Goal: Task Accomplishment & Management: Manage account settings

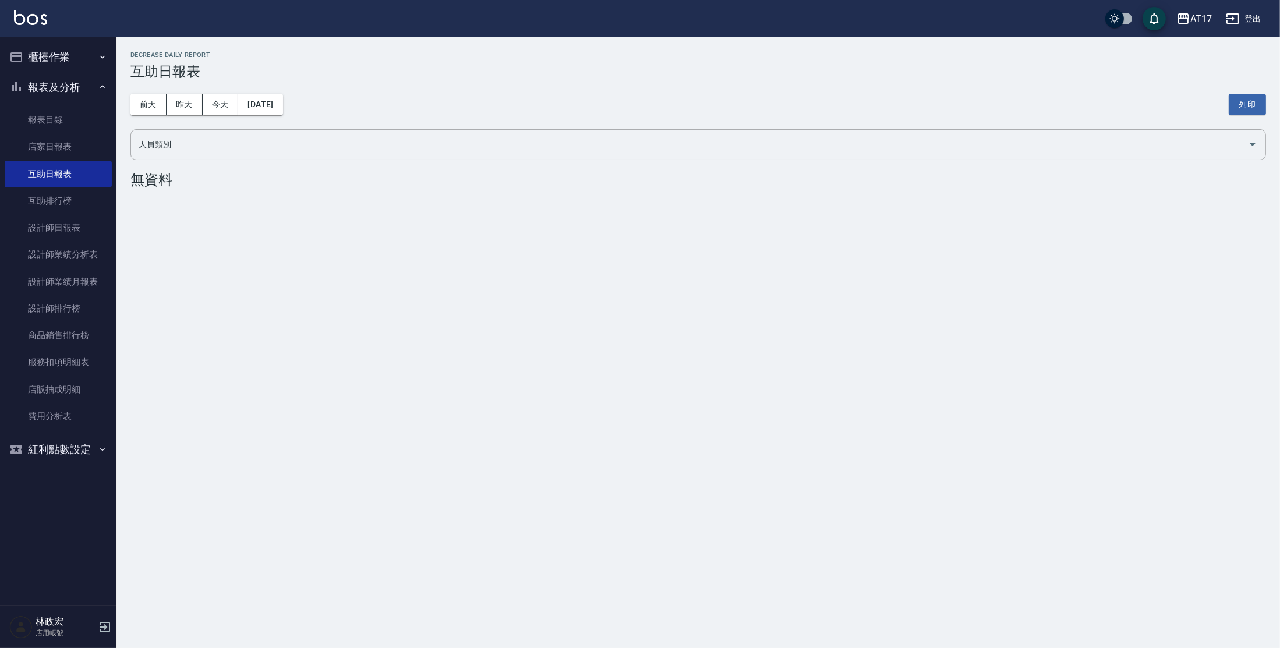
click at [70, 65] on button "櫃檯作業" at bounding box center [58, 57] width 107 height 30
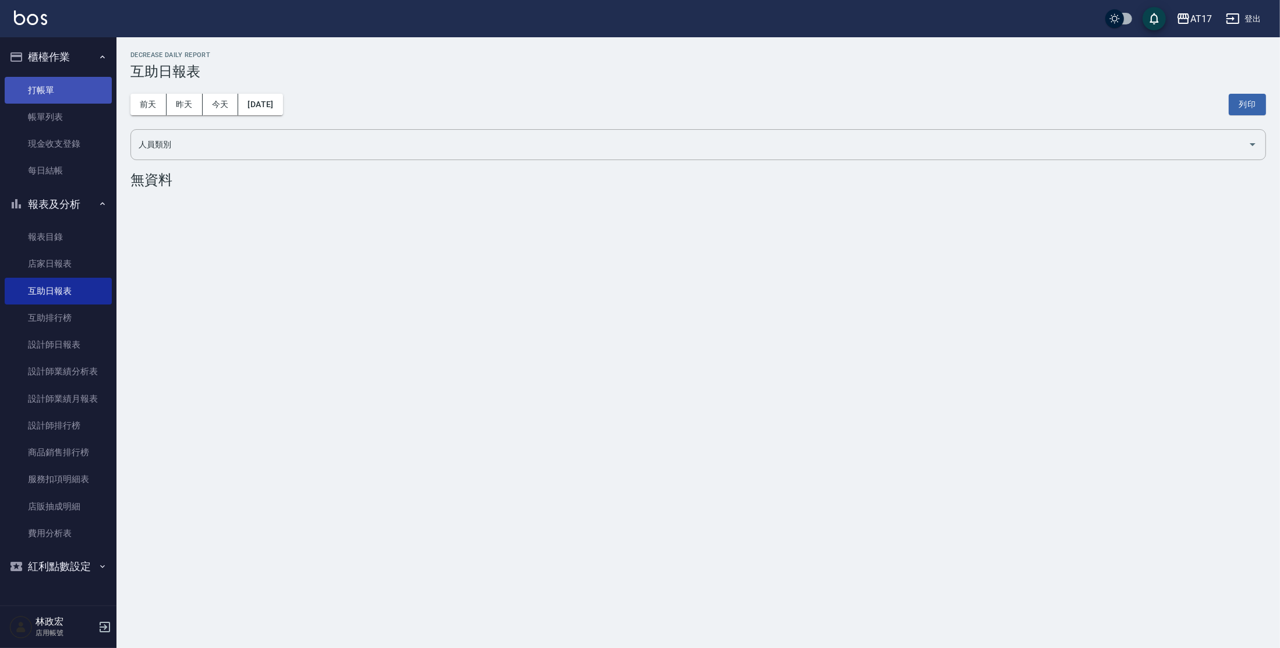
click at [80, 95] on link "打帳單" at bounding box center [58, 90] width 107 height 27
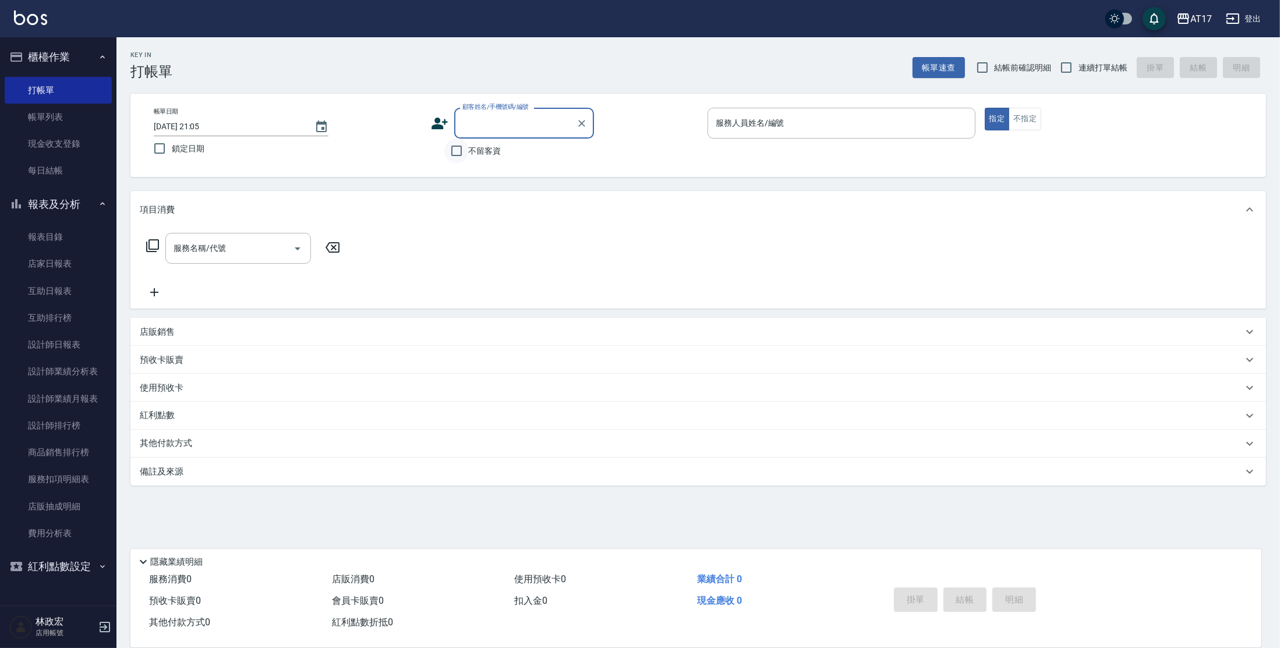
click at [462, 156] on input "不留客資" at bounding box center [456, 151] width 24 height 24
checkbox input "true"
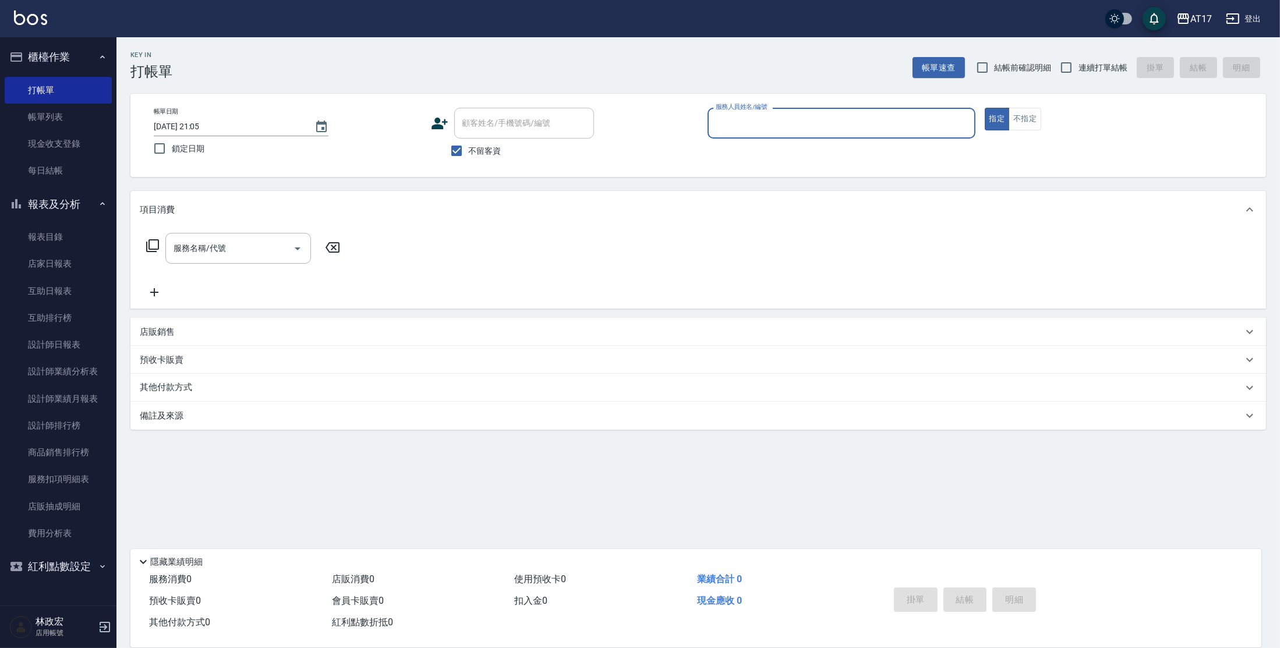
click at [1085, 59] on label "連續打單結帳" at bounding box center [1090, 67] width 73 height 24
click at [1079, 59] on input "連續打單結帳" at bounding box center [1066, 67] width 24 height 24
checkbox input "true"
click at [877, 122] on input "服務人員姓名/編號" at bounding box center [841, 123] width 257 height 20
type input "Olly-O"
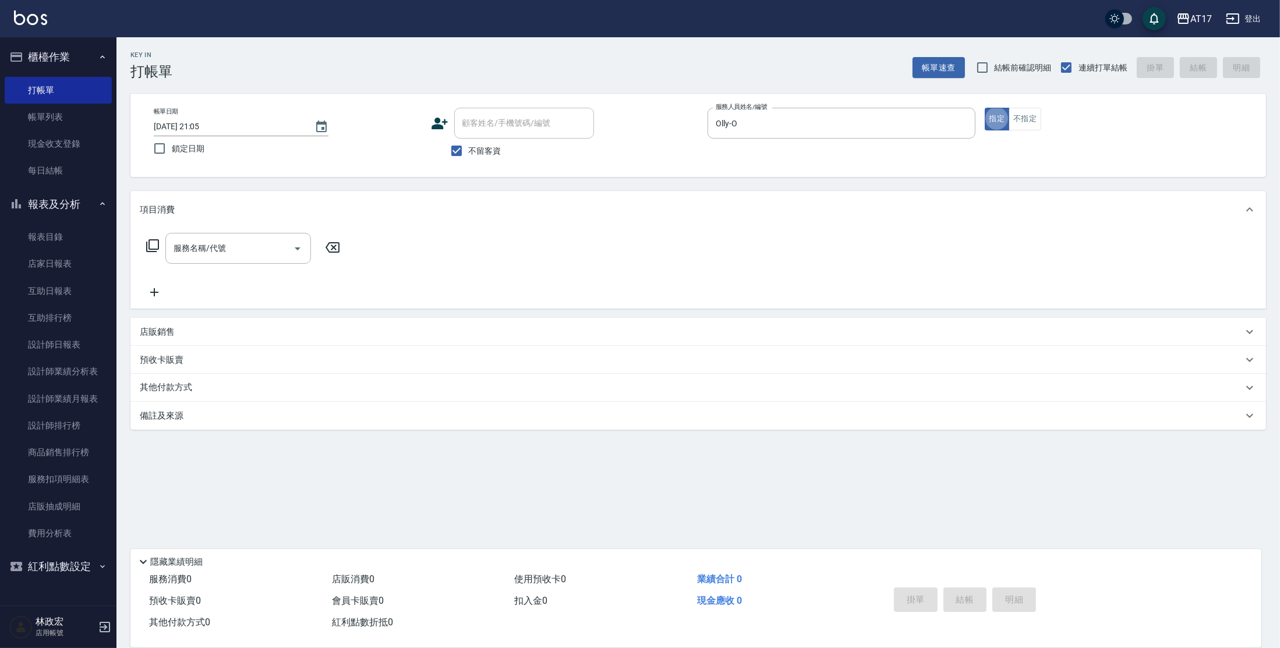
type button "true"
type input "C剪髮套餐(2450)"
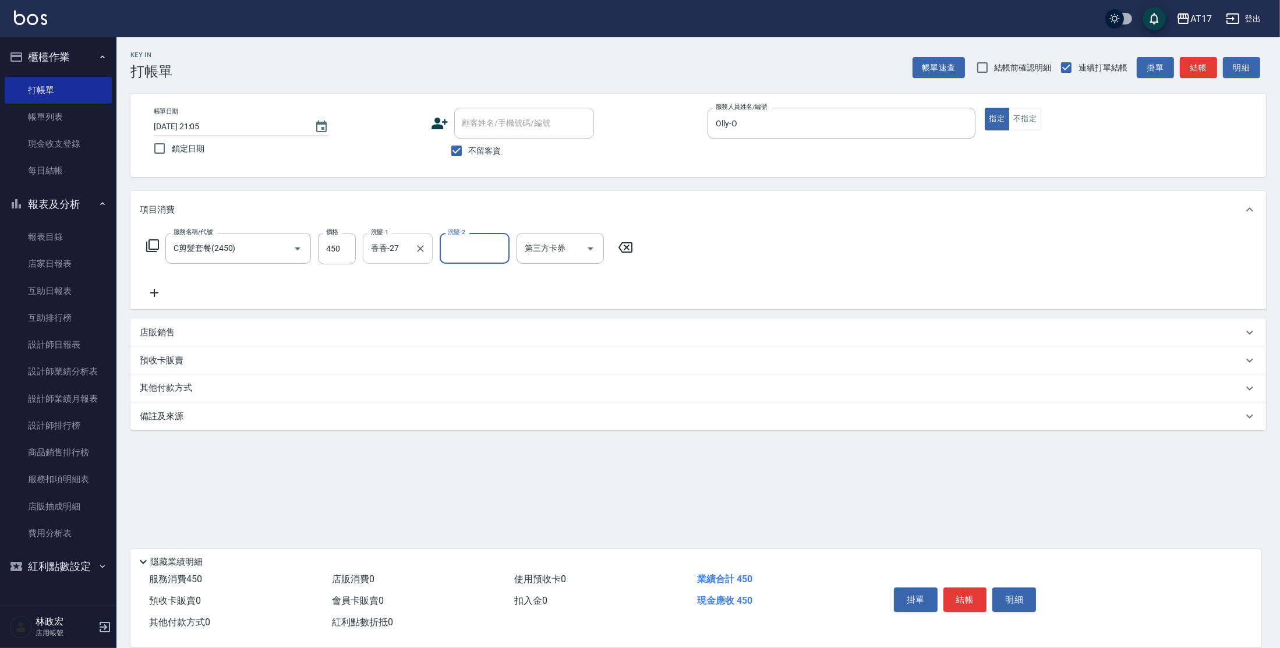
click at [394, 247] on input "香香-27" at bounding box center [389, 248] width 42 height 20
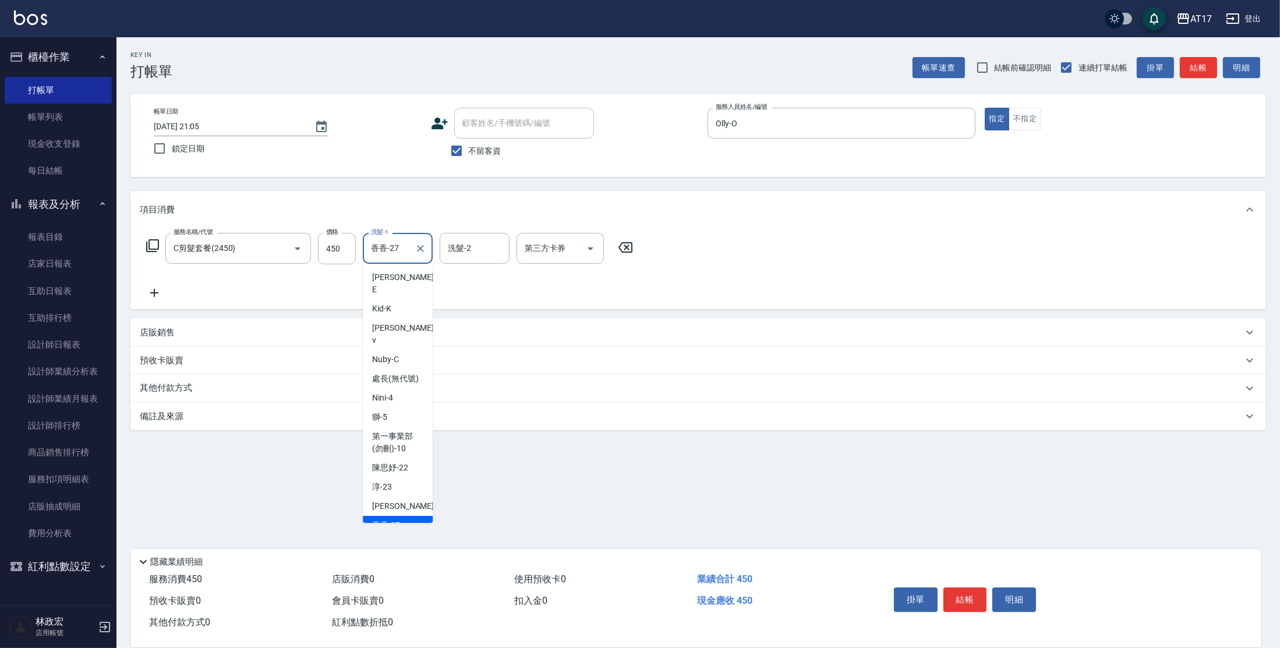
click at [394, 247] on input "香香-27" at bounding box center [389, 248] width 42 height 20
type input "[PERSON_NAME]-24"
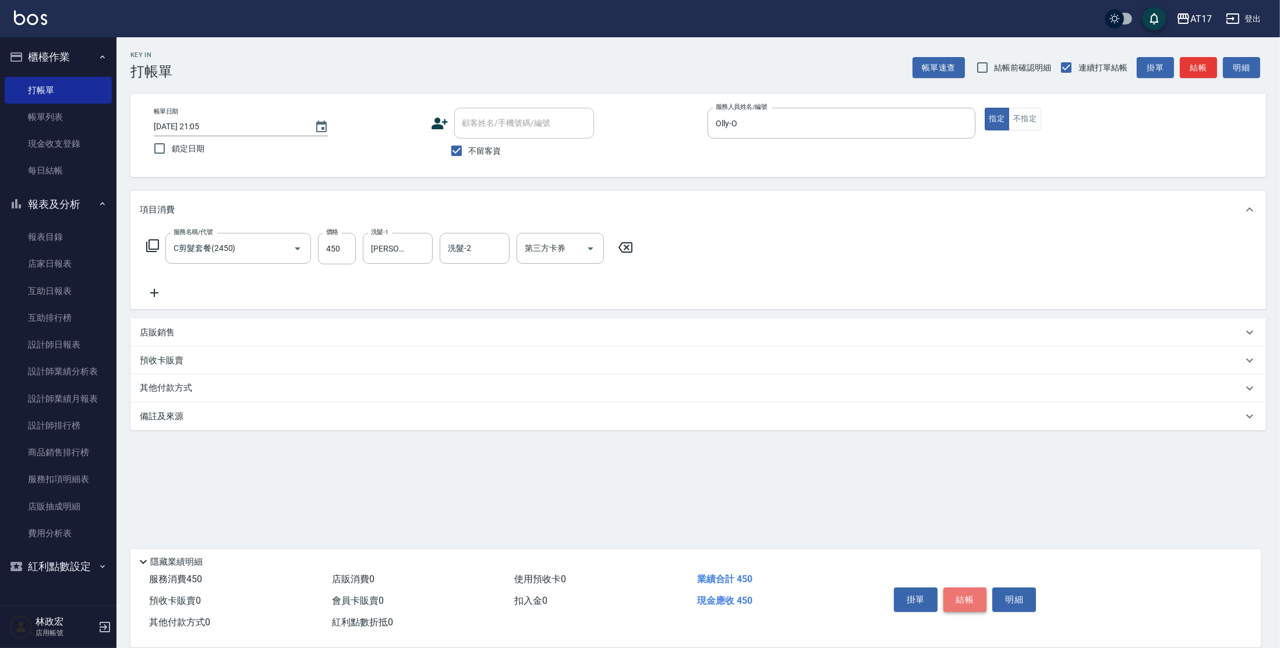
click at [973, 603] on button "結帳" at bounding box center [966, 600] width 44 height 24
type input "2025/08/13 21:06"
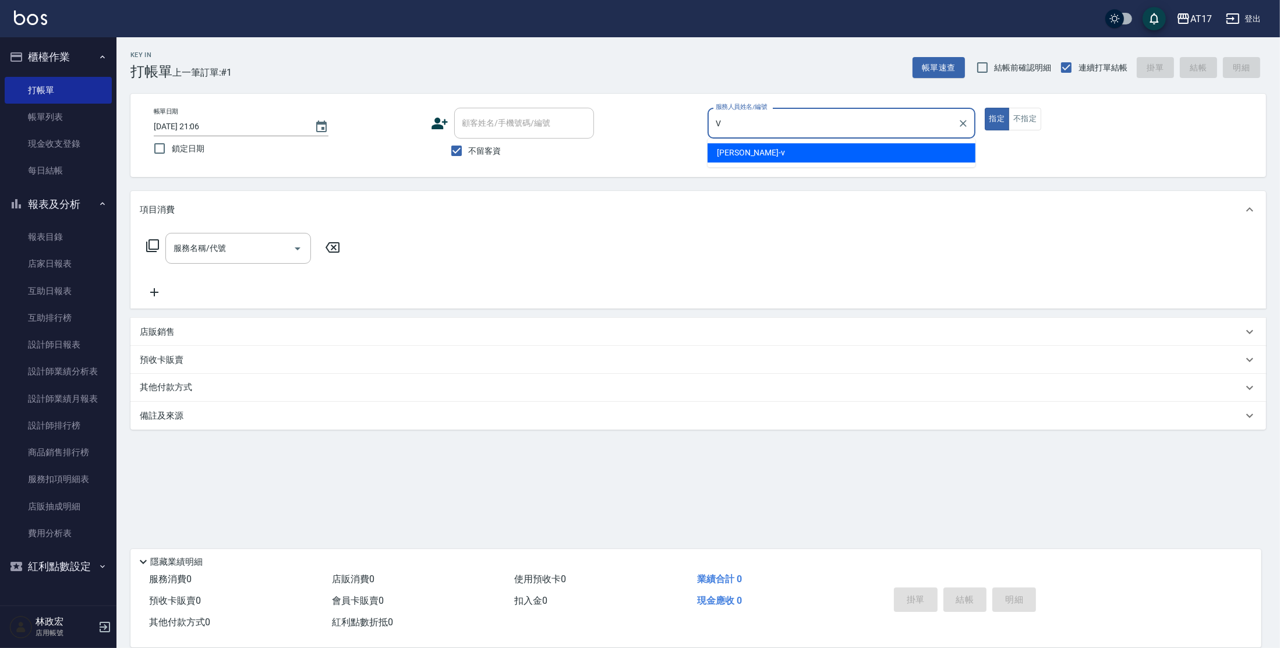
type input "[PERSON_NAME]-v"
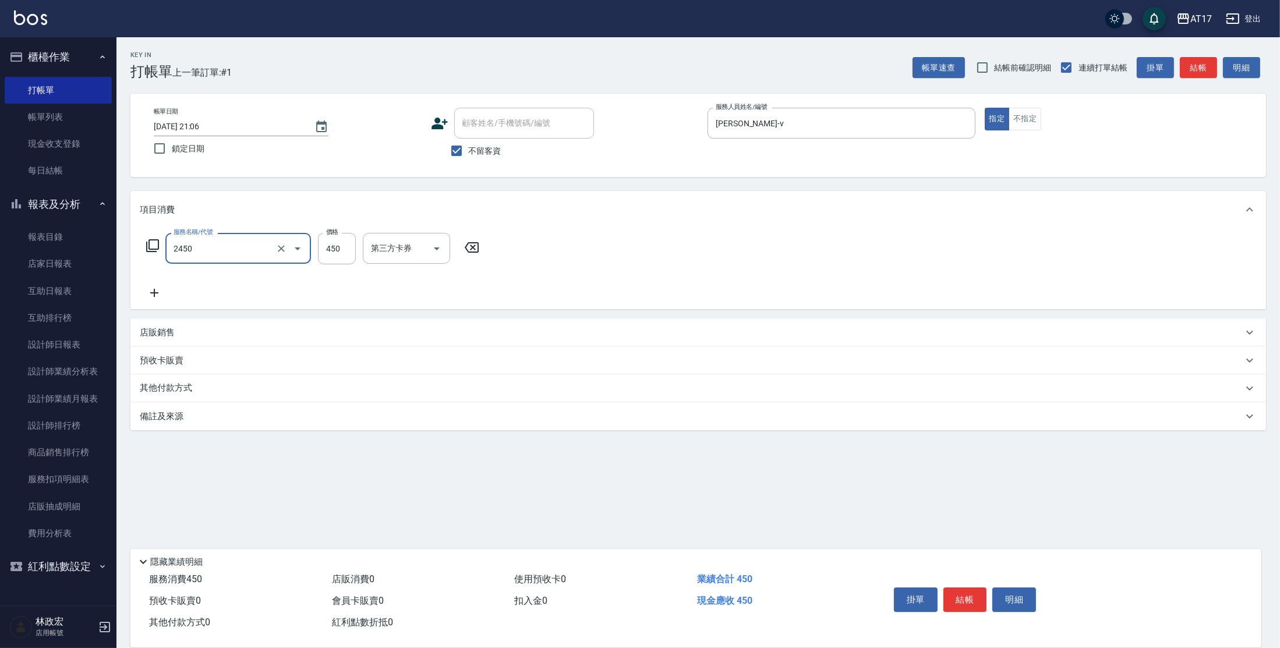
type input "C剪髮套餐(2450)"
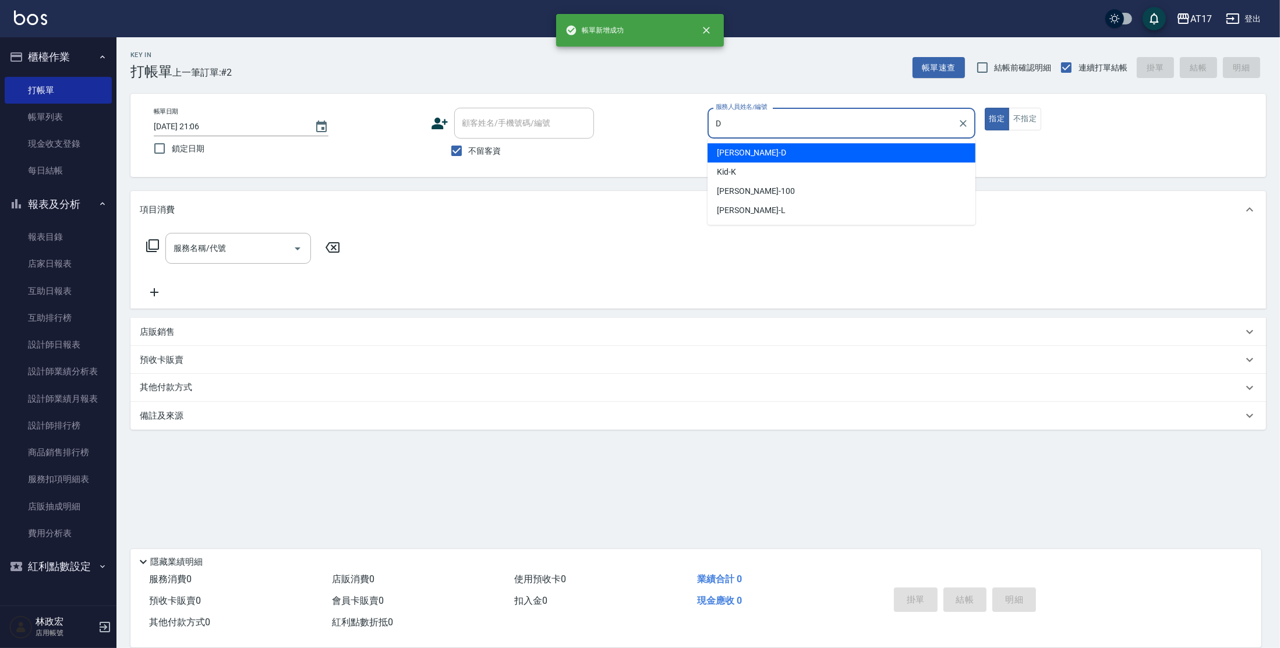
type input "[PERSON_NAME]-D"
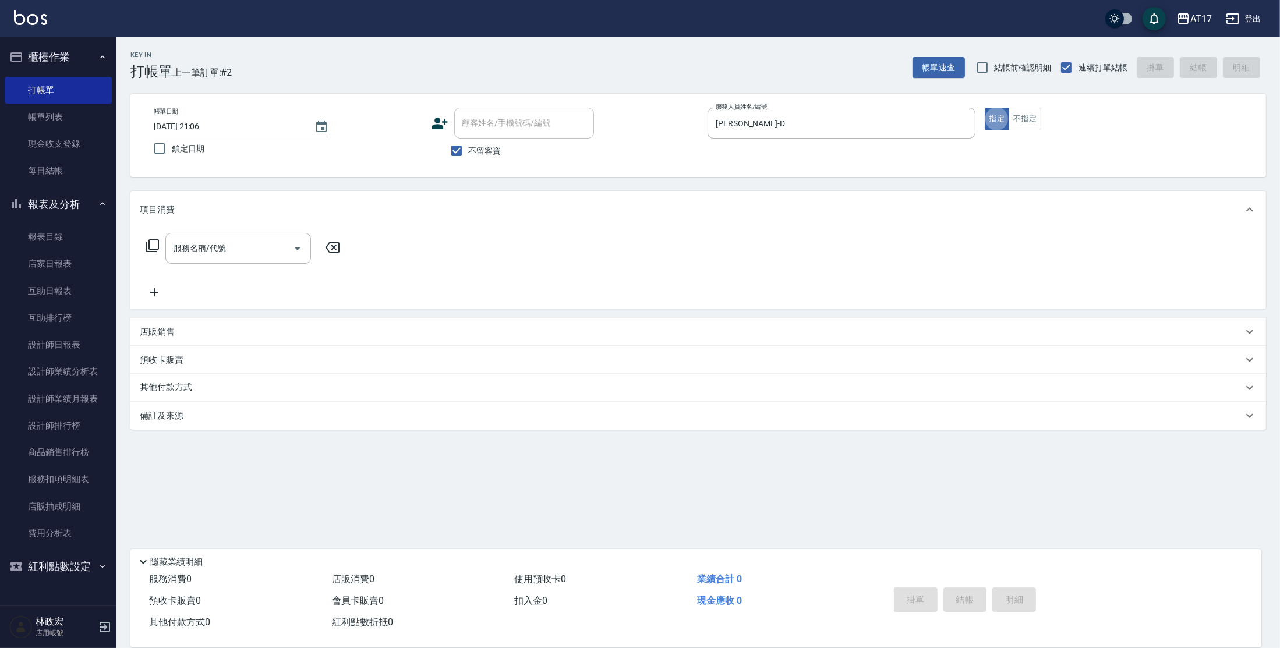
click at [154, 246] on icon at bounding box center [153, 246] width 14 height 14
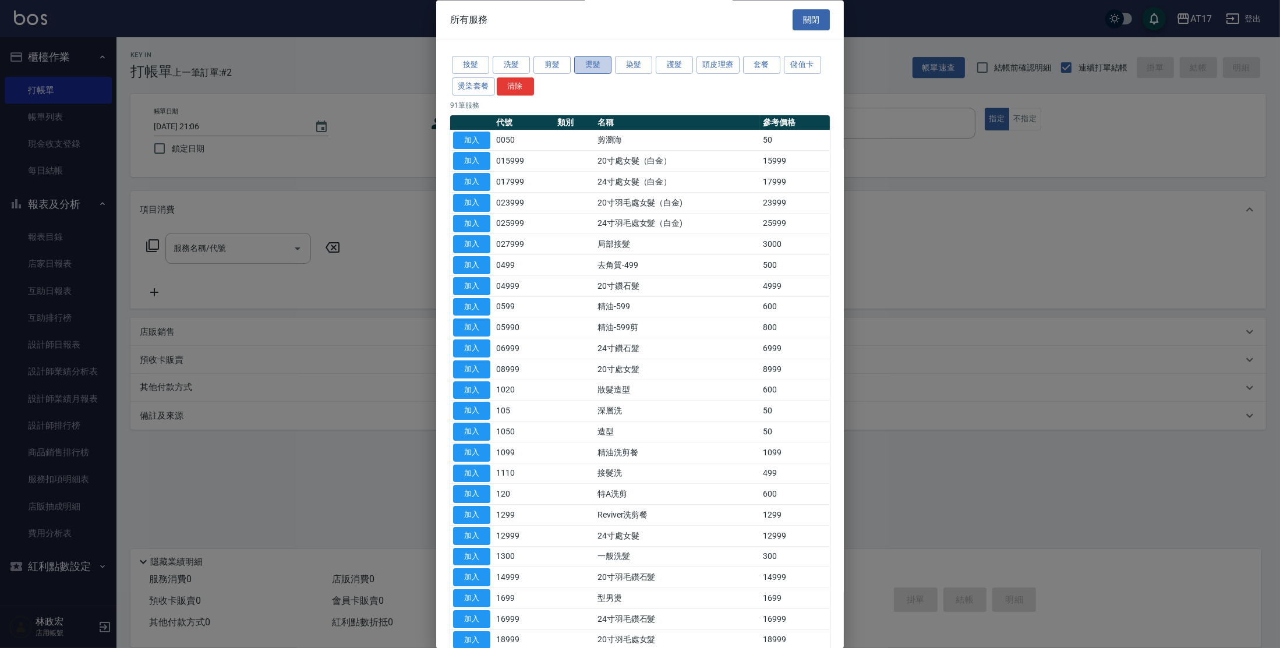
click at [590, 69] on button "燙髮" at bounding box center [592, 66] width 37 height 18
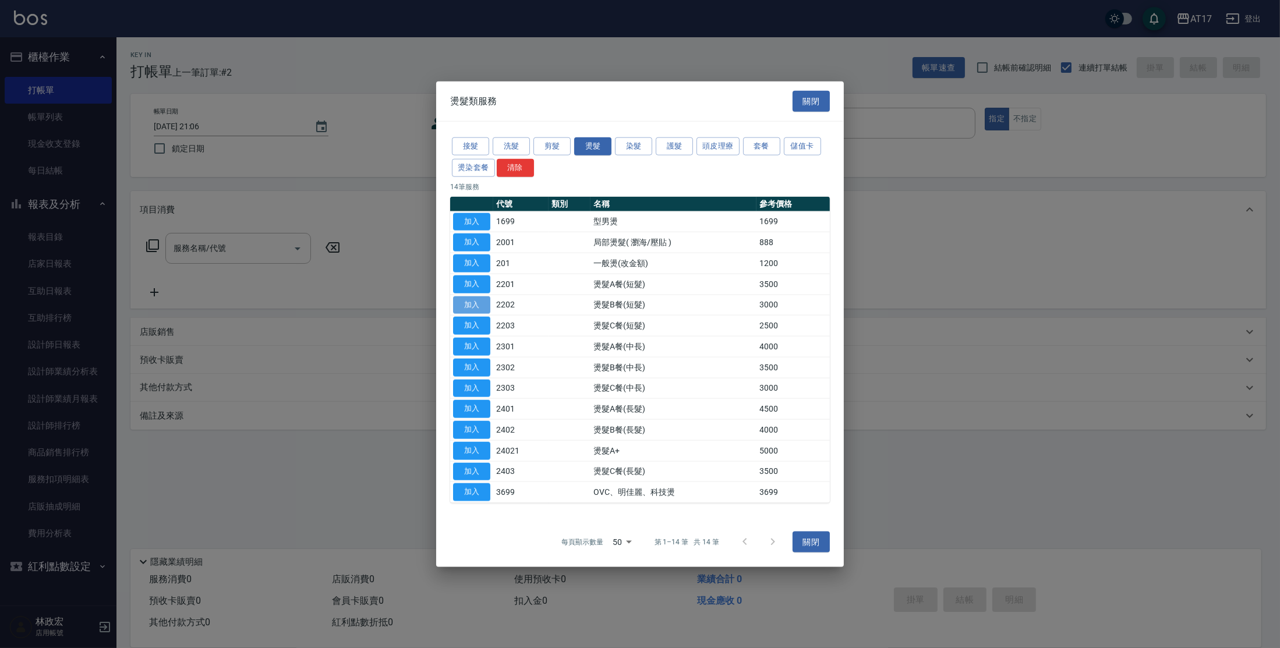
click at [465, 308] on button "加入" at bounding box center [471, 305] width 37 height 18
type input "燙髮B餐(短髮)(2202)"
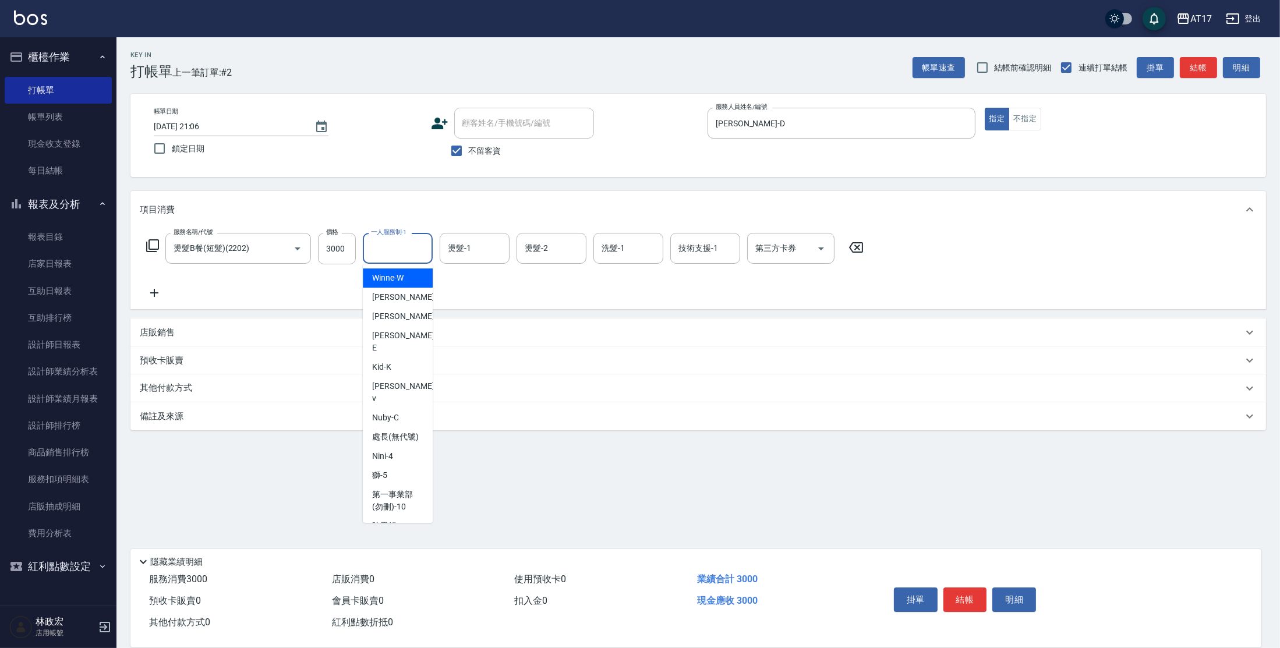
click at [382, 249] on input "一人服務制-1" at bounding box center [397, 248] width 59 height 20
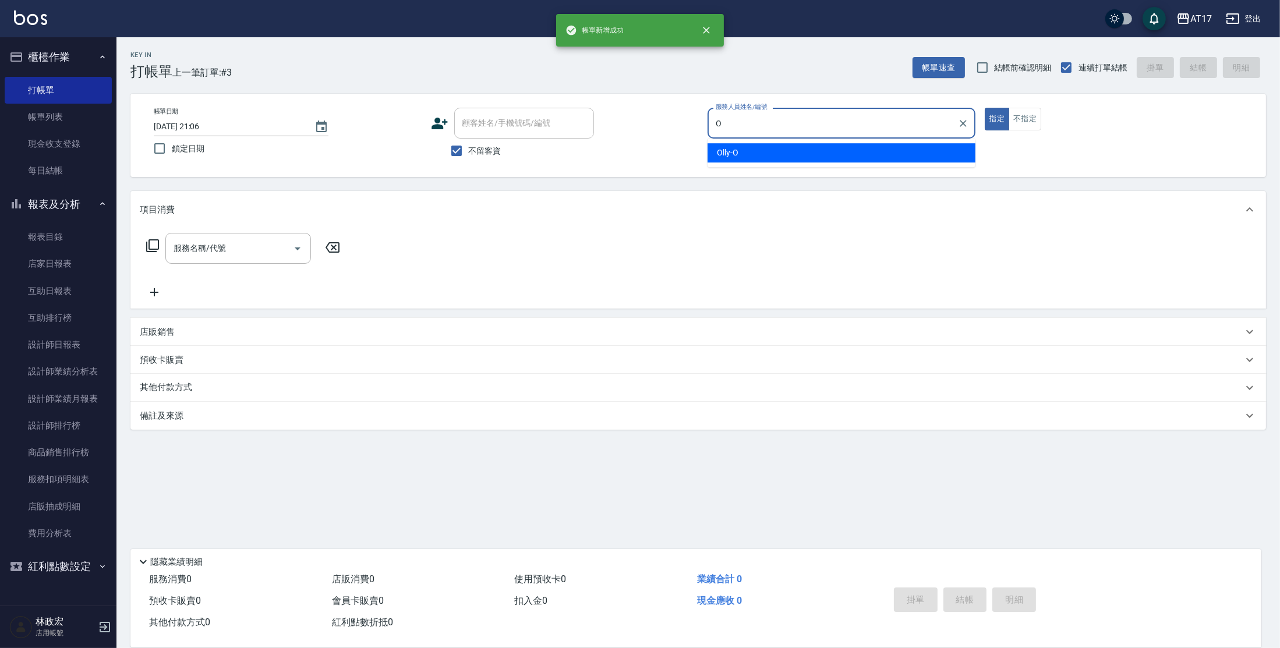
type input "Olly-O"
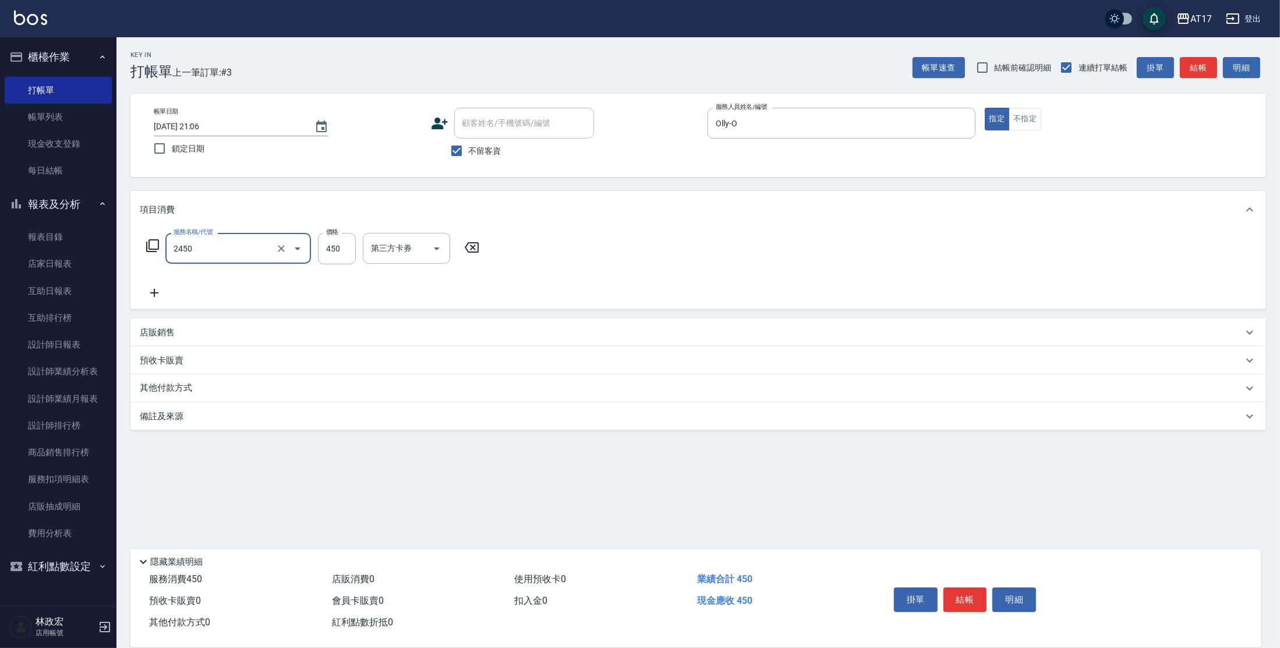
type input "C剪髮套餐(2450)"
type input "500"
type input "[PERSON_NAME]-23"
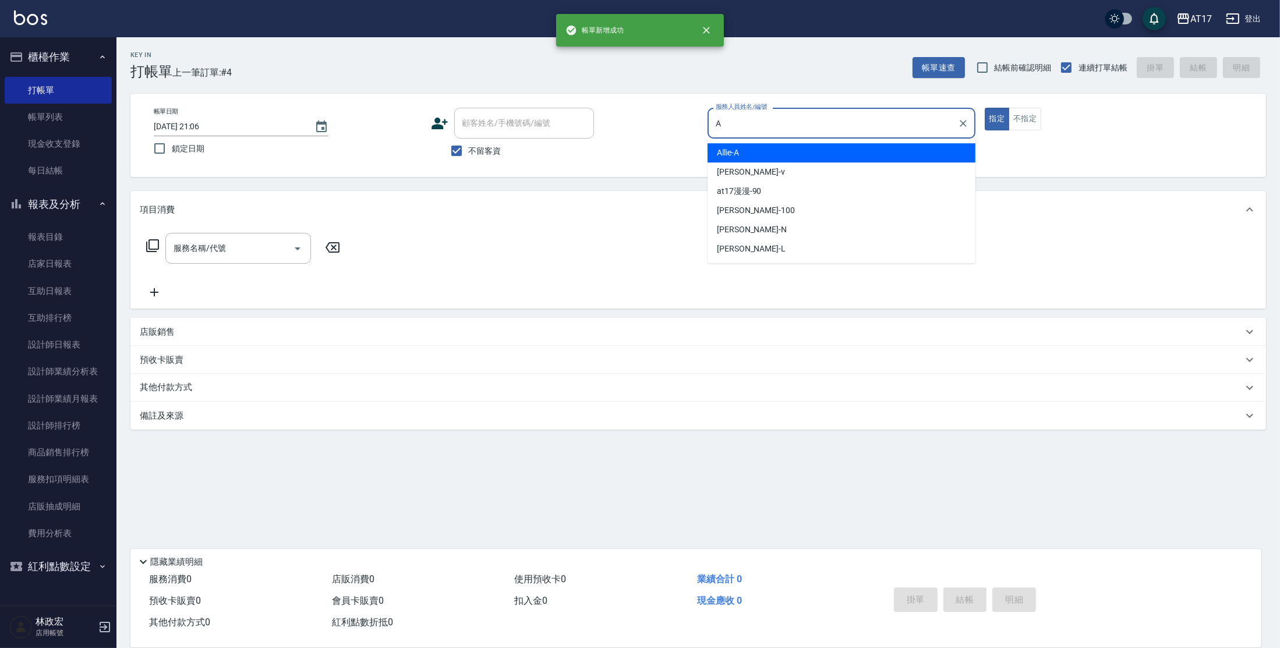
type input "Allie-A"
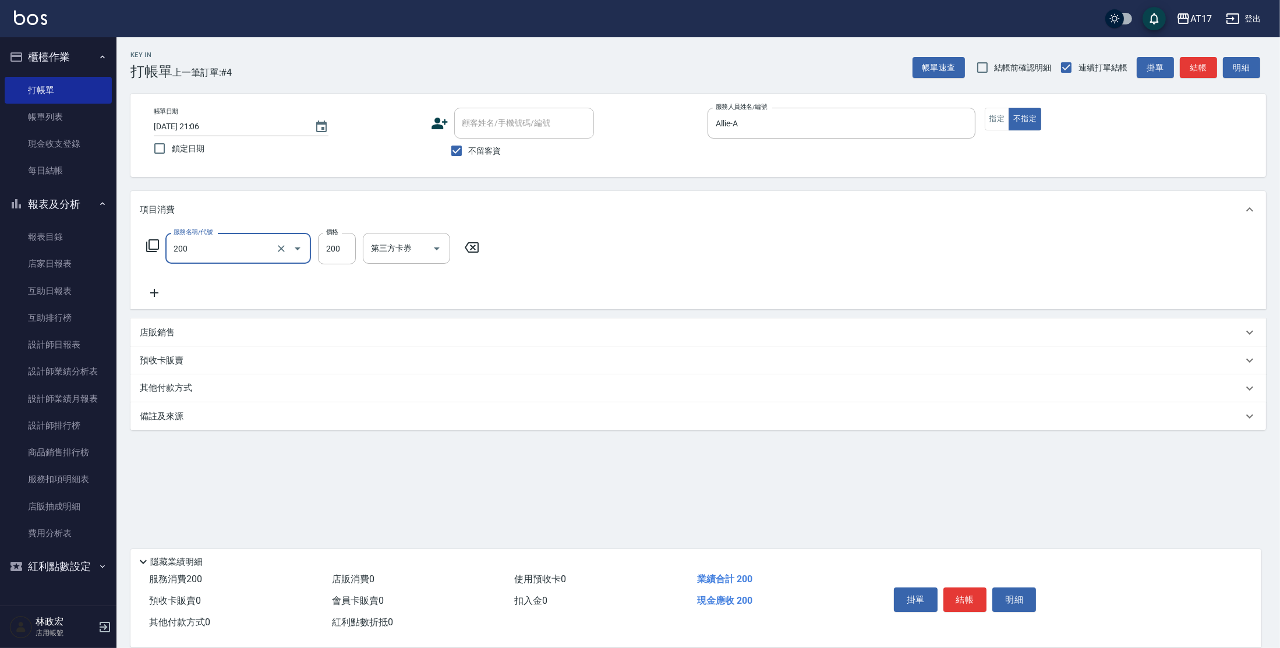
type input "剪髮(200)"
type input "199"
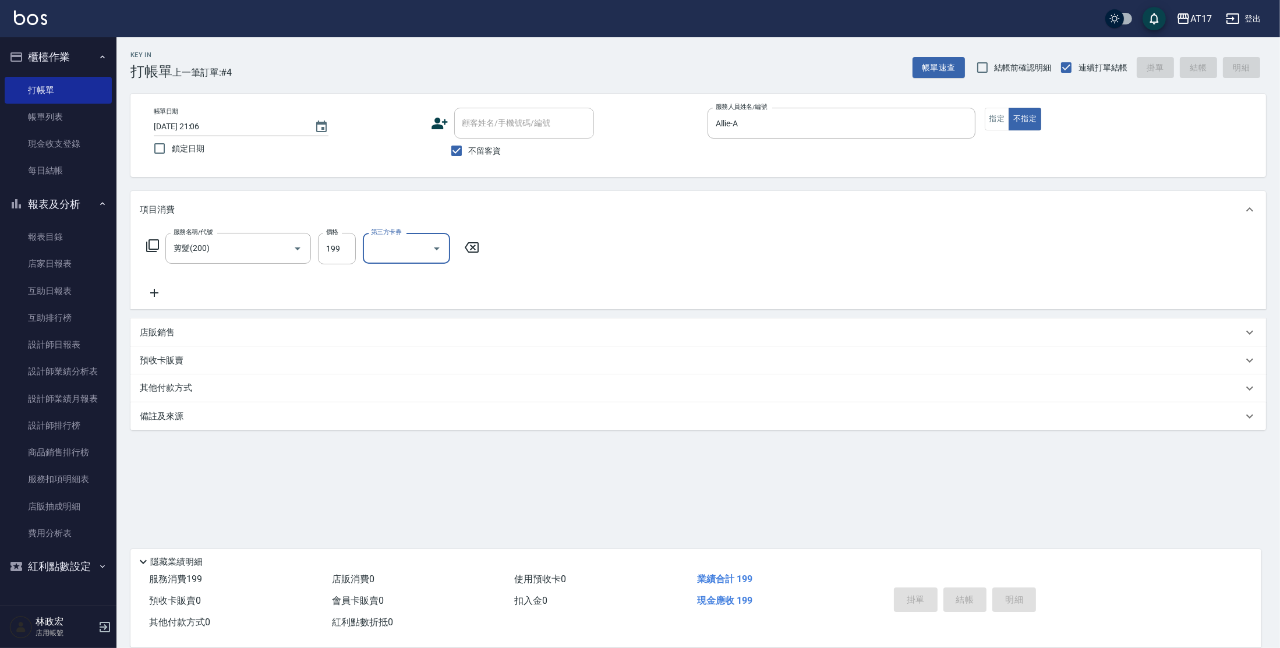
type input "2025/08/13 21:07"
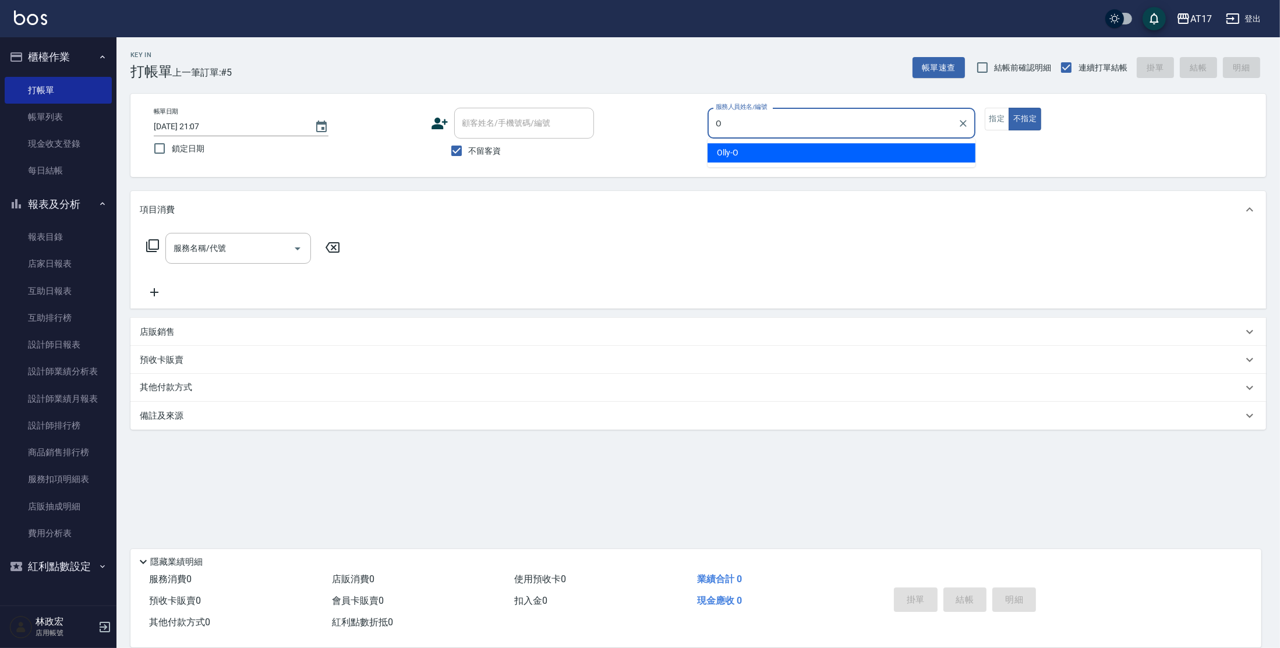
type input "Olly-O"
type button "false"
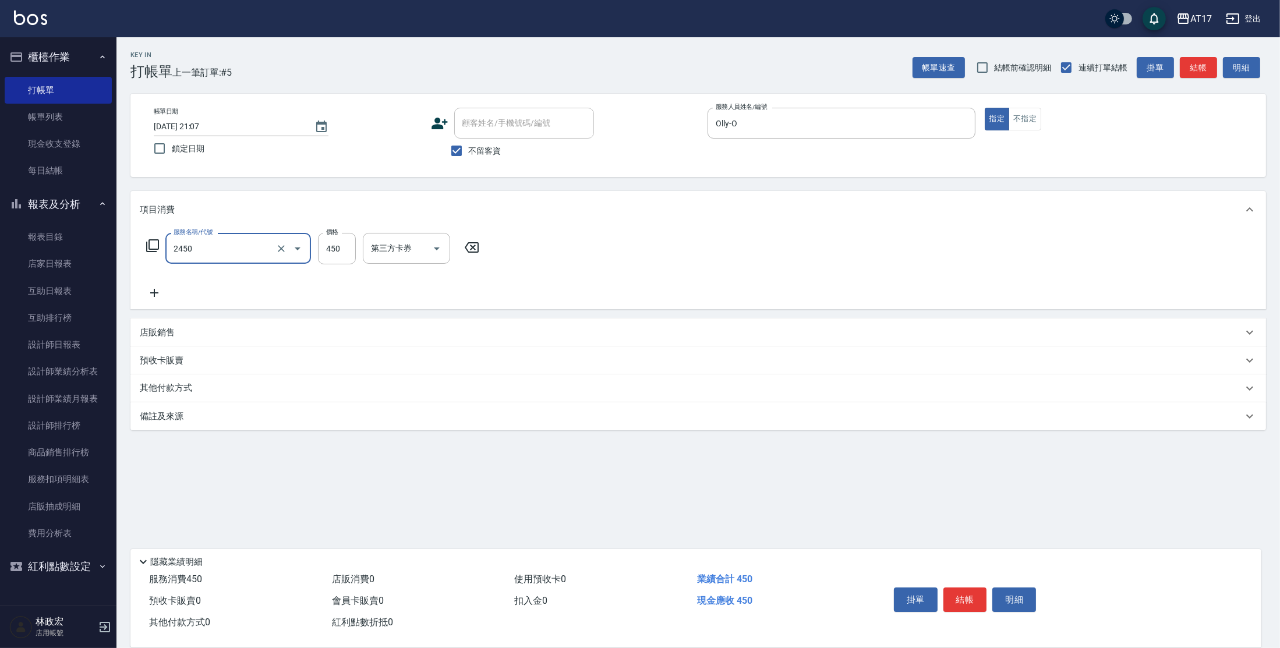
type input "C剪髮套餐(2450)"
type input "500"
type input "[PERSON_NAME]-22"
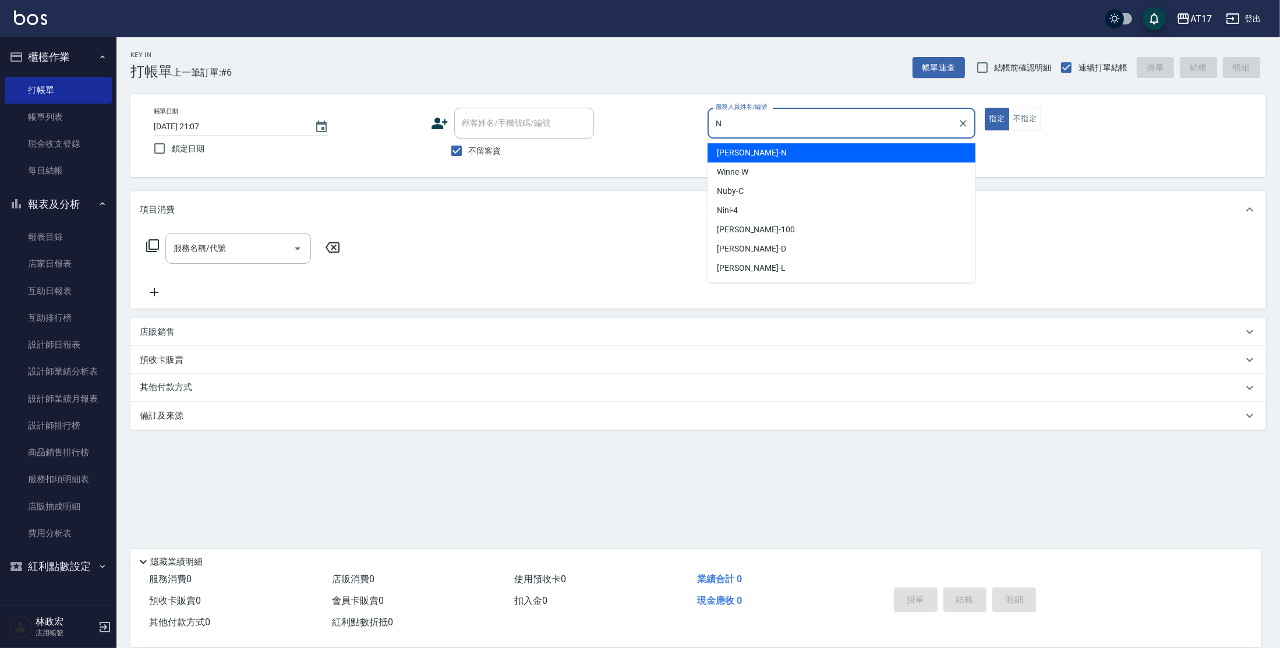
type input "[PERSON_NAME]-N"
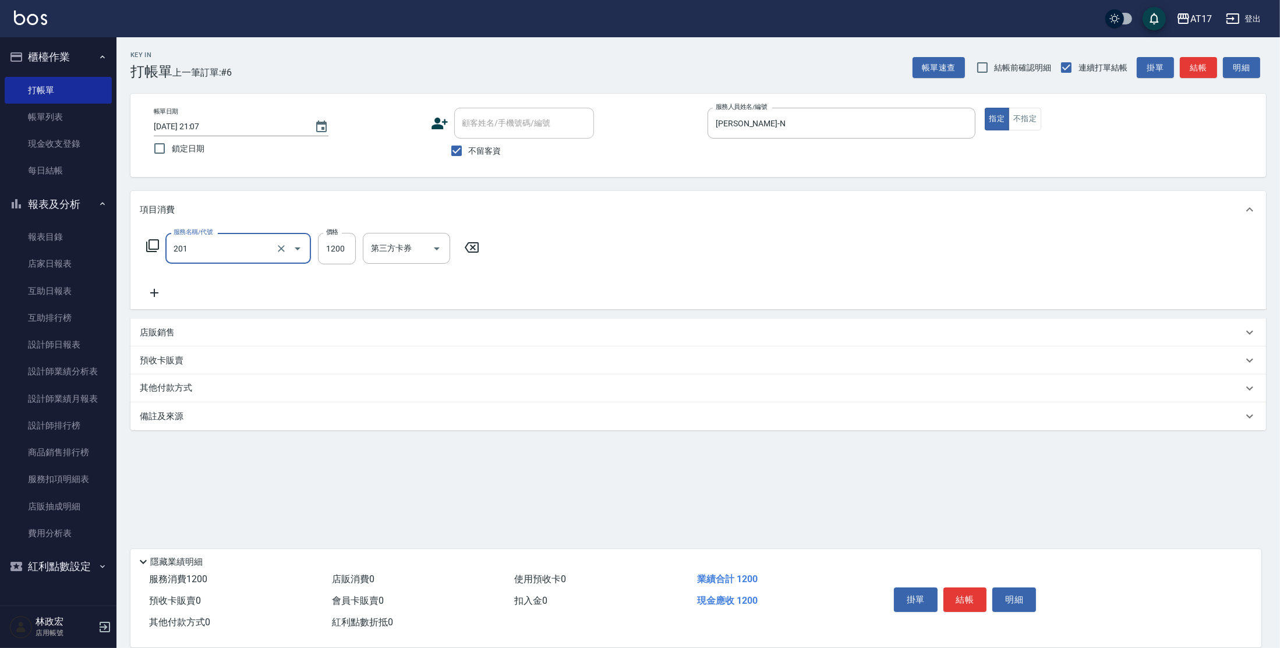
type input "一般燙(改金額)(201)"
type input "1299"
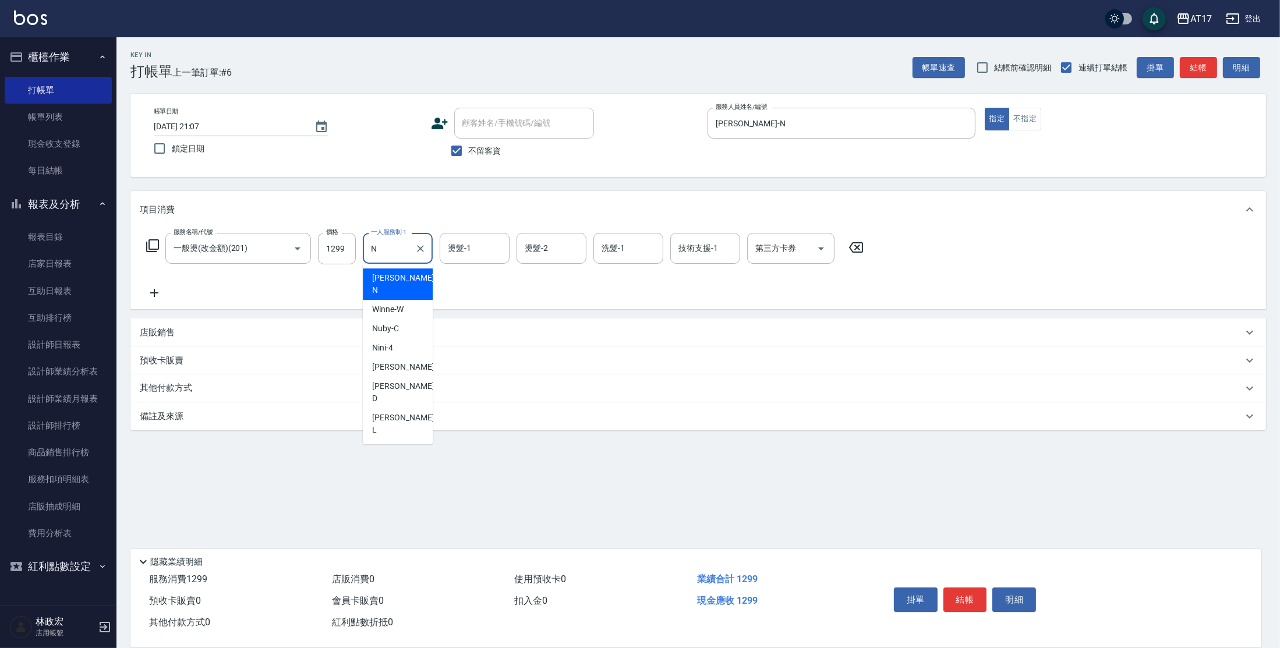
type input "[PERSON_NAME]-N"
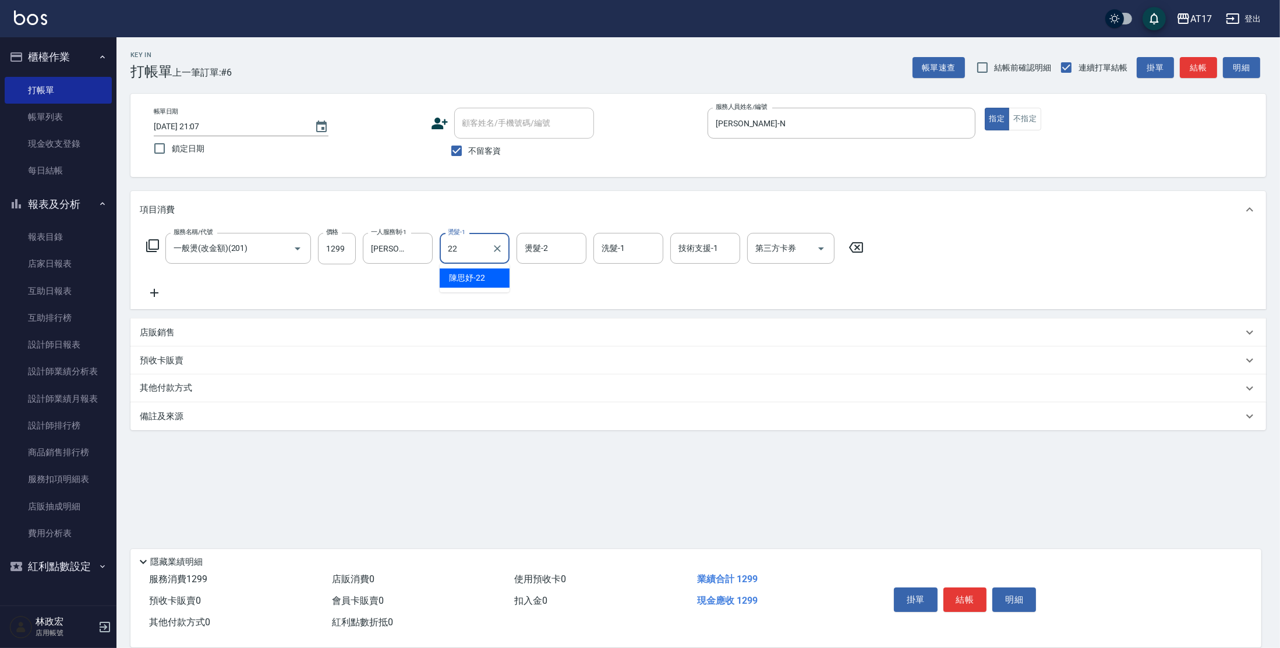
type input "[PERSON_NAME]-22"
click at [149, 248] on icon at bounding box center [152, 245] width 13 height 13
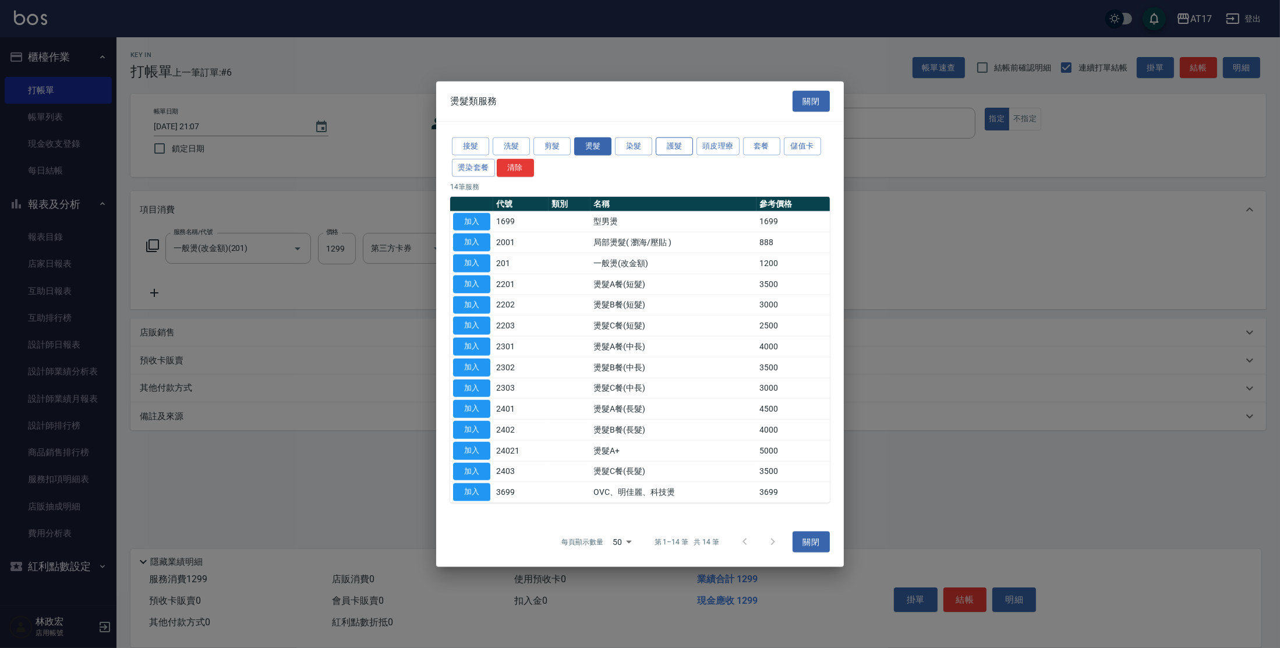
click at [670, 152] on button "護髮" at bounding box center [674, 146] width 37 height 18
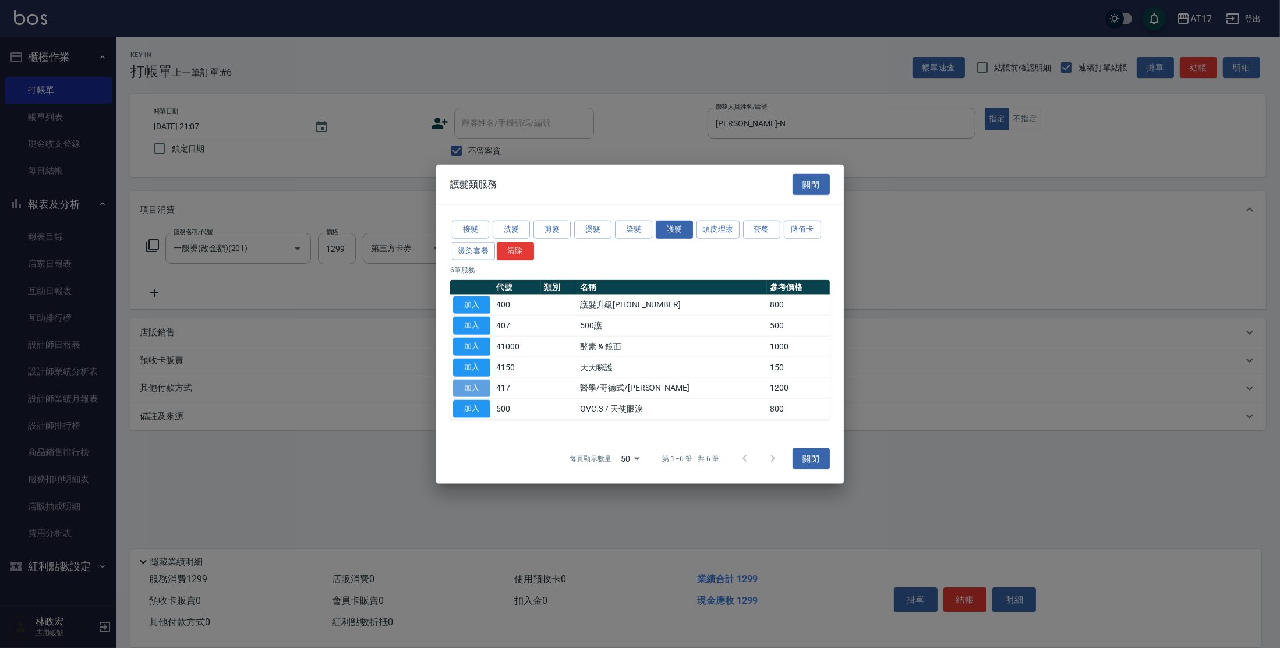
click at [474, 390] on button "加入" at bounding box center [471, 388] width 37 height 18
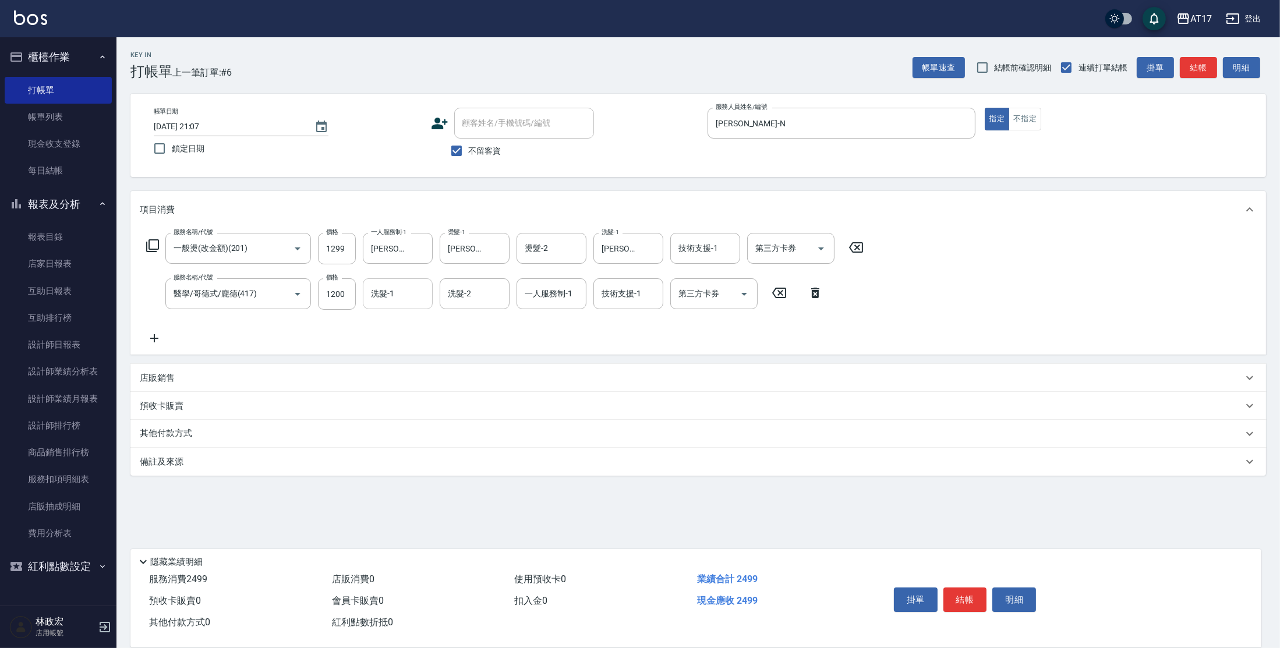
click at [396, 289] on input "洗髮-1" at bounding box center [397, 294] width 59 height 20
type input "[PERSON_NAME]-22"
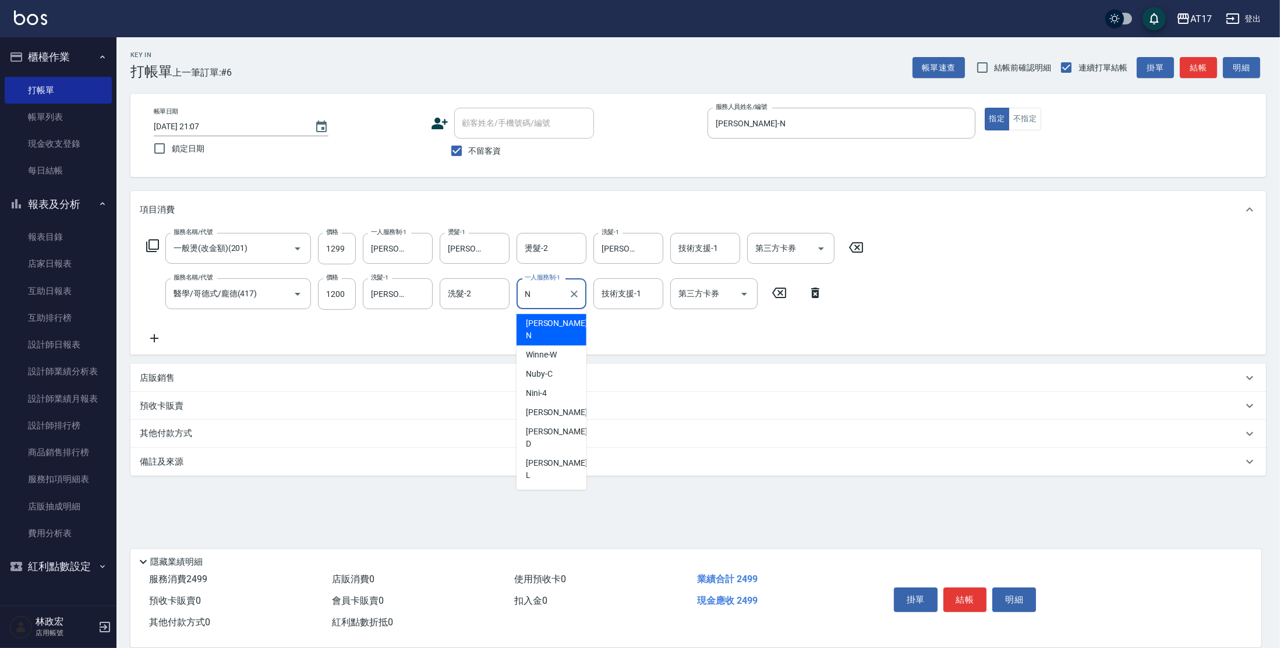
type input "[PERSON_NAME]-N"
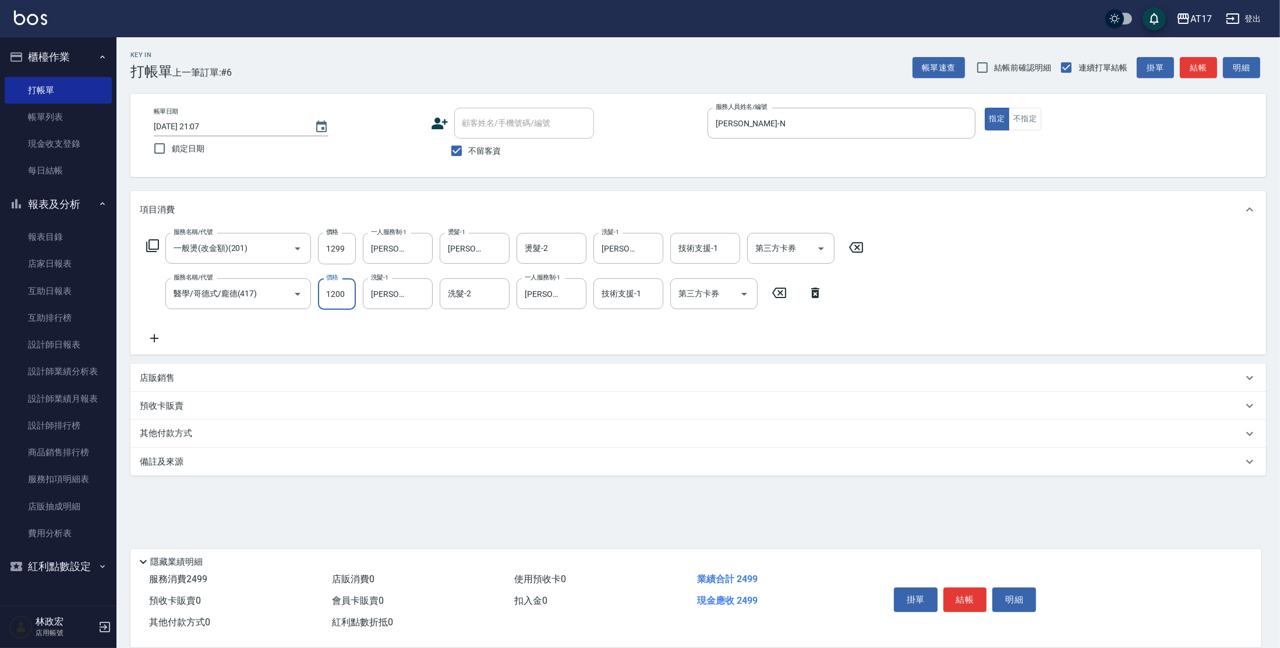
click at [355, 302] on input "1200" at bounding box center [337, 293] width 38 height 31
type input "1500"
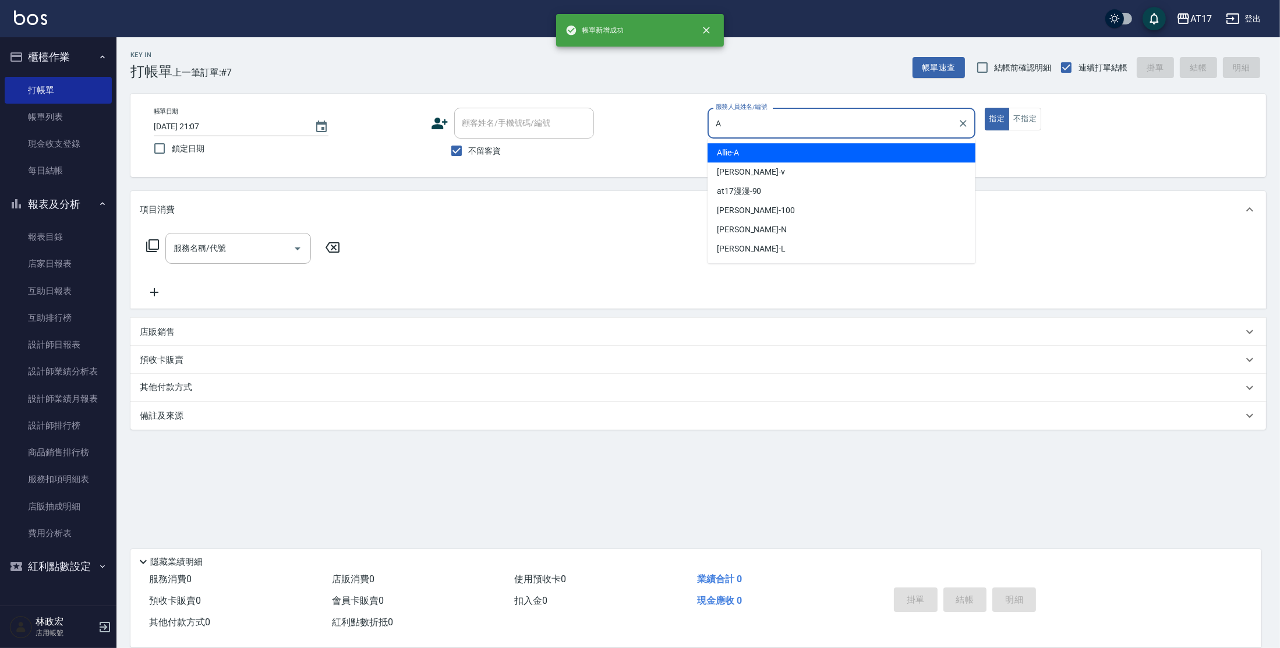
type input "Allie-A"
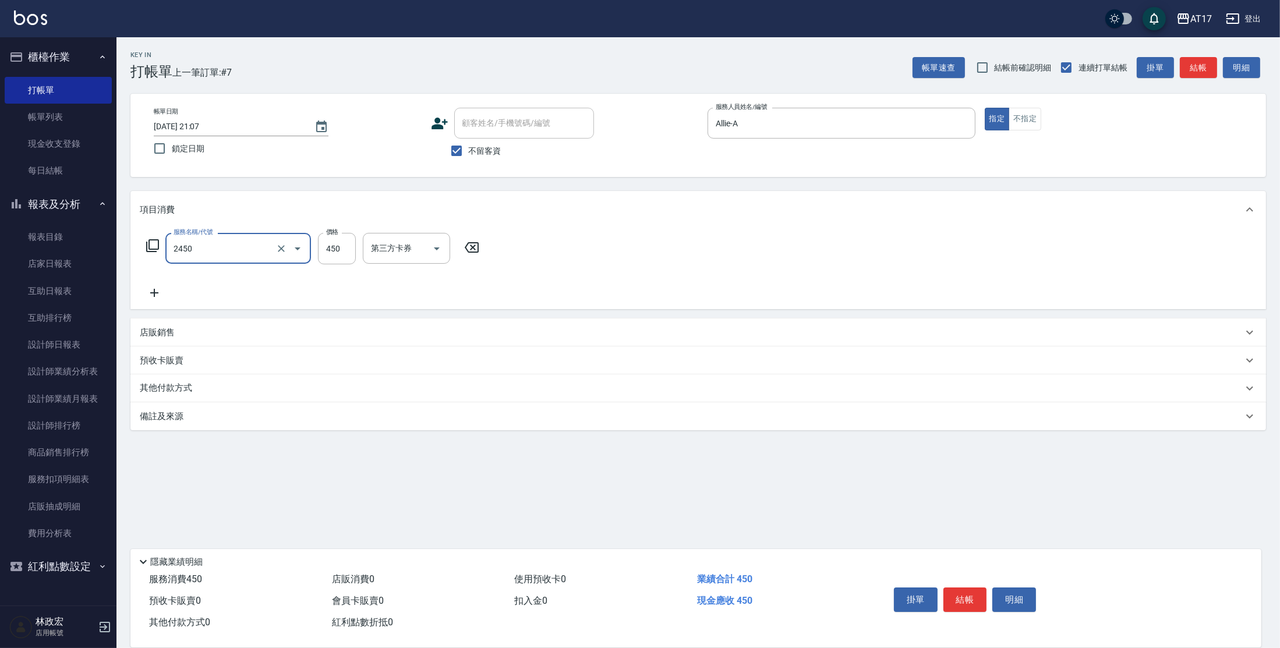
type input "C剪髮套餐(2450)"
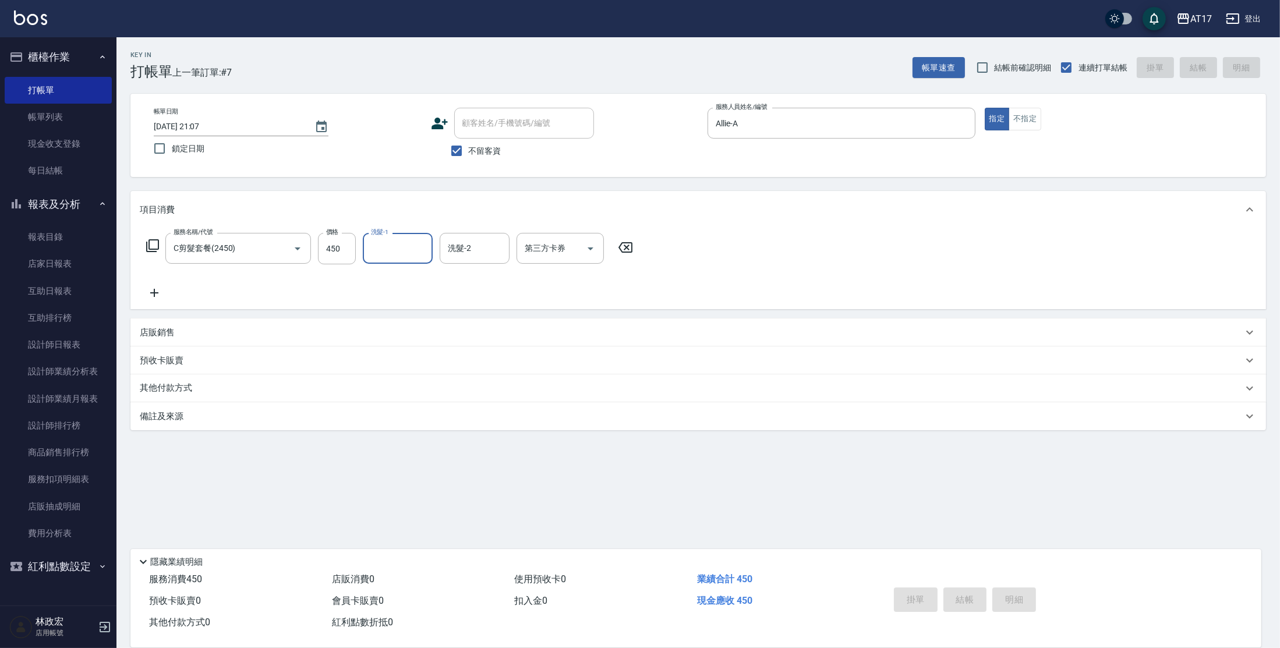
type input "2025/08/13 21:08"
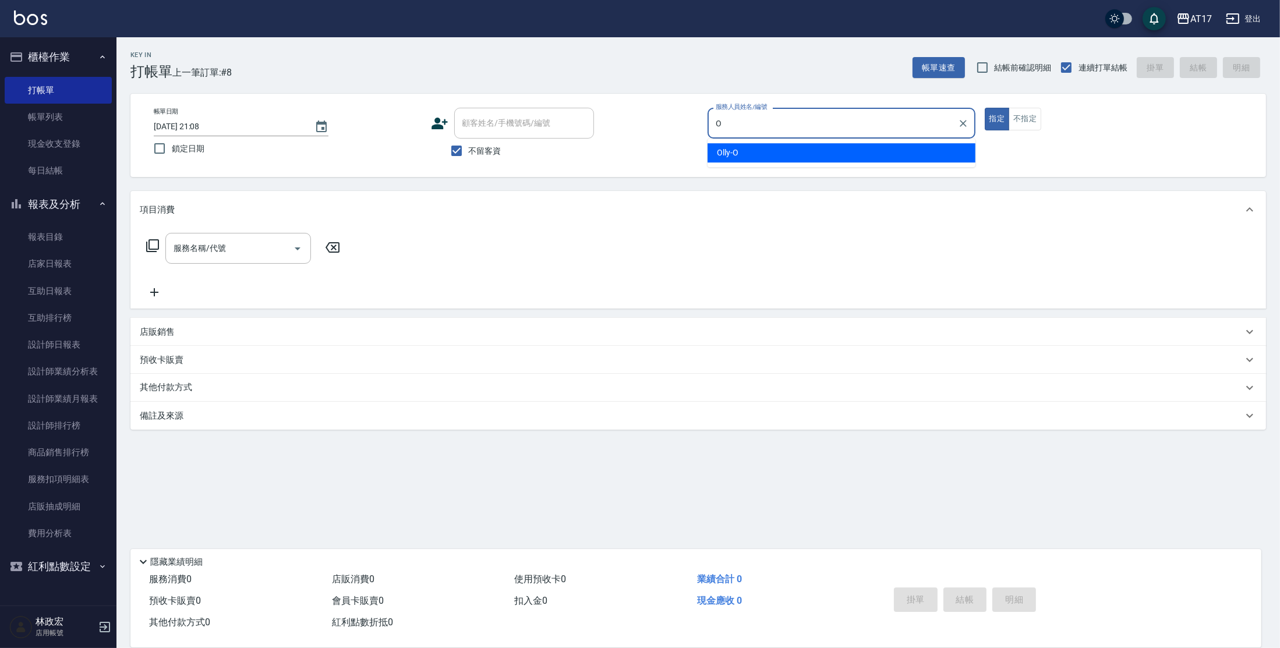
type input "Olly-O"
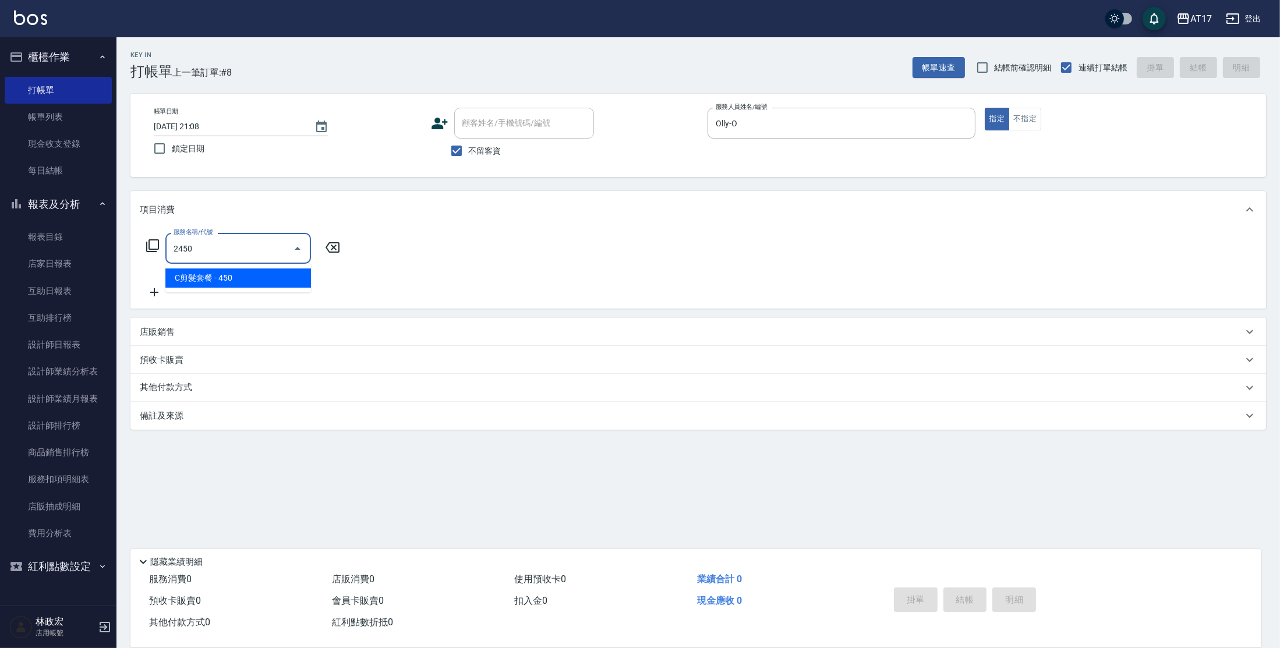
type input "C剪髮套餐(2450)"
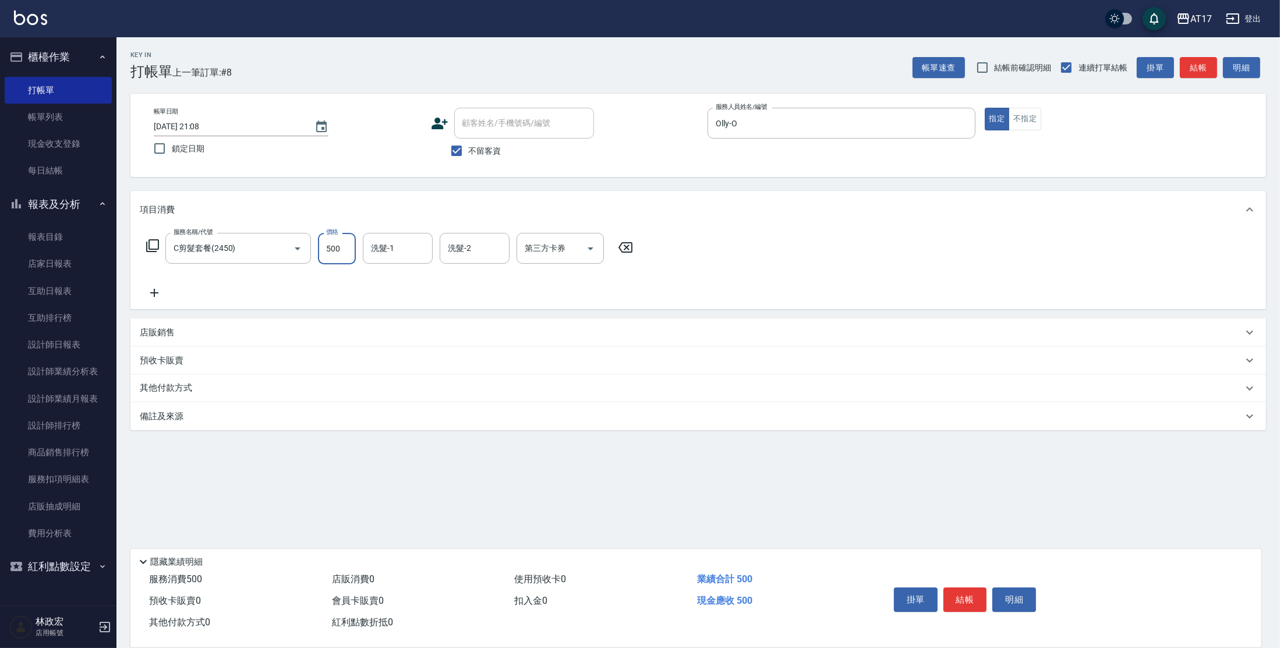
type input "500"
type input "香香-27"
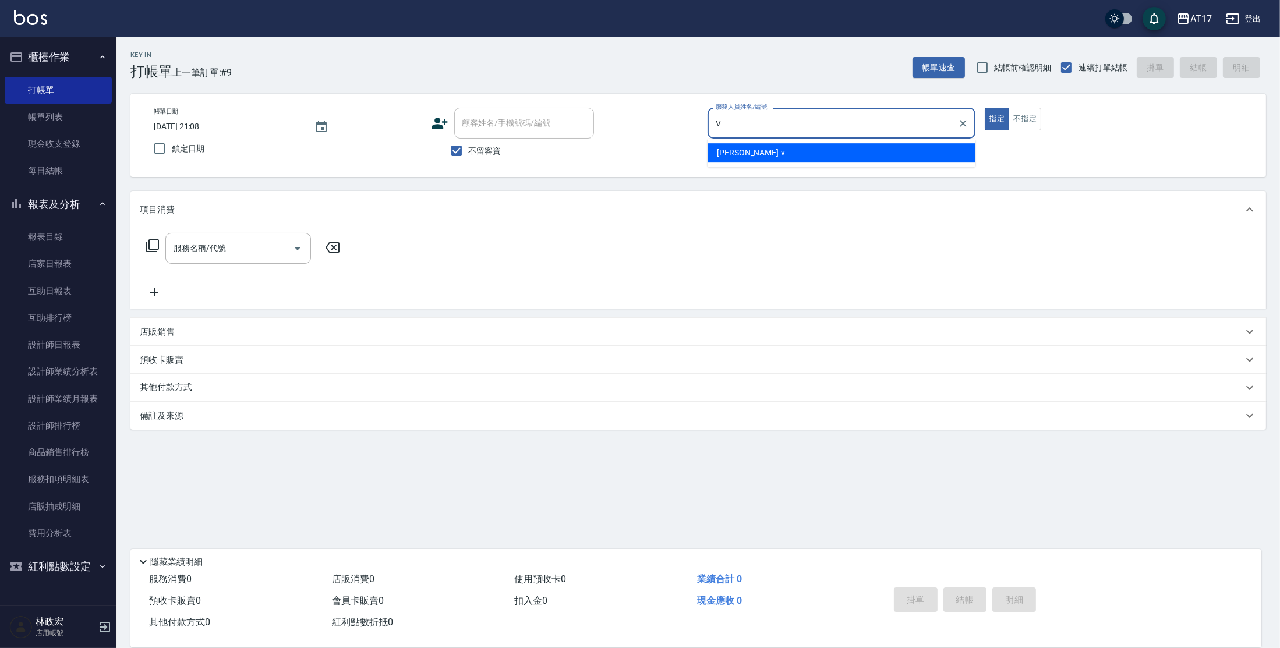
type input "[PERSON_NAME]-v"
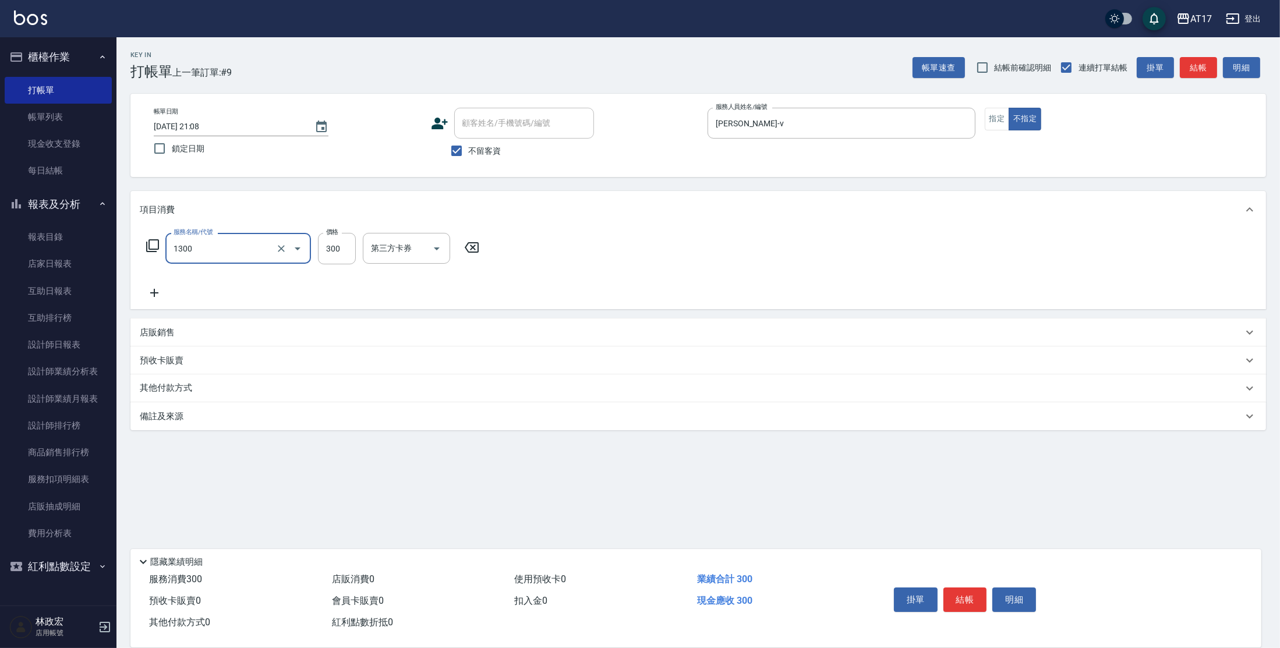
type input "一般洗髮(1300)"
type input "299"
type input "[PERSON_NAME]-23"
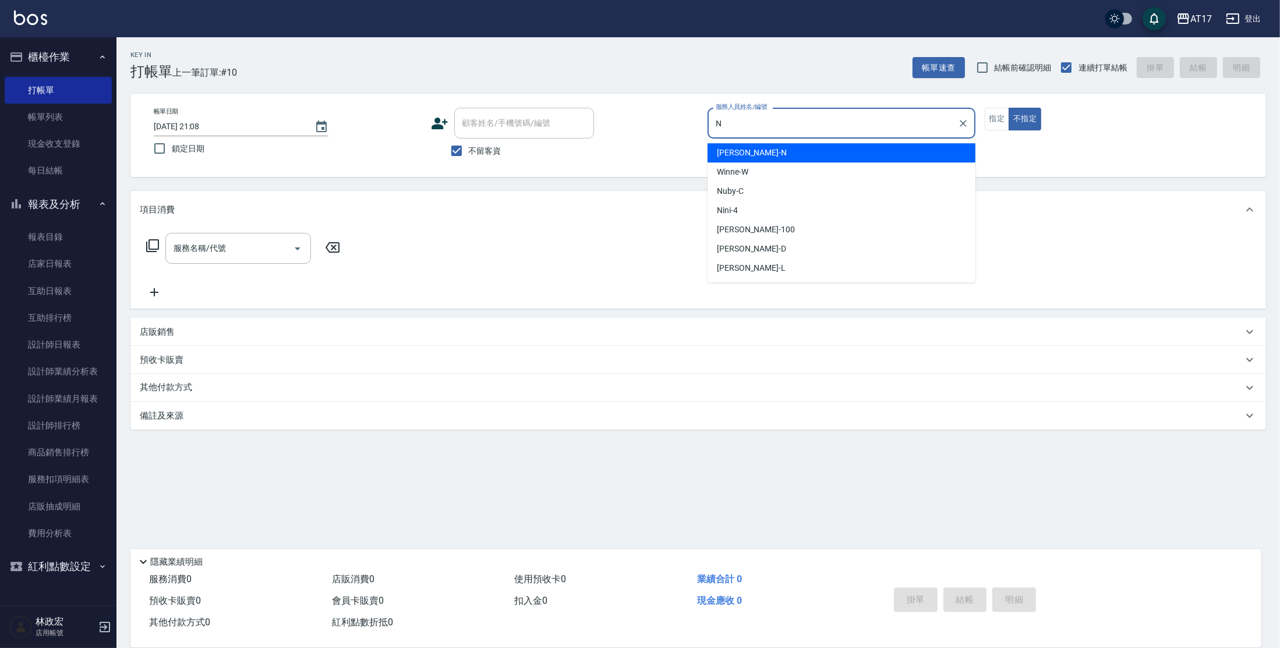
type input "[PERSON_NAME]-N"
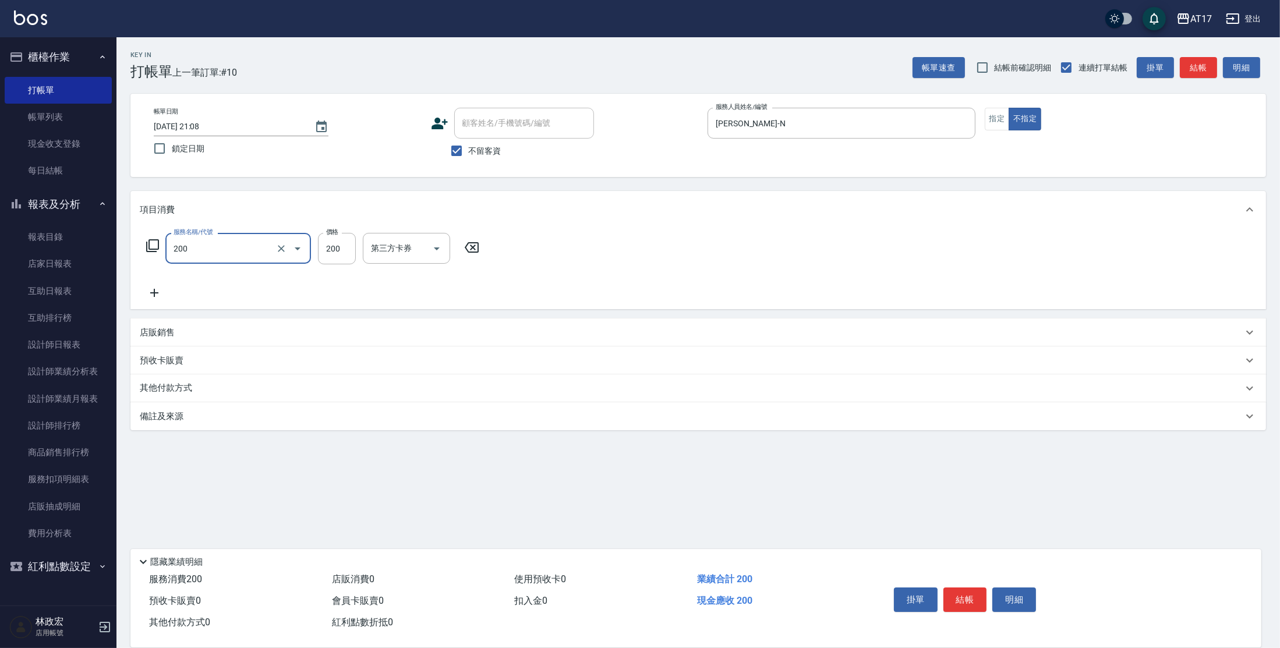
type input "剪髮(200)"
type input "199"
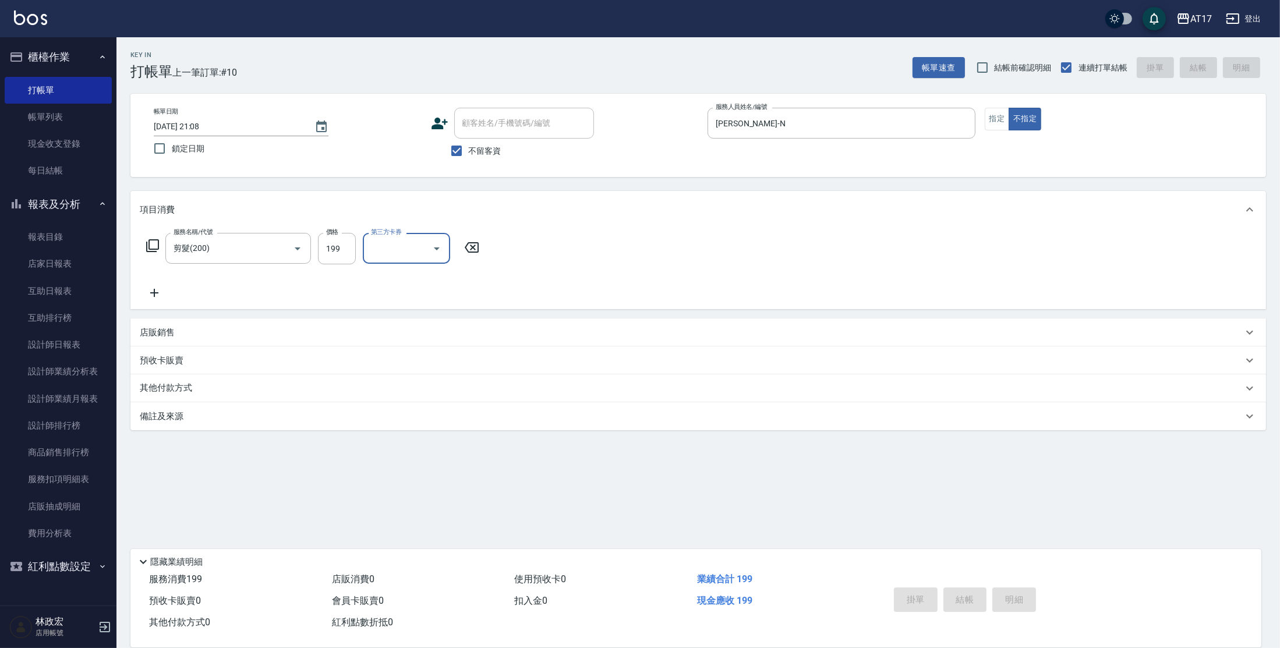
type input "2025/08/13 21:09"
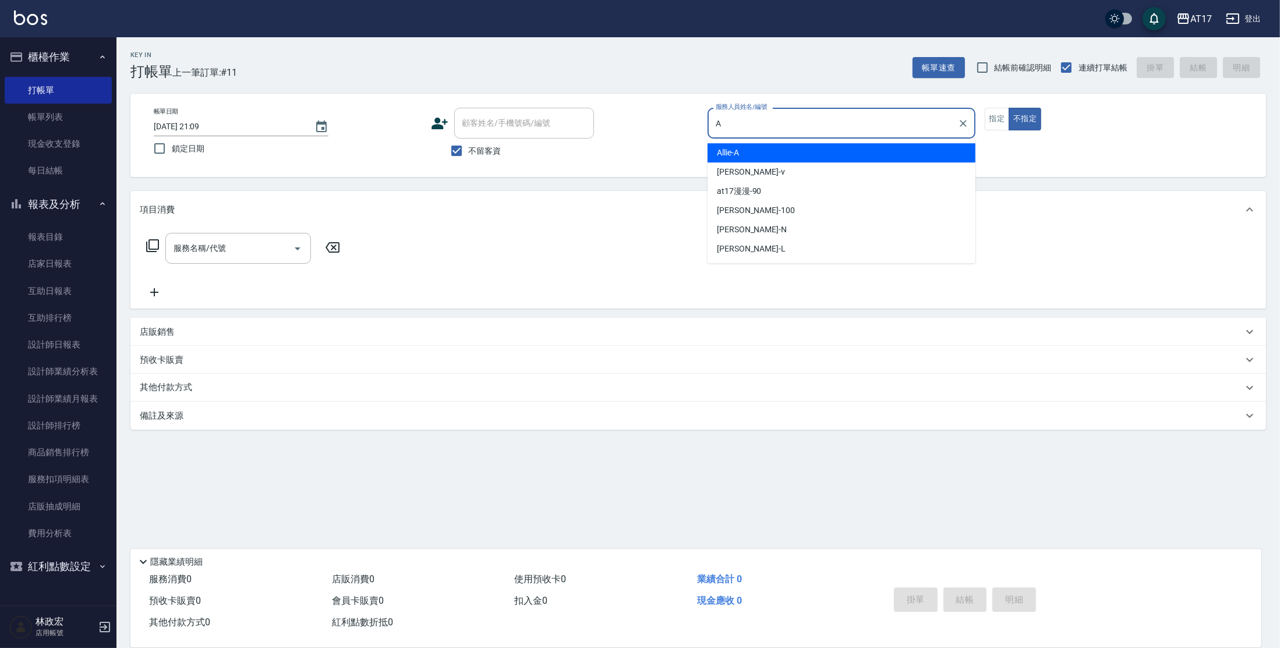
type input "Allie-A"
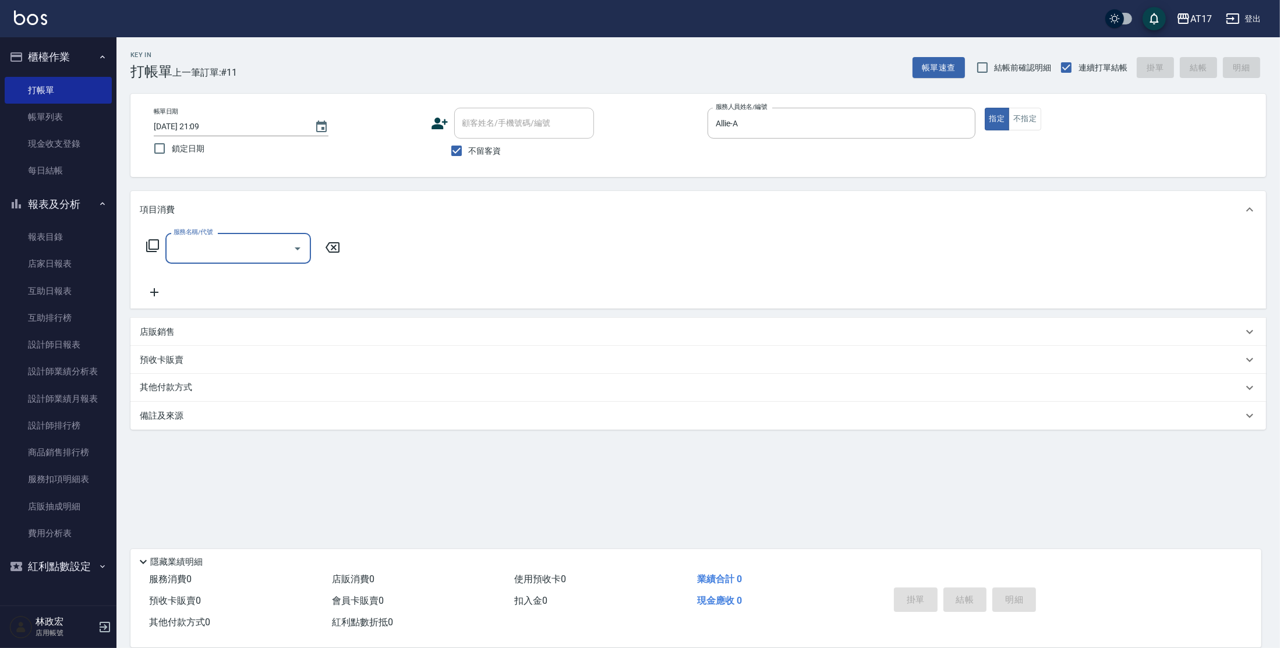
click at [157, 248] on icon at bounding box center [153, 246] width 14 height 14
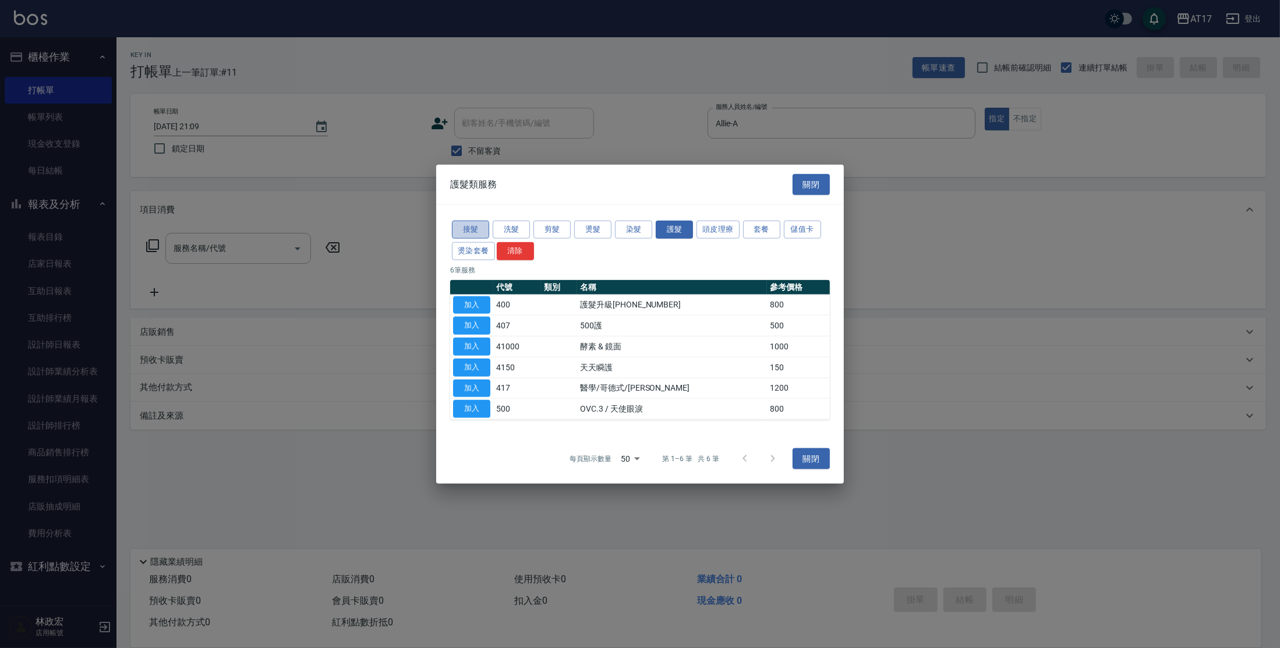
click at [478, 228] on button "接髮" at bounding box center [470, 230] width 37 height 18
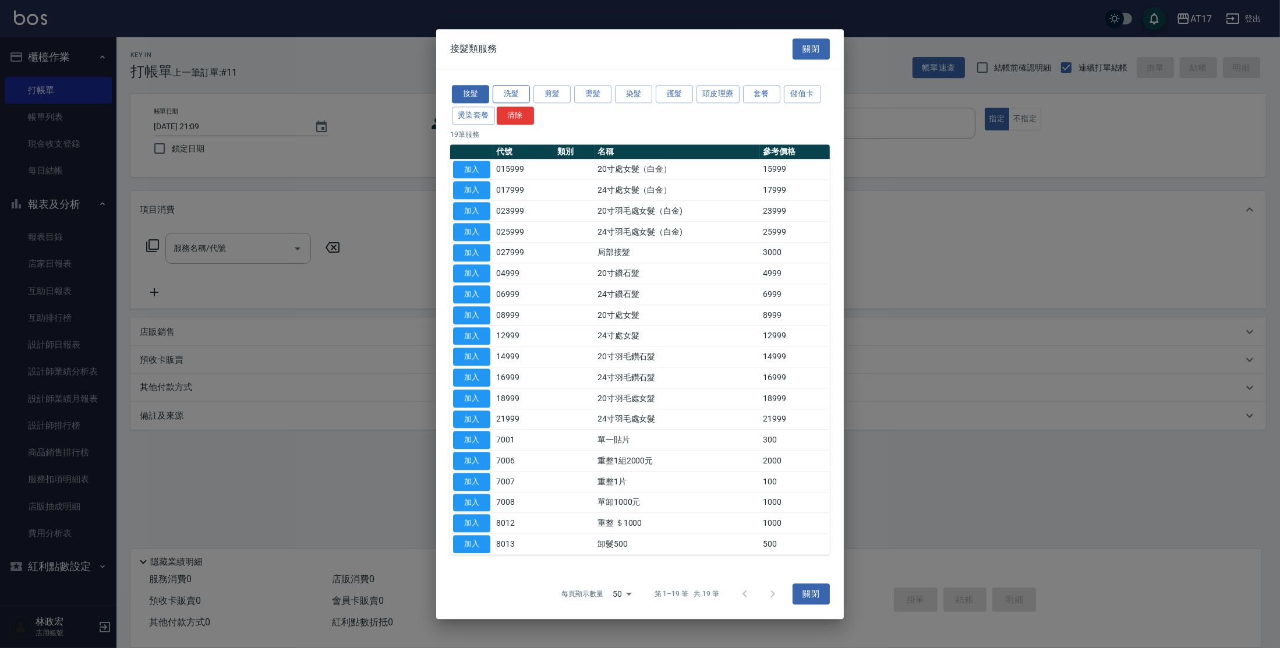
click at [525, 98] on button "洗髮" at bounding box center [511, 94] width 37 height 18
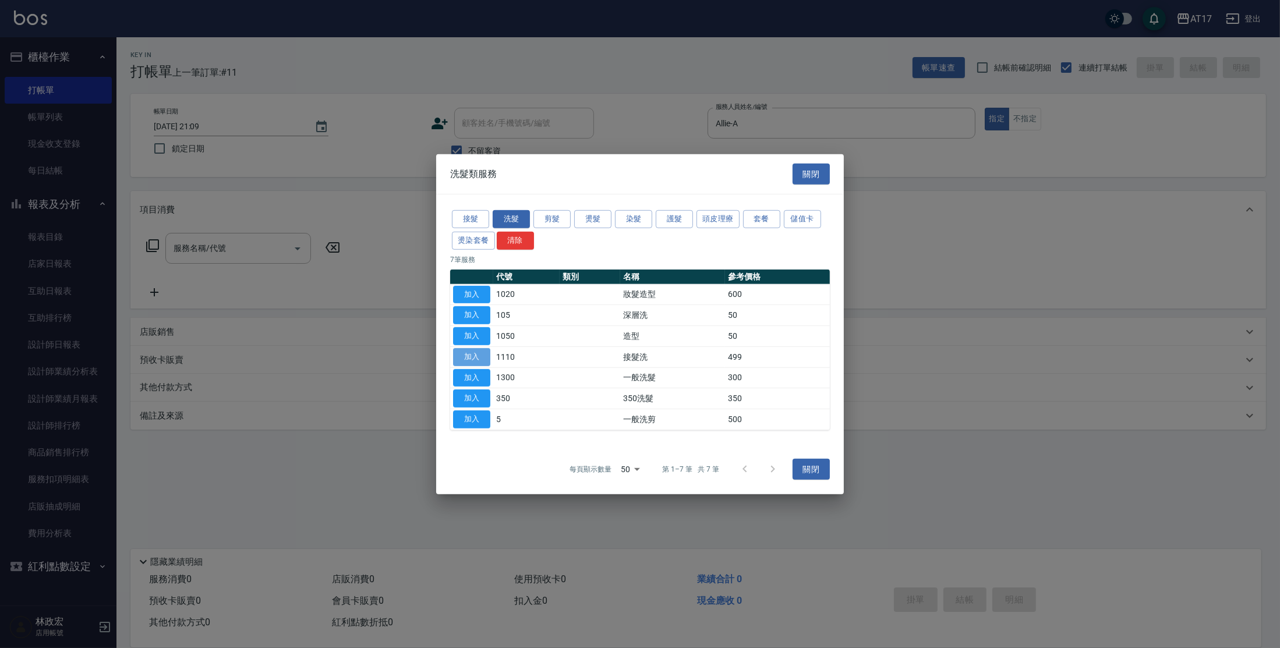
click at [471, 356] on button "加入" at bounding box center [471, 357] width 37 height 18
type input "接髮洗(1110)"
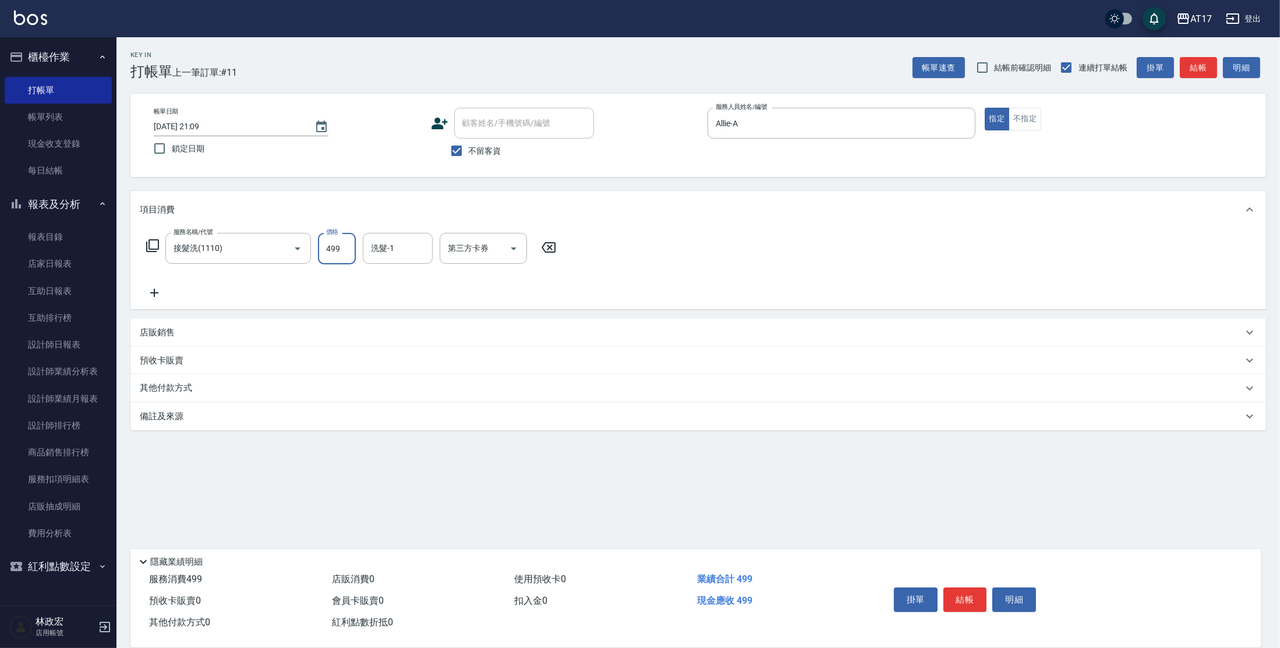
click at [329, 255] on input "499" at bounding box center [337, 248] width 38 height 31
type input "500"
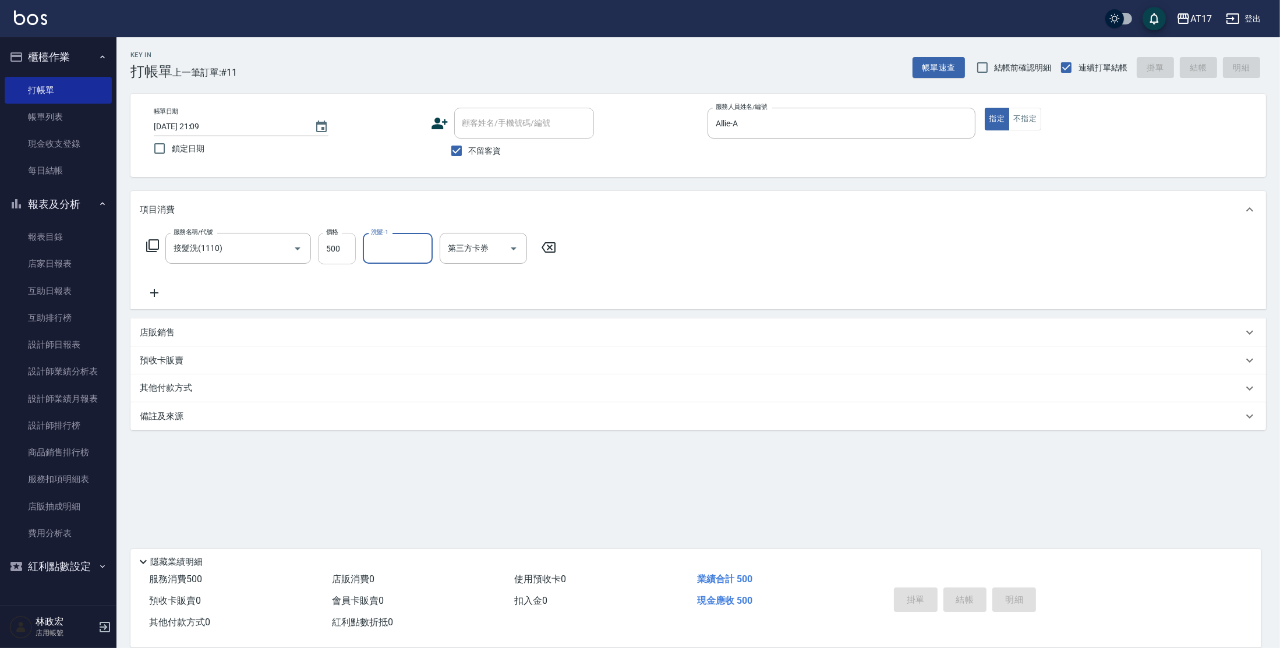
type input "2025/08/13 21:10"
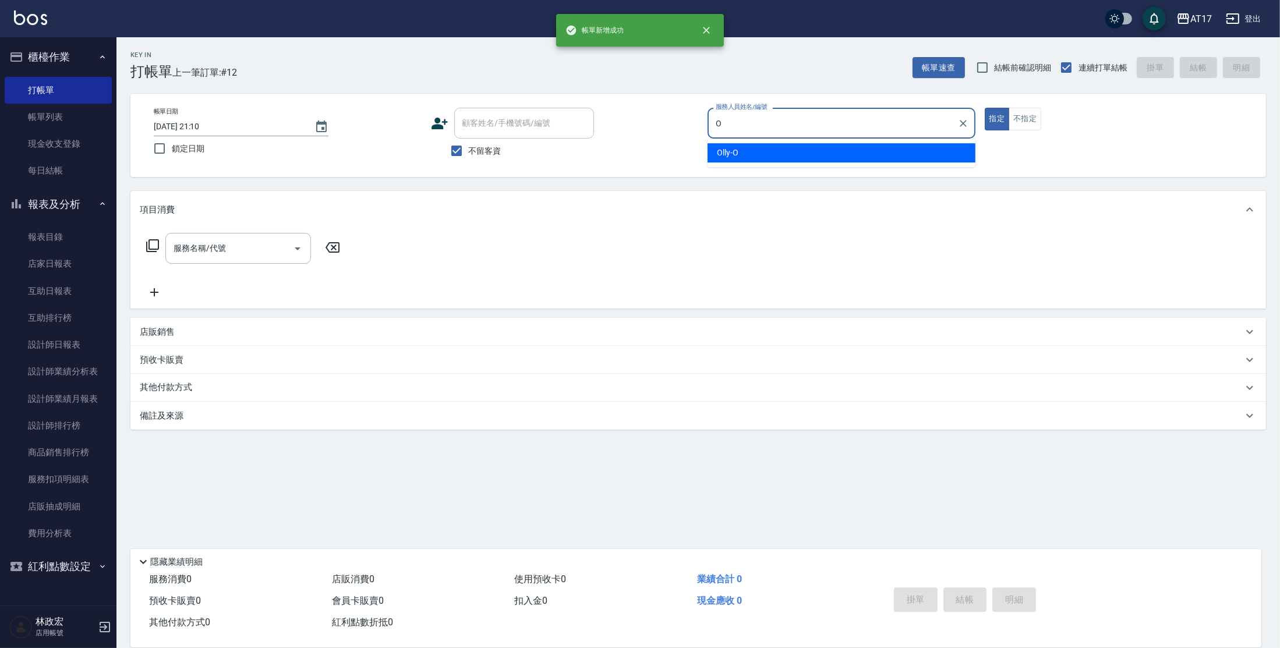
type input "Olly-O"
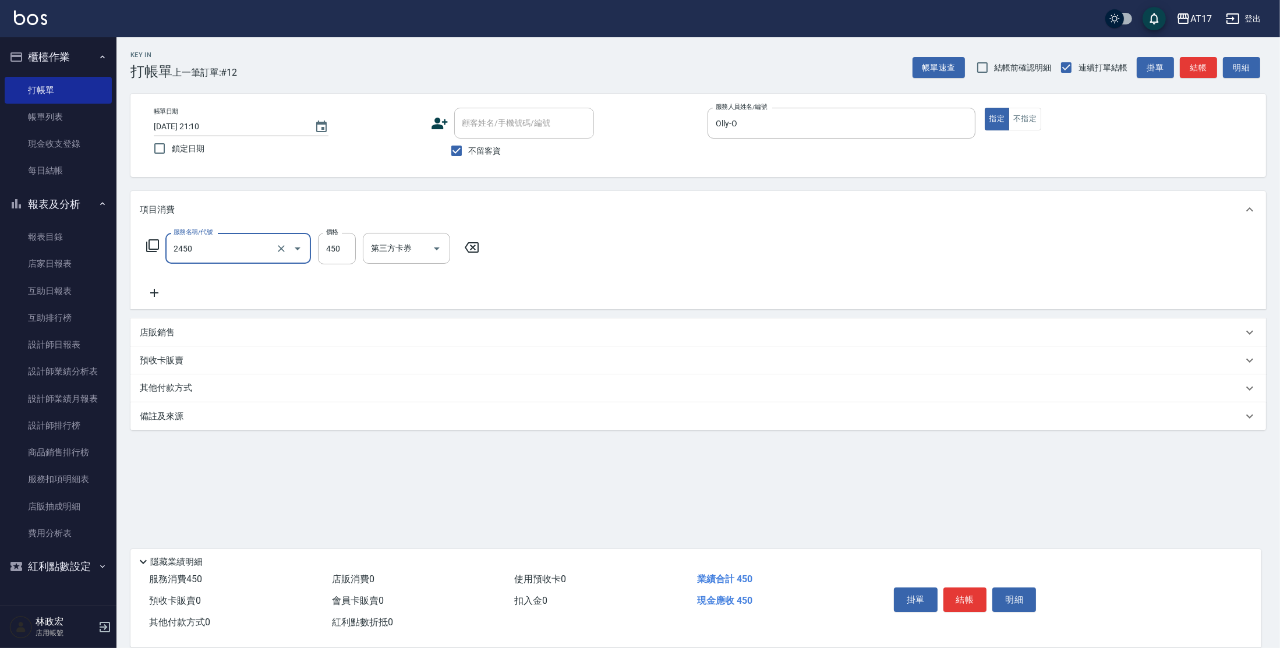
type input "C剪髮套餐(2450)"
type input "500"
type input "[PERSON_NAME]-23"
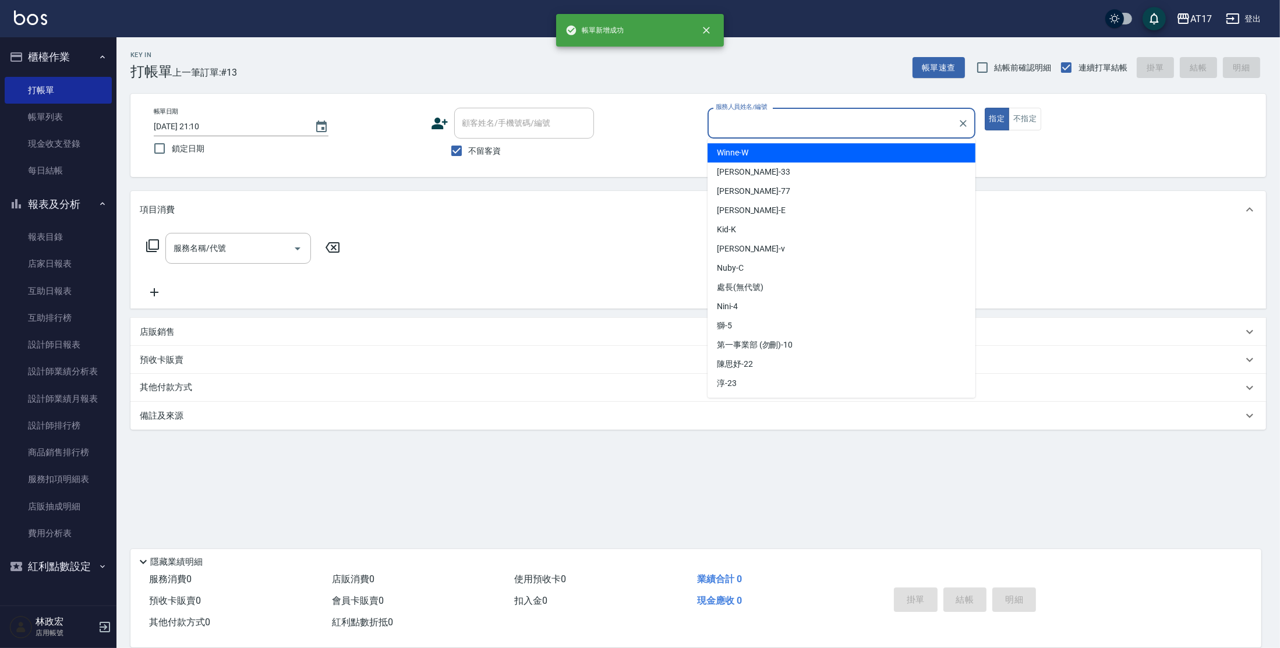
type input "A"
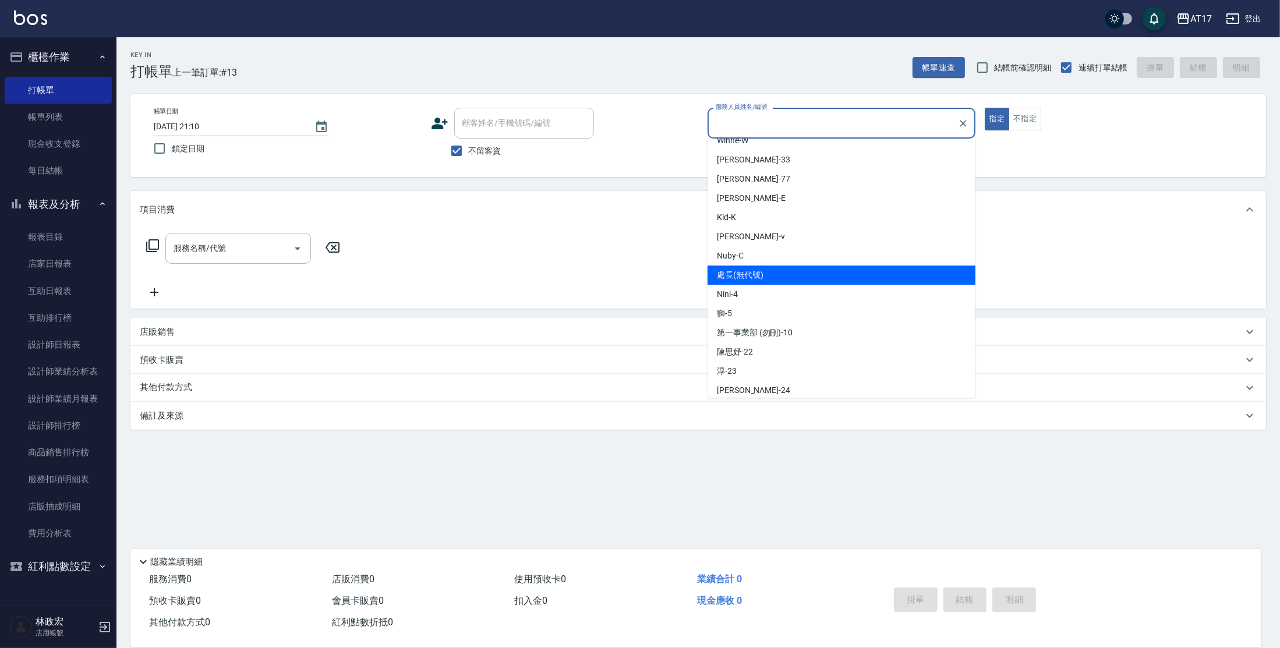
scroll to position [16, 0]
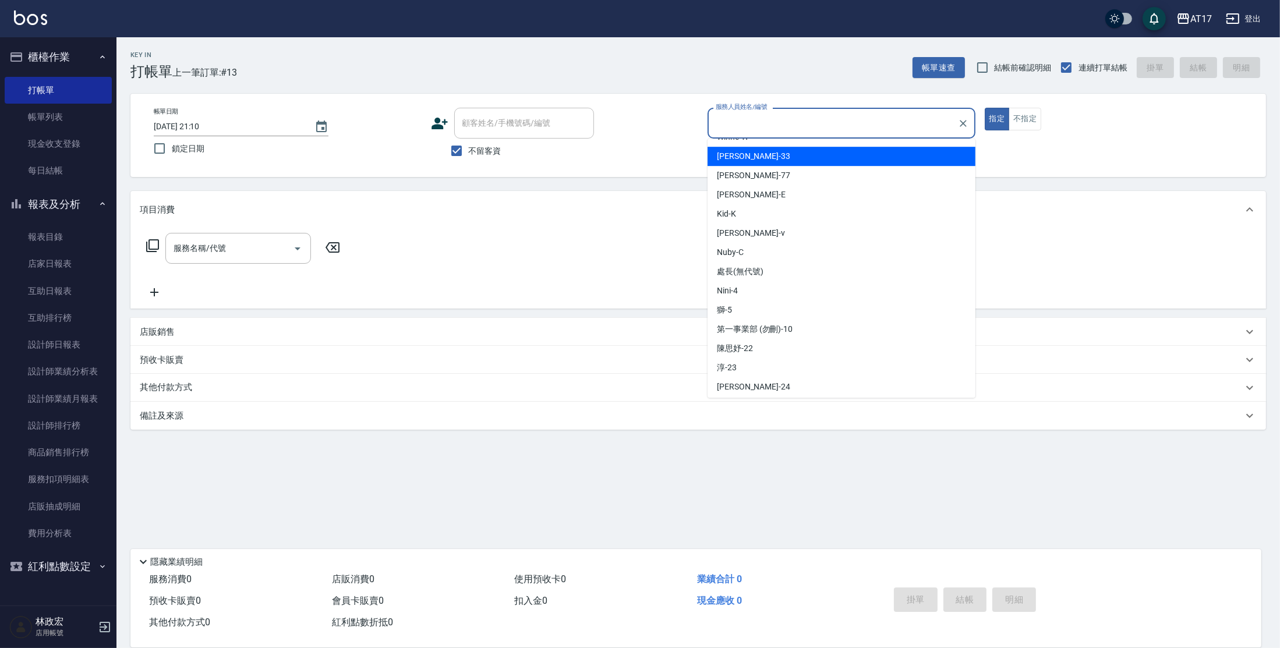
click at [808, 123] on input "服務人員姓名/編號" at bounding box center [833, 123] width 240 height 20
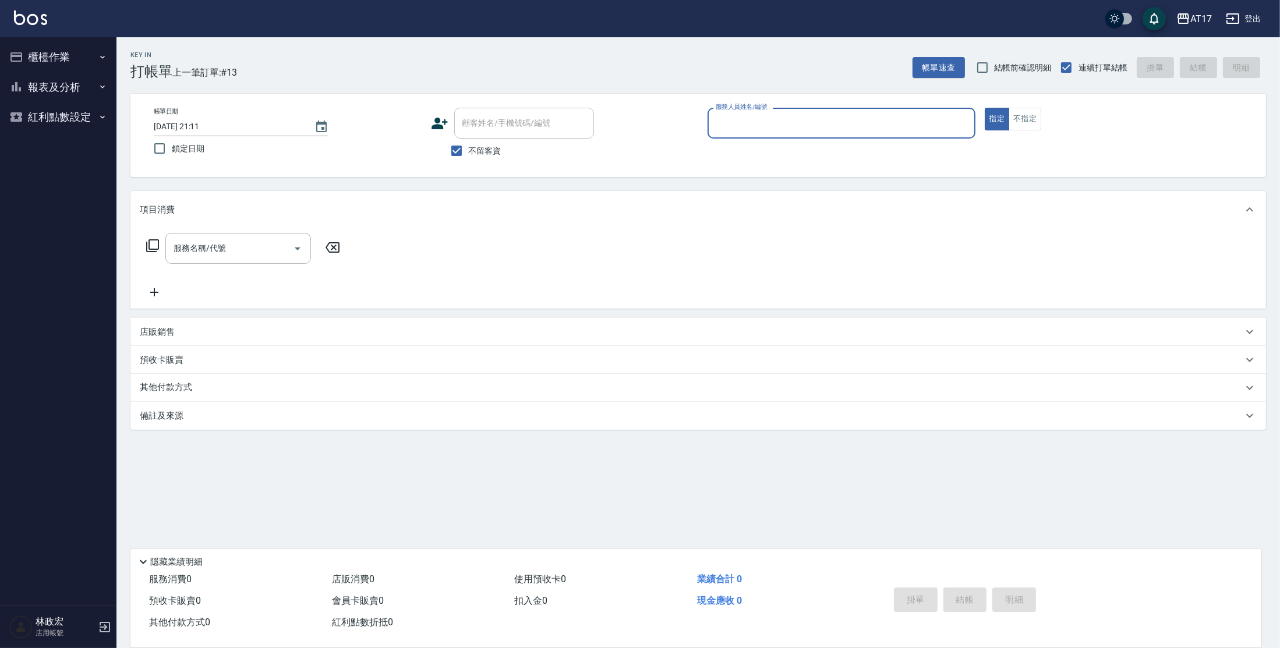
click at [785, 128] on input "服務人員姓名/編號" at bounding box center [841, 123] width 257 height 20
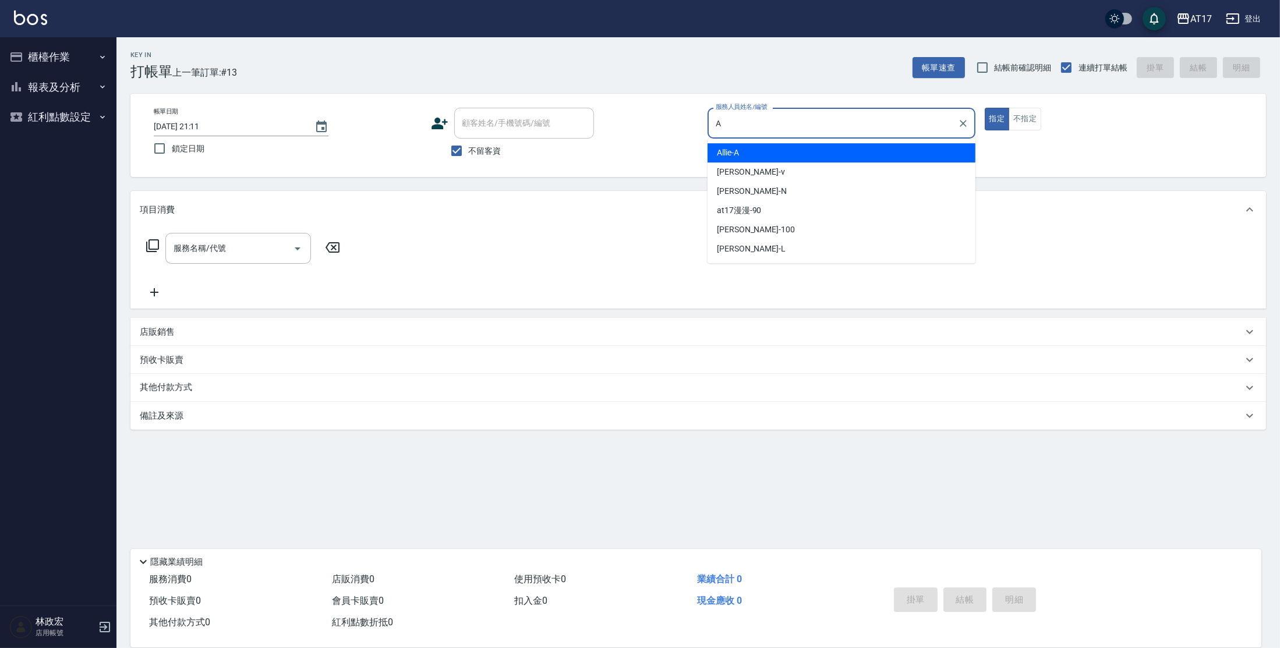
type input "Allie-A"
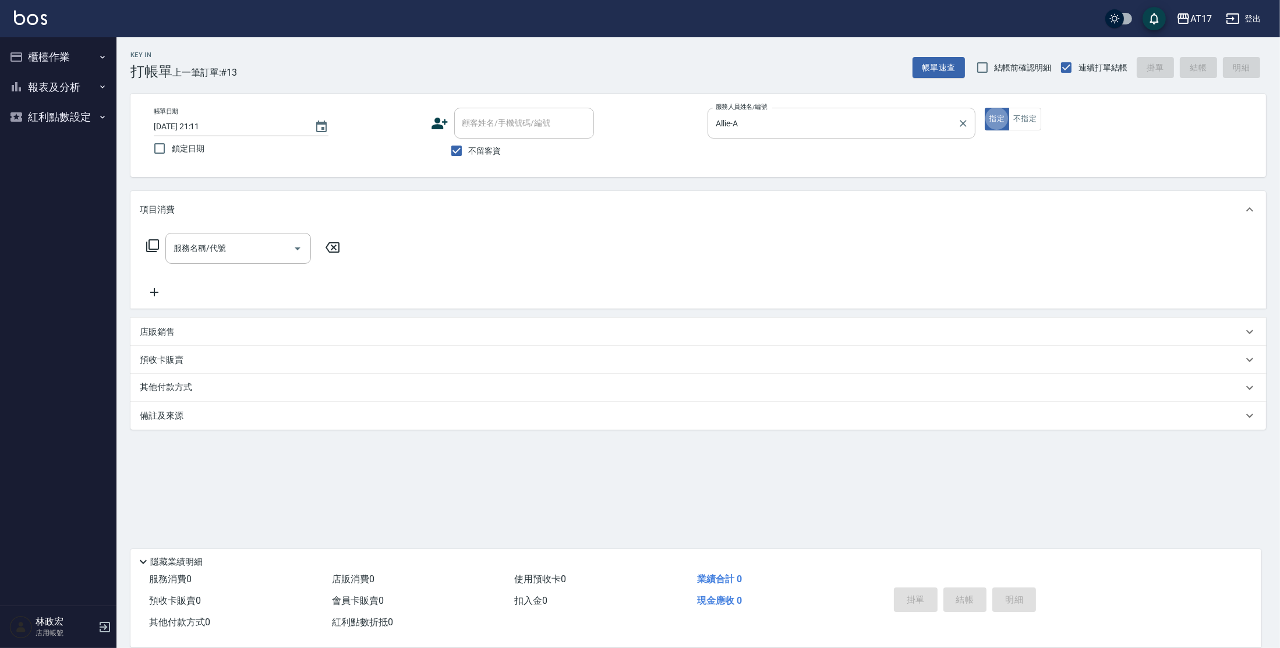
type button "true"
type input "C剪髮套餐(2450)"
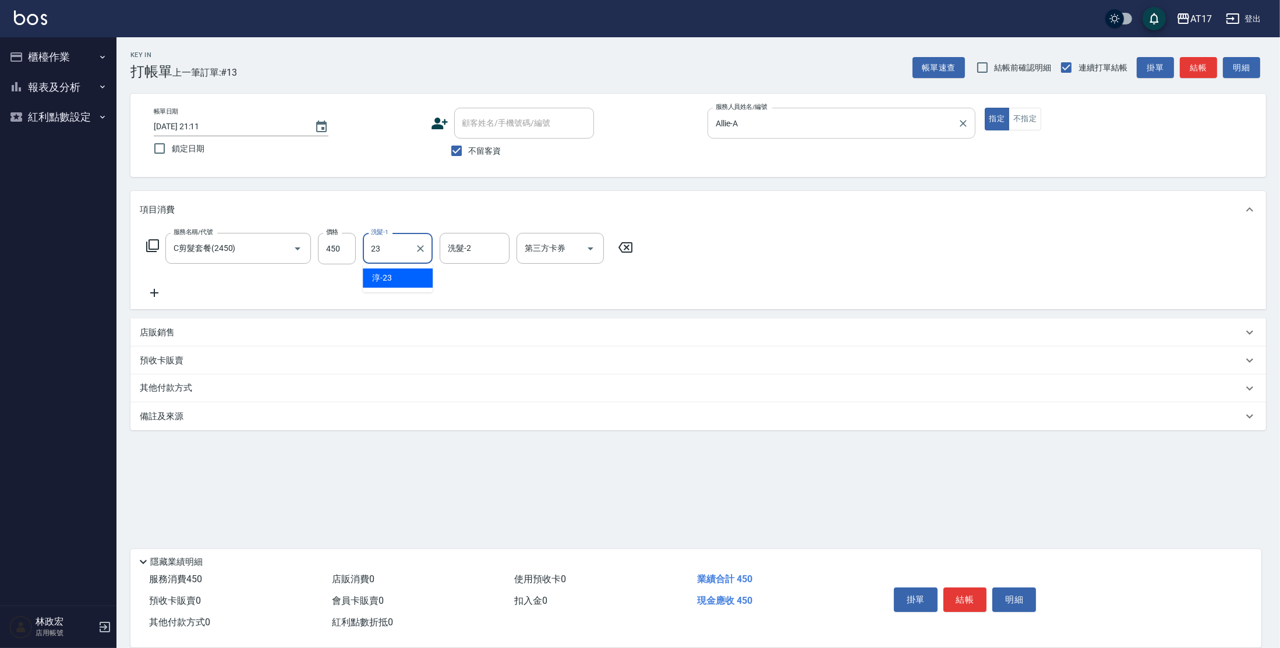
type input "[PERSON_NAME]-23"
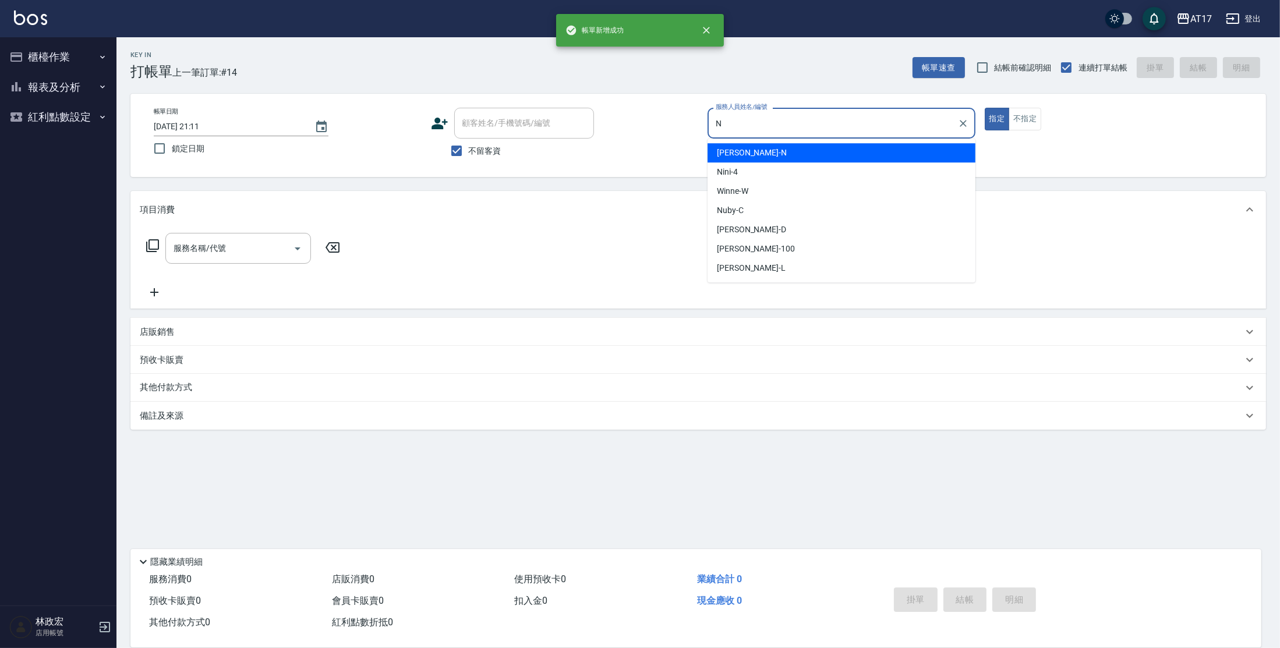
type input "[PERSON_NAME]-N"
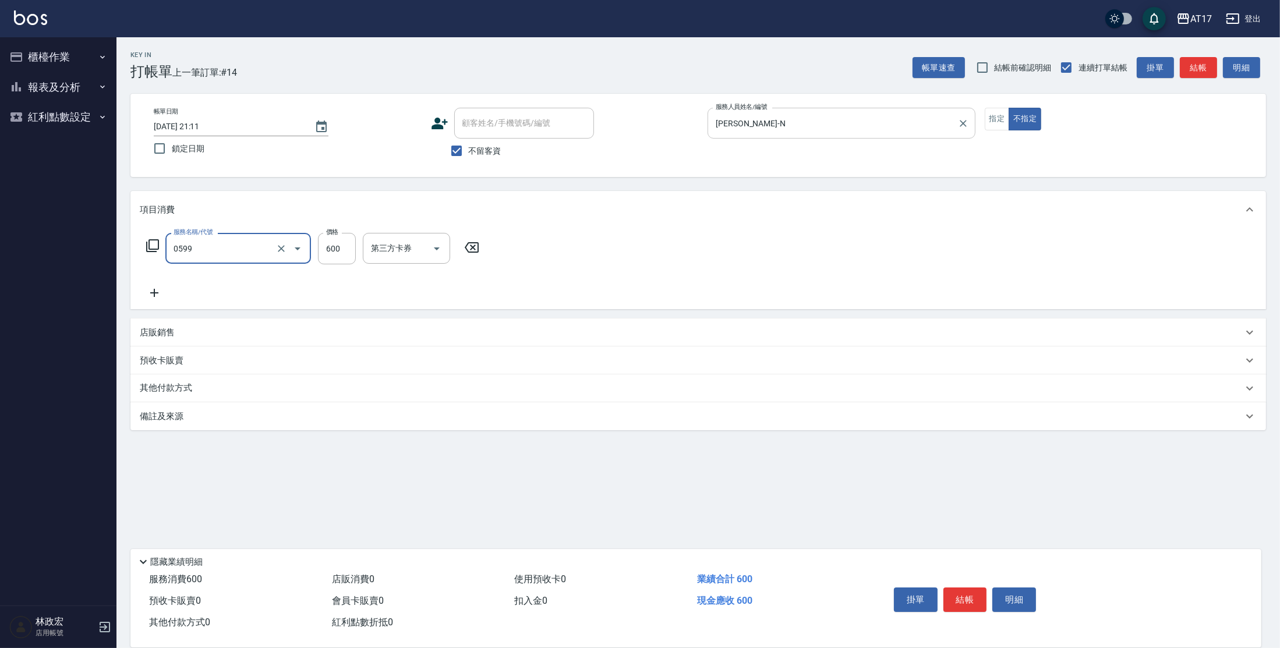
type input "精油-599(0599)"
type input "850"
type input "[PERSON_NAME]-22"
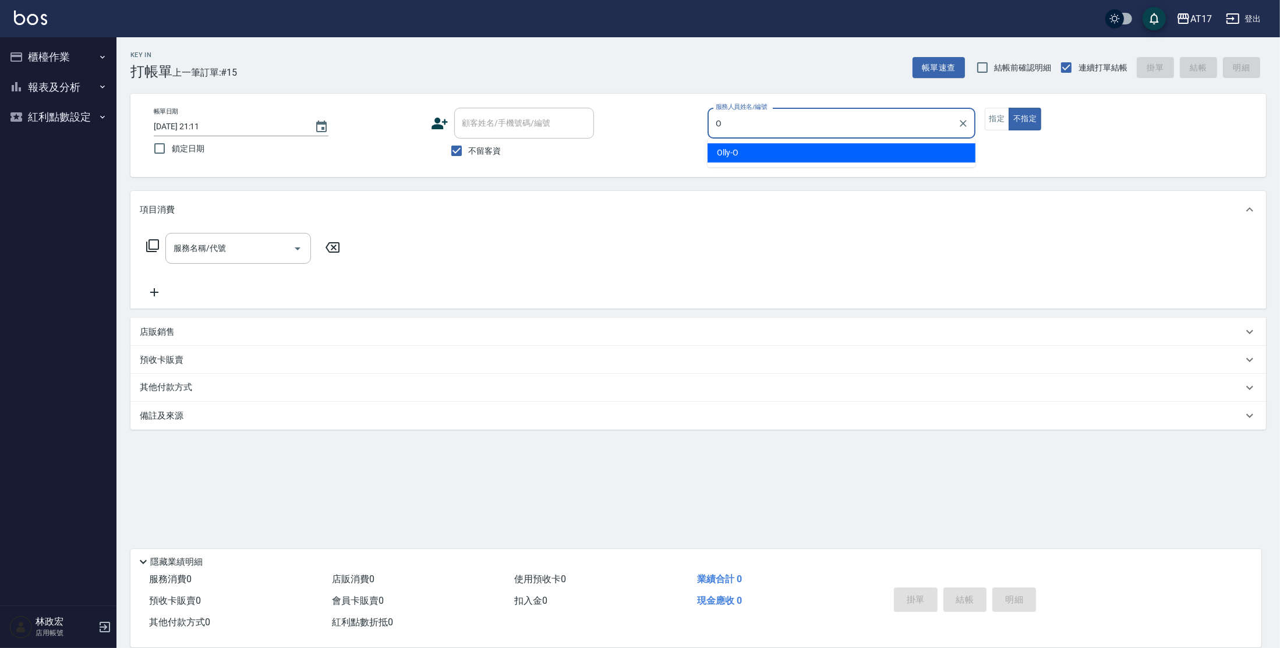
type input "Olly-O"
type button "false"
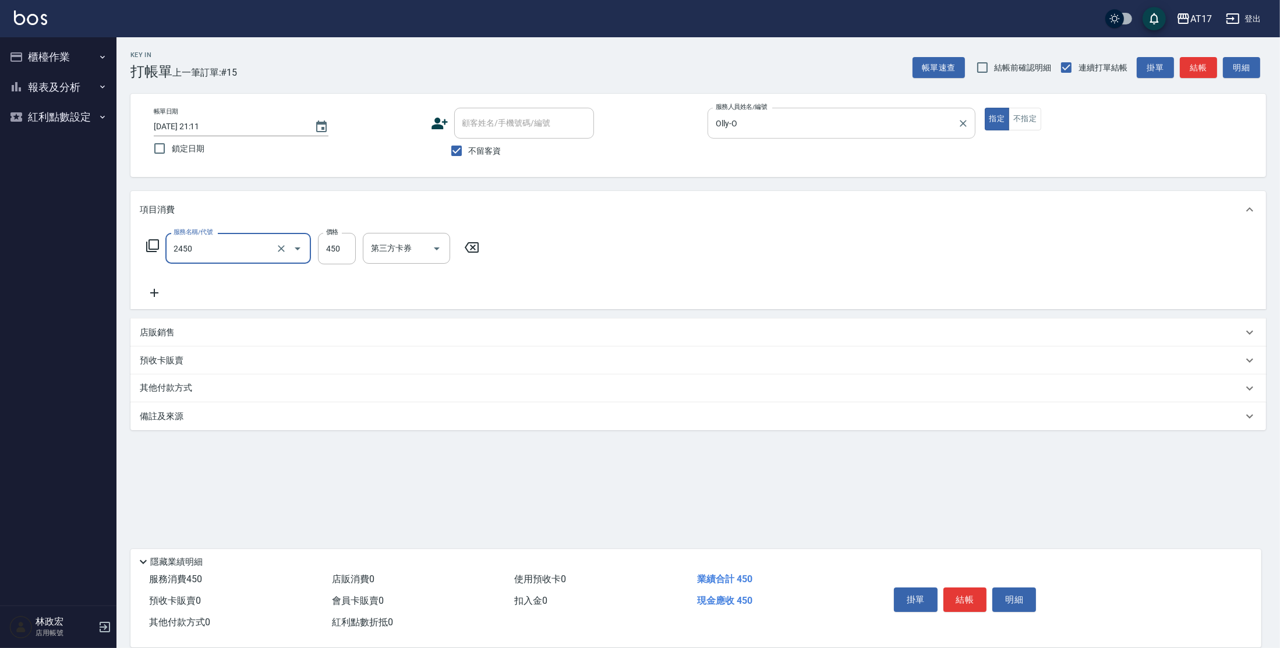
type input "C剪髮套餐(2450)"
type input "500"
type input "[PERSON_NAME]-23"
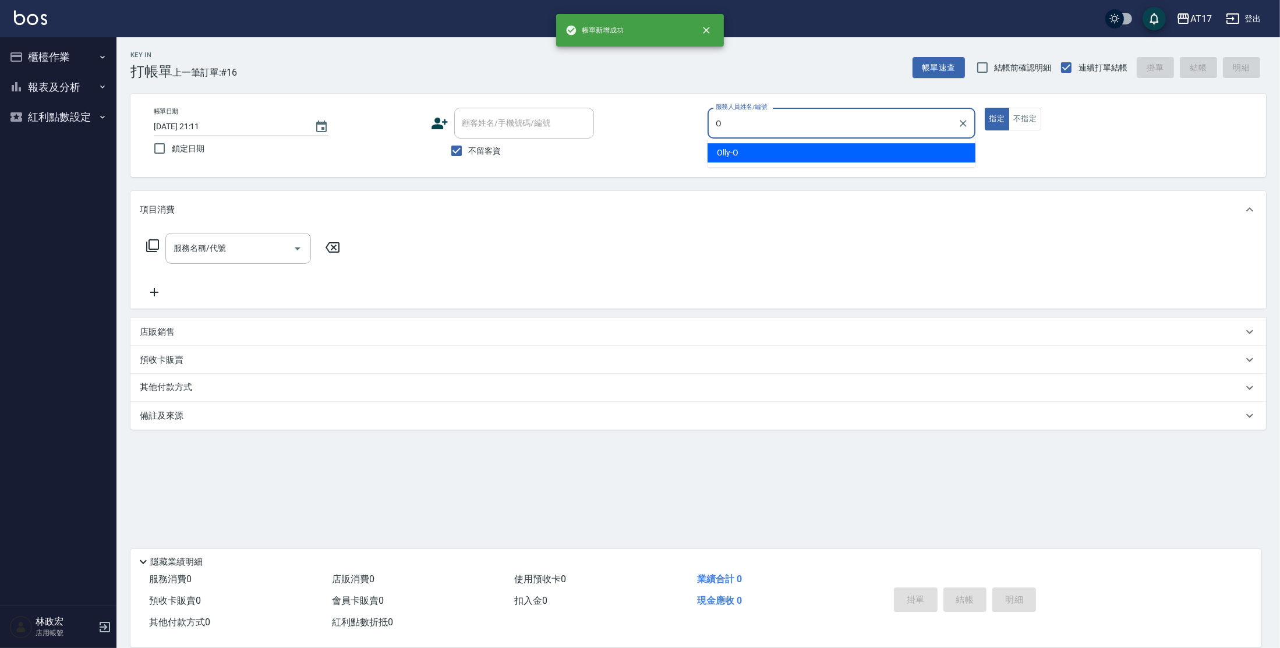
type input "Olly-O"
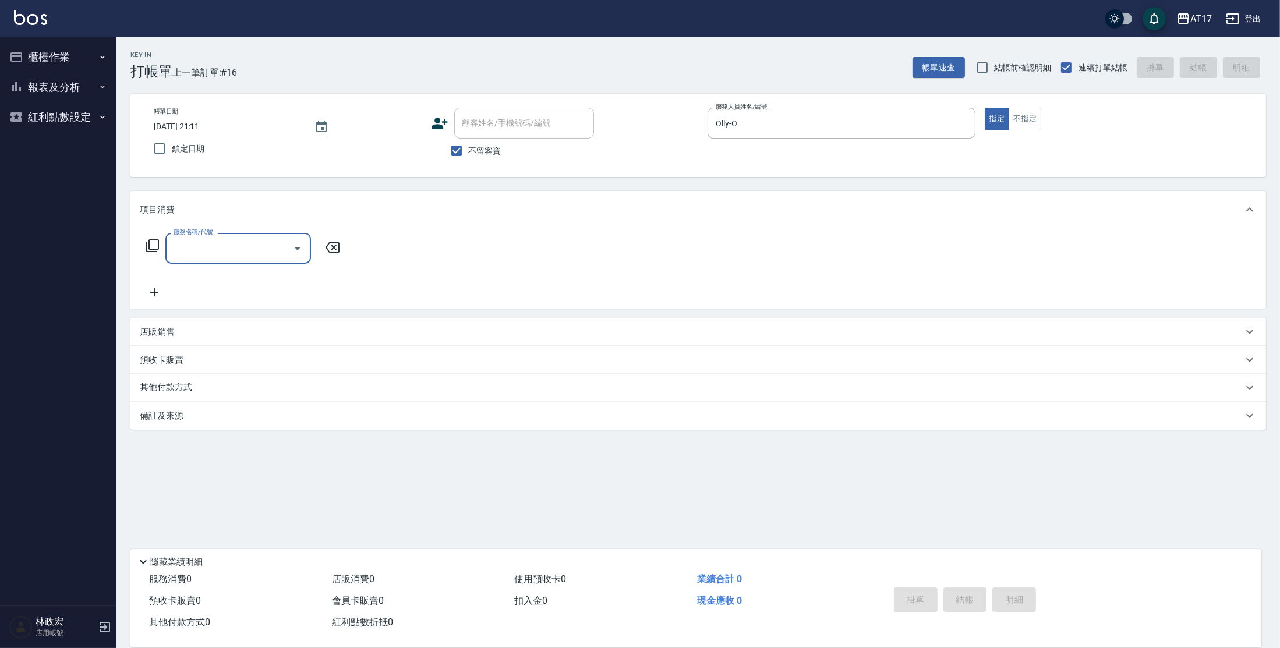
click at [154, 247] on icon at bounding box center [153, 246] width 14 height 14
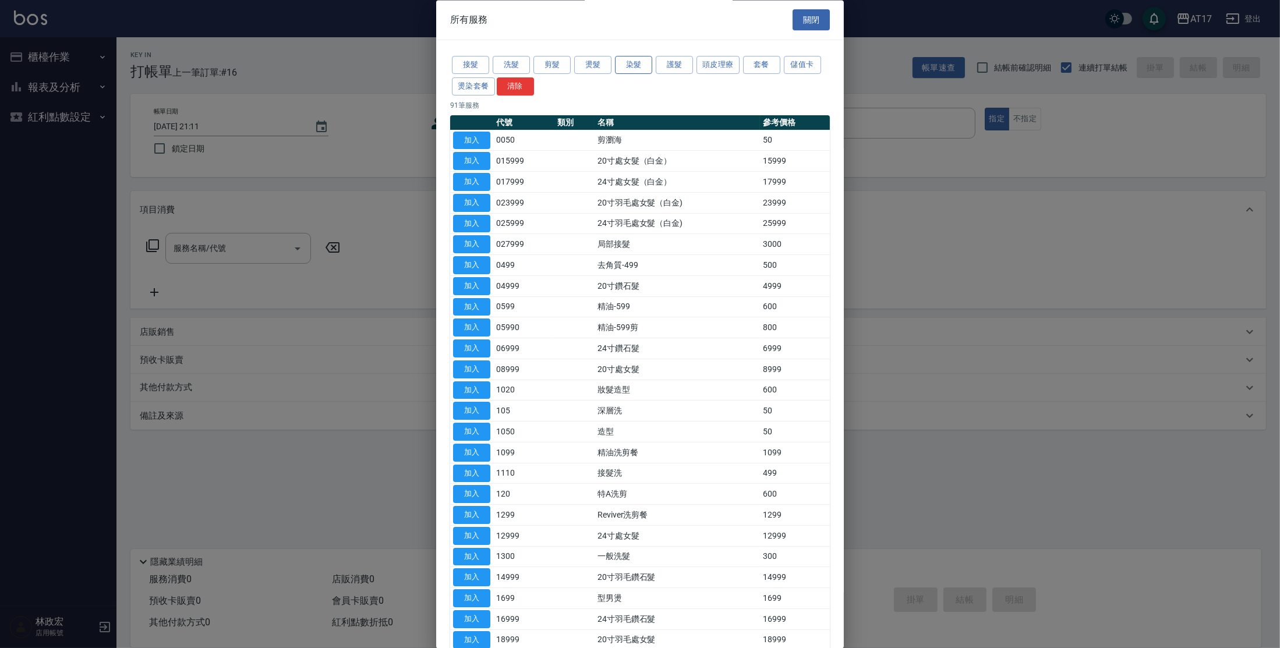
click at [626, 66] on button "染髮" at bounding box center [633, 66] width 37 height 18
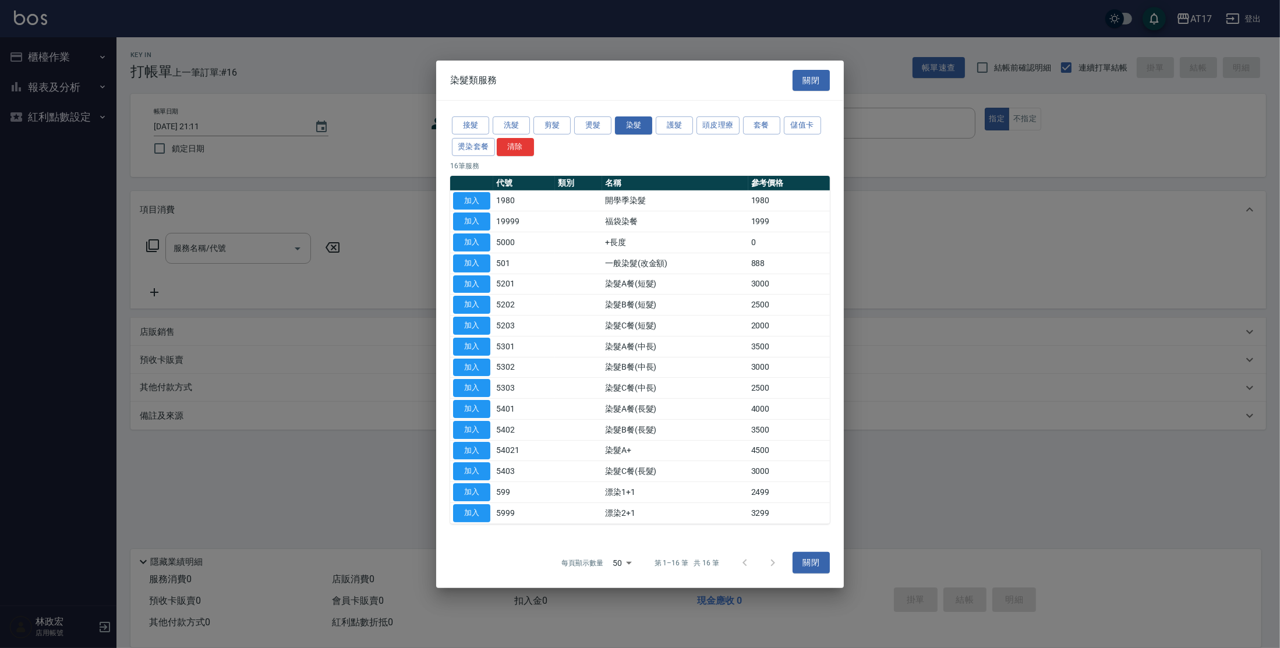
drag, startPoint x: 483, startPoint y: 325, endPoint x: 417, endPoint y: 312, distance: 67.1
click at [476, 326] on button "加入" at bounding box center [471, 326] width 37 height 18
type input "染髮C餐(短髮)(5203)"
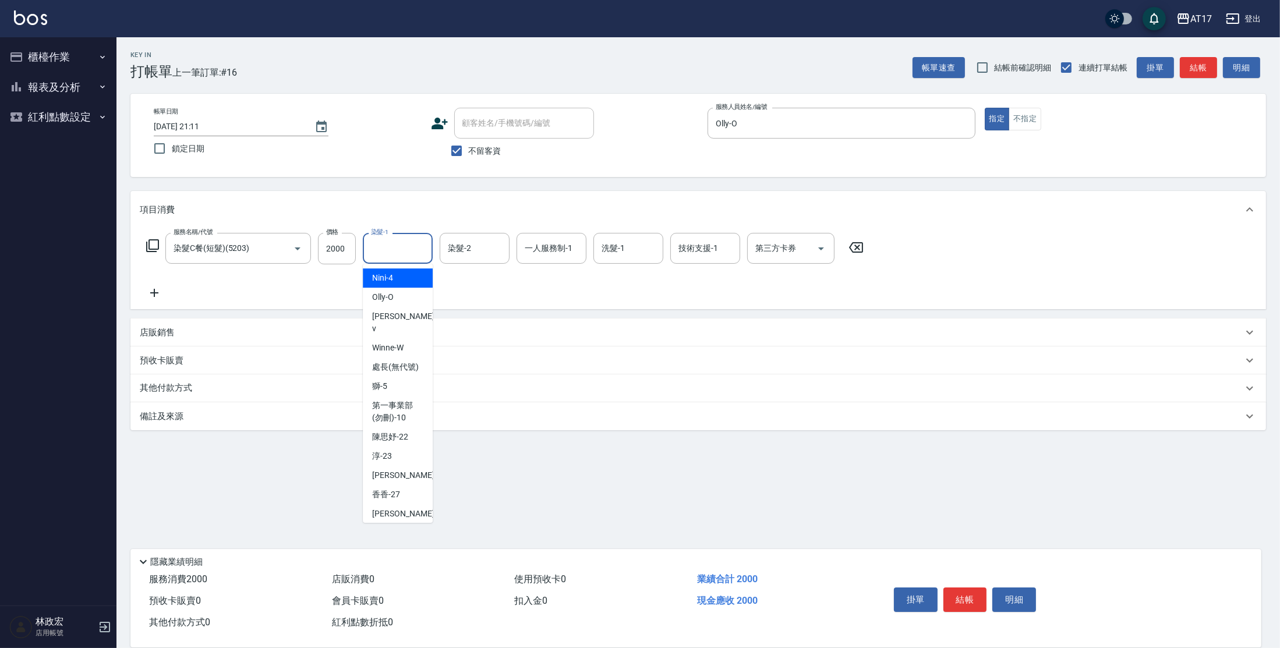
click at [386, 238] on div "染髮-1 染髮-1" at bounding box center [398, 248] width 70 height 31
type input "Olly-O"
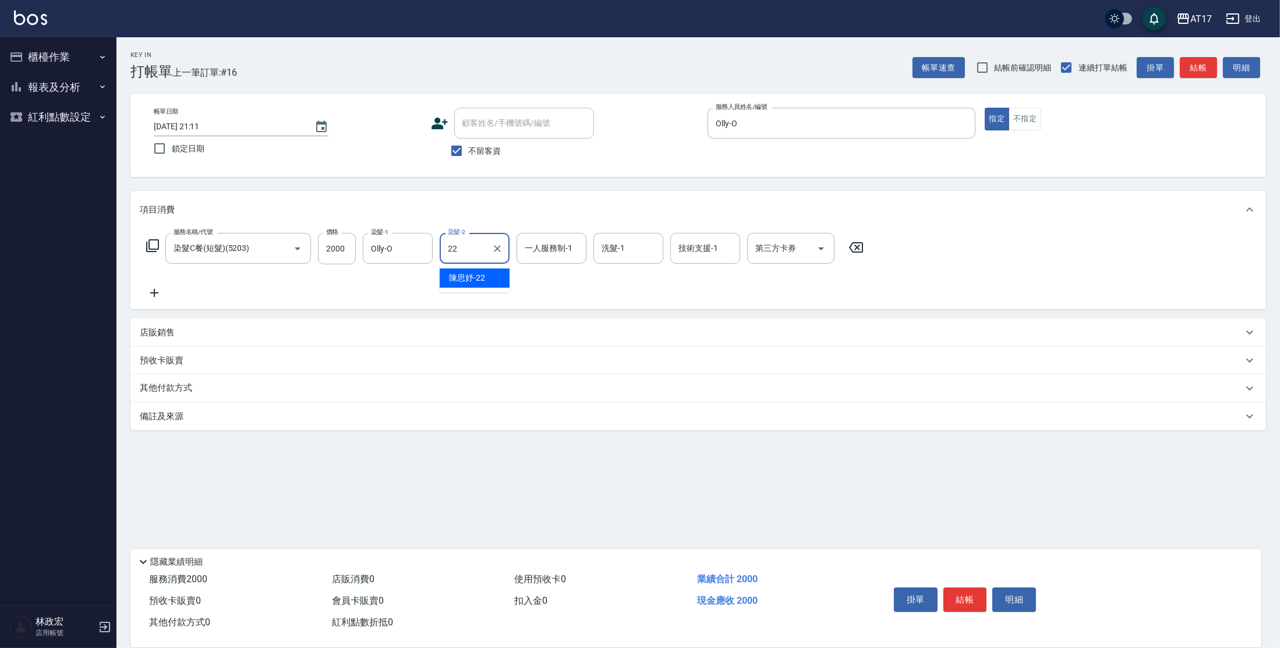
type input "[PERSON_NAME]-22"
click at [555, 257] on input "一人服務制-1" at bounding box center [551, 248] width 59 height 20
type input "Olly-O"
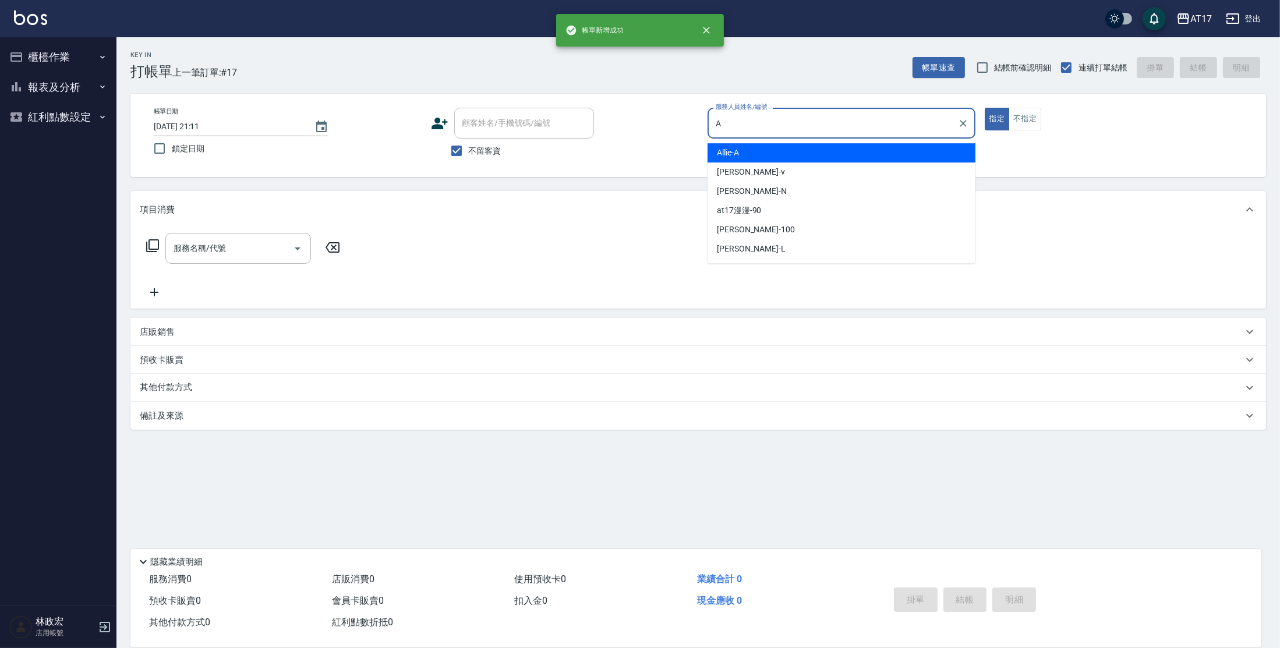
type input "Allie-A"
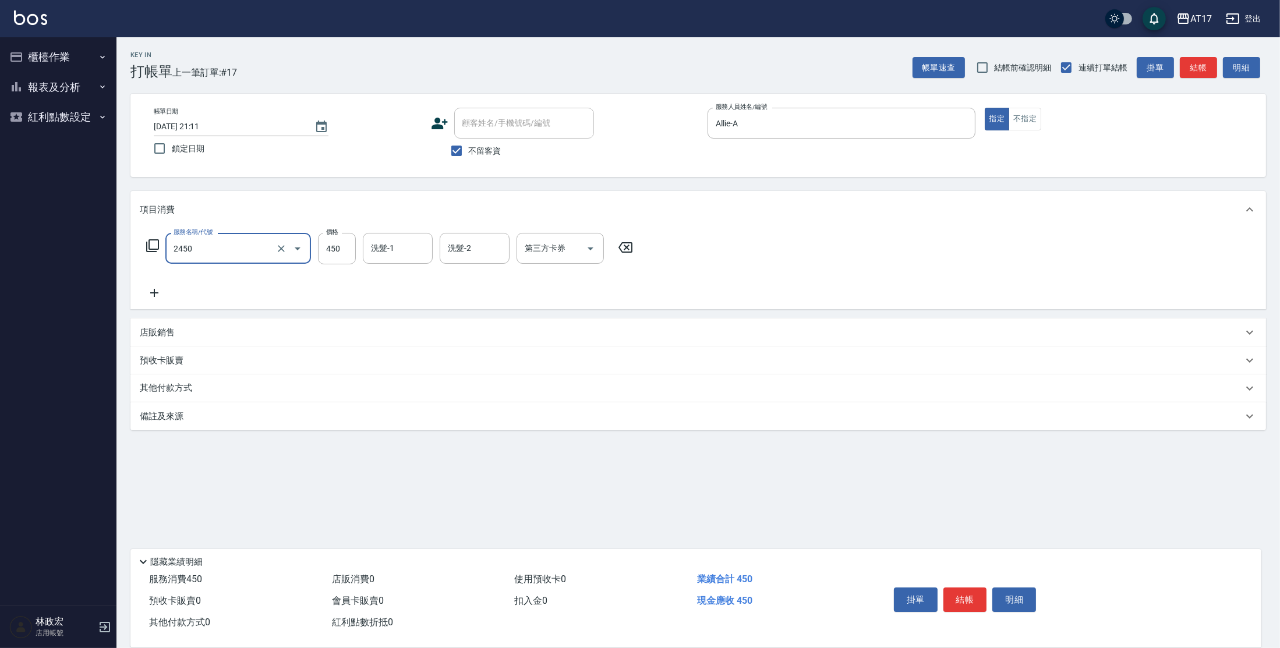
type input "C剪髮套餐(2450)"
type input "香香-27"
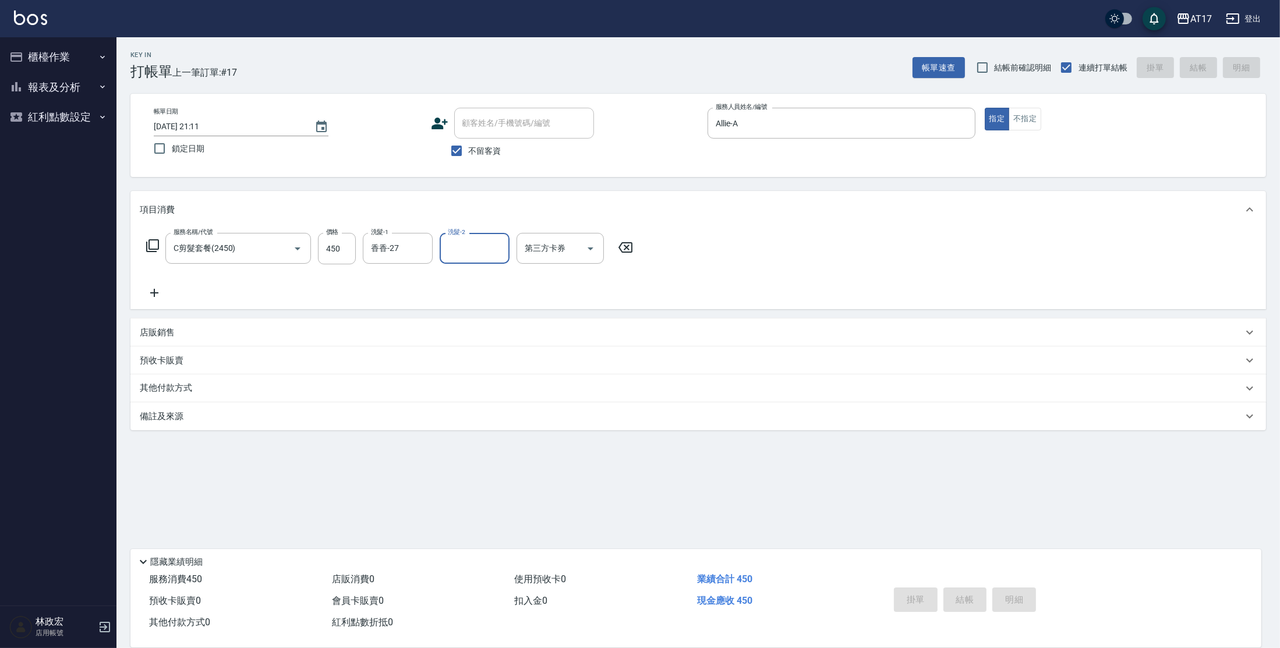
type input "[DATE] 21:12"
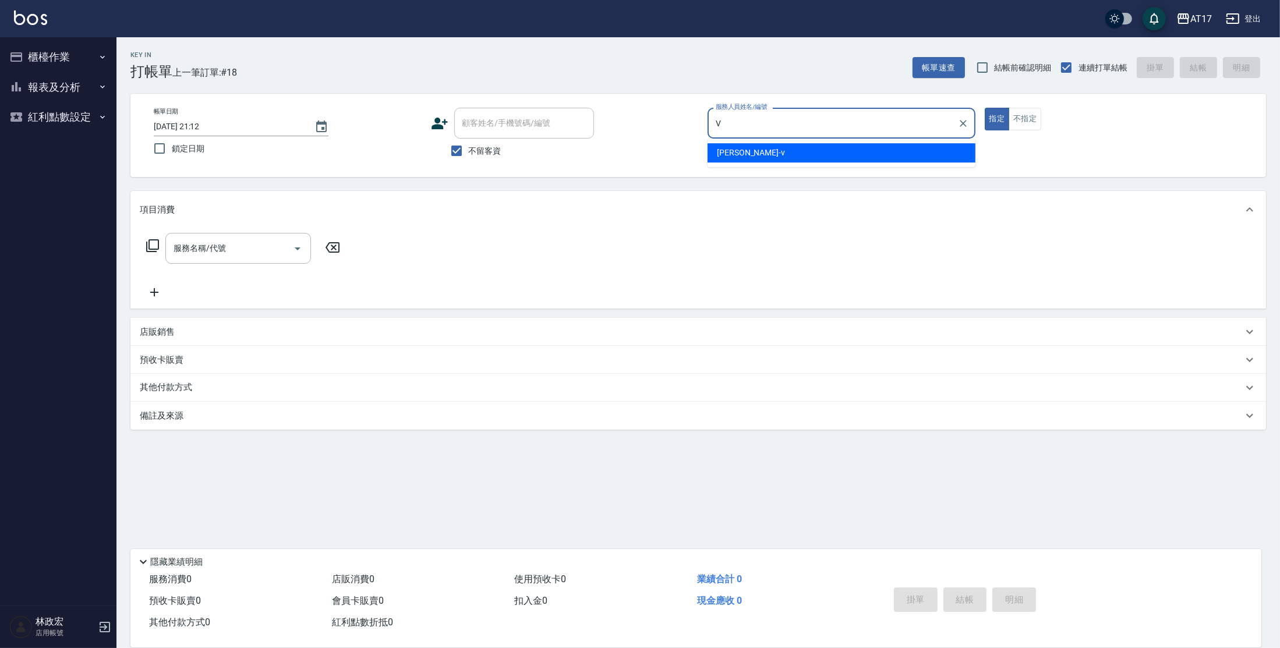
type input "[PERSON_NAME]-v"
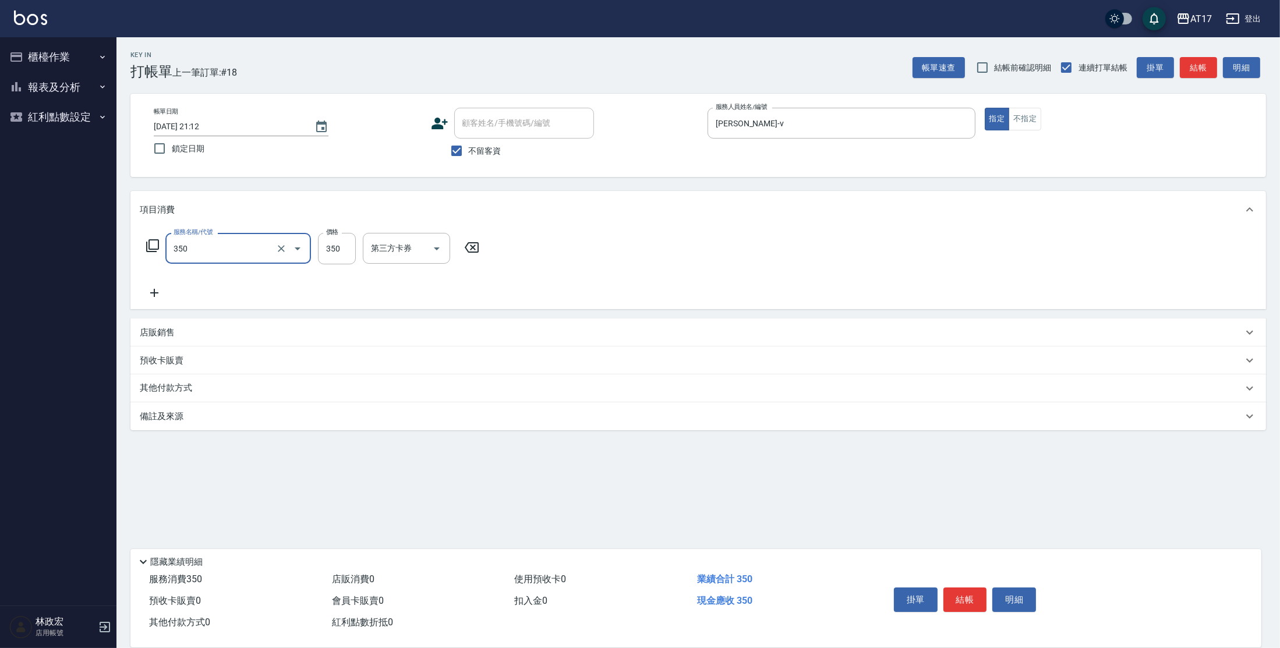
type input "350洗髮(350)"
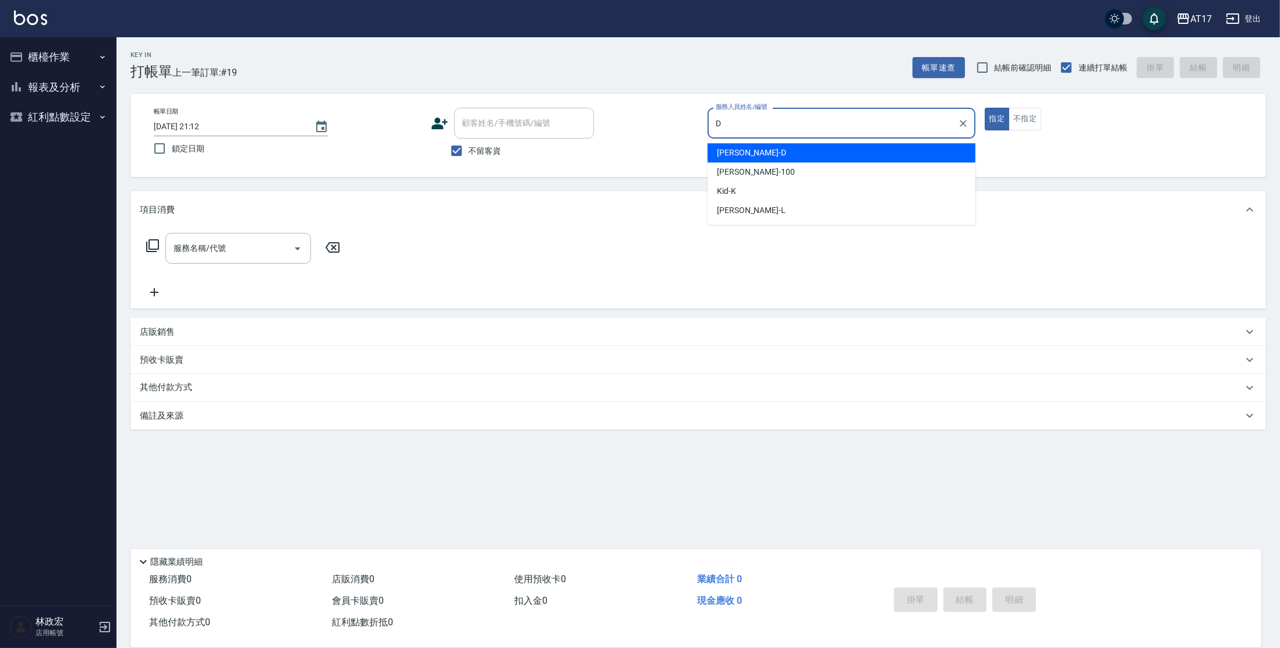
type input "[PERSON_NAME]-D"
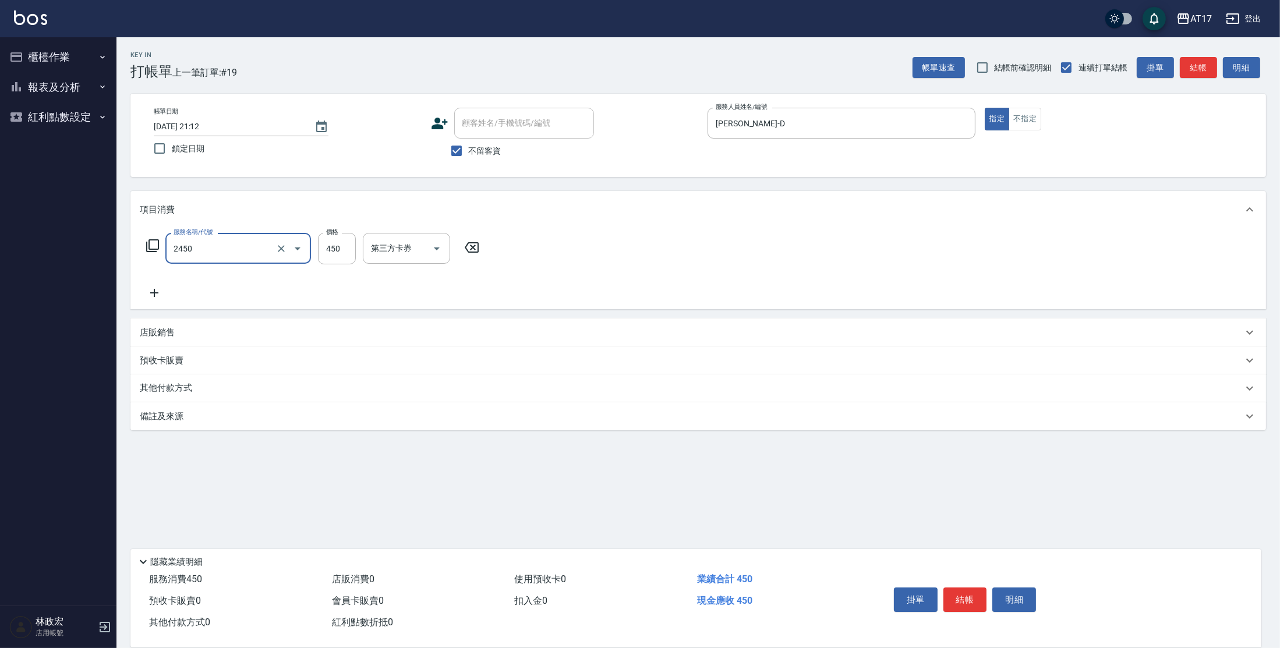
type input "C剪髮套餐(2450)"
type input "500"
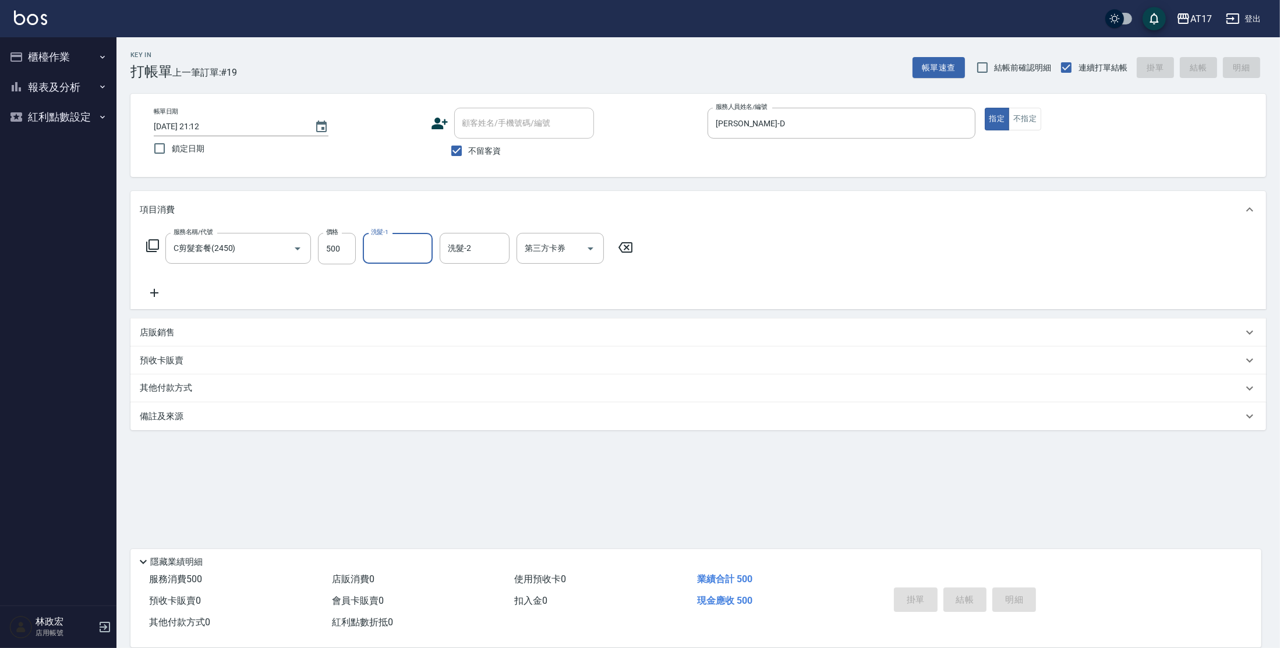
type input "[DATE] 21:13"
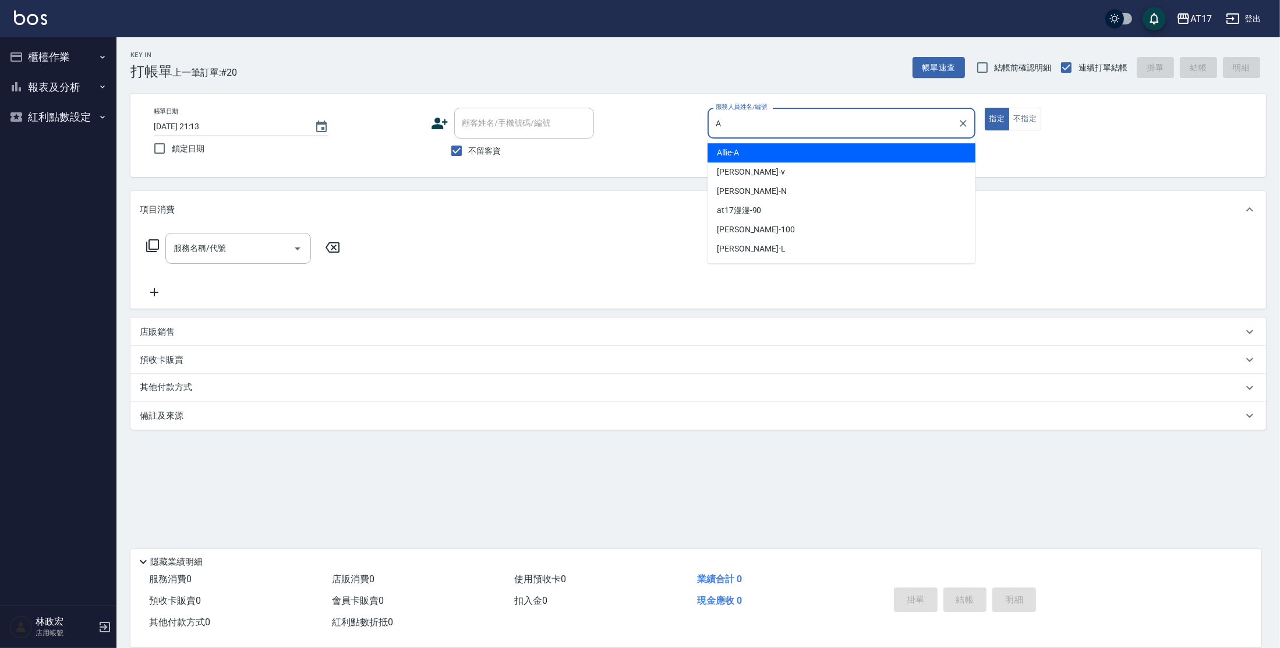
type input "Allie-A"
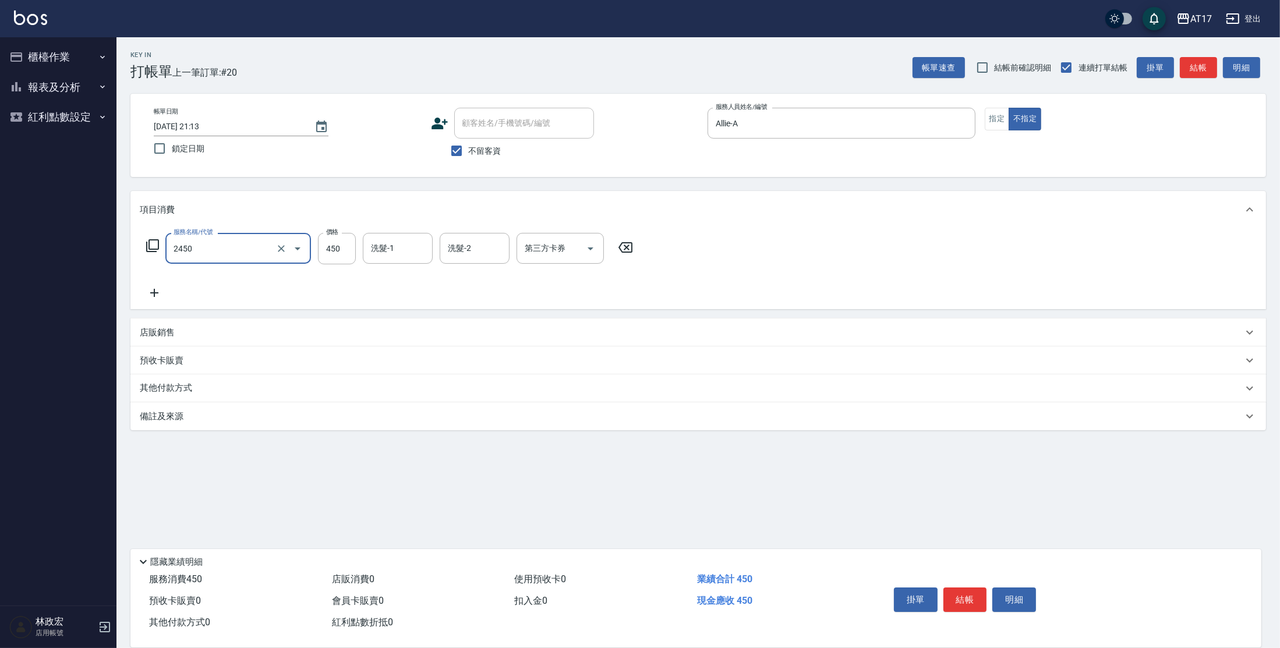
type input "C剪髮套餐(2450)"
type input "550"
type input "[PERSON_NAME]-24"
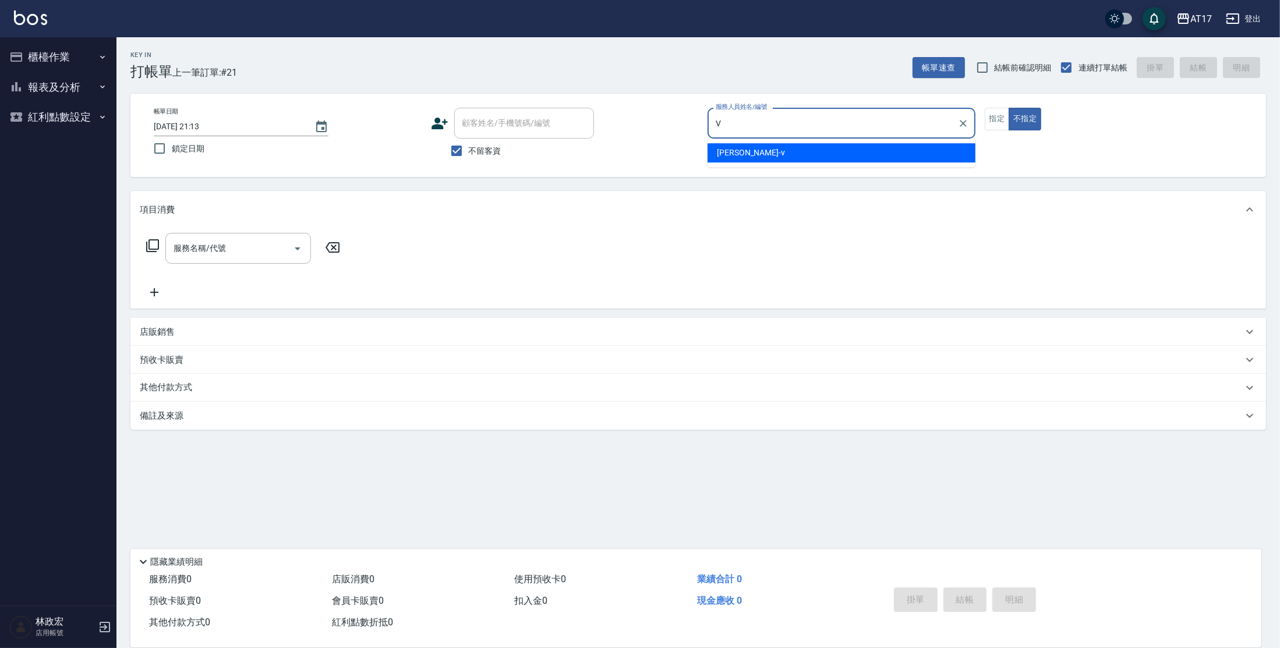
type input "[PERSON_NAME]-v"
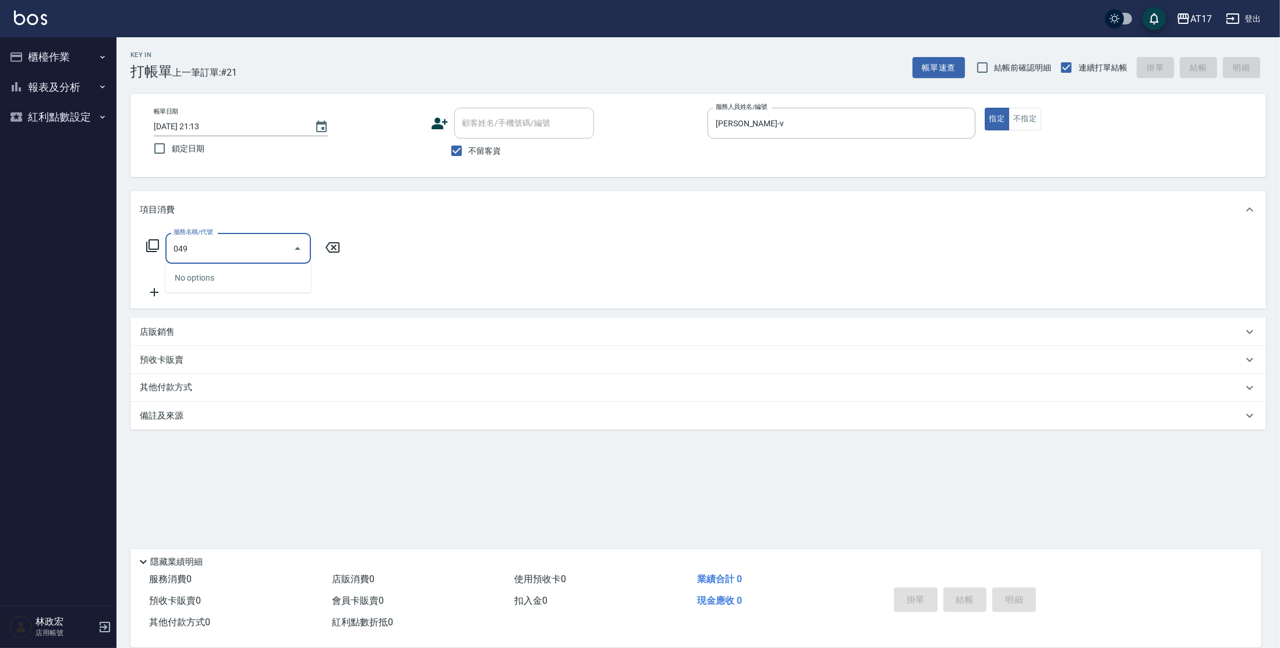
type input "0499"
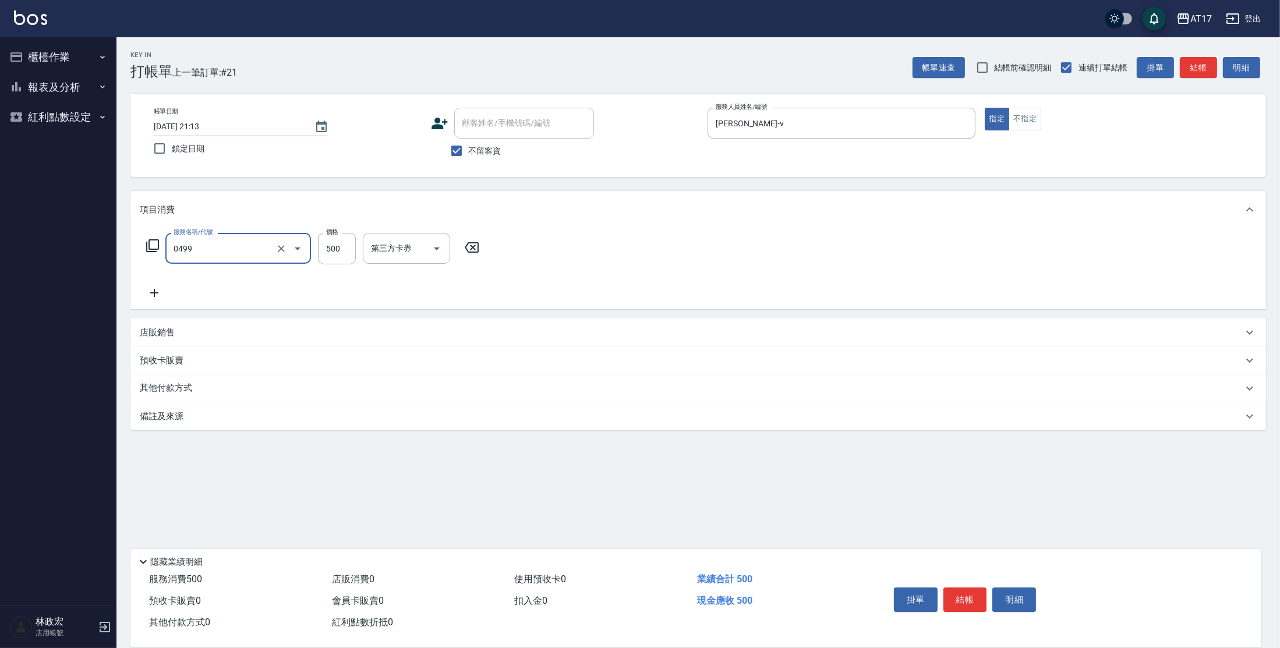
type input "去角質-499(0499)"
type input "700"
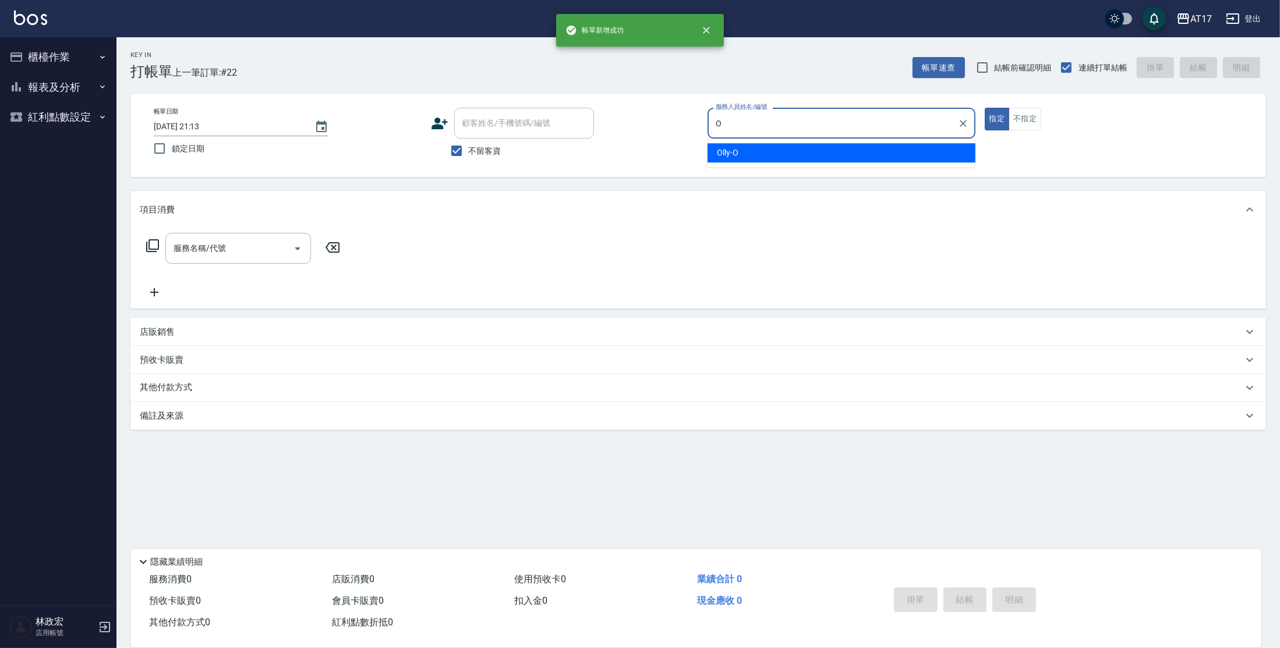
type input "Olly-O"
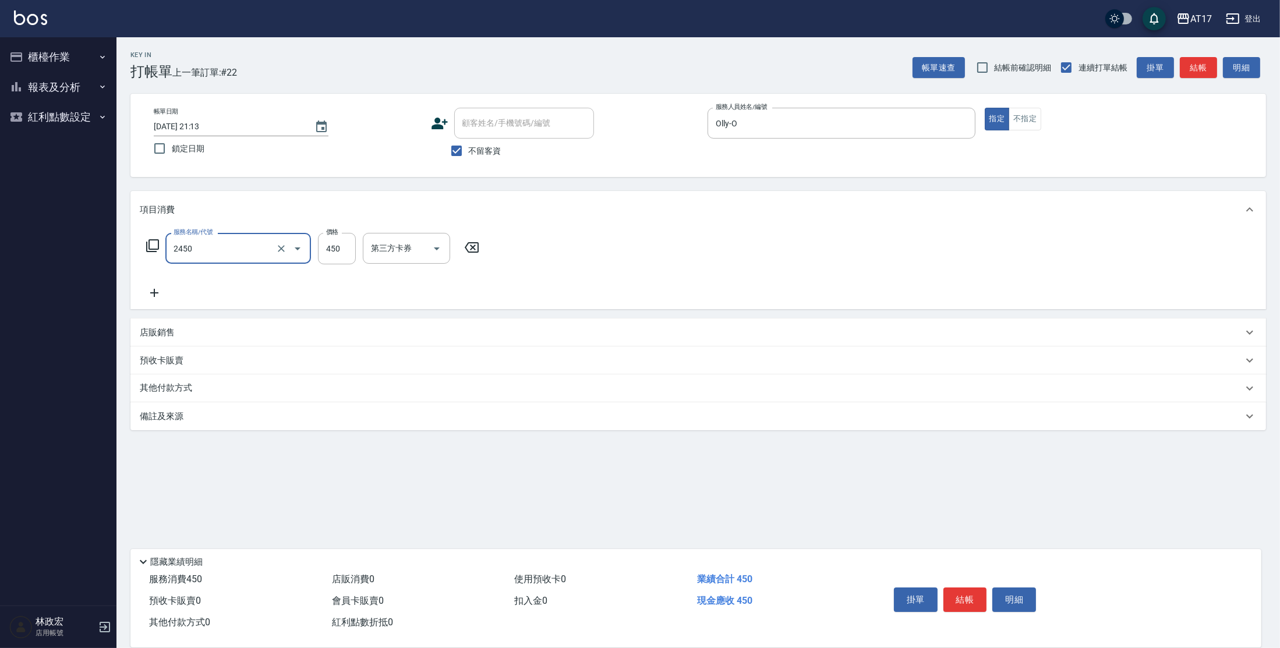
type input "C剪髮套餐(2450)"
type input "500"
type input "[PERSON_NAME]-23"
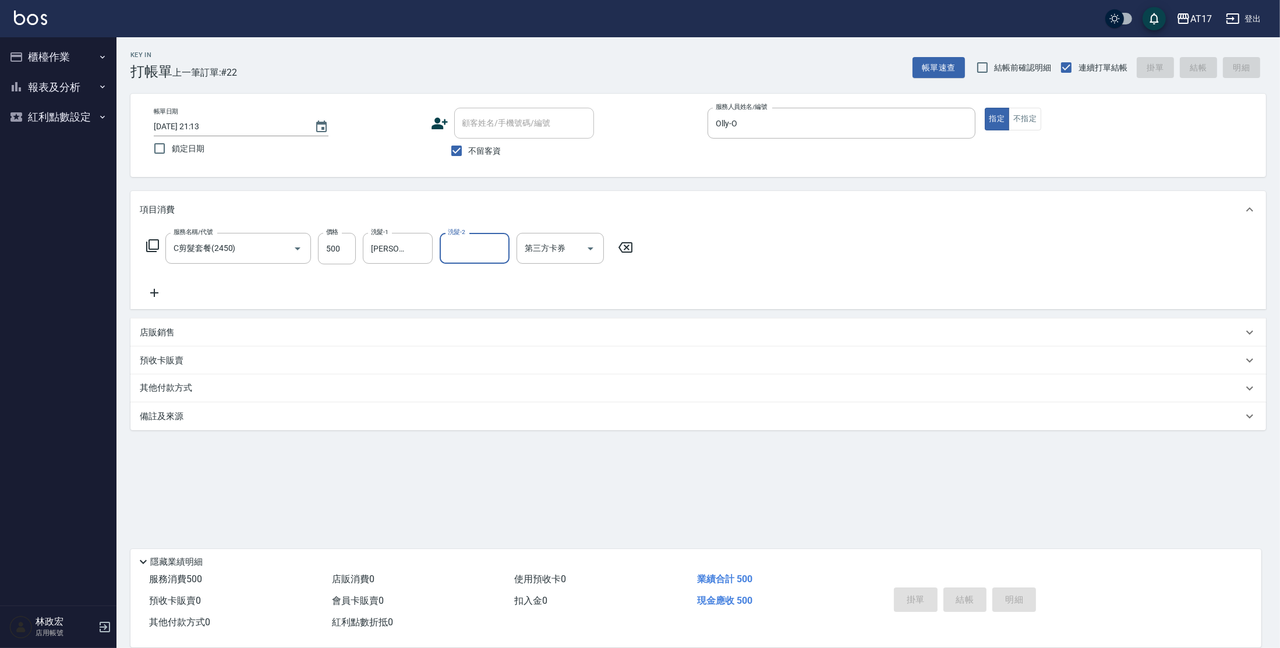
type input "[DATE] 21:14"
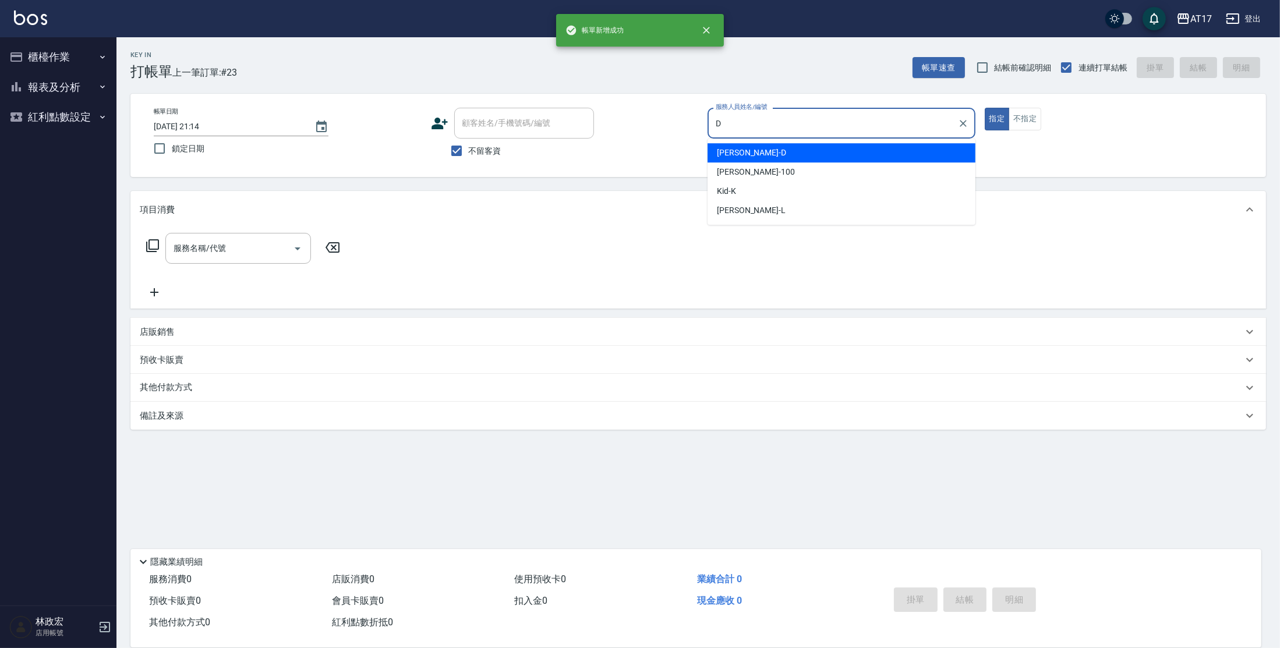
type input "[PERSON_NAME]-D"
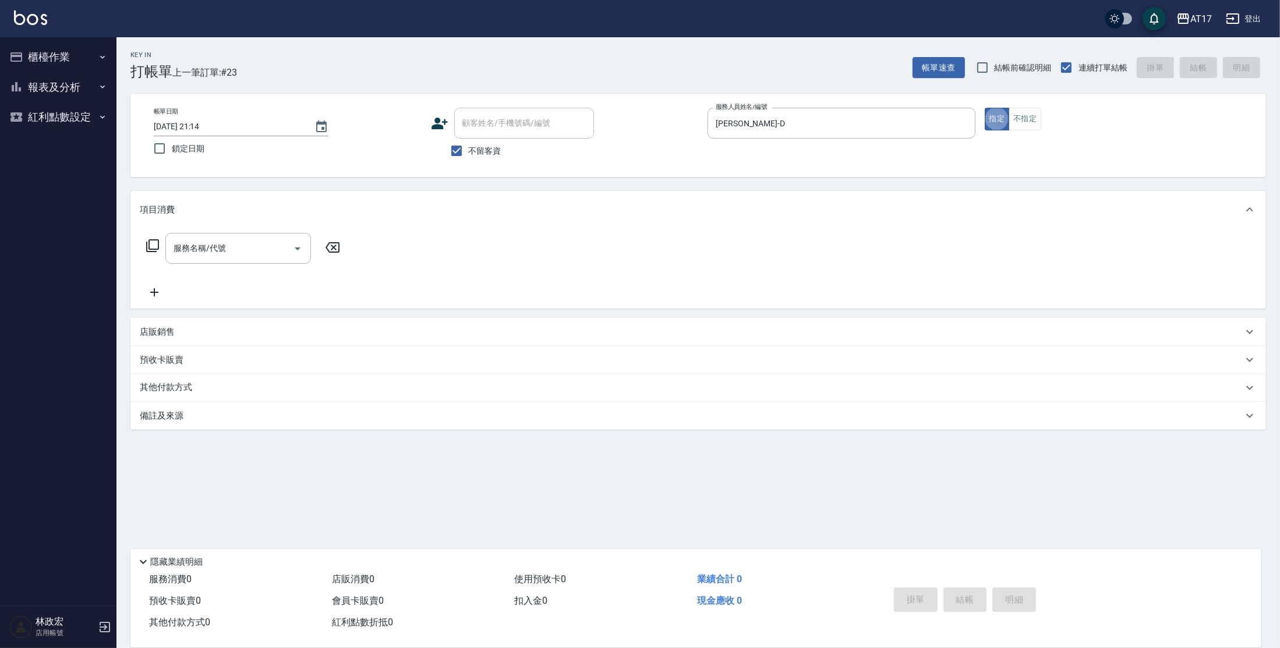
click at [154, 248] on icon at bounding box center [153, 246] width 14 height 14
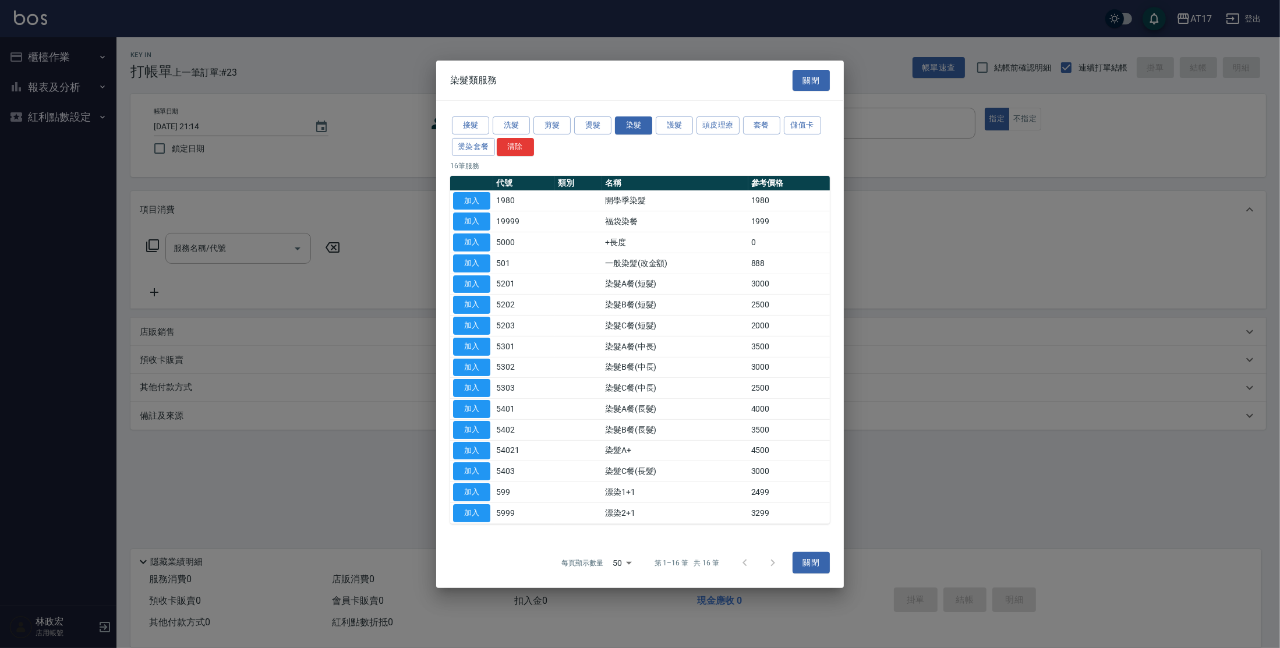
drag, startPoint x: 469, startPoint y: 324, endPoint x: 338, endPoint y: 282, distance: 137.8
click at [469, 319] on button "加入" at bounding box center [471, 326] width 37 height 18
type input "染髮C餐(短髮)(5203)"
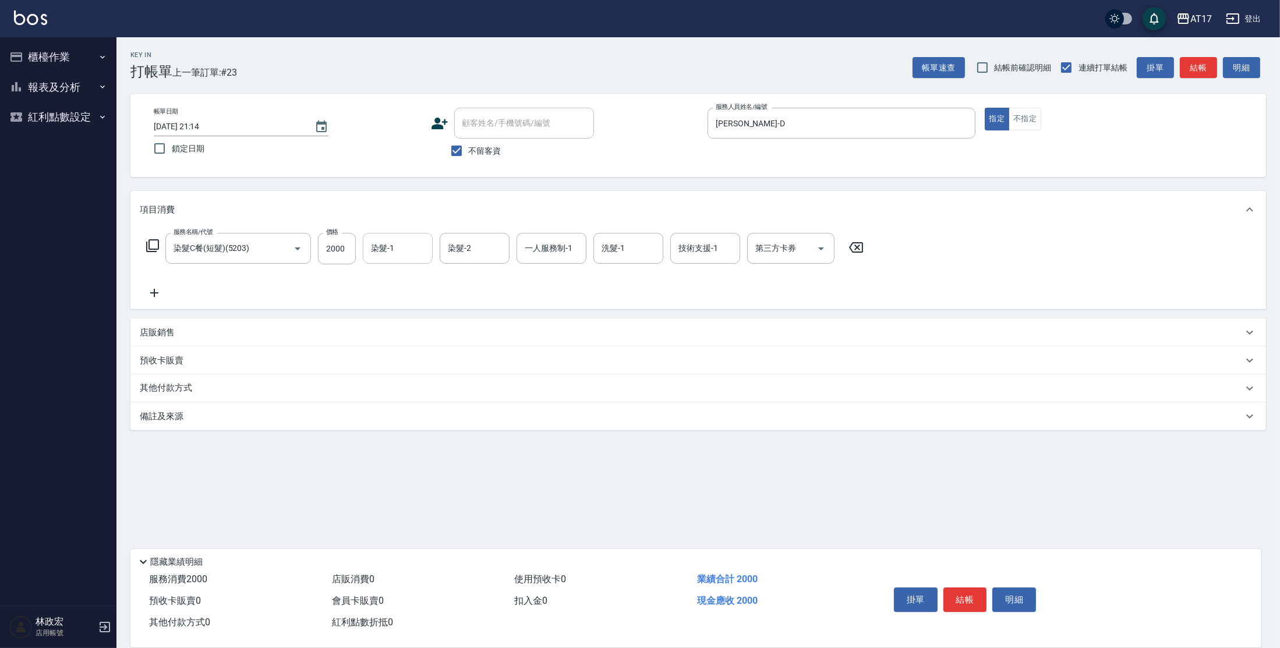
click at [390, 263] on div "染髮-1" at bounding box center [398, 248] width 70 height 31
type input "[PERSON_NAME]-22"
type input "[PERSON_NAME]-23"
click at [541, 248] on input "一人服務制-1" at bounding box center [551, 248] width 59 height 20
type input "[PERSON_NAME]-D"
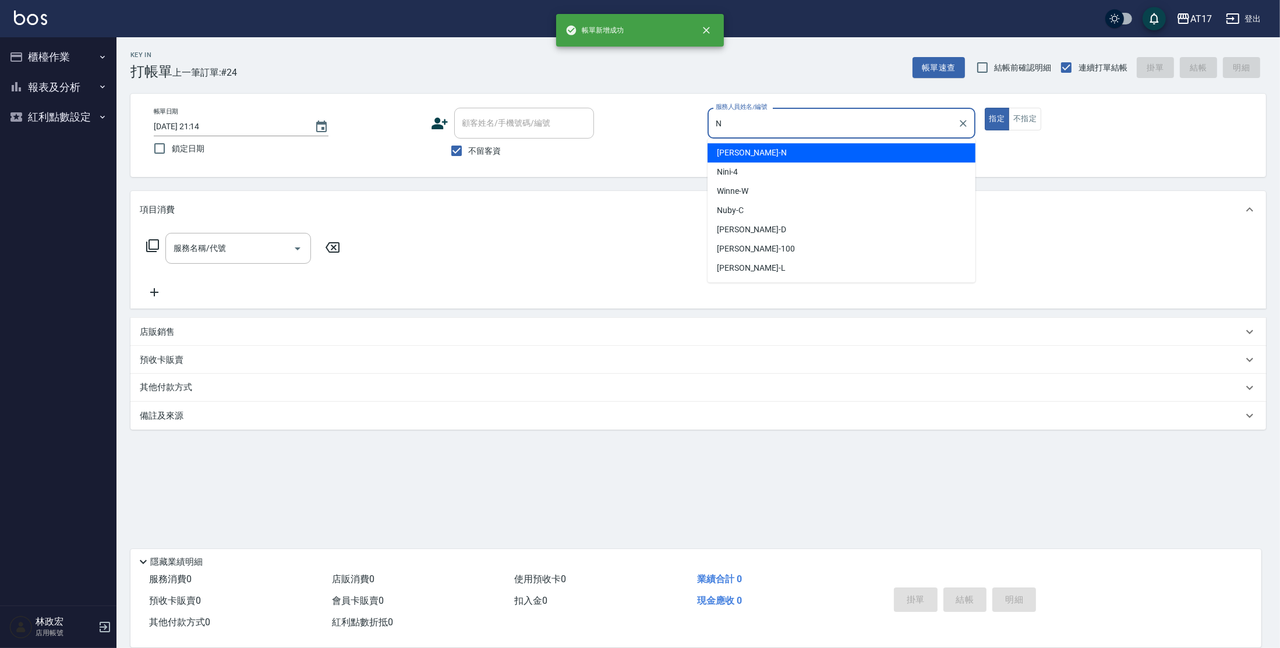
type input "[PERSON_NAME]-N"
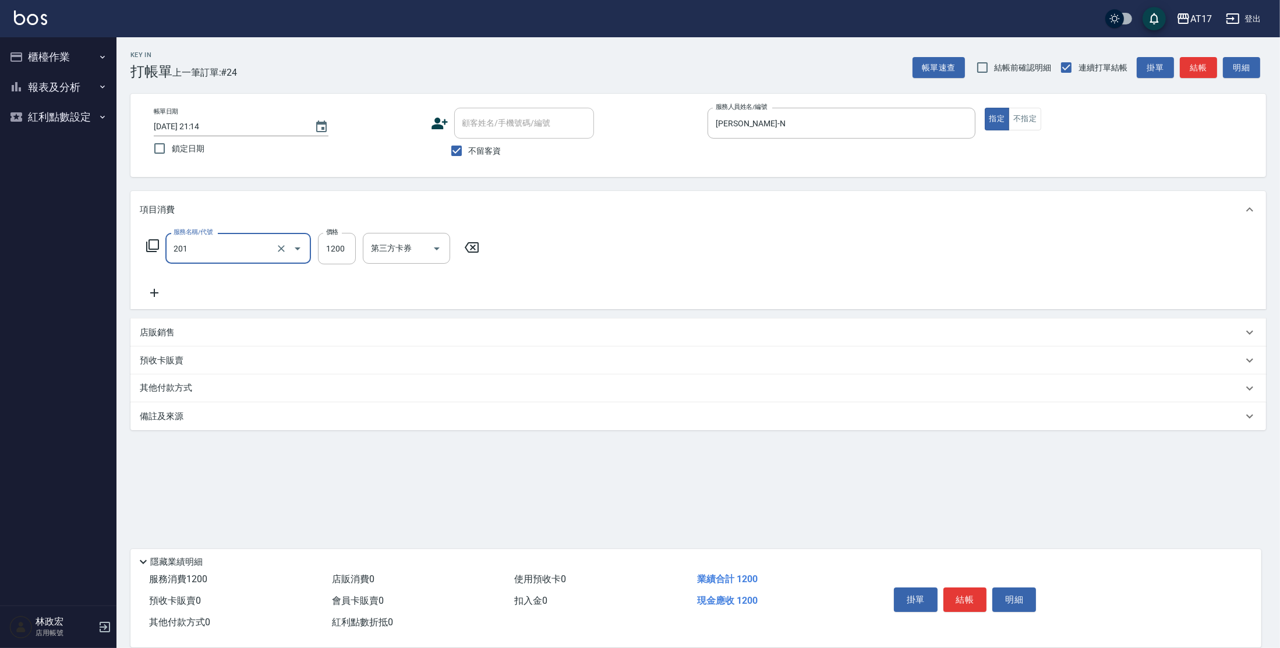
type input "一般燙(改金額)(201)"
type input "1299"
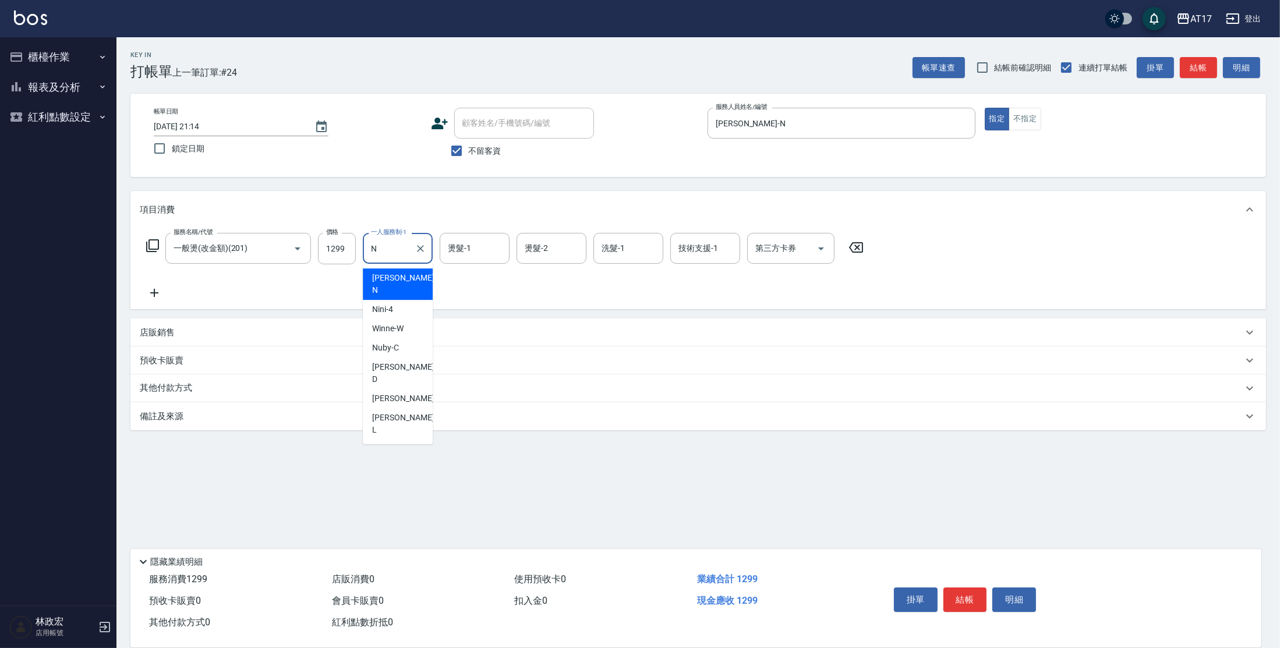
type input "[PERSON_NAME]-N"
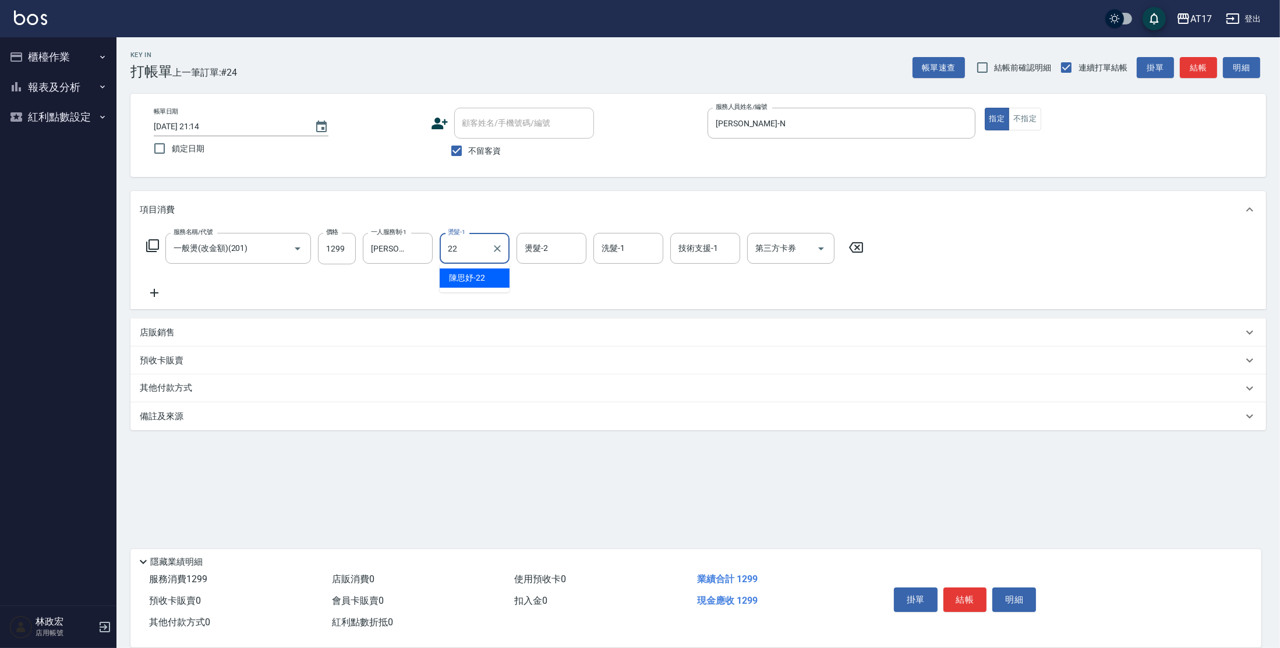
type input "[PERSON_NAME]-22"
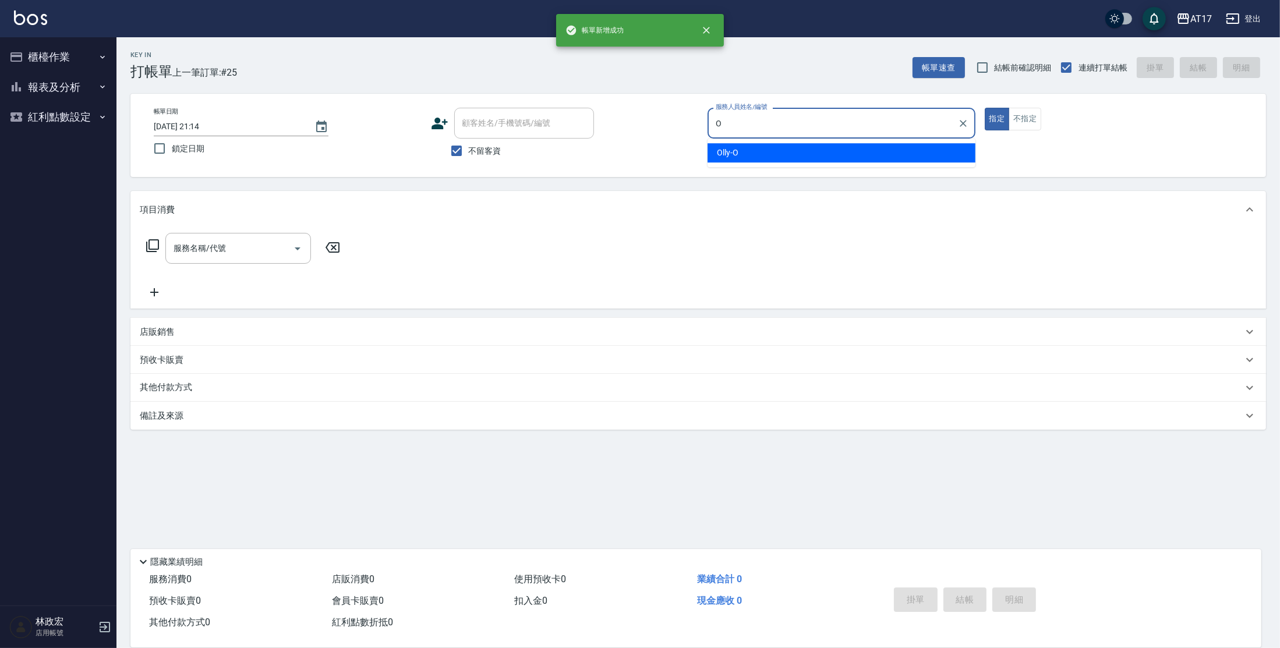
type input "Olly-O"
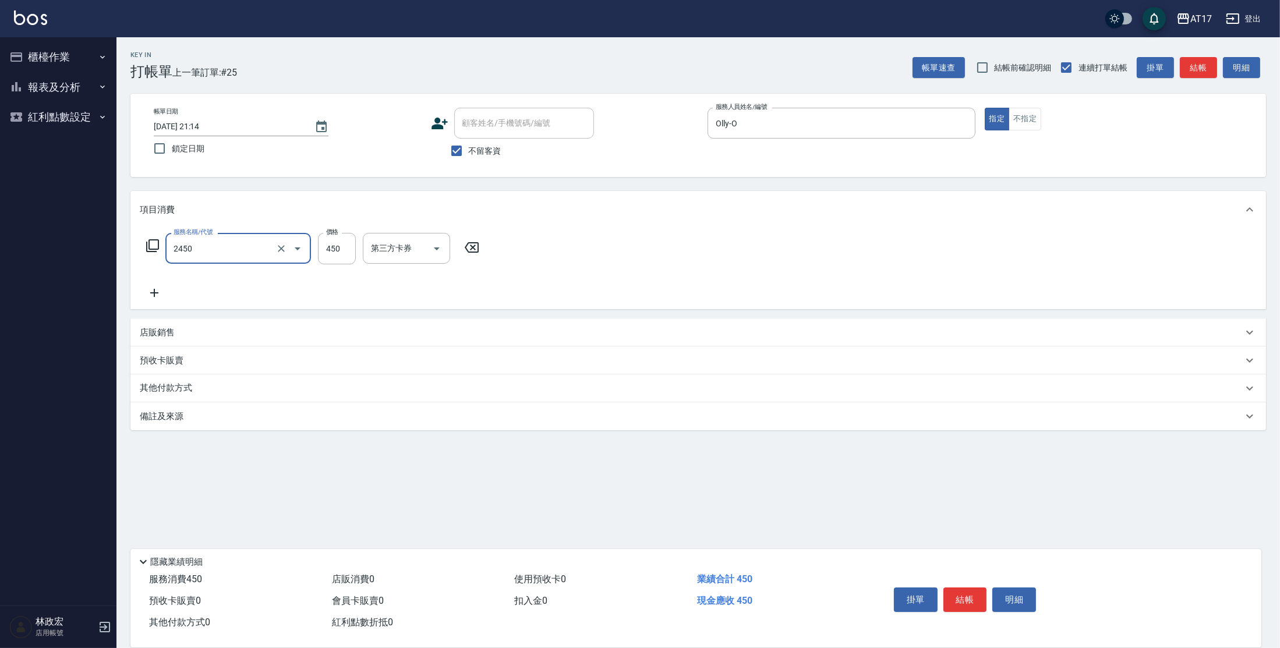
type input "C剪髮套餐(2450)"
type input "500"
type input "[PERSON_NAME]-23"
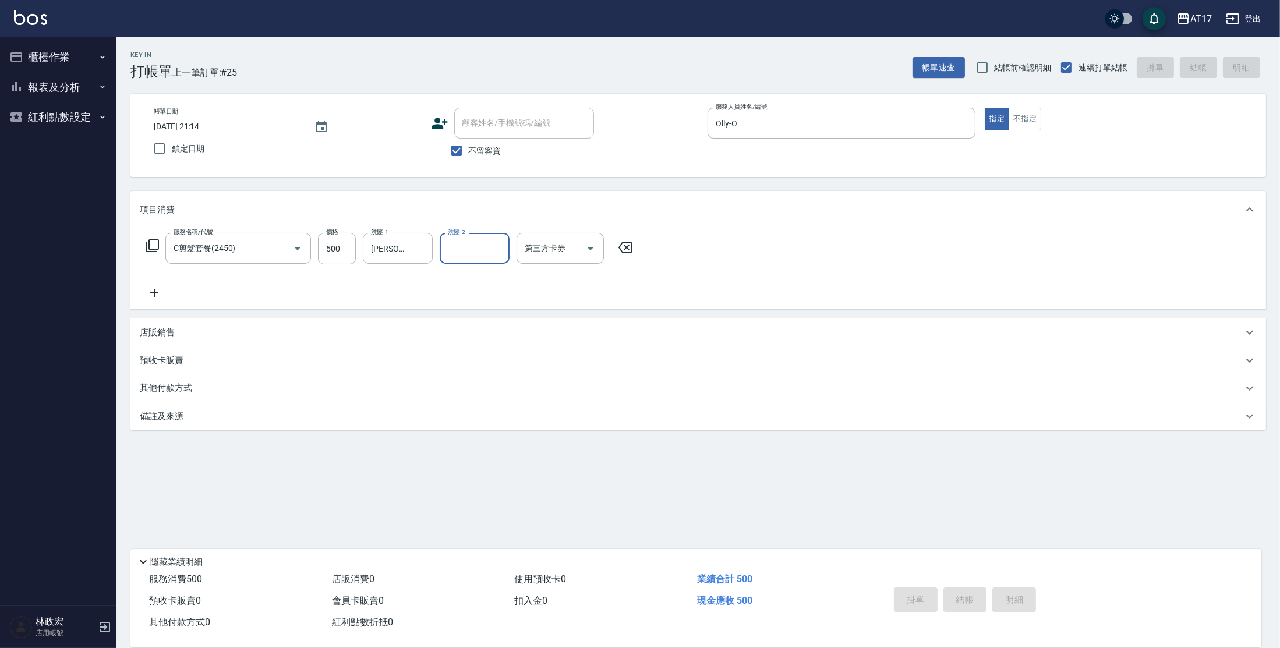
type input "[DATE] 21:15"
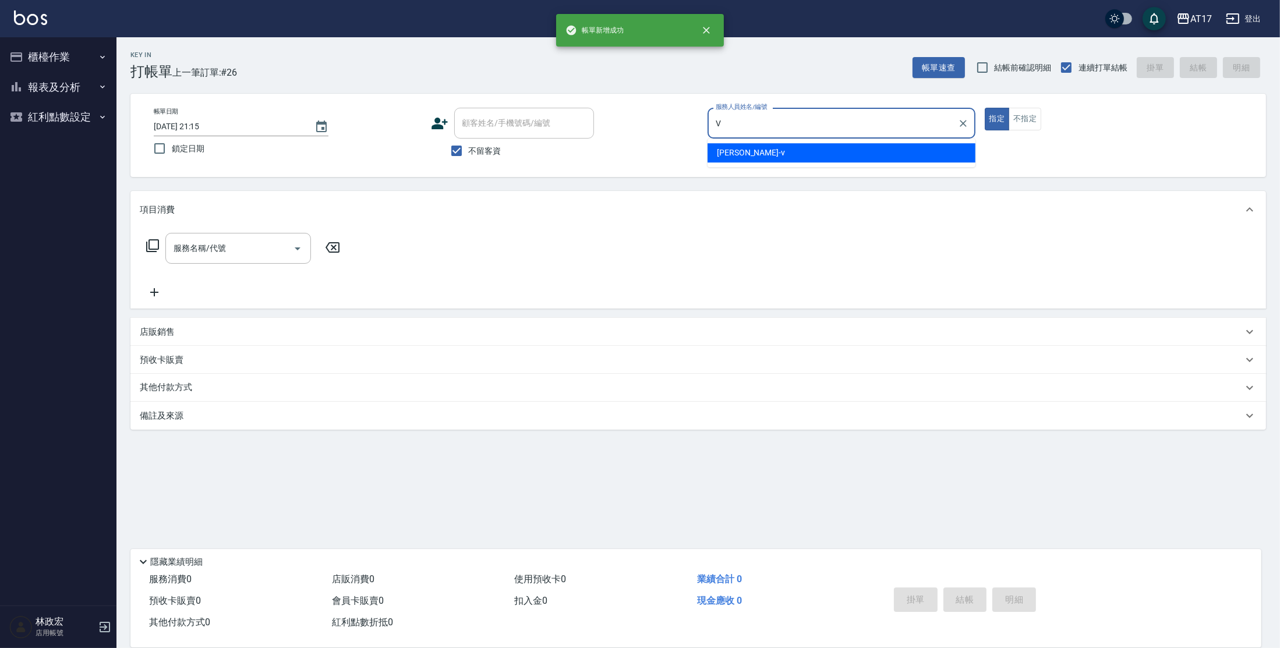
type input "[PERSON_NAME]-v"
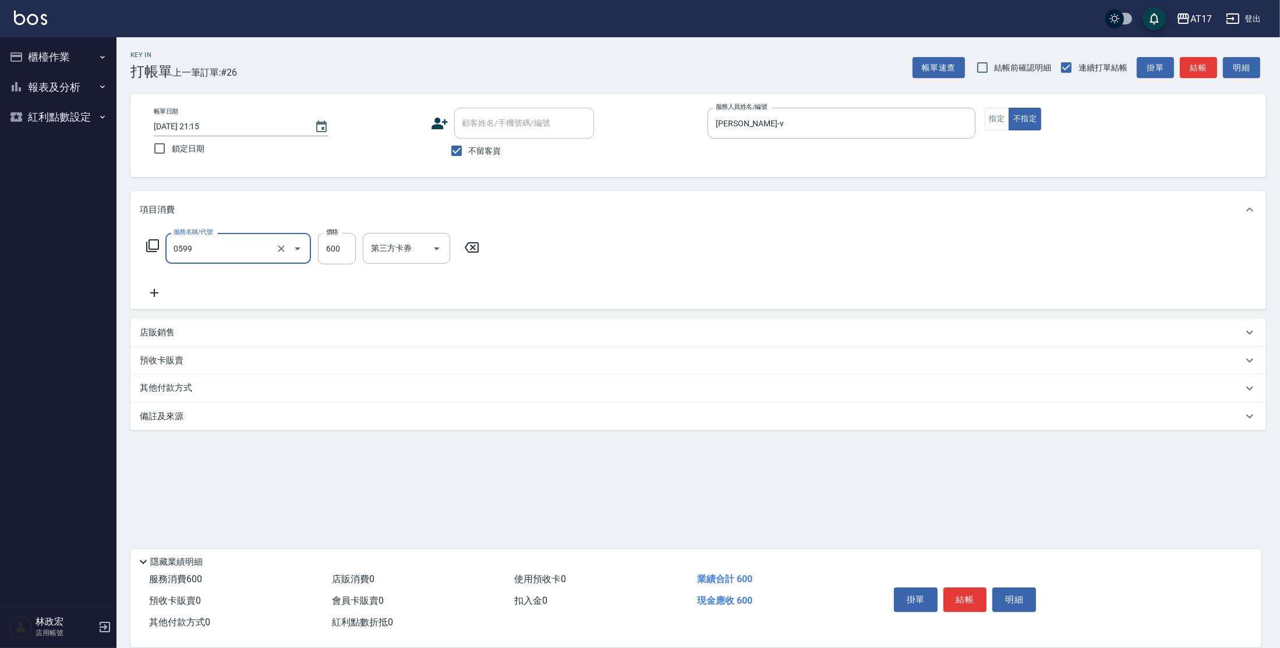
type input "精油-599(0599)"
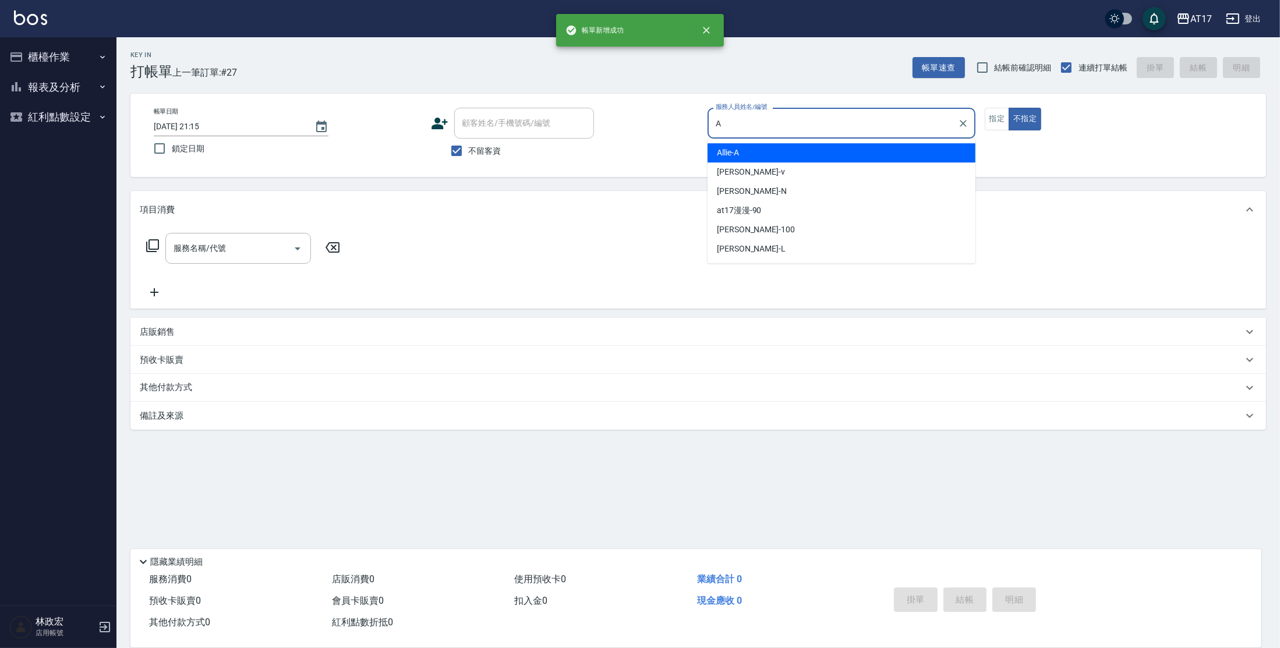
type input "Allie-A"
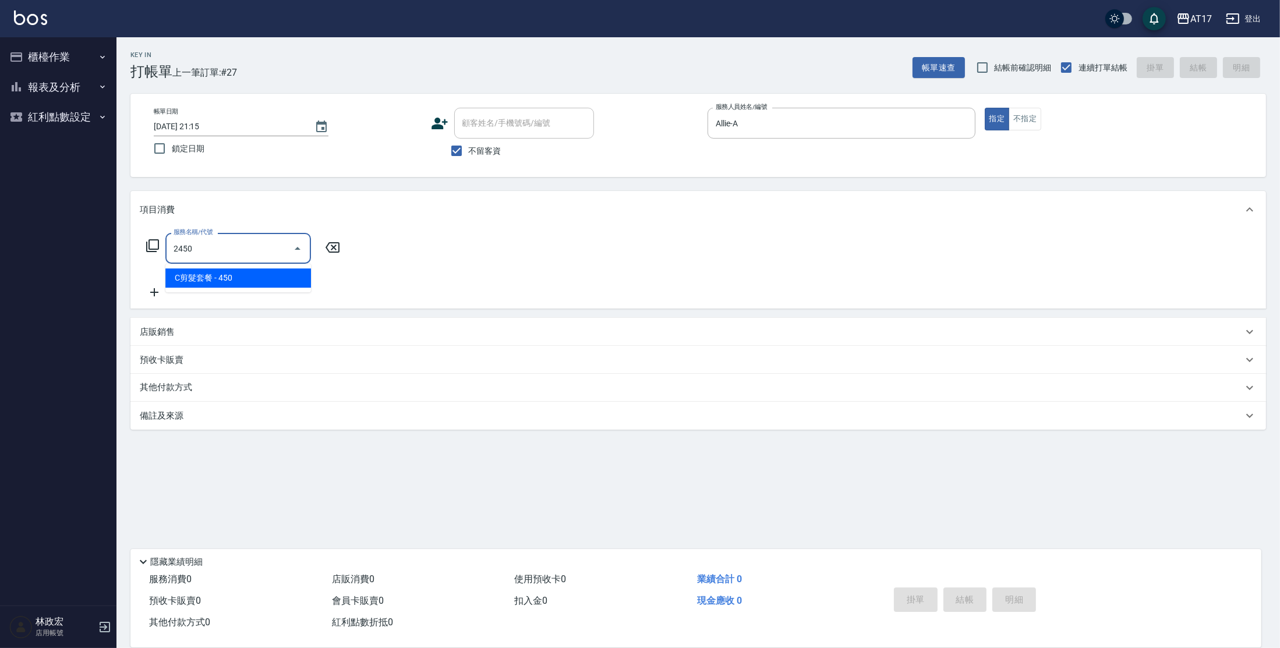
type input "C剪髮套餐(2450)"
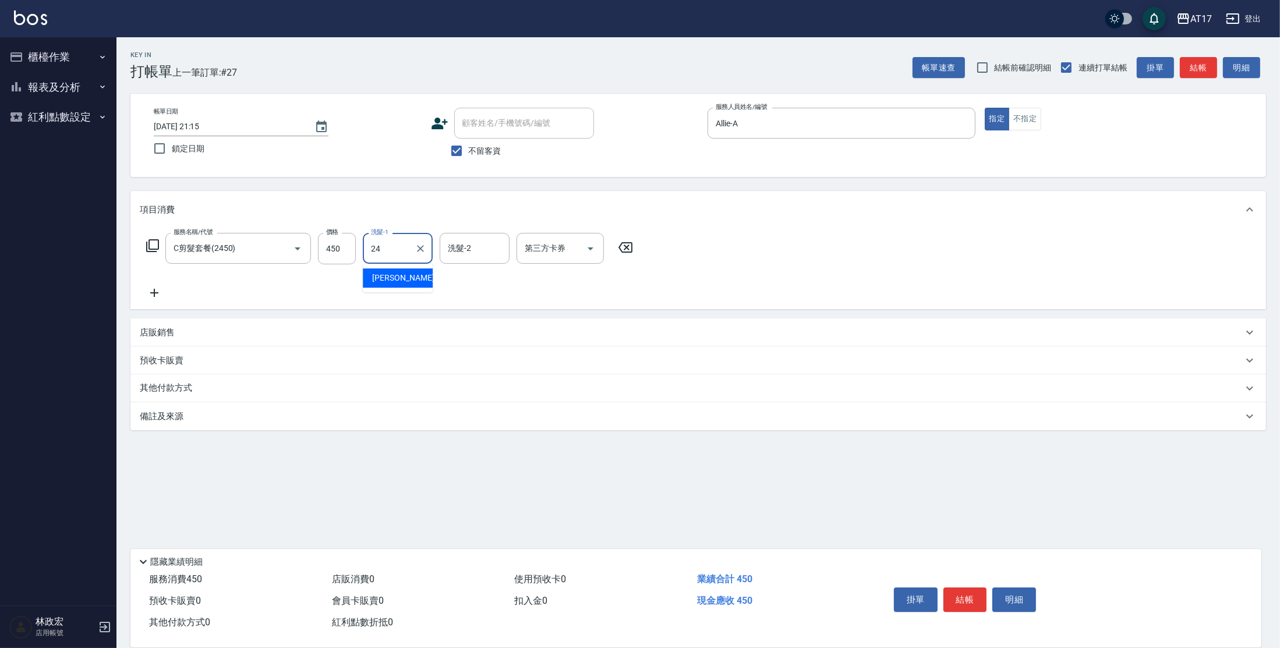
type input "[PERSON_NAME]-24"
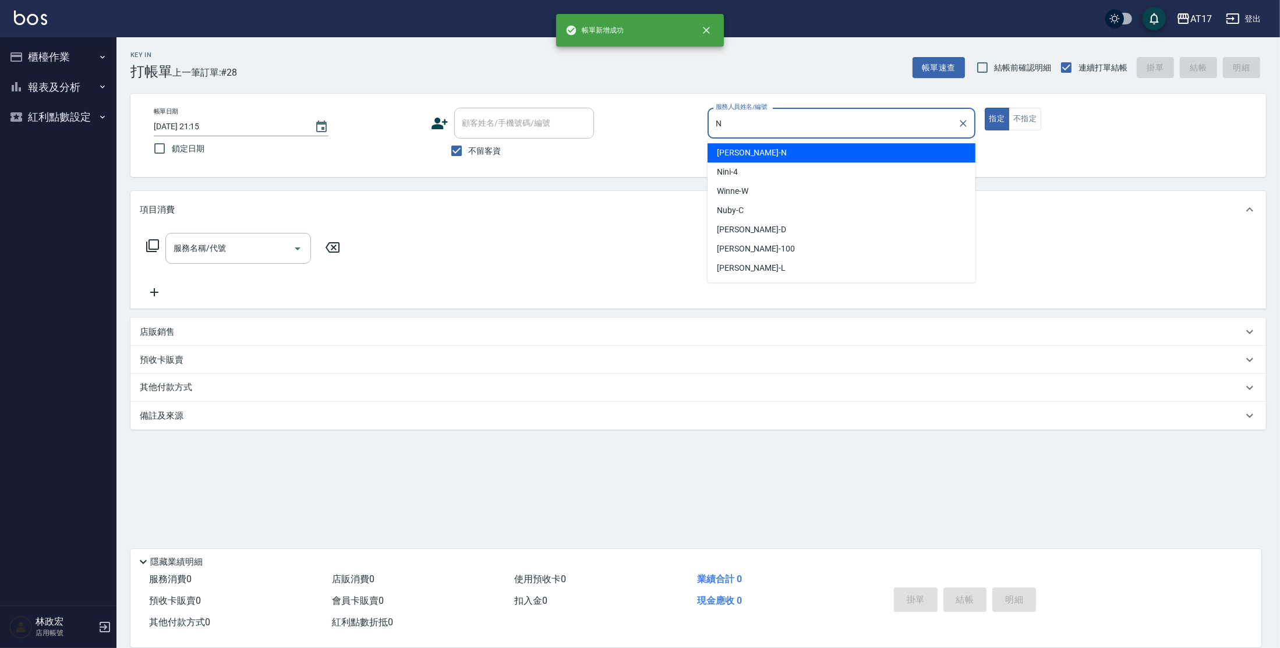
type input "[PERSON_NAME]-N"
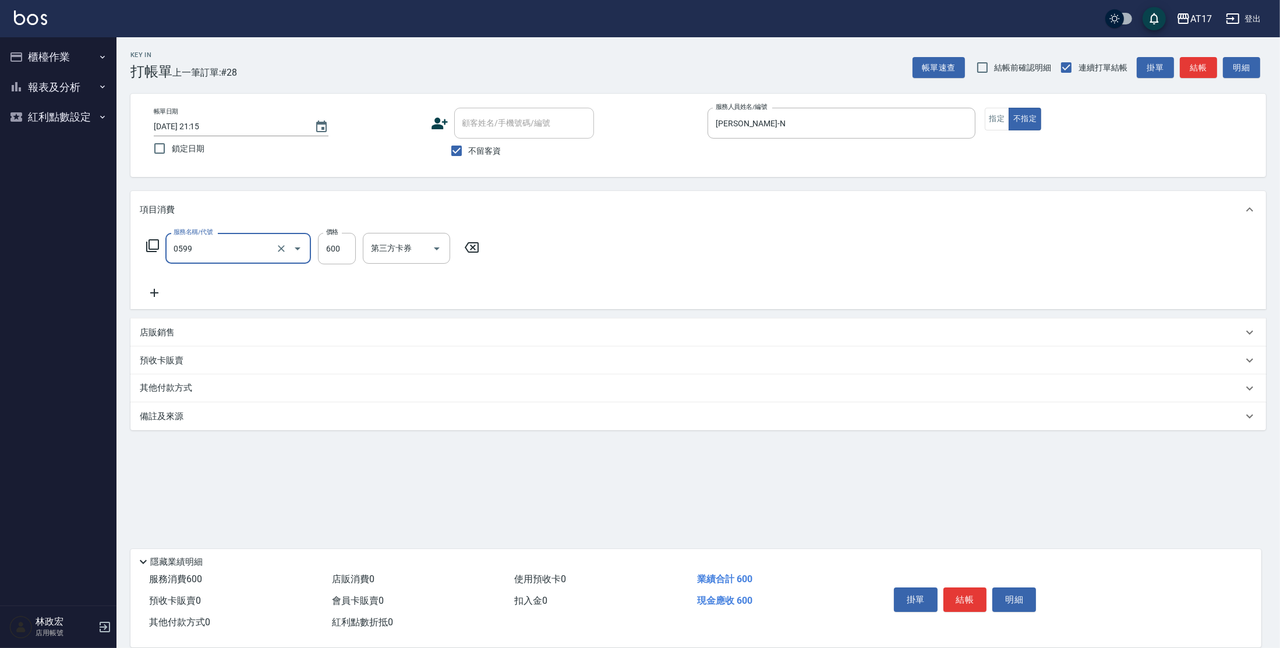
type input "精油-599(0599)"
type input "600"
type input "[PERSON_NAME]-22"
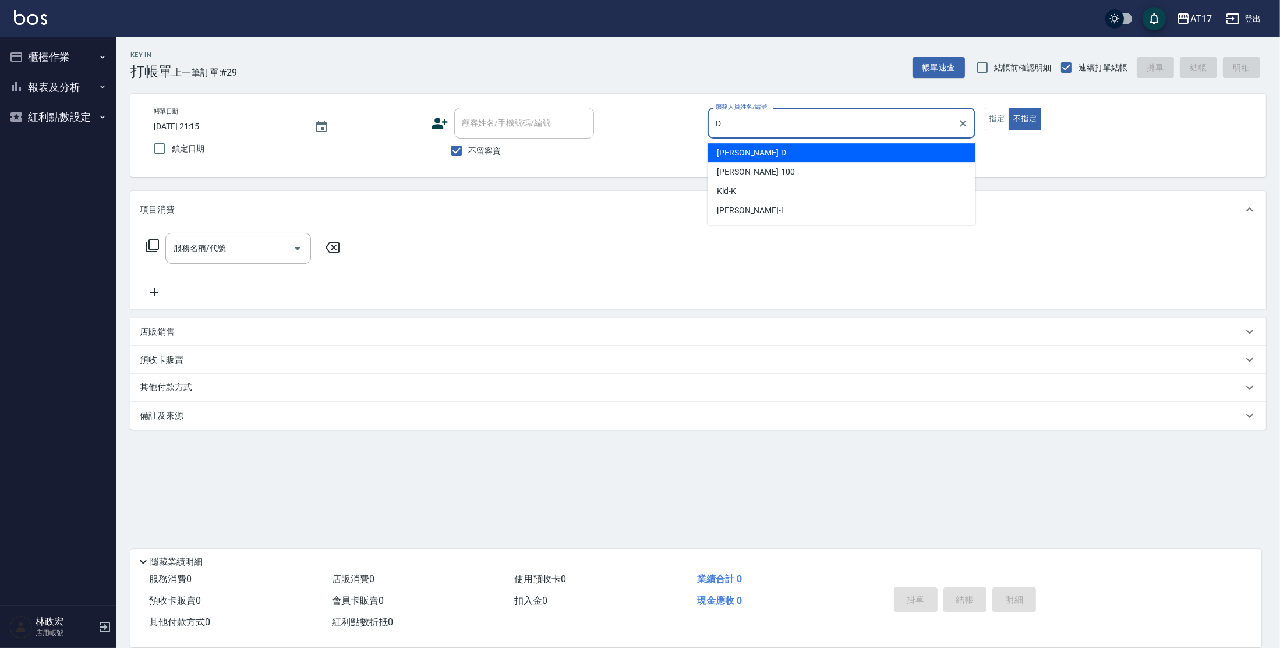
type input "[PERSON_NAME]-D"
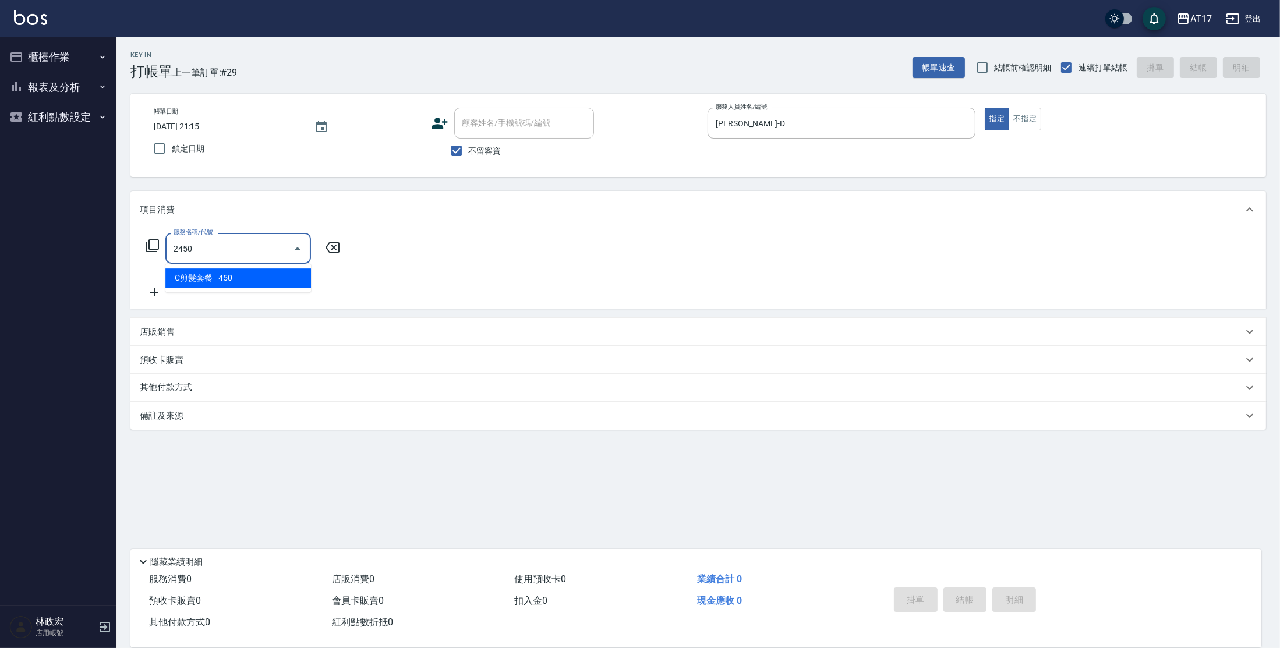
type input "C剪髮套餐(2450)"
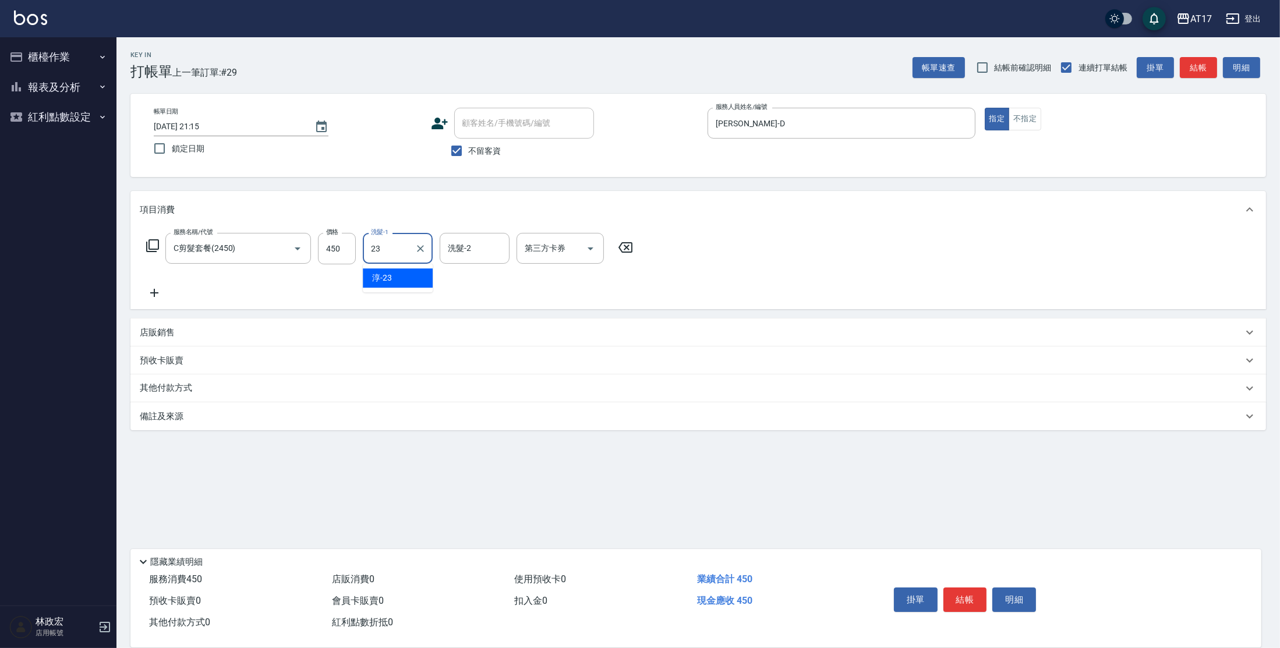
type input "[PERSON_NAME]-23"
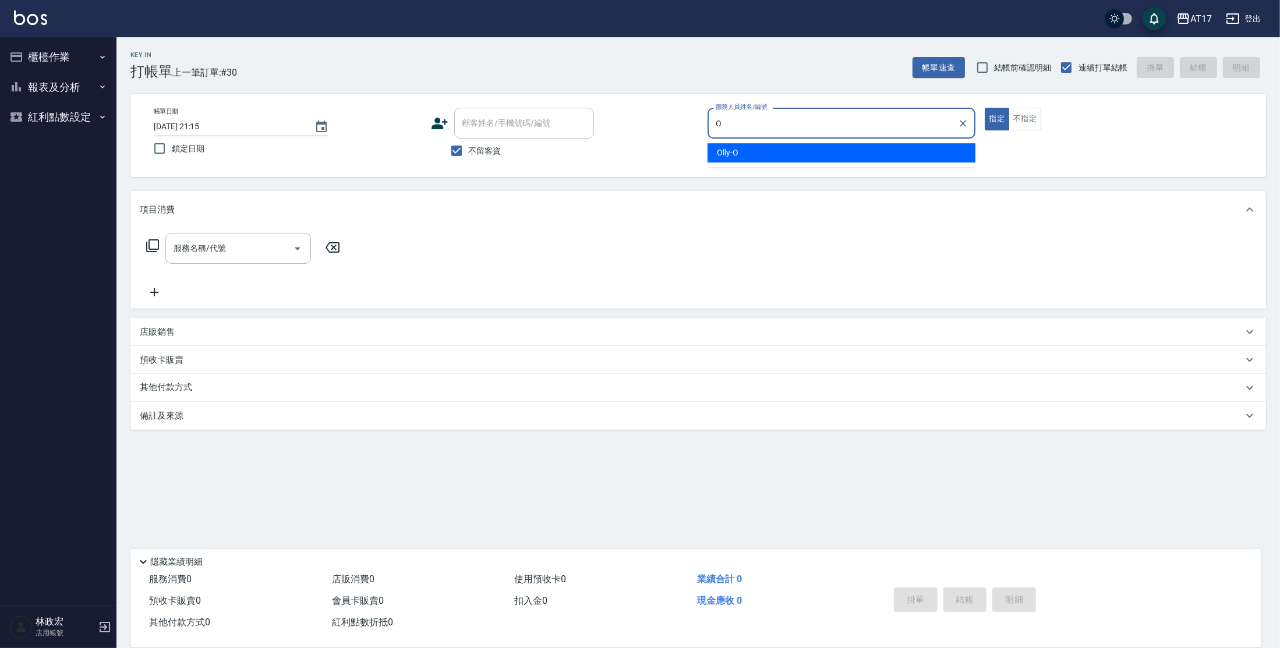
type input "Olly-O"
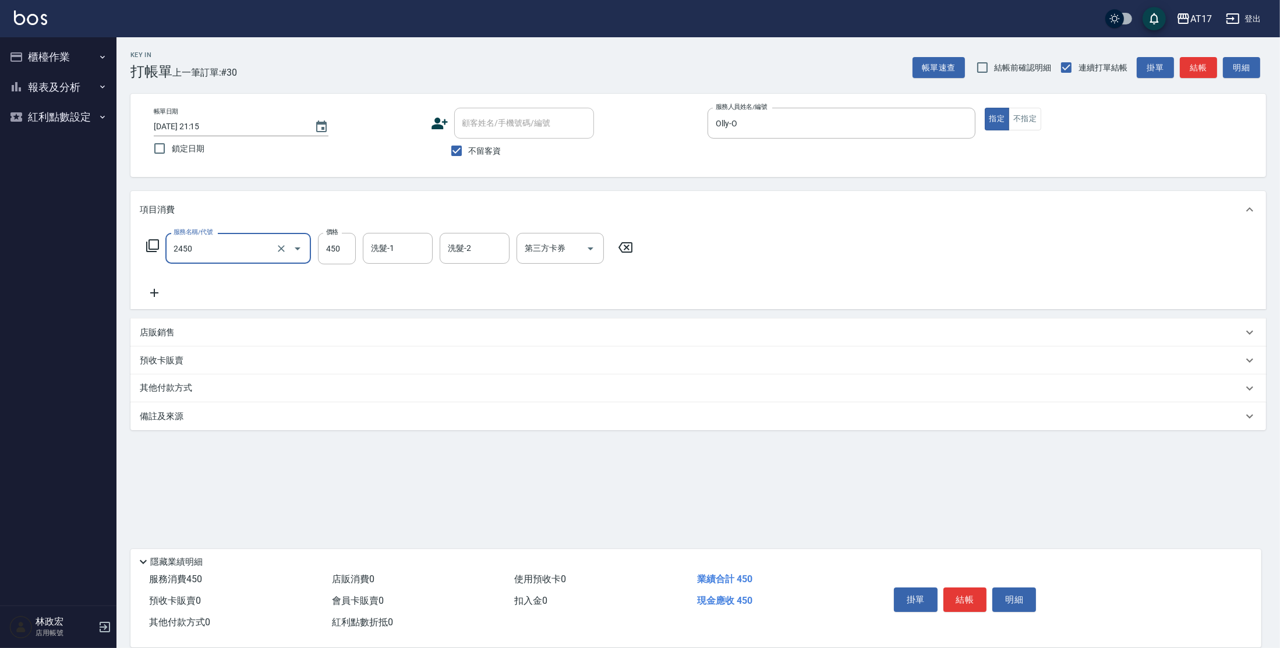
type input "C剪髮套餐(2450)"
type input "500"
type input "香香-27"
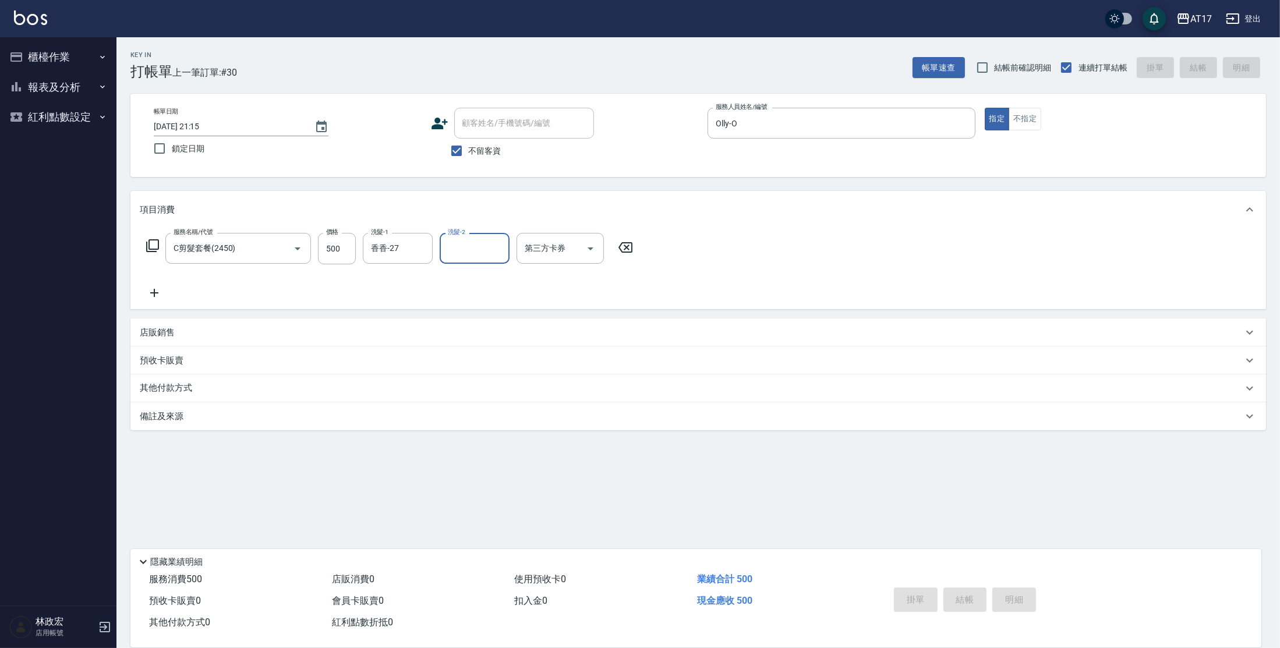
type input "[DATE] 21:16"
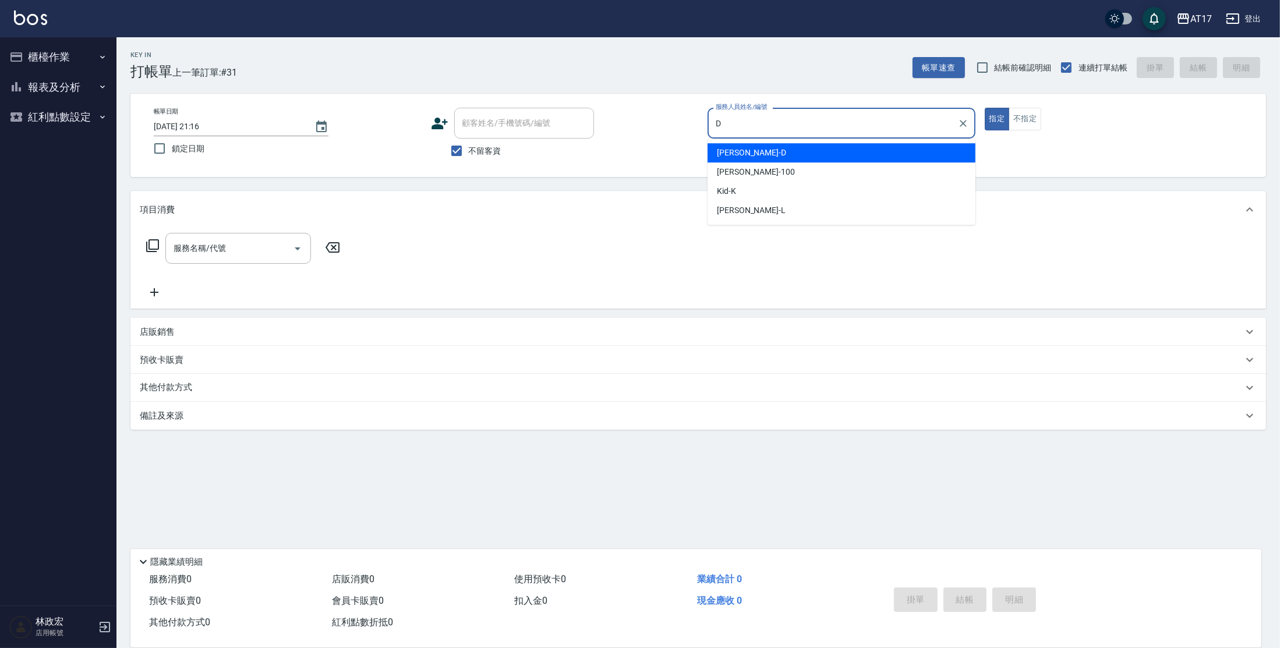
type input "[PERSON_NAME]-D"
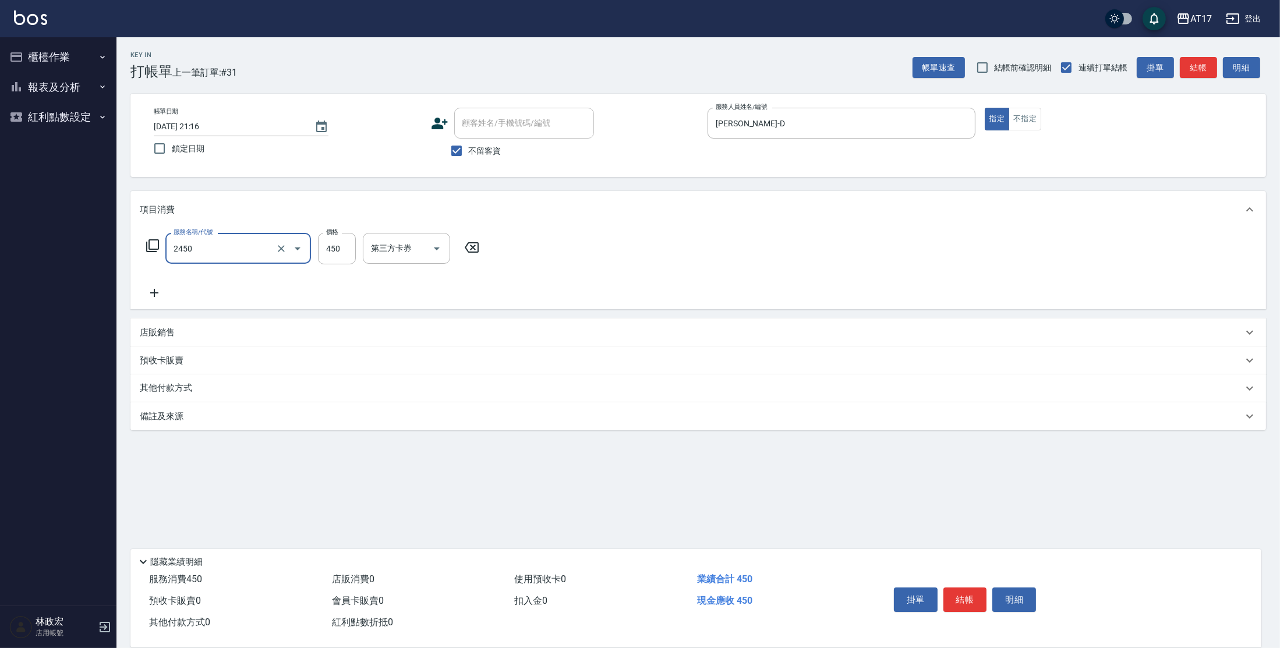
type input "C剪髮套餐(2450)"
type input "500"
type input "[PERSON_NAME]-23"
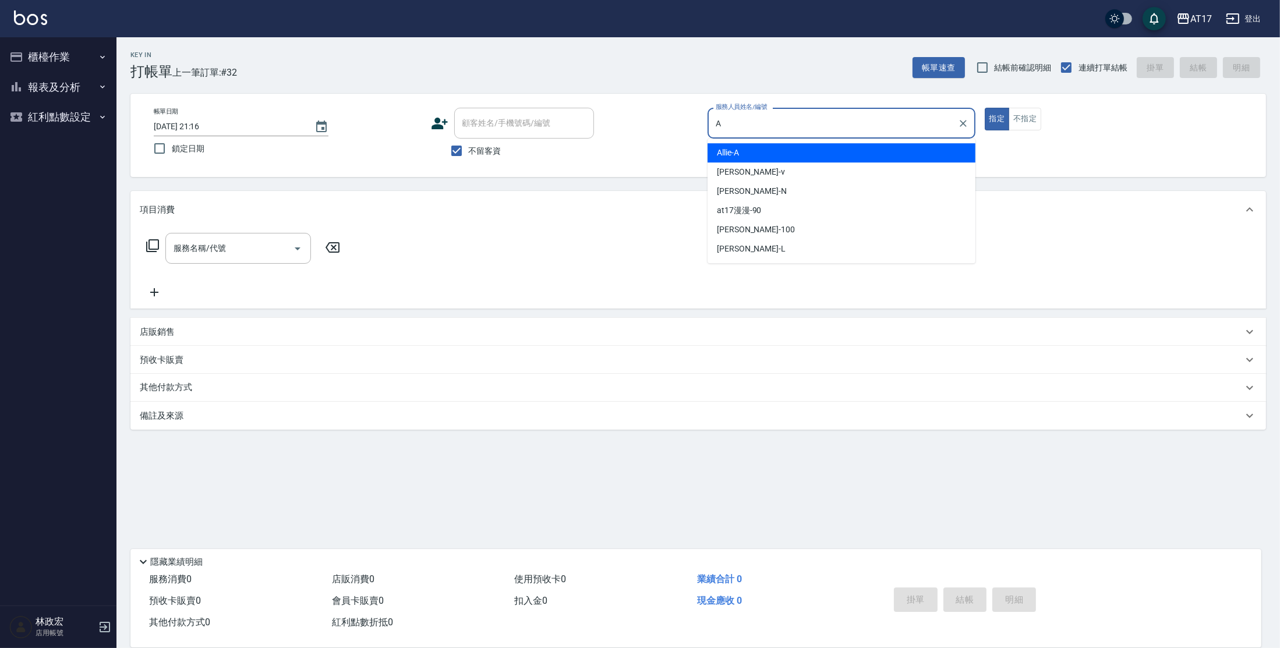
type input "Allie-A"
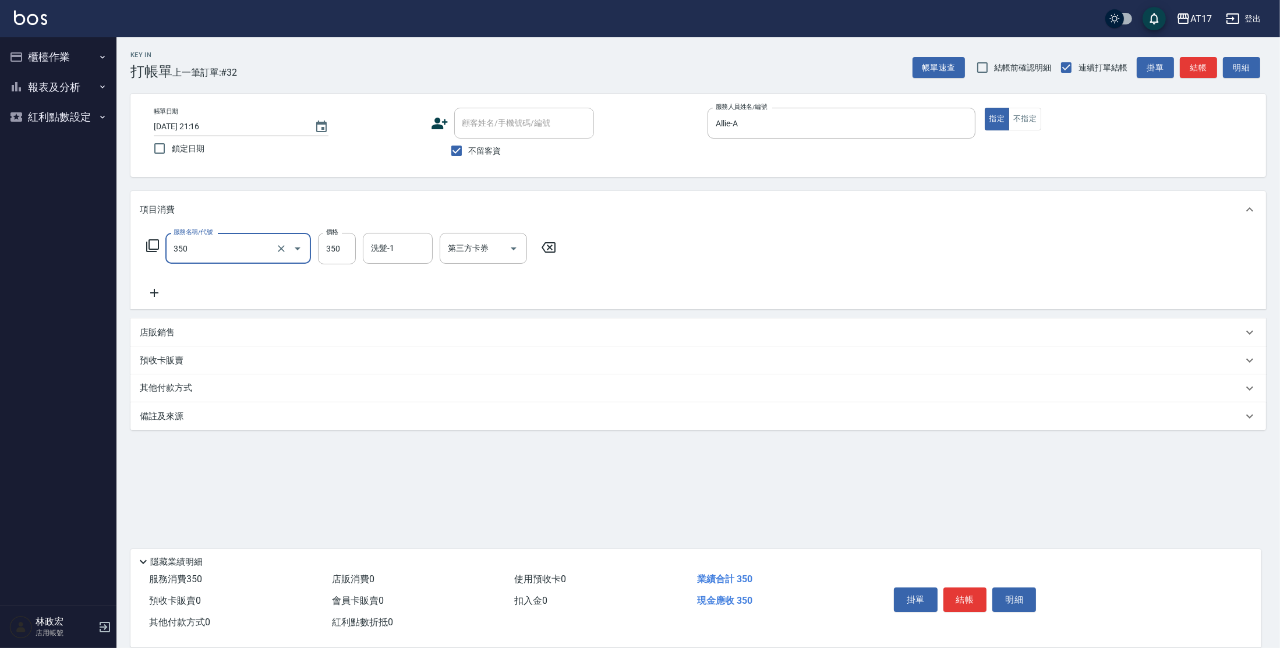
type input "350洗髮(350)"
type input "[PERSON_NAME]-22"
click at [153, 240] on icon at bounding box center [152, 245] width 13 height 13
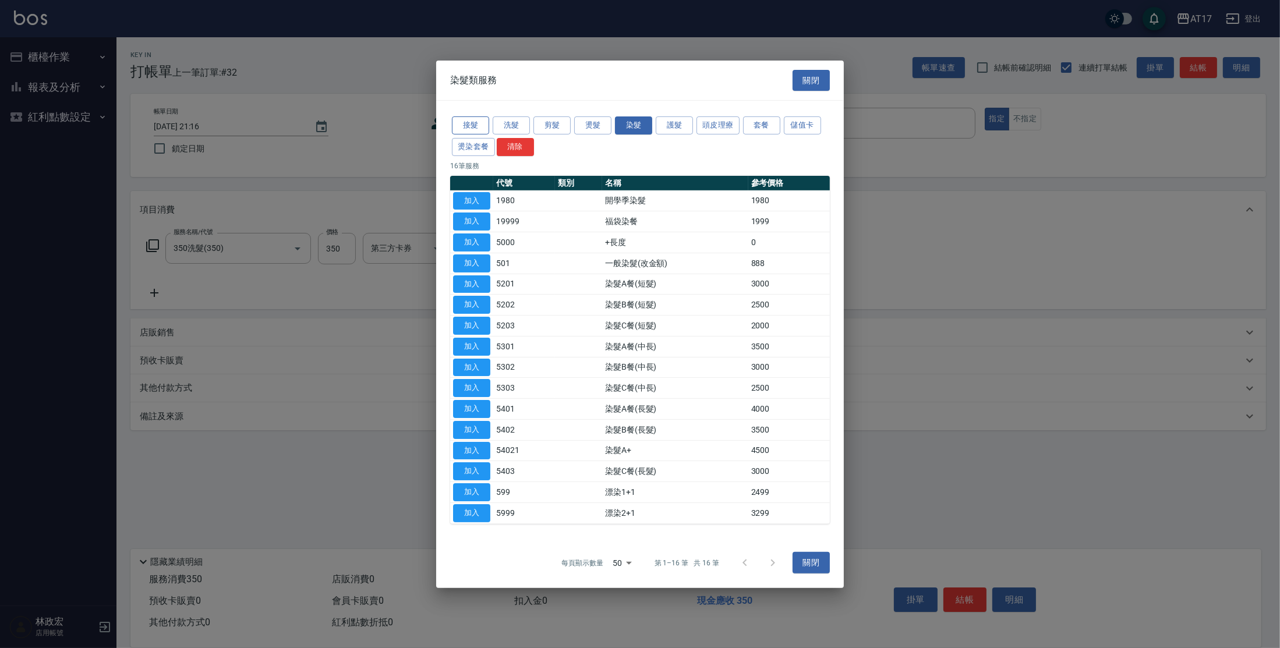
click at [478, 126] on button "接髮" at bounding box center [470, 125] width 37 height 18
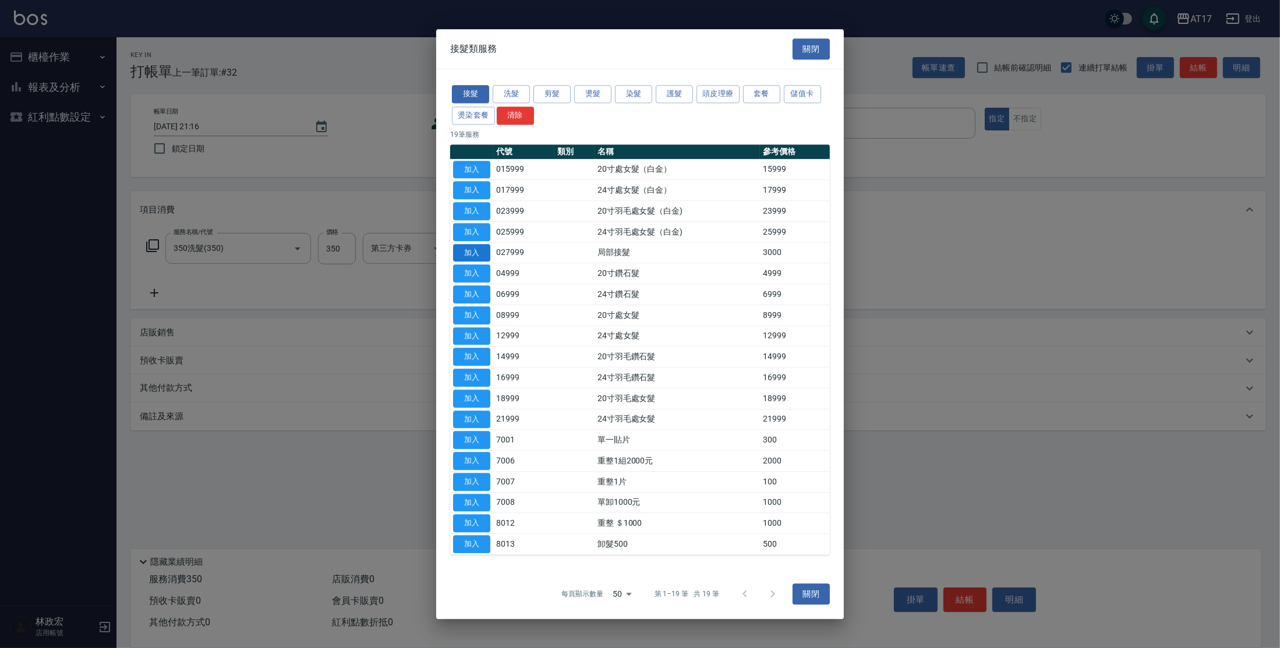
click at [473, 257] on button "加入" at bounding box center [471, 253] width 37 height 18
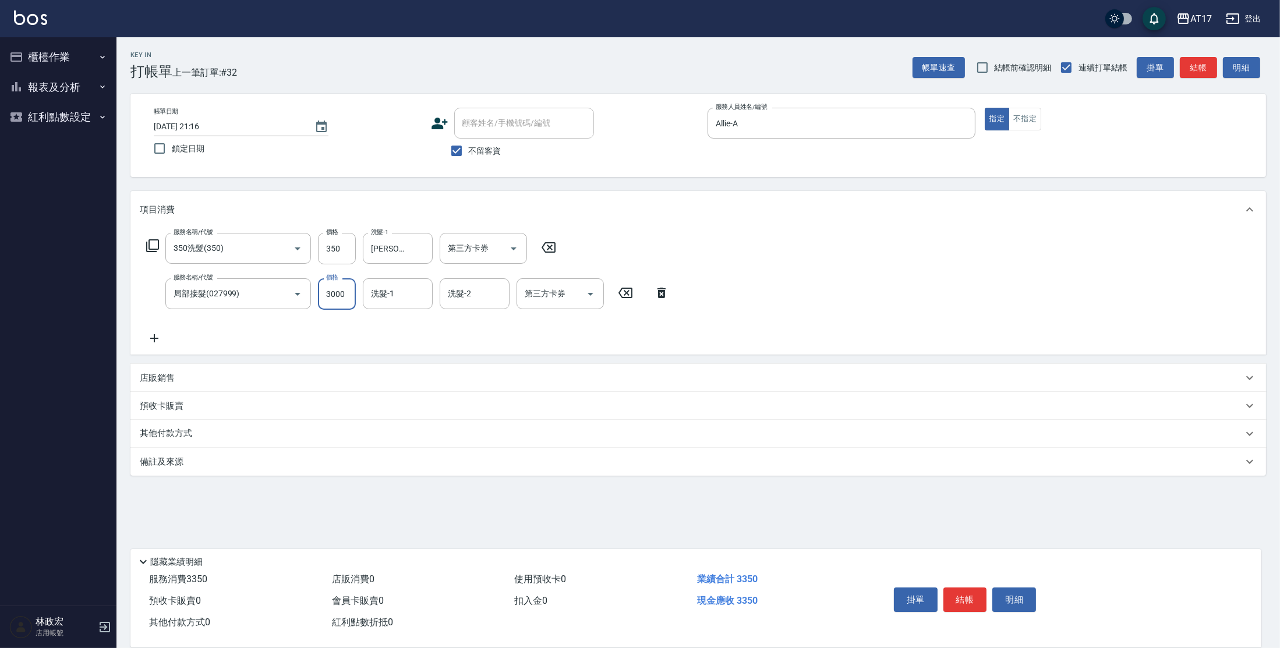
click at [332, 295] on input "3000" at bounding box center [337, 293] width 38 height 31
type input "2000"
type input "[PERSON_NAME]-22"
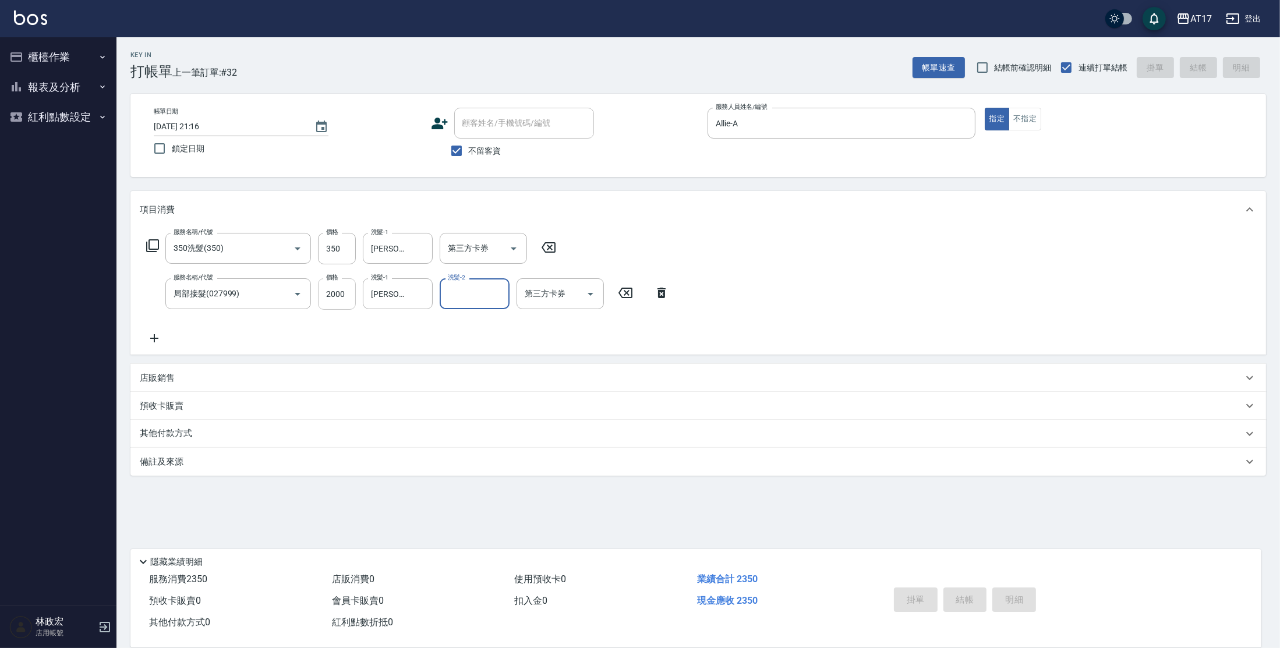
type input "[DATE] 21:18"
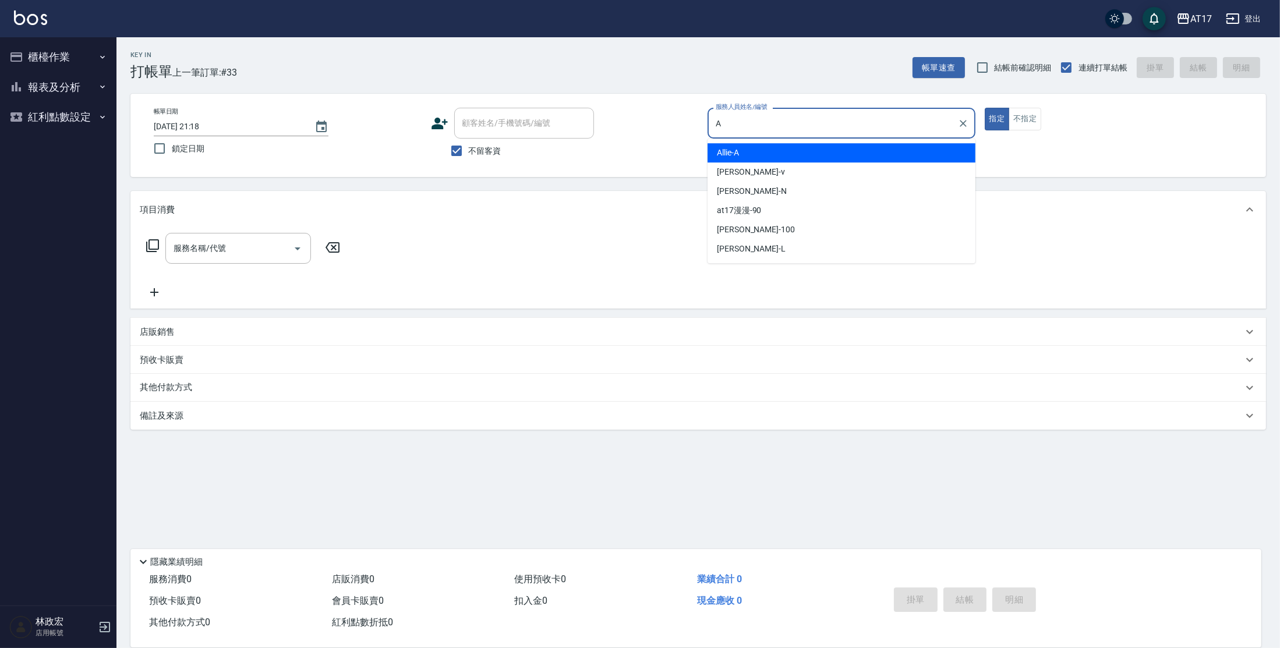
type input "Allie-A"
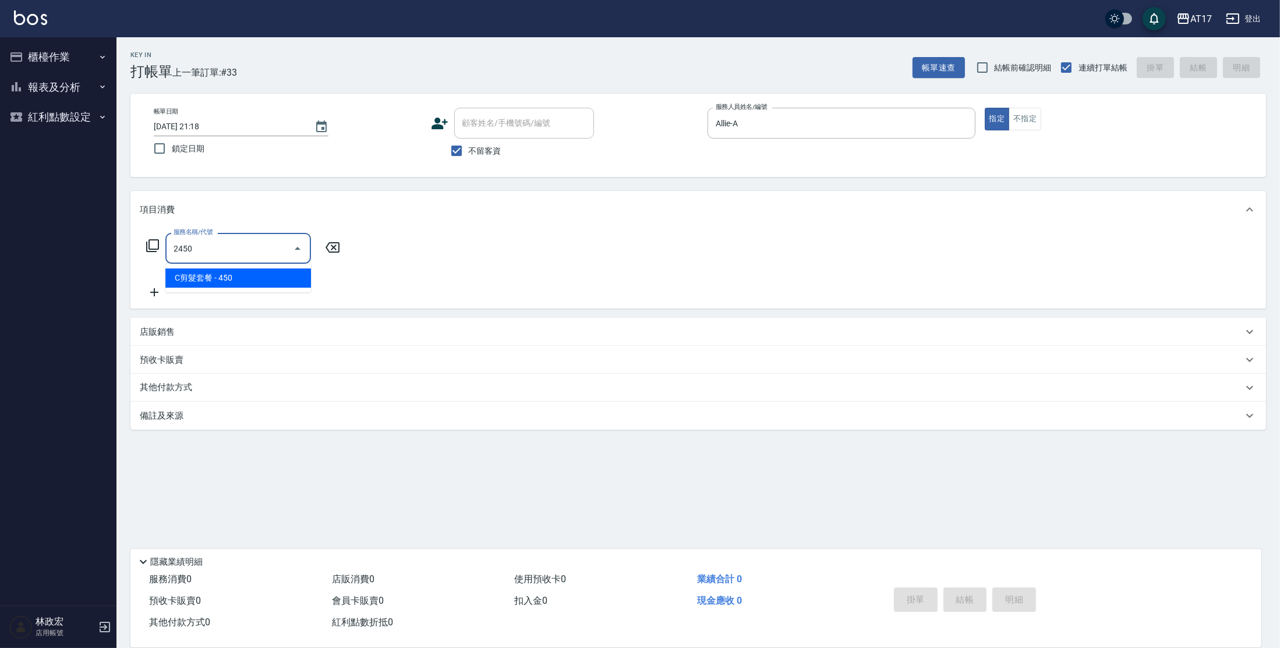
type input "C剪髮套餐(2450)"
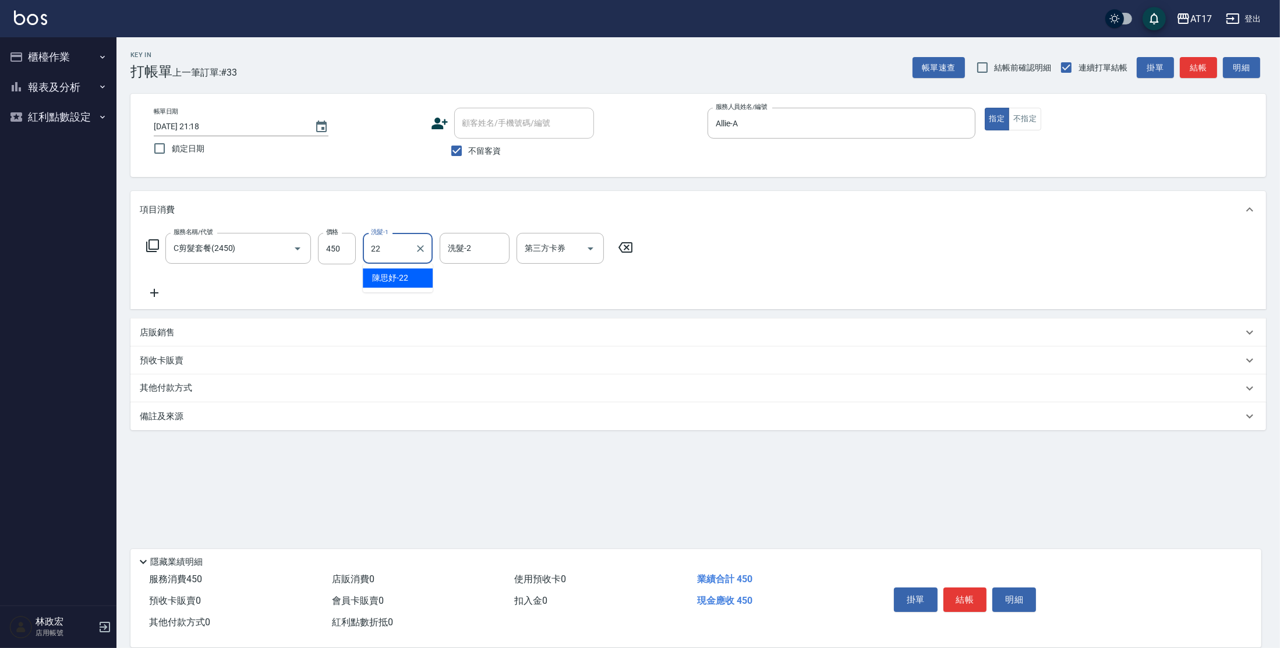
type input "[PERSON_NAME]-22"
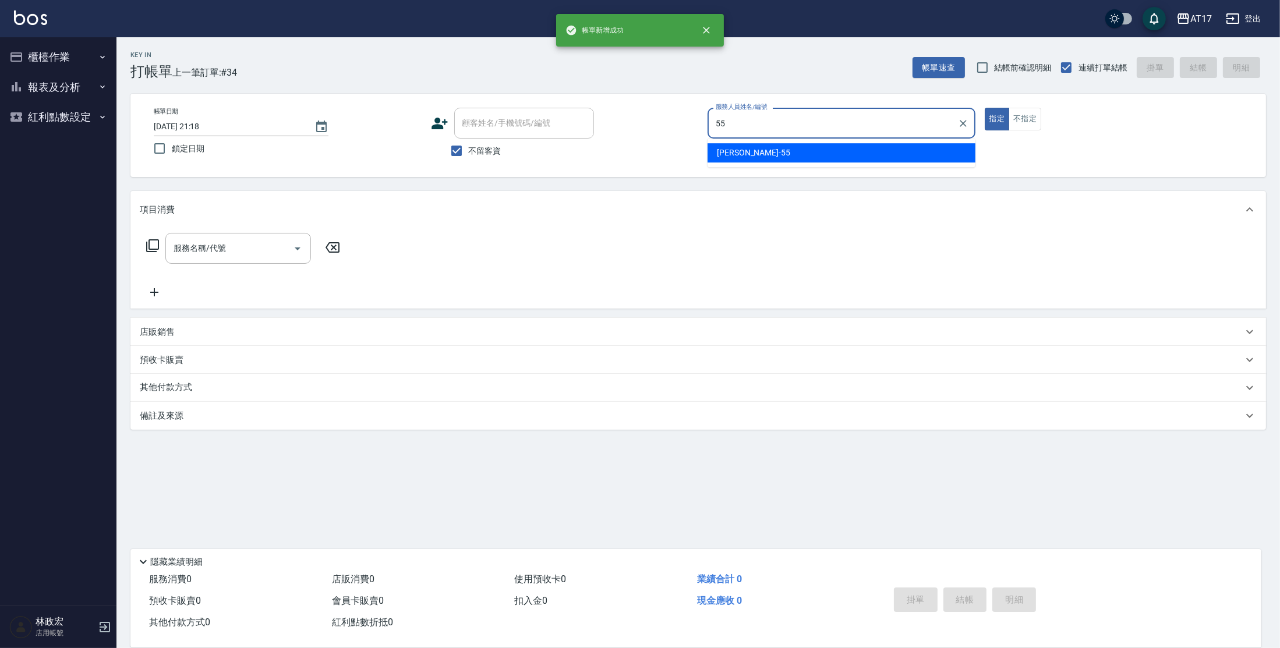
type input "[PERSON_NAME]-55"
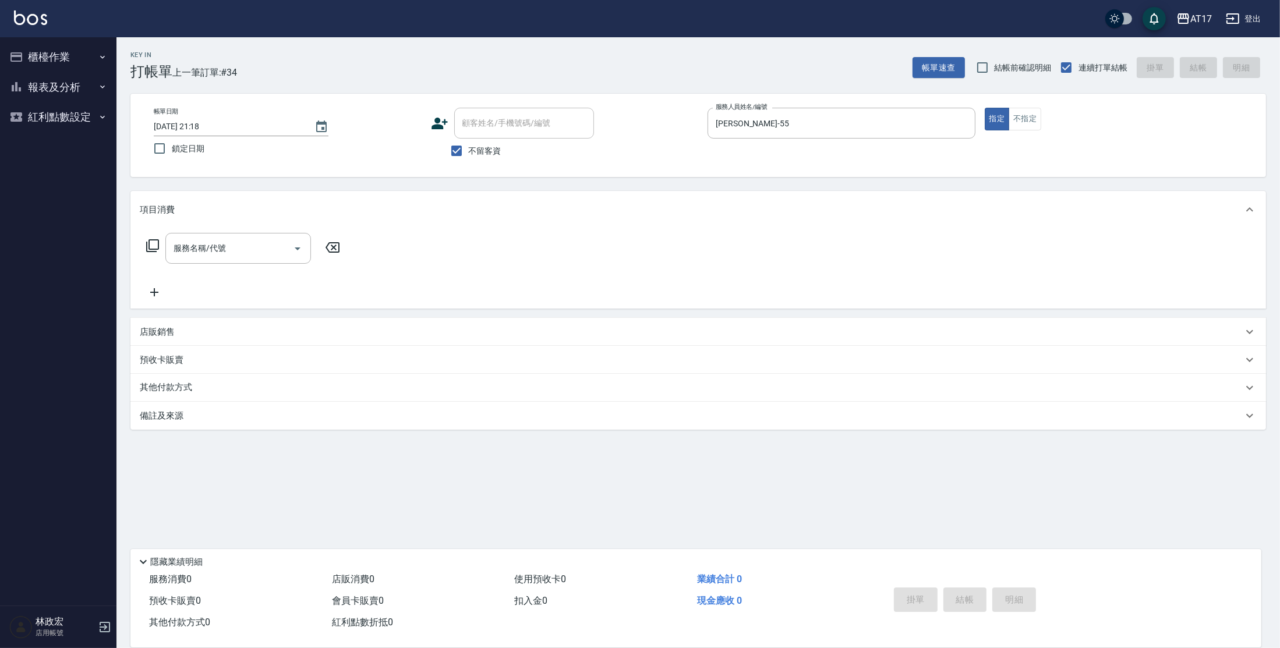
click at [156, 245] on icon at bounding box center [153, 246] width 14 height 14
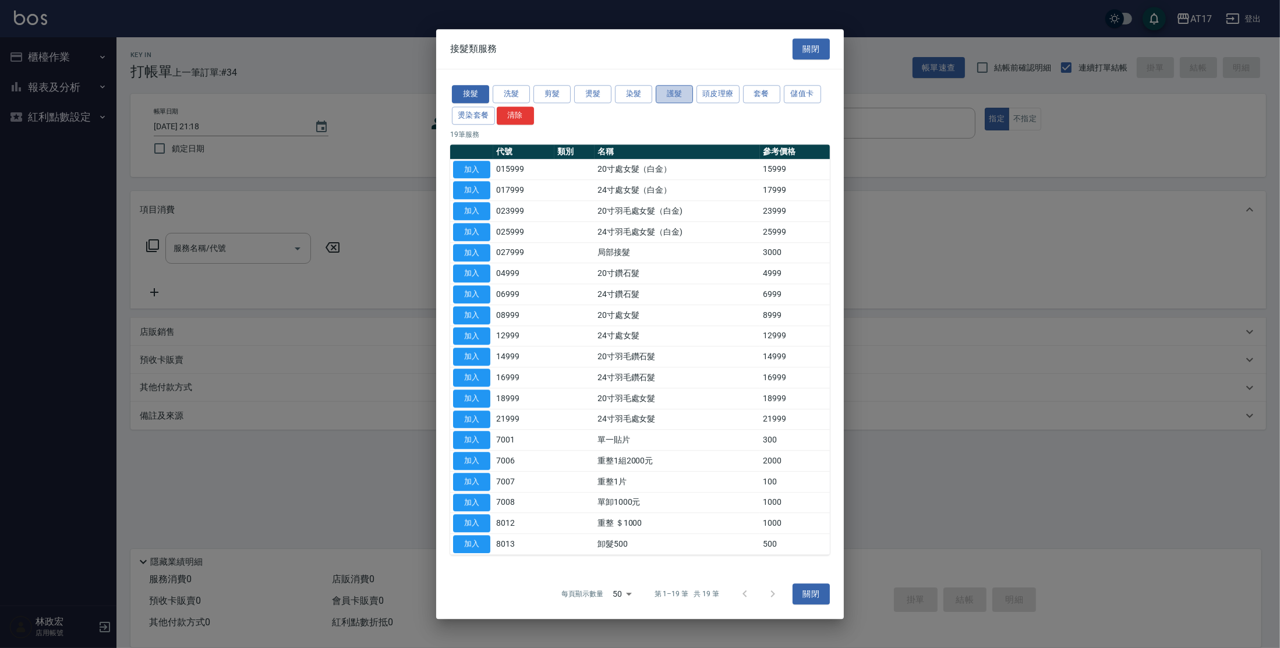
click at [680, 93] on button "護髮" at bounding box center [674, 94] width 37 height 18
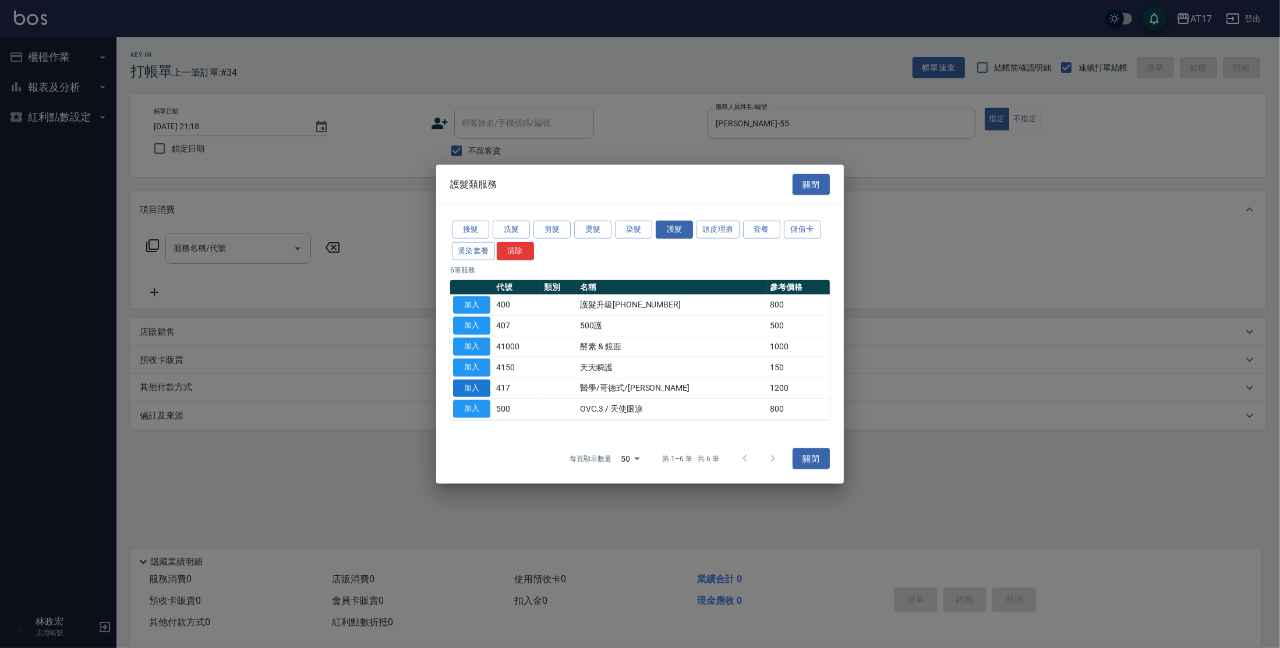
click at [479, 391] on button "加入" at bounding box center [471, 388] width 37 height 18
type input "醫學/哥德式/龐德(417)"
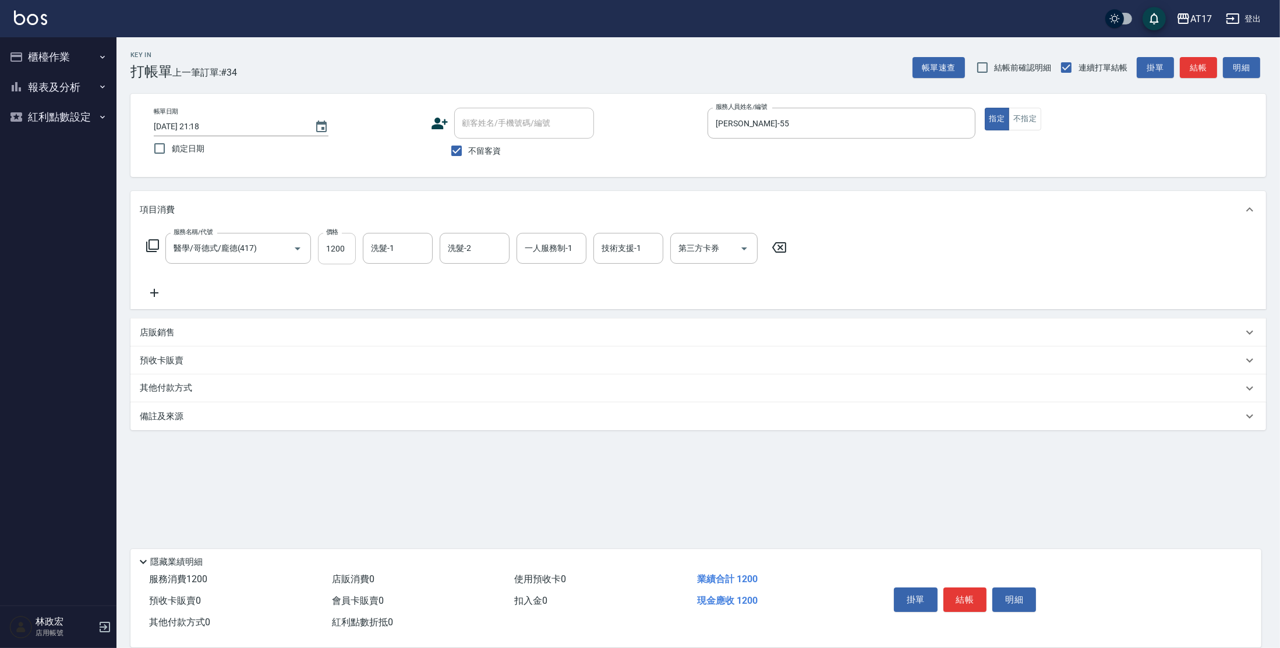
click at [323, 247] on input "1200" at bounding box center [337, 248] width 38 height 31
type input "2100"
type input "[PERSON_NAME]-22"
type input "獅-5"
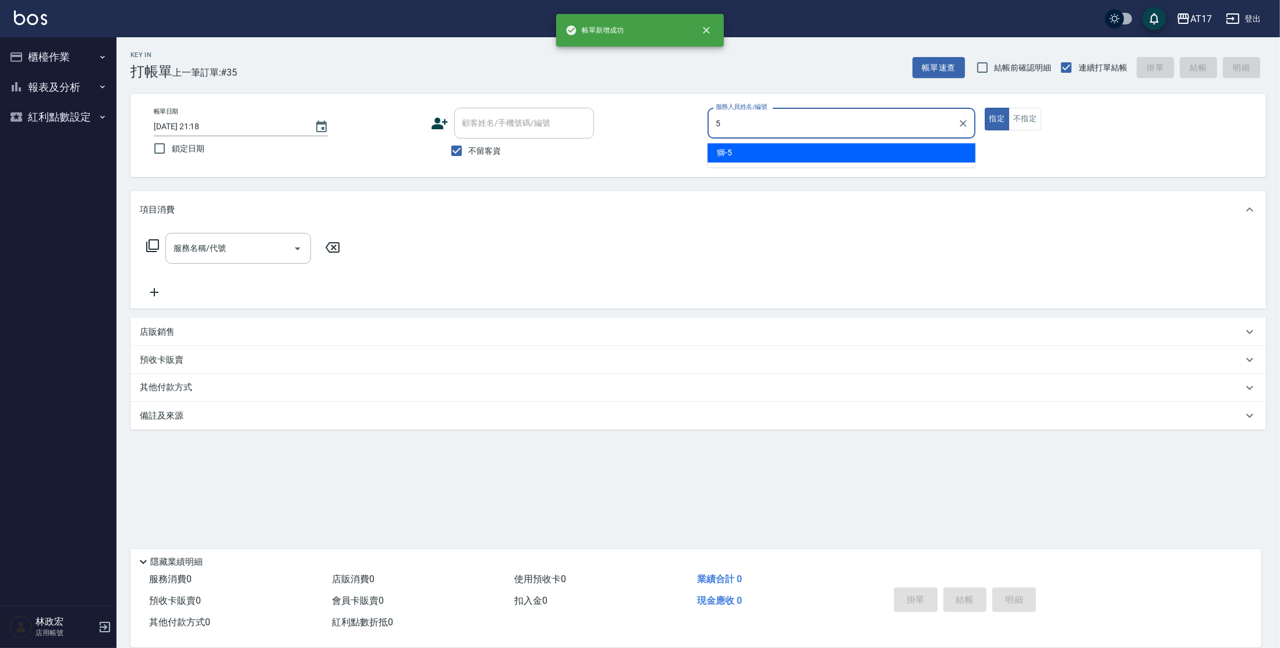
type input "獅-5"
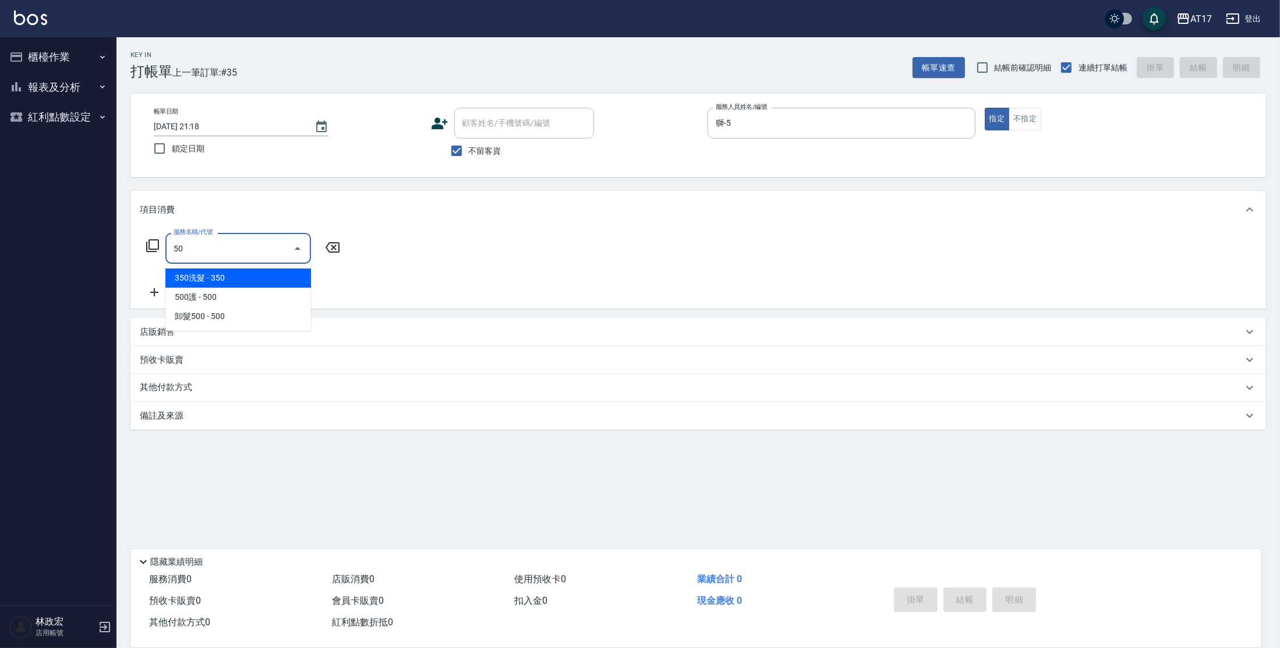
type input "5"
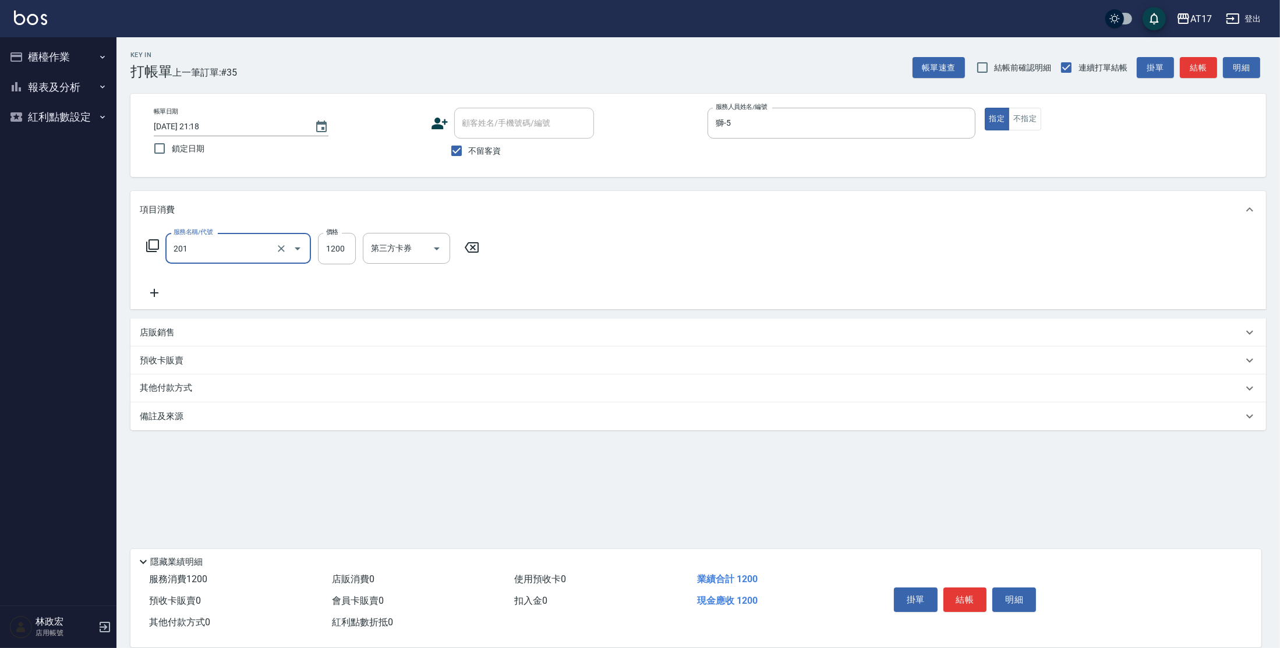
type input "一般燙(改金額)(201)"
type input "1299"
type input "獅-5"
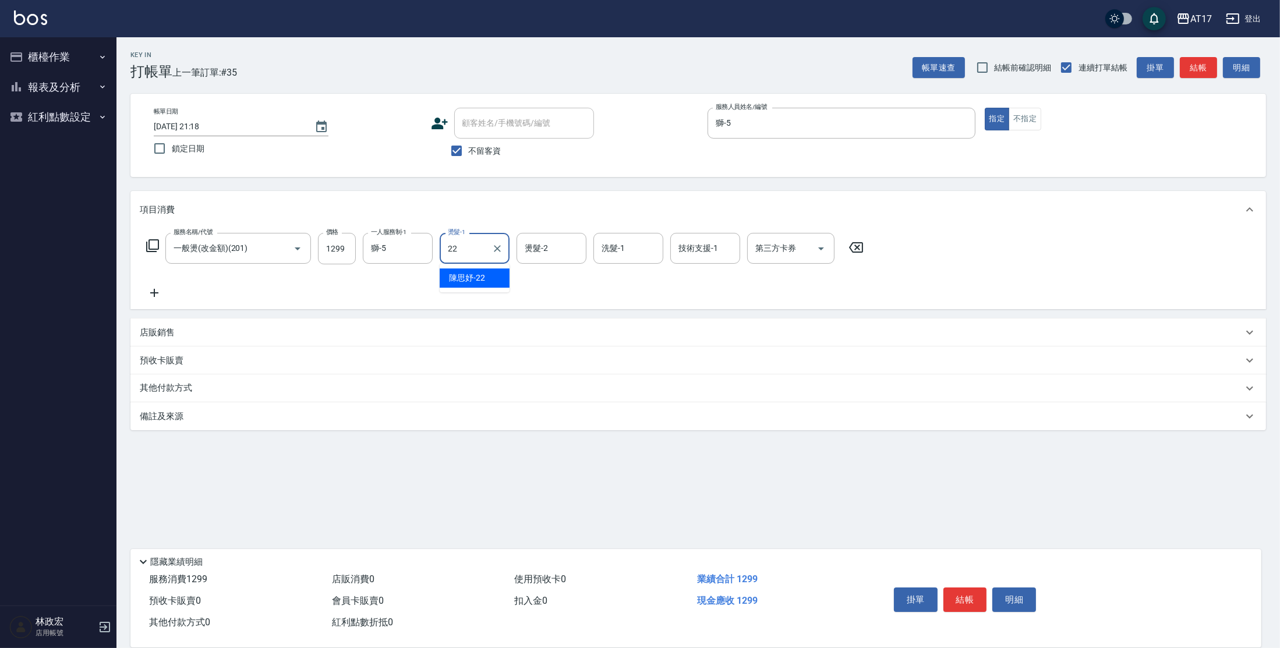
type input "[PERSON_NAME]-22"
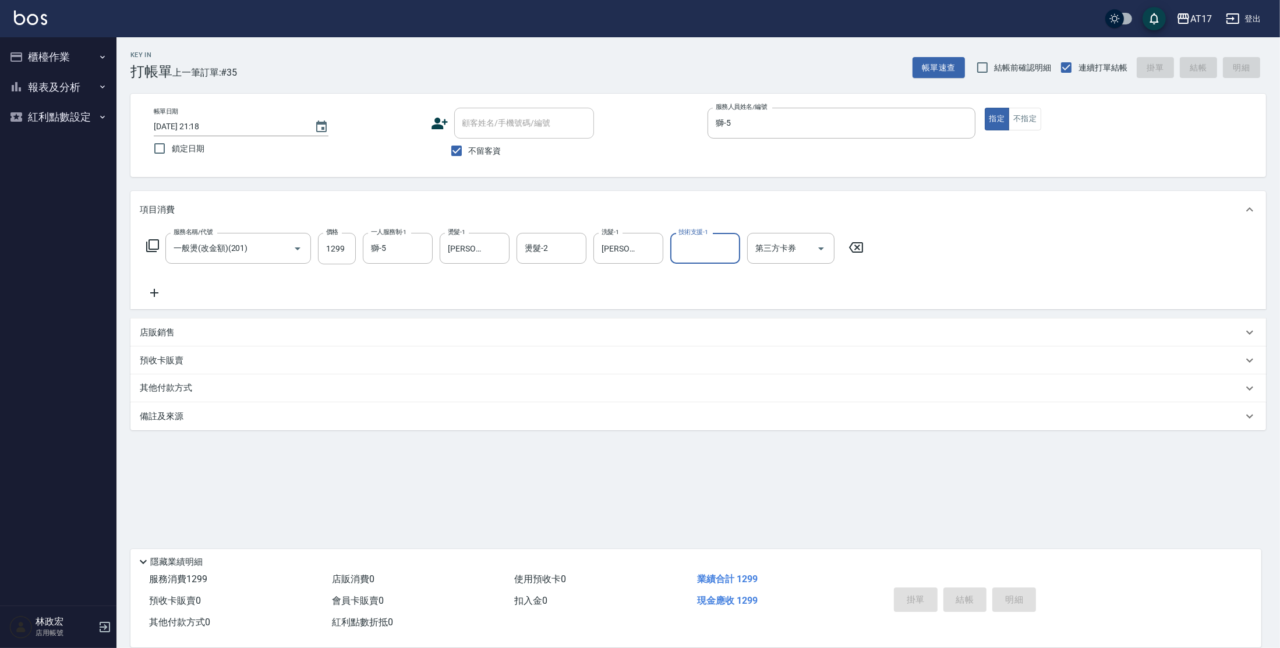
type input "[DATE] 21:19"
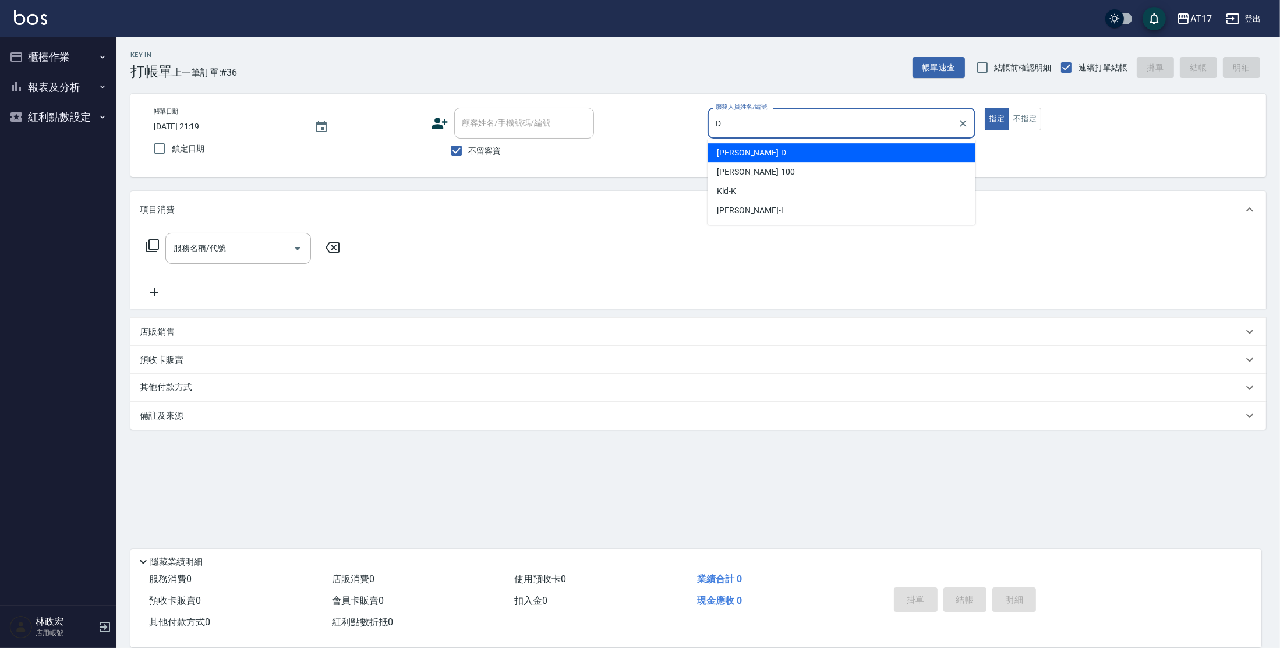
type input "[PERSON_NAME]-D"
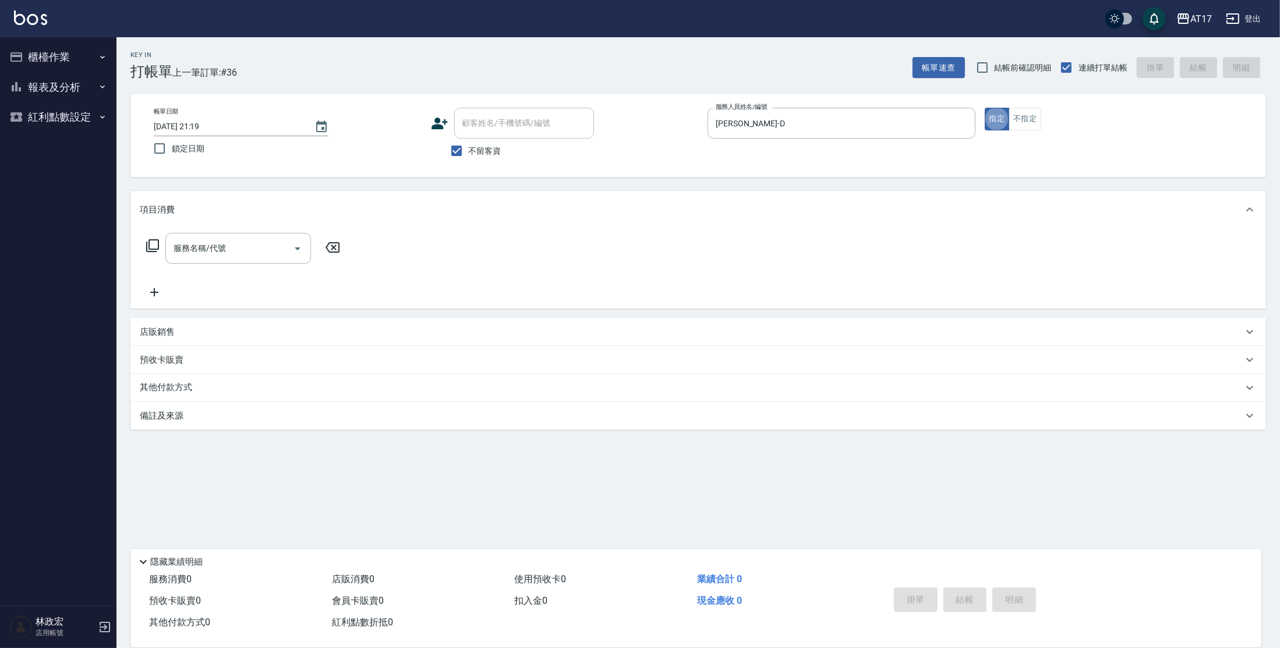
click at [157, 244] on icon at bounding box center [153, 246] width 14 height 14
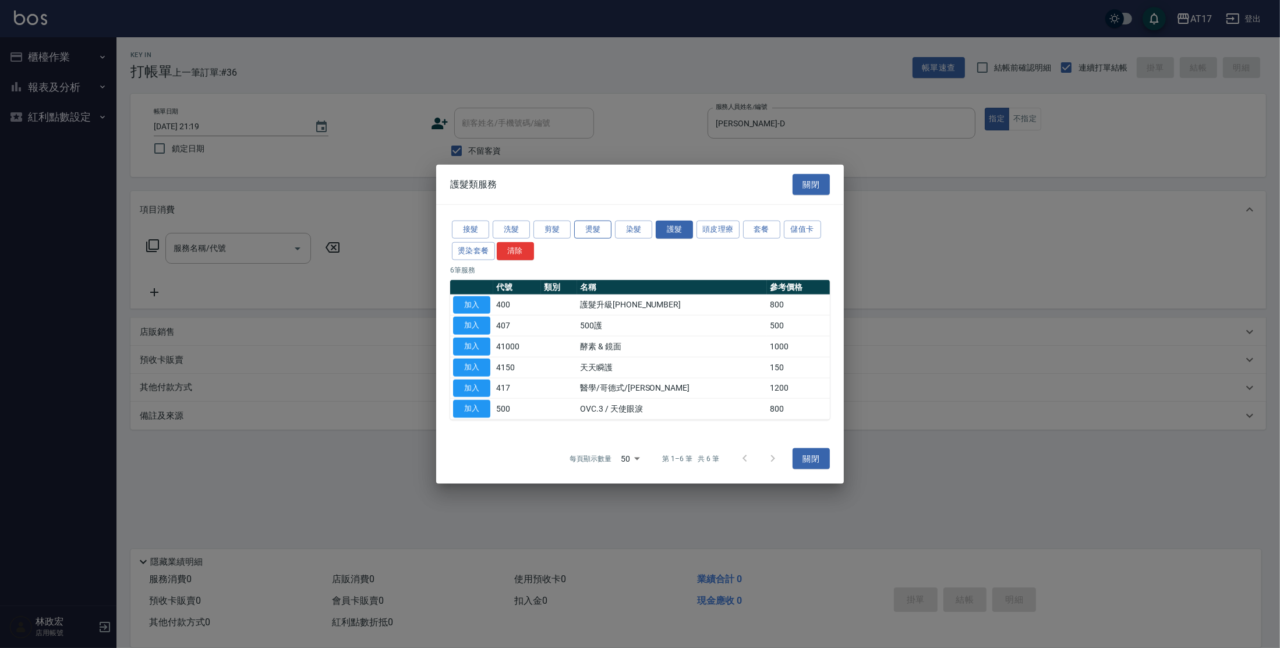
click at [578, 232] on button "燙髮" at bounding box center [592, 230] width 37 height 18
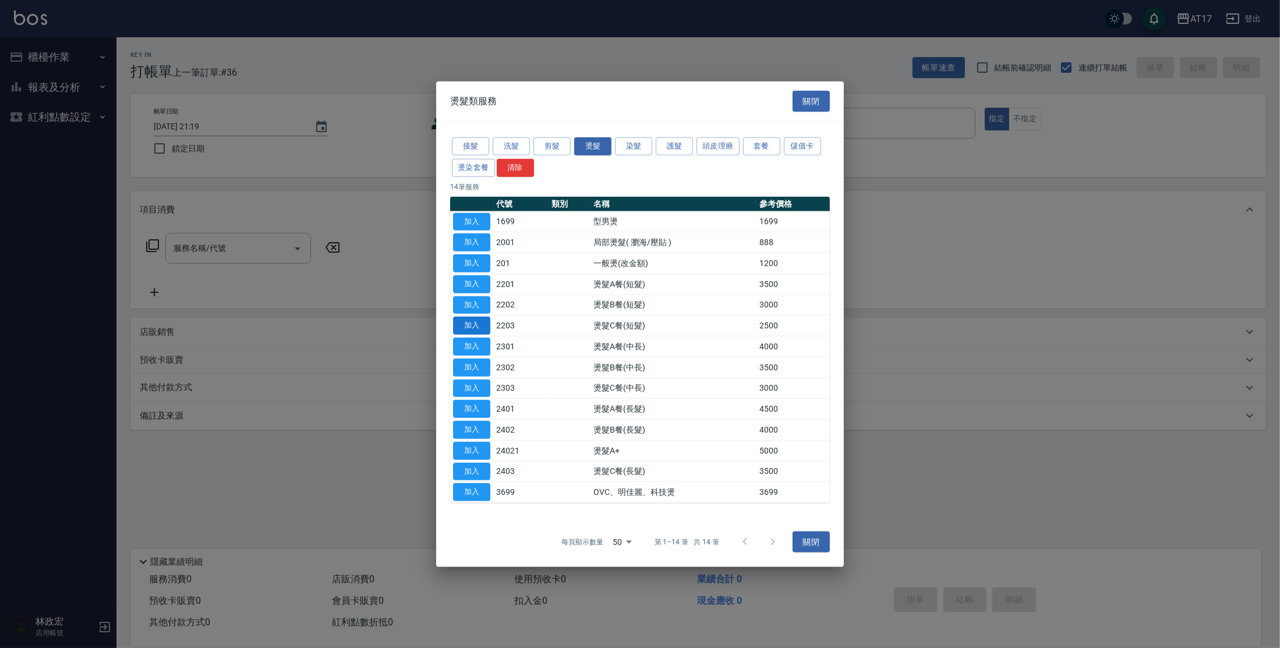
click at [485, 328] on button "加入" at bounding box center [471, 326] width 37 height 18
type input "燙髮C餐(短髮)(2203)"
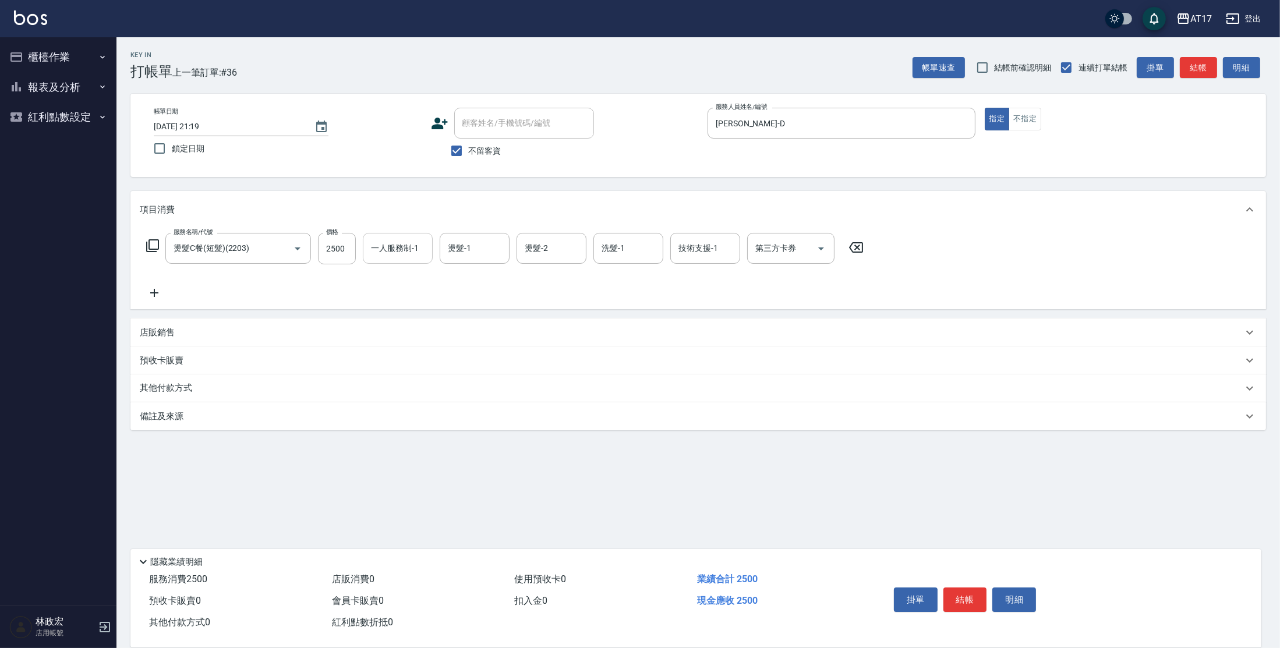
click at [383, 257] on input "一人服務制-1" at bounding box center [397, 248] width 59 height 20
type input "[PERSON_NAME]-D"
type input "欣麗-77"
type input "儲值卡"
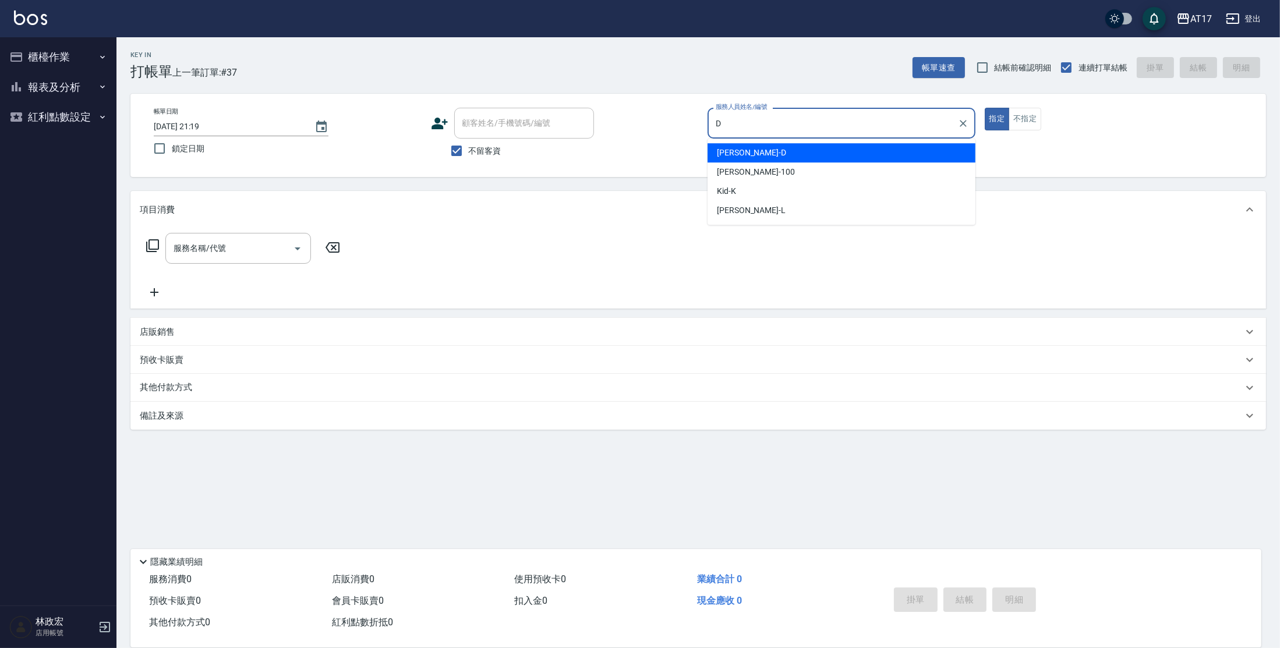
type input "[PERSON_NAME]-D"
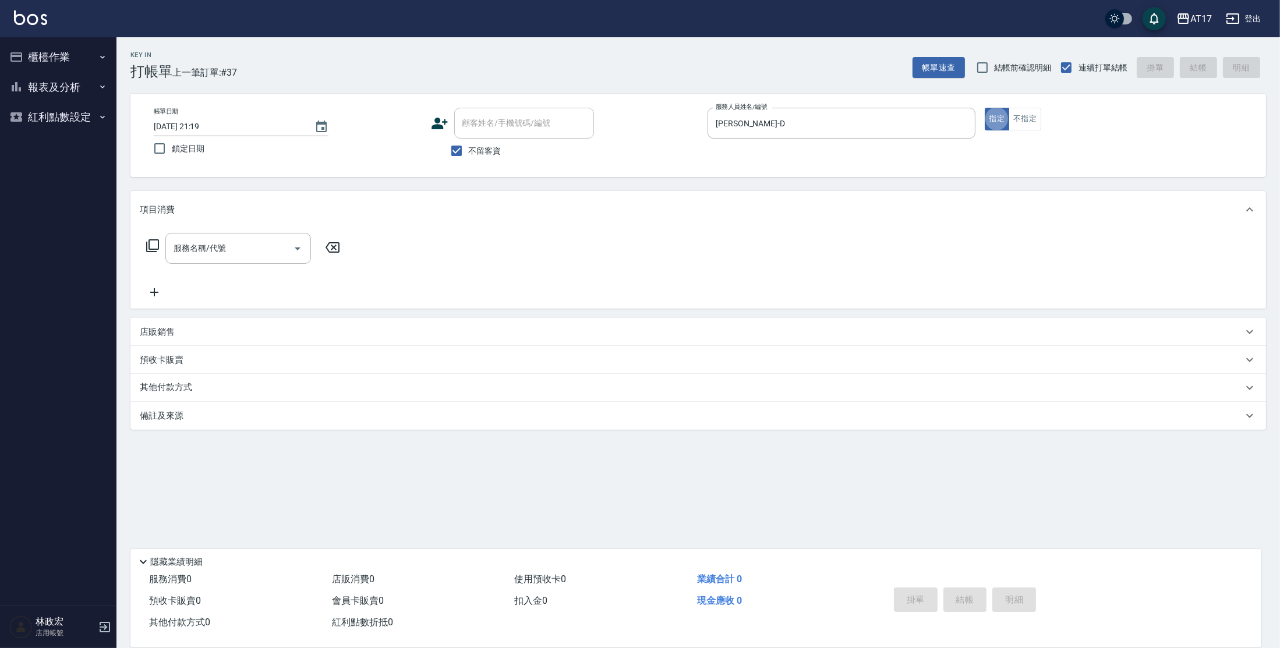
click at [150, 245] on icon at bounding box center [153, 246] width 14 height 14
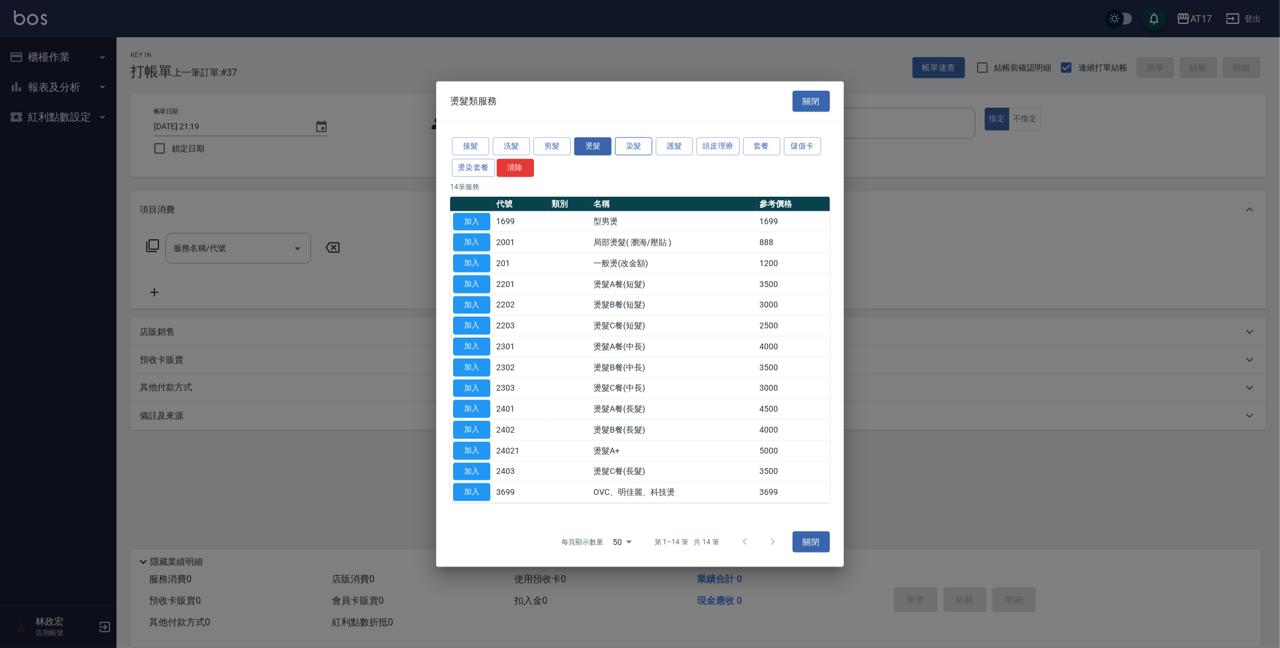
drag, startPoint x: 622, startPoint y: 152, endPoint x: 613, endPoint y: 155, distance: 9.2
click at [622, 152] on button "染髮" at bounding box center [633, 146] width 37 height 18
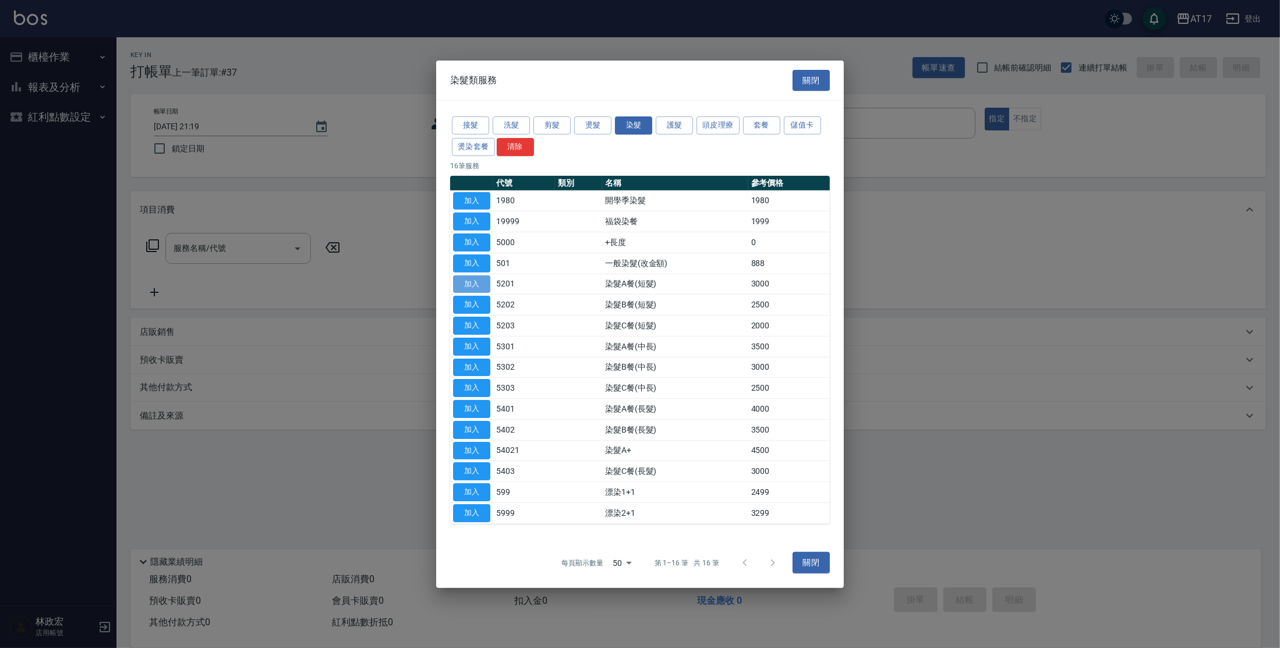
click at [474, 283] on button "加入" at bounding box center [471, 284] width 37 height 18
type input "染髮A餐(短髮)(5201)"
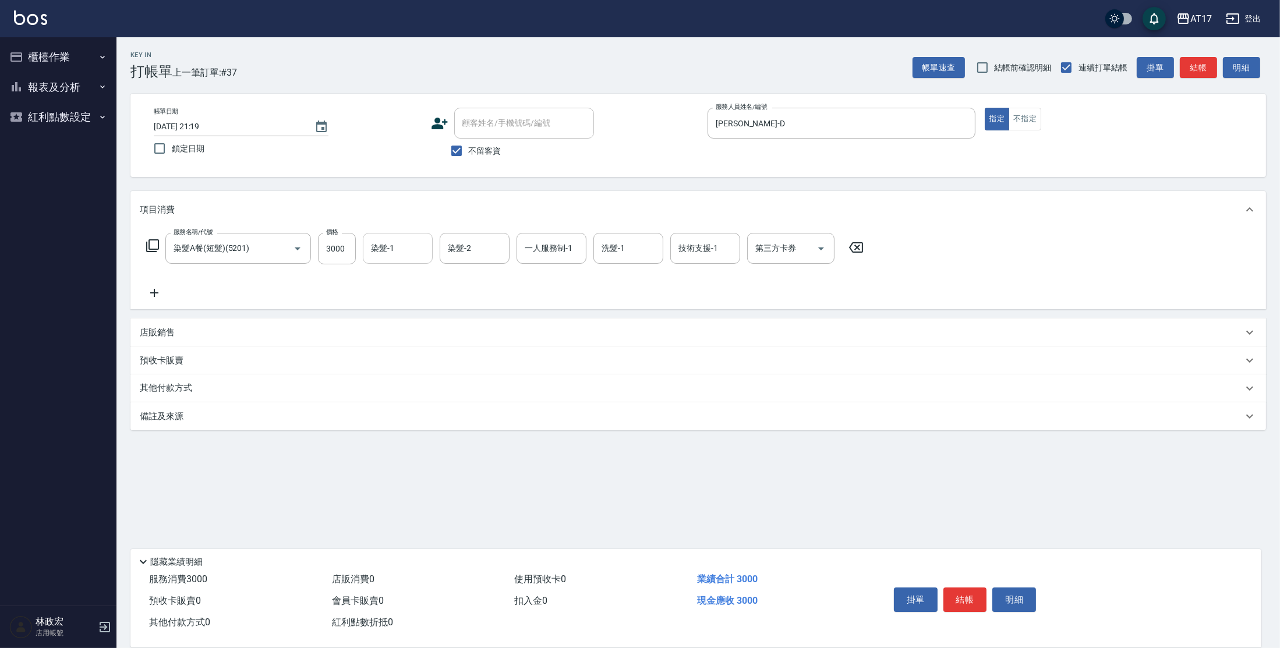
click at [372, 257] on input "染髮-1" at bounding box center [397, 248] width 59 height 20
type input "欣麗-77"
type input "[PERSON_NAME]-D"
type input "欣麗-77"
type input "儲值卡"
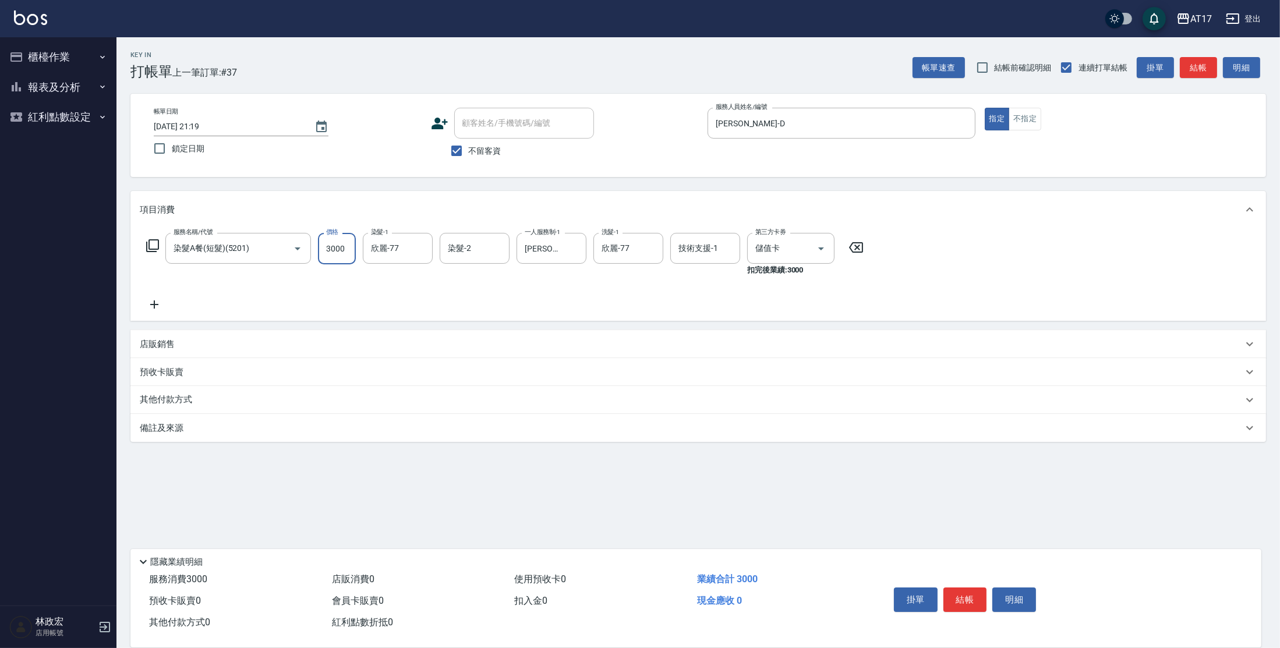
click at [330, 245] on input "3000" at bounding box center [337, 248] width 38 height 31
type input "2800"
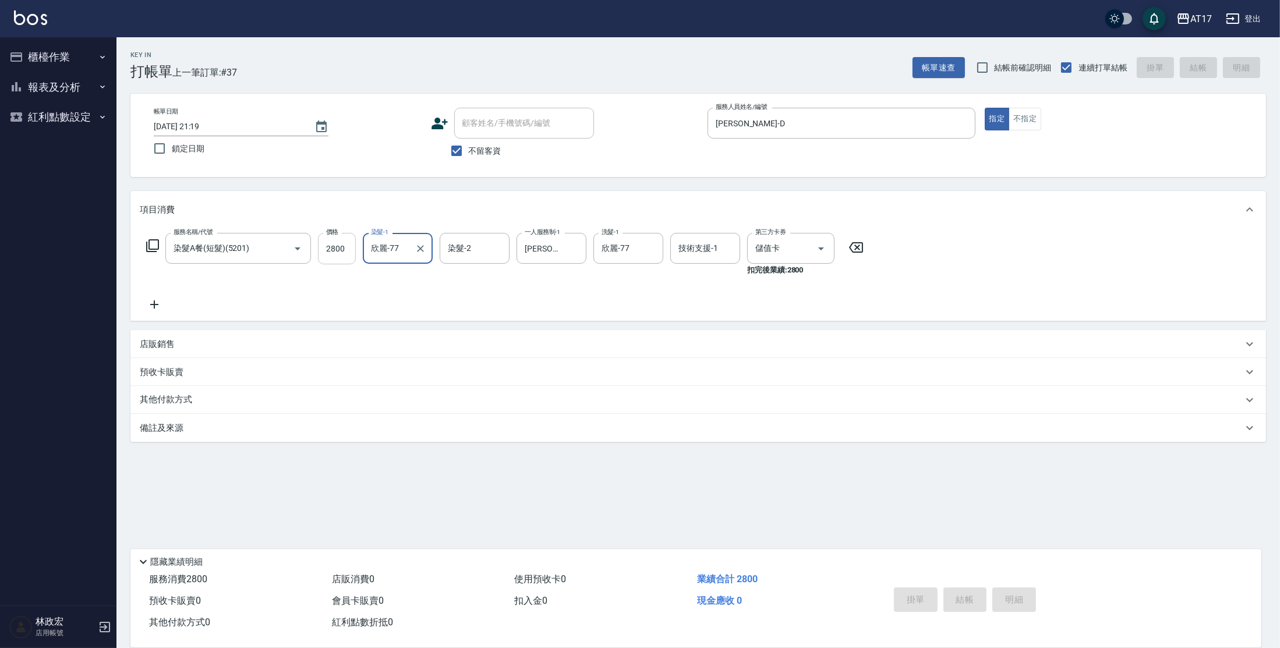
type input "[DATE] 21:20"
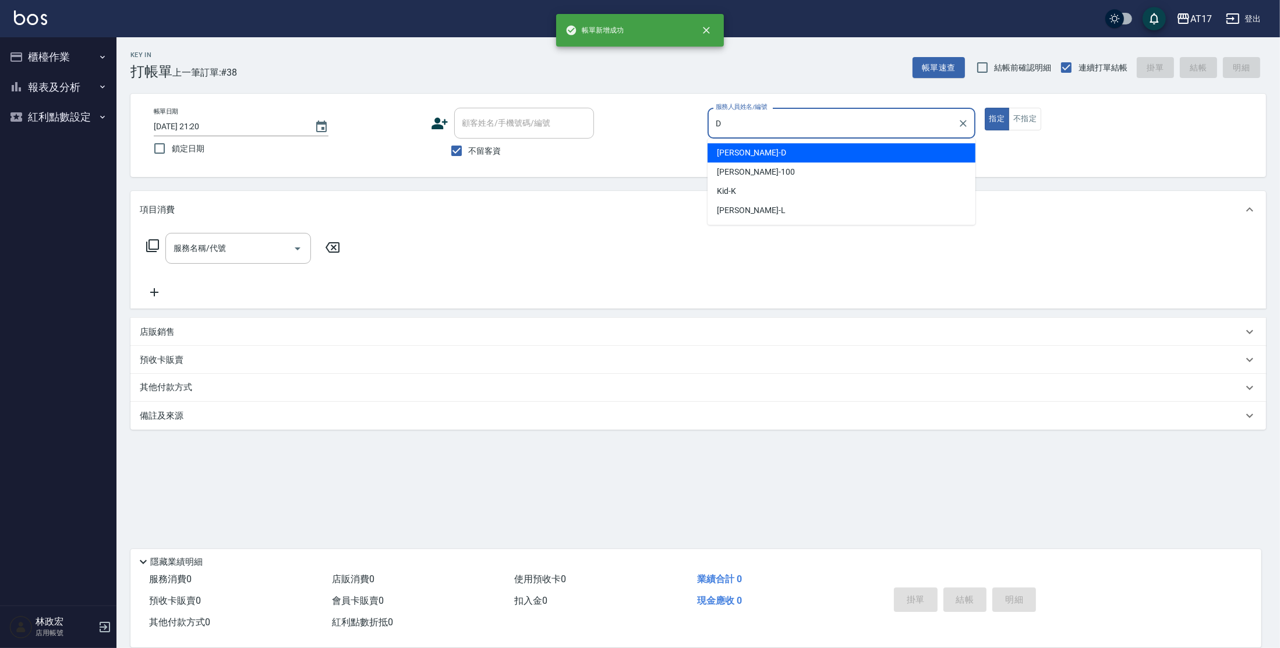
type input "[PERSON_NAME]-D"
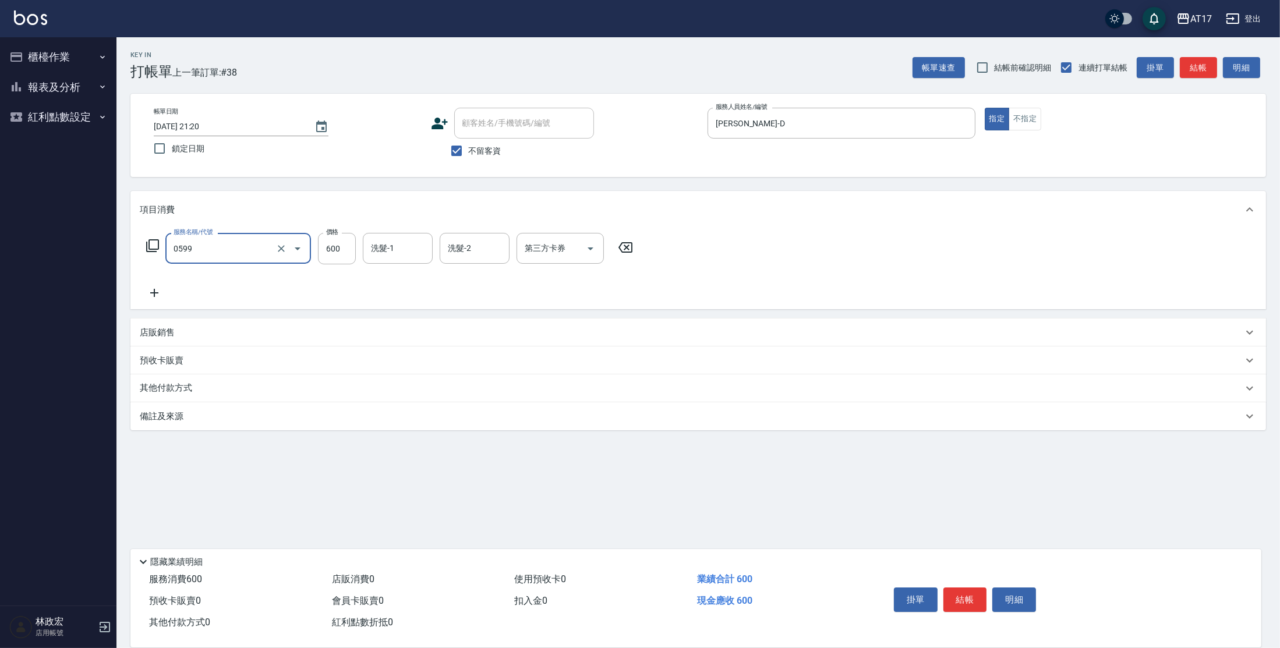
type input "精油-599(0599)"
type input "800"
type input "[PERSON_NAME]-22"
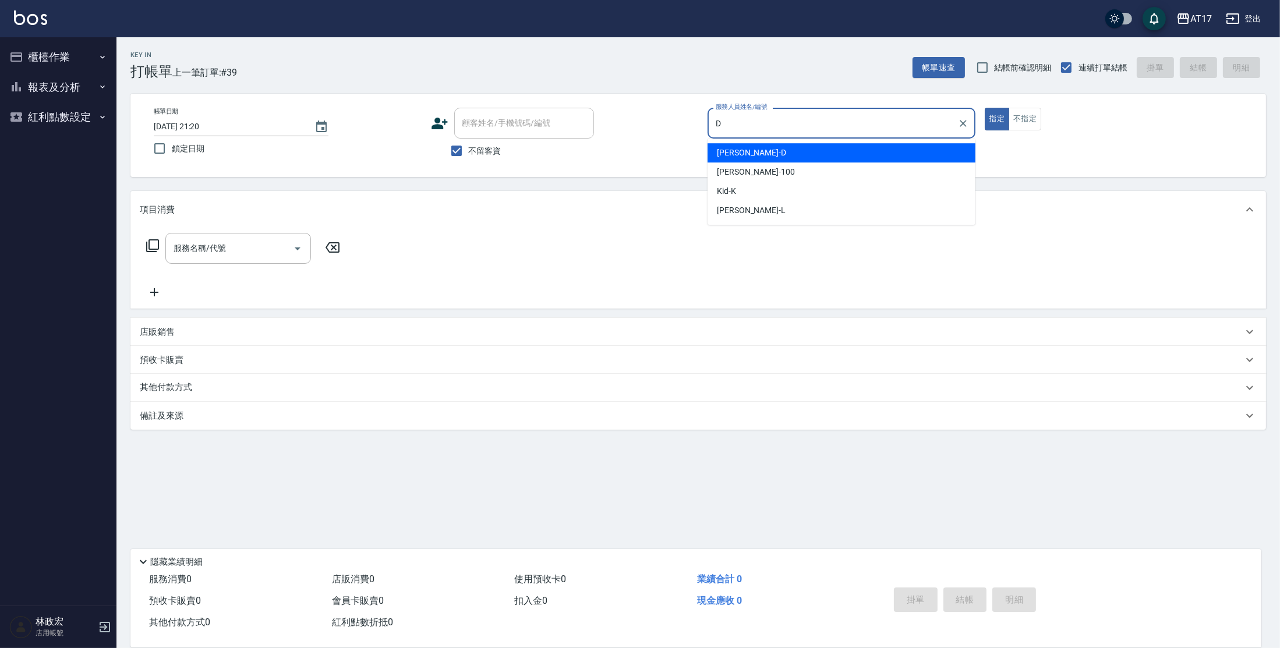
type input "[PERSON_NAME]-D"
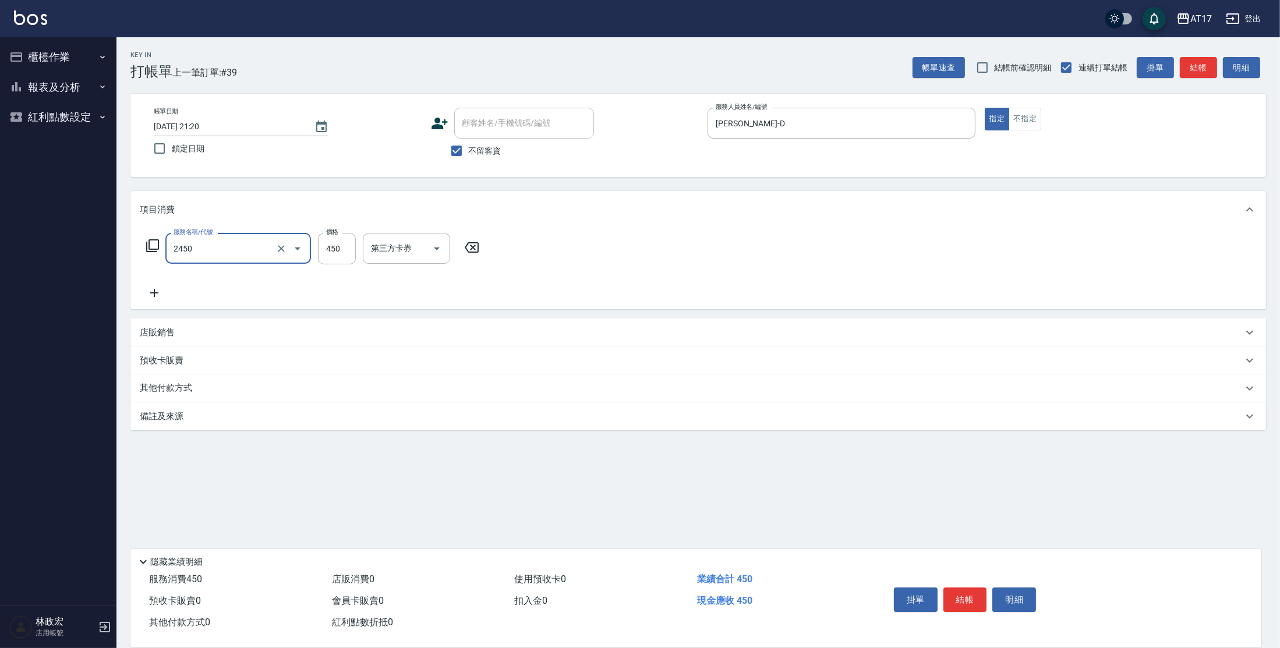
type input "C剪髮套餐(2450)"
type input "500"
type input "[PERSON_NAME]-24"
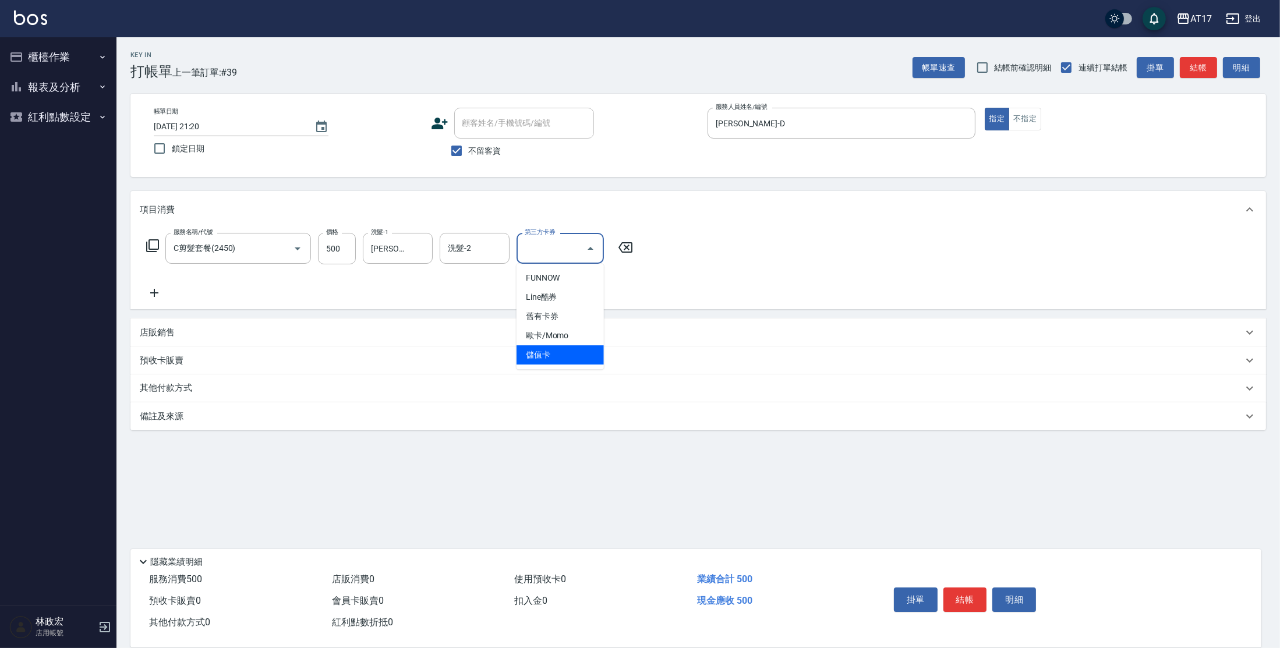
type input "儲值卡"
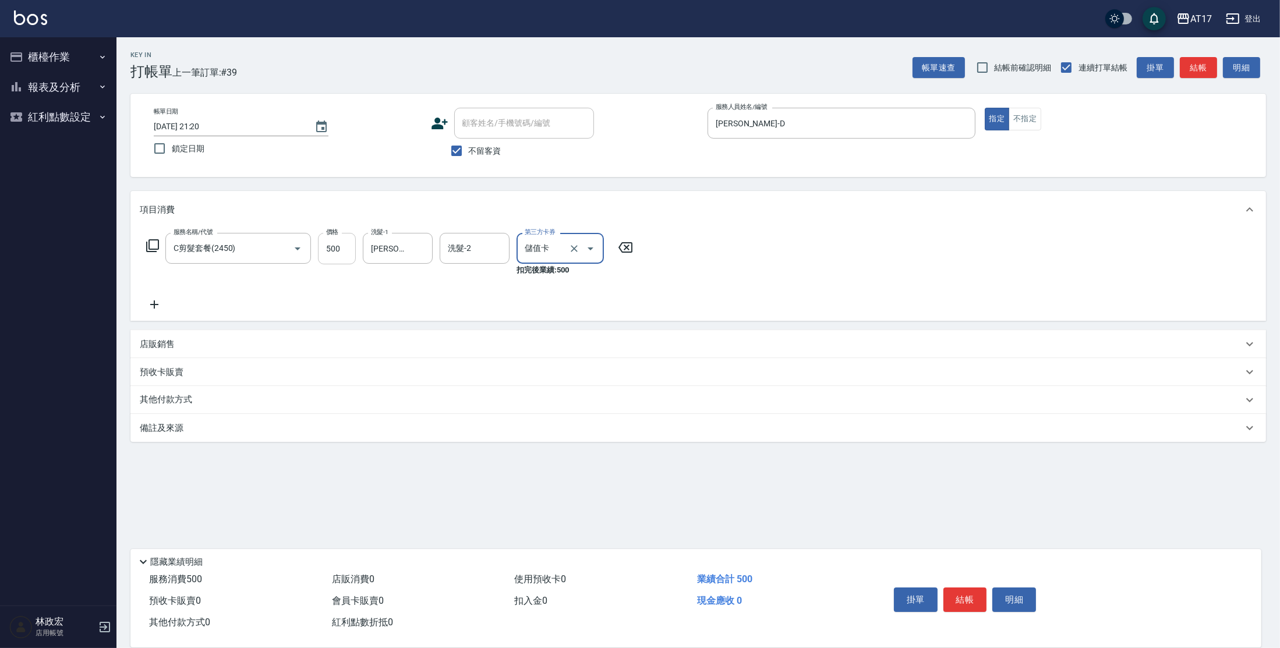
click at [323, 245] on input "500" at bounding box center [337, 248] width 38 height 31
type input "550"
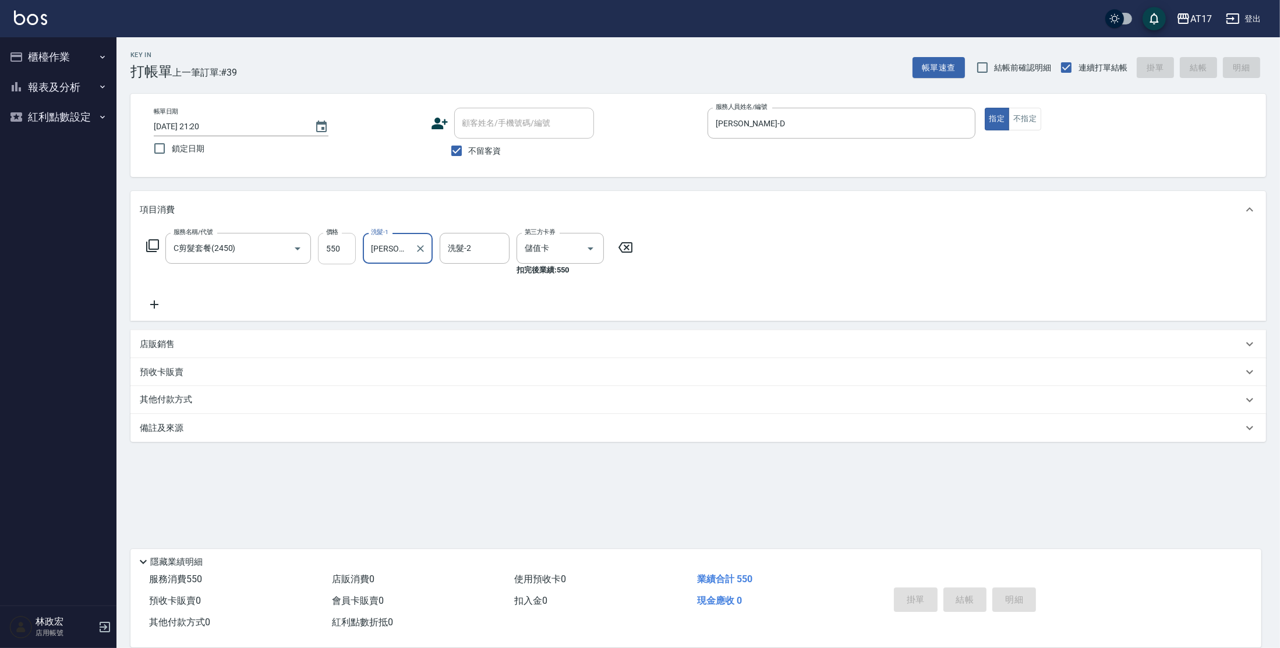
type input "[DATE] 21:21"
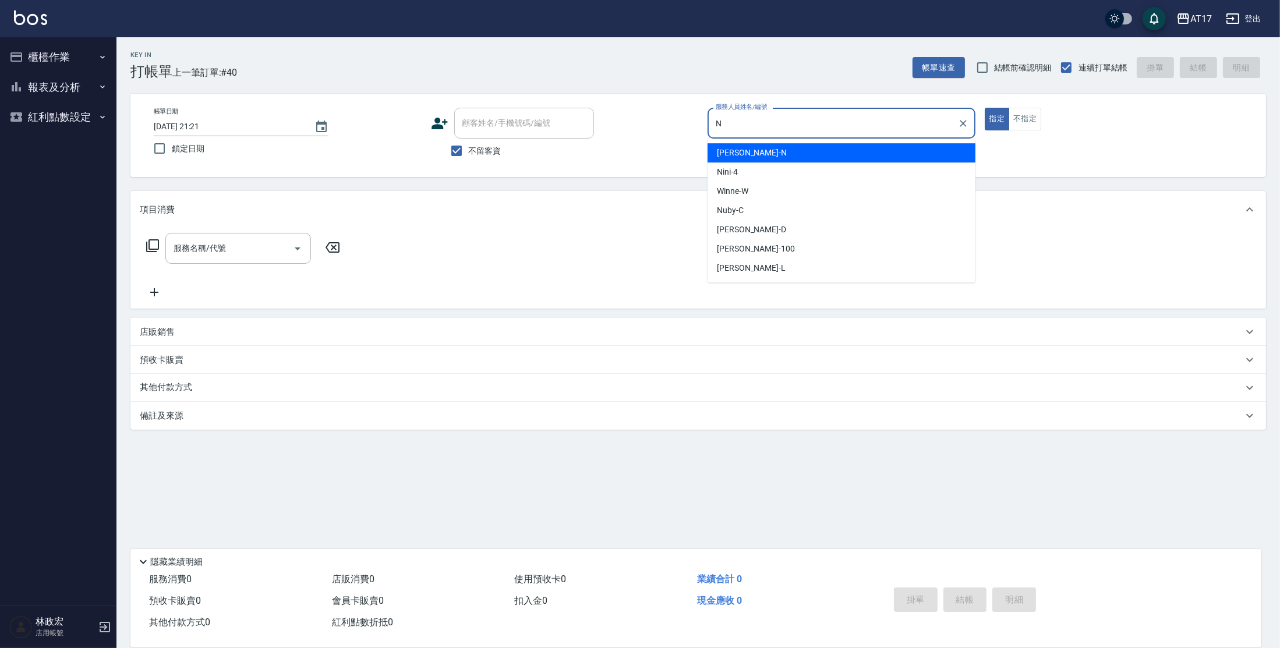
type input "[PERSON_NAME]-N"
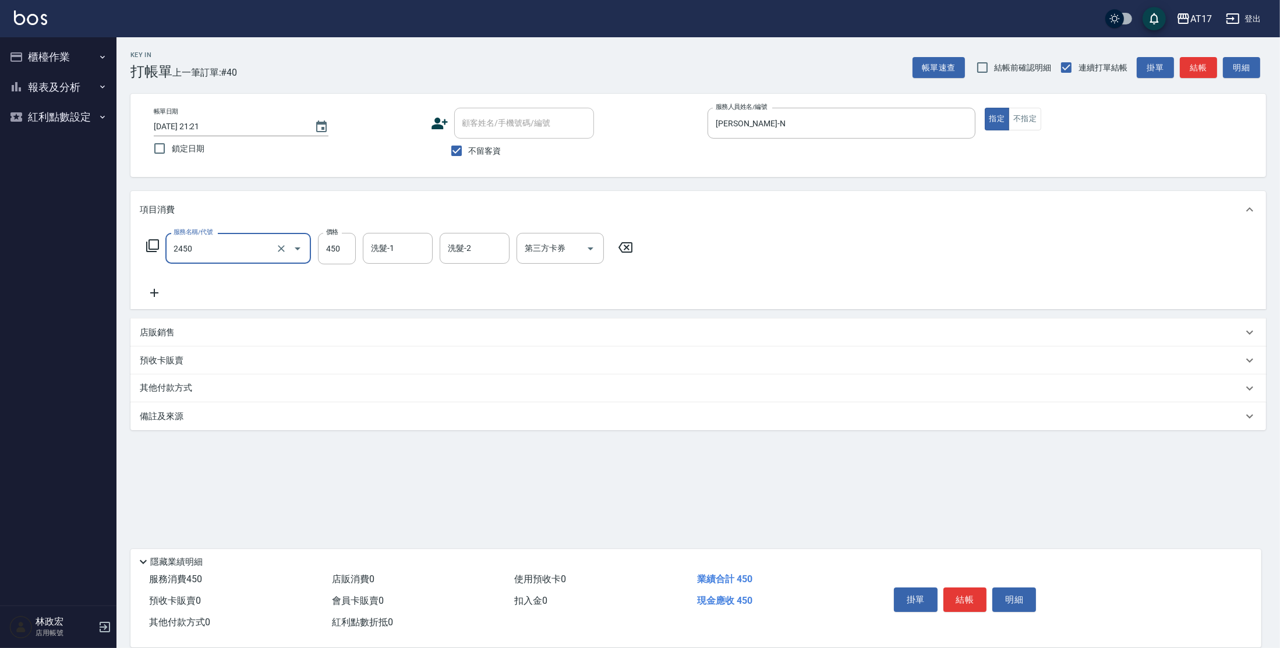
type input "C剪髮套餐(2450)"
type input "550"
type input "[PERSON_NAME]-23"
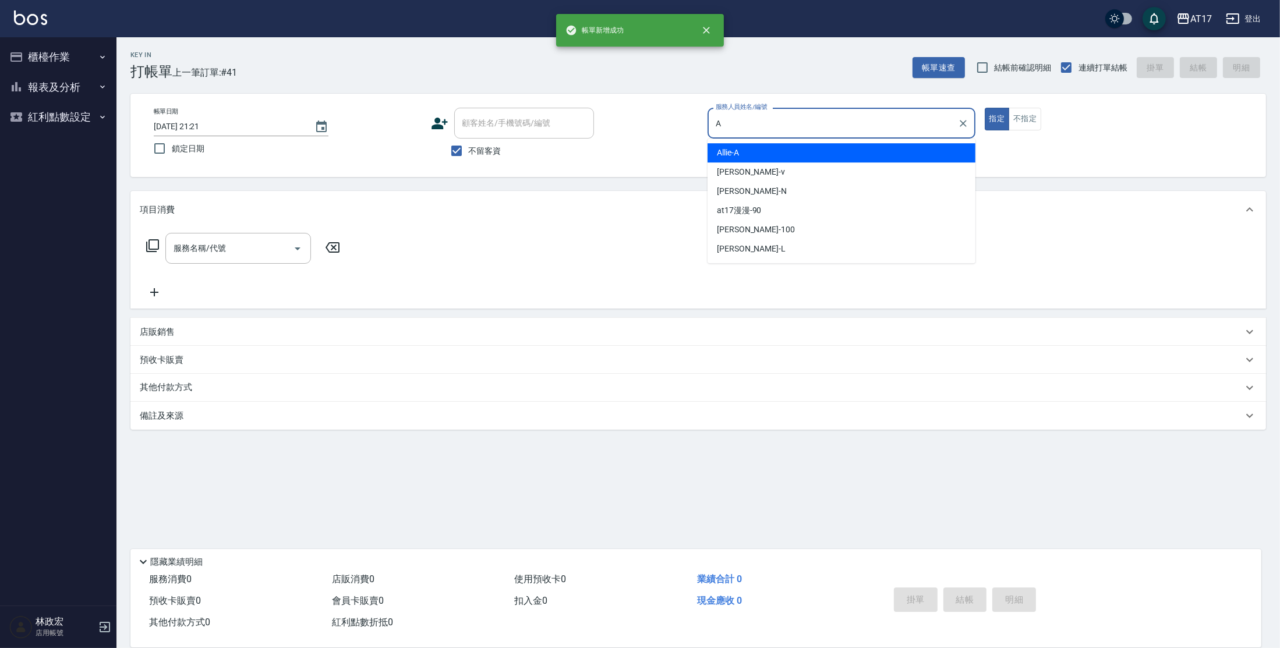
type input "Allie-A"
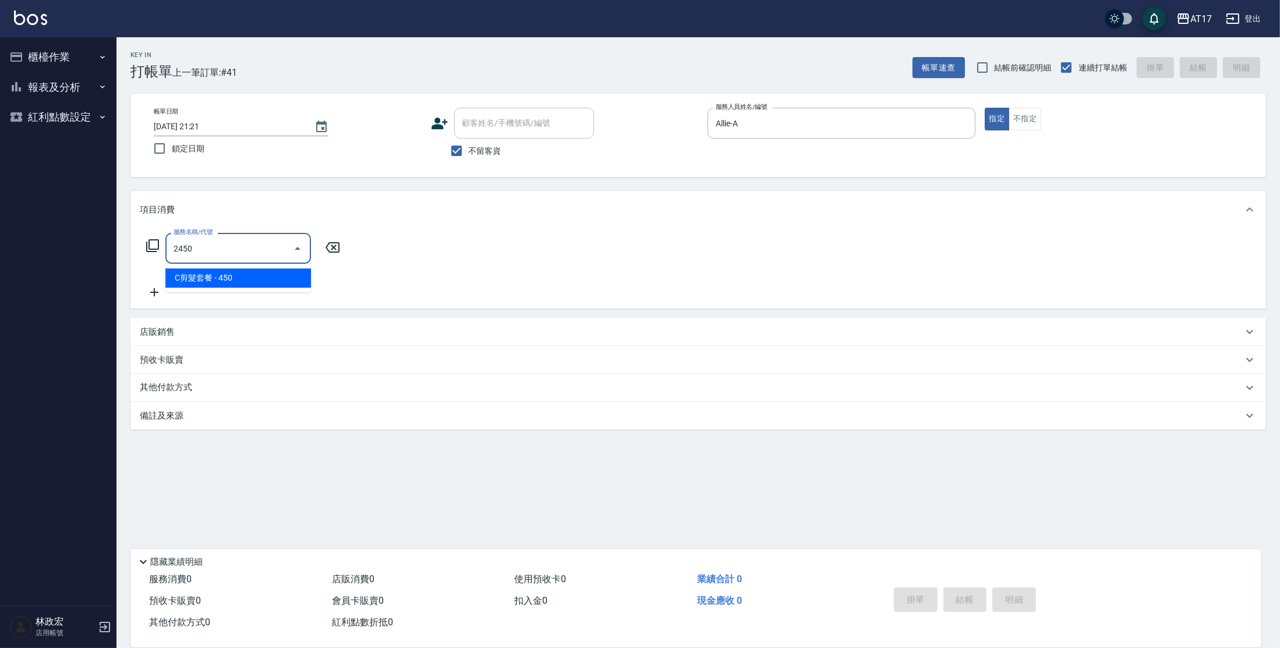
type input "C剪髮套餐(2450)"
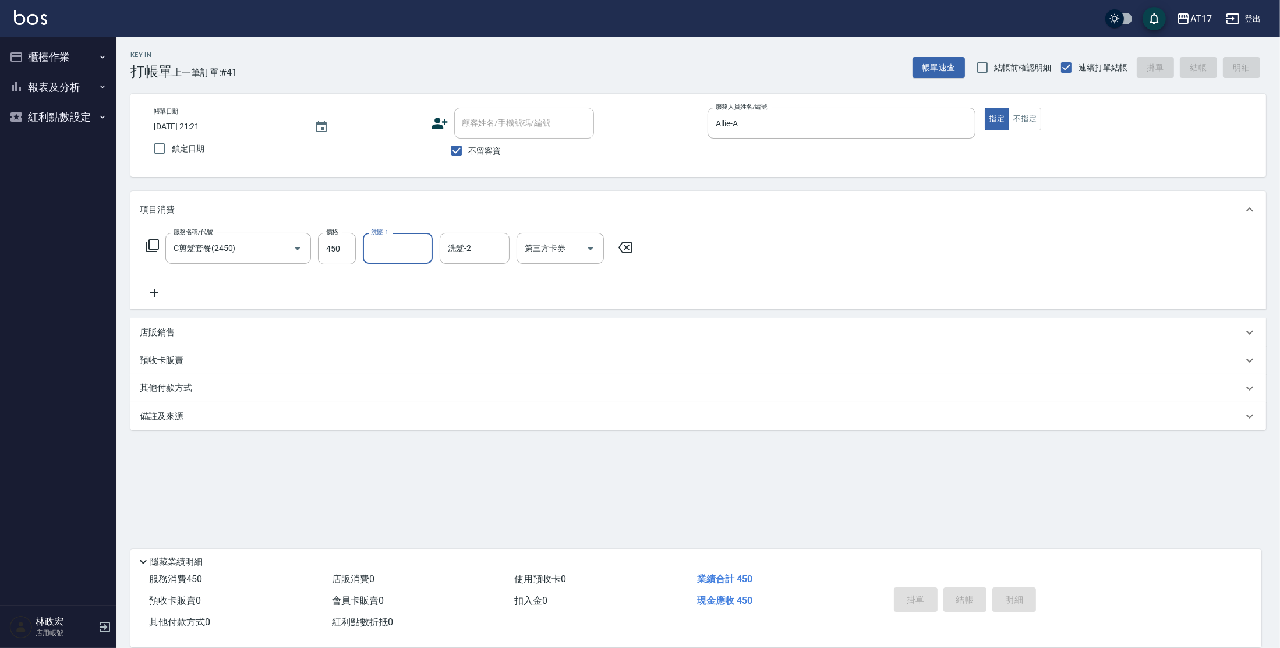
type input "[DATE] 21:22"
click at [927, 65] on button "帳單速查" at bounding box center [939, 68] width 52 height 22
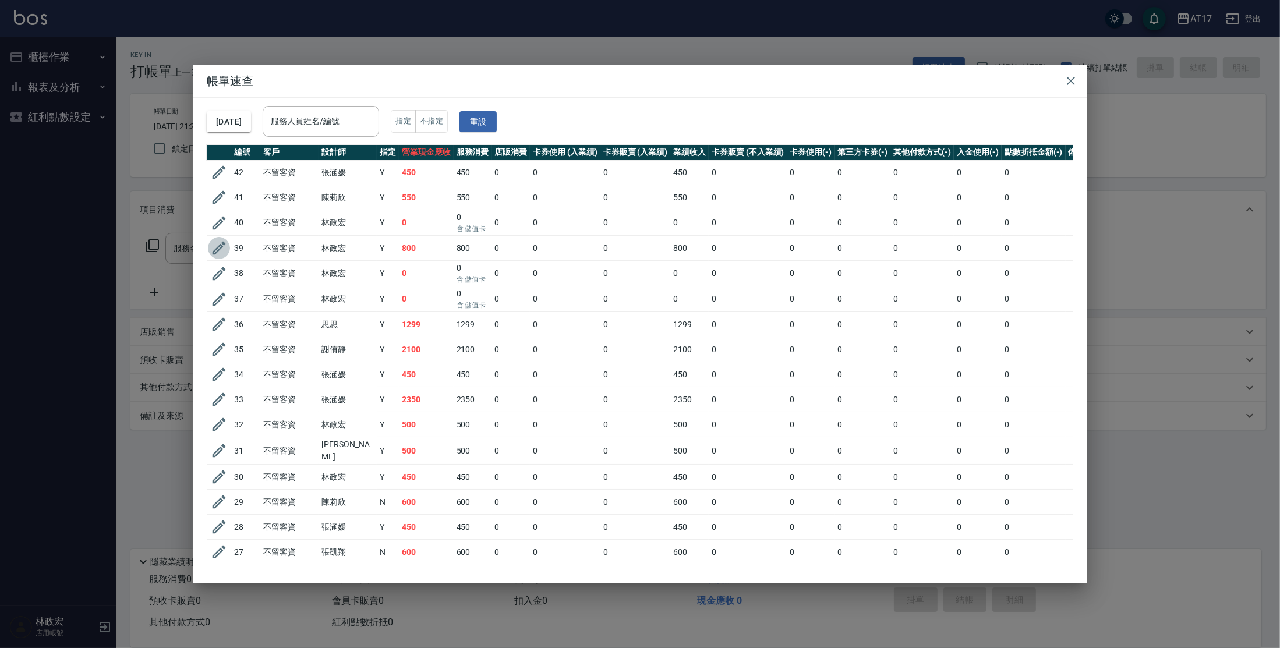
click at [212, 256] on icon "button" at bounding box center [218, 247] width 17 height 17
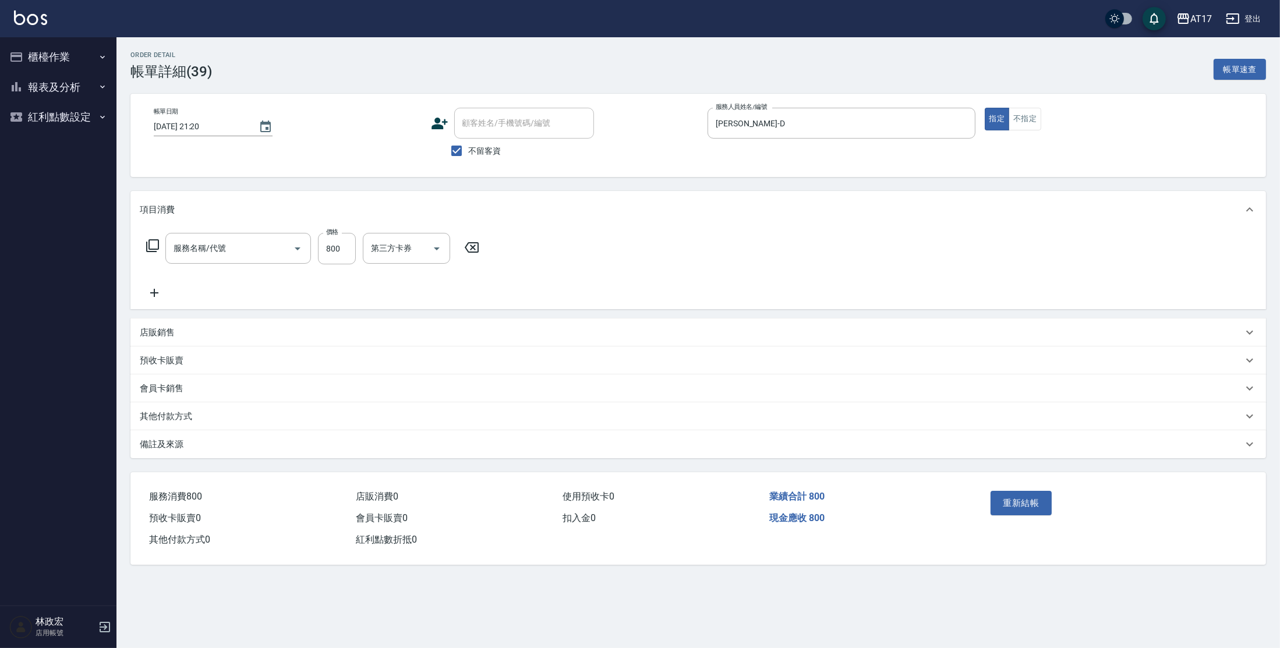
type input "[DATE] 21:20"
checkbox input "true"
type input "[PERSON_NAME]-D"
type input "精油-599(0599)"
click at [591, 246] on icon "Open" at bounding box center [591, 249] width 14 height 14
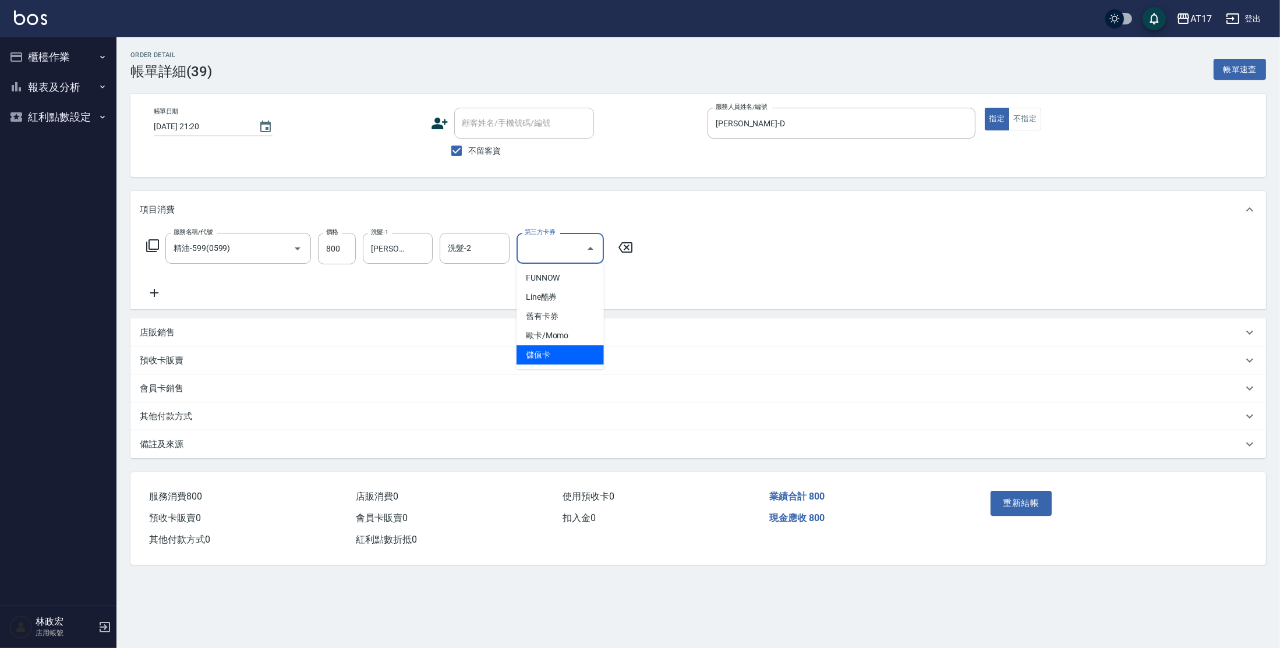
click at [541, 355] on span "儲值卡" at bounding box center [560, 354] width 87 height 19
type input "儲值卡"
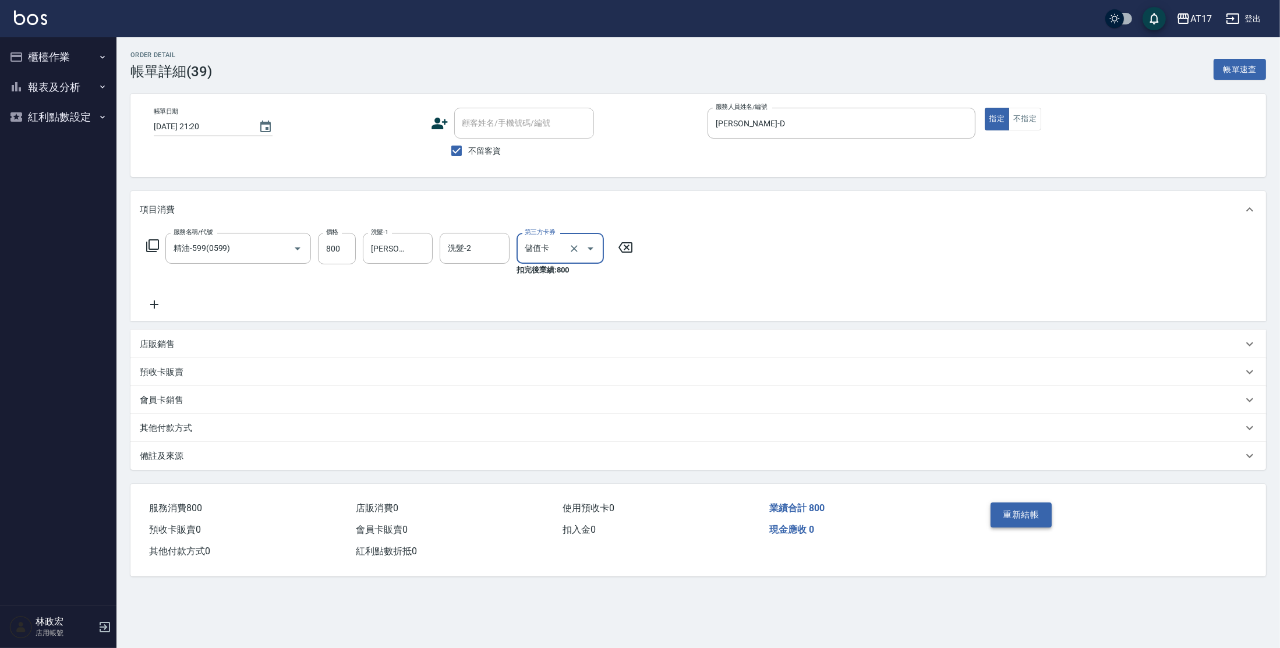
click at [1033, 519] on button "重新結帳" at bounding box center [1022, 515] width 62 height 24
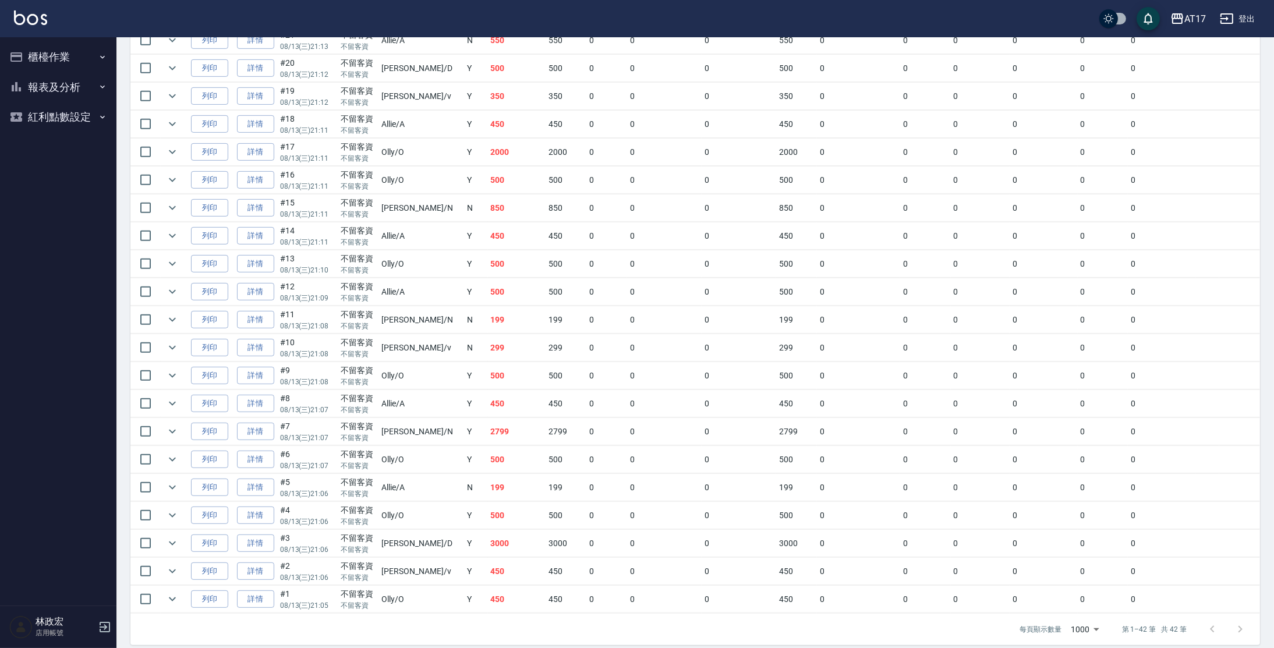
scroll to position [917, 0]
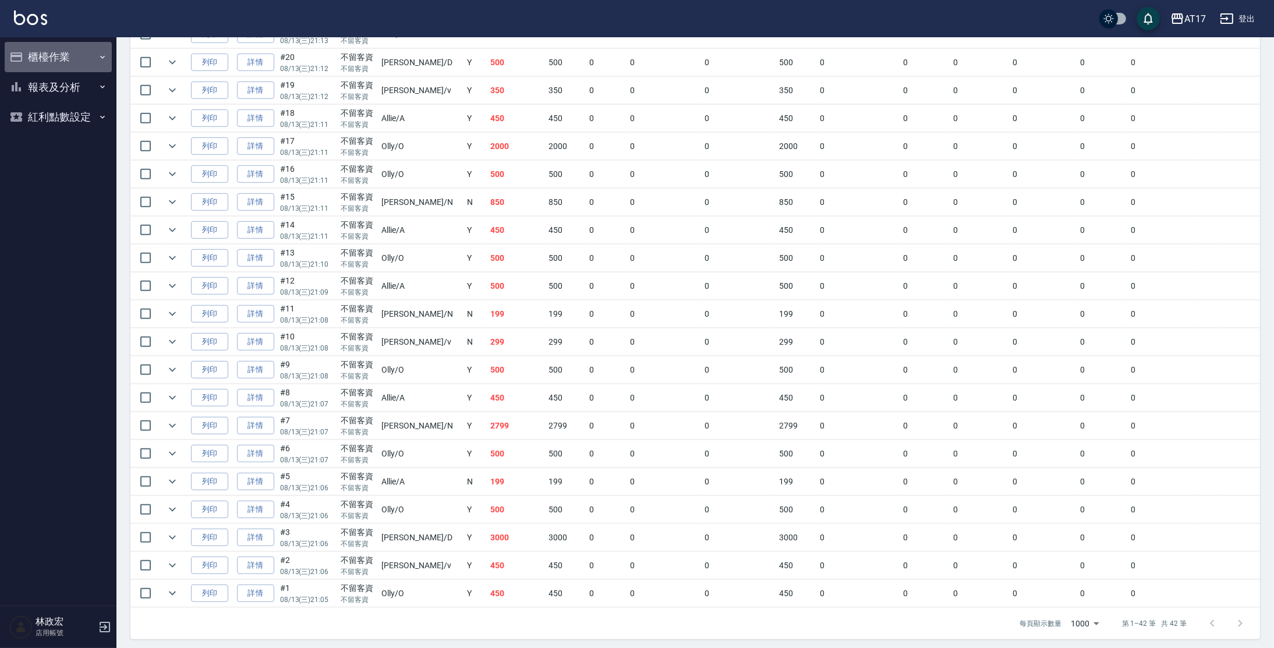
click at [54, 60] on button "櫃檯作業" at bounding box center [58, 57] width 107 height 30
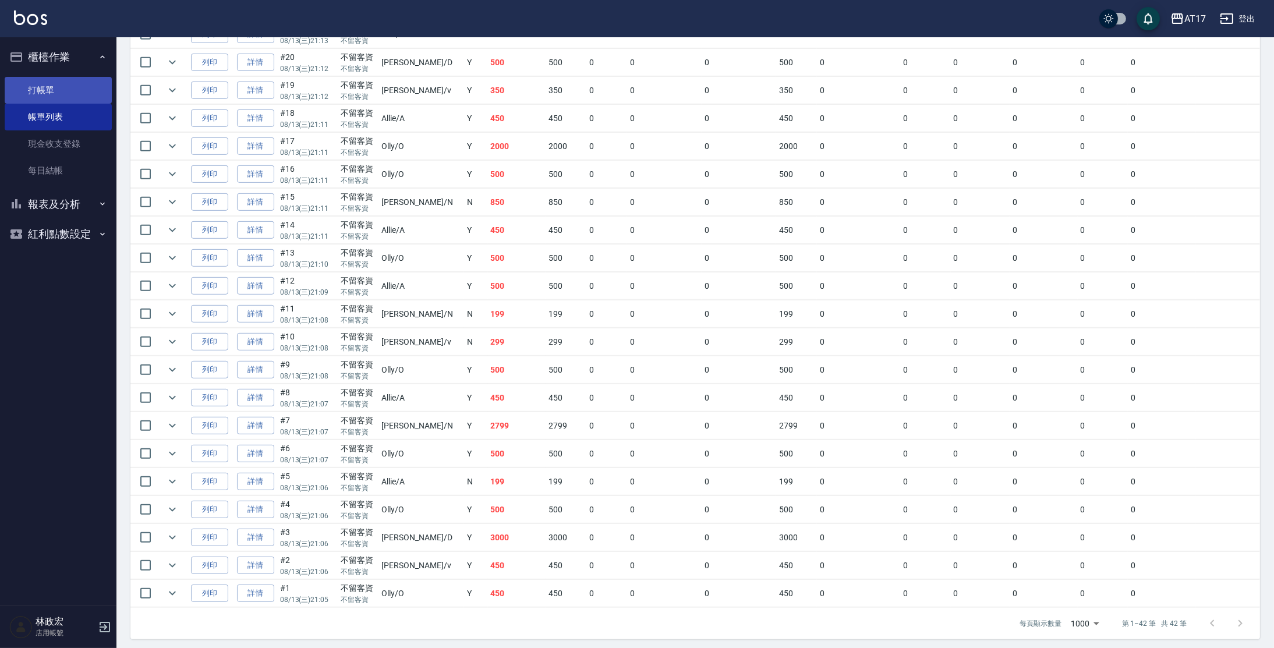
click at [70, 86] on link "打帳單" at bounding box center [58, 90] width 107 height 27
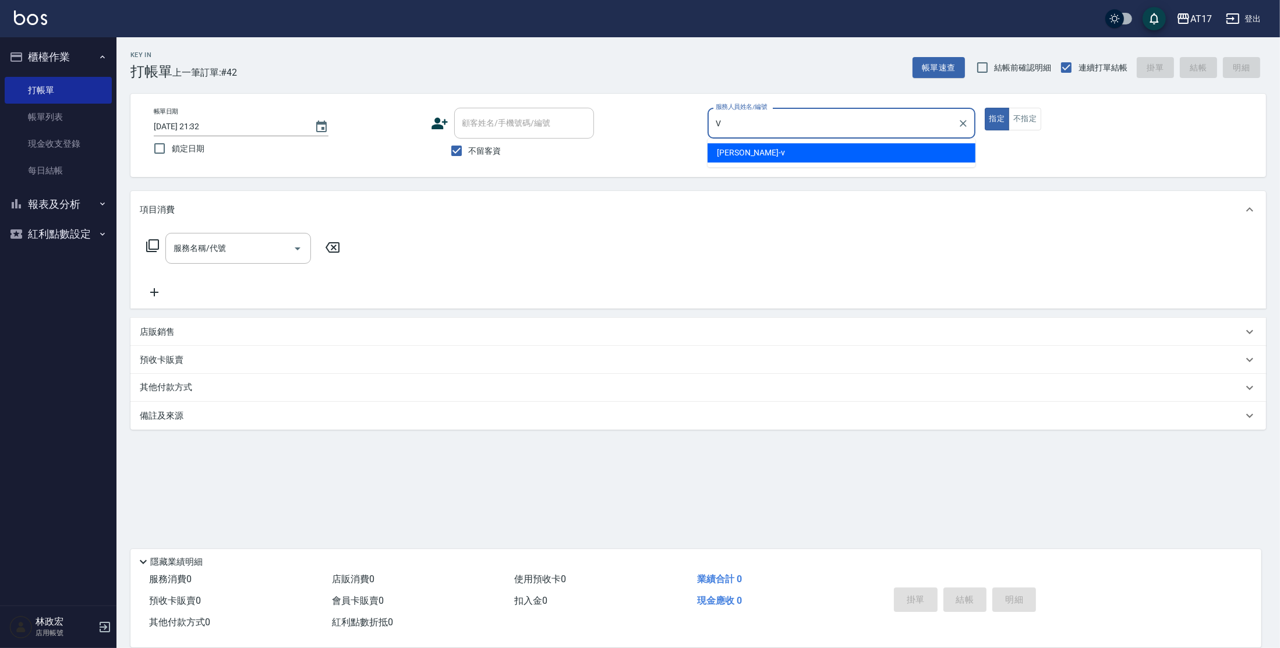
type input "[PERSON_NAME]-v"
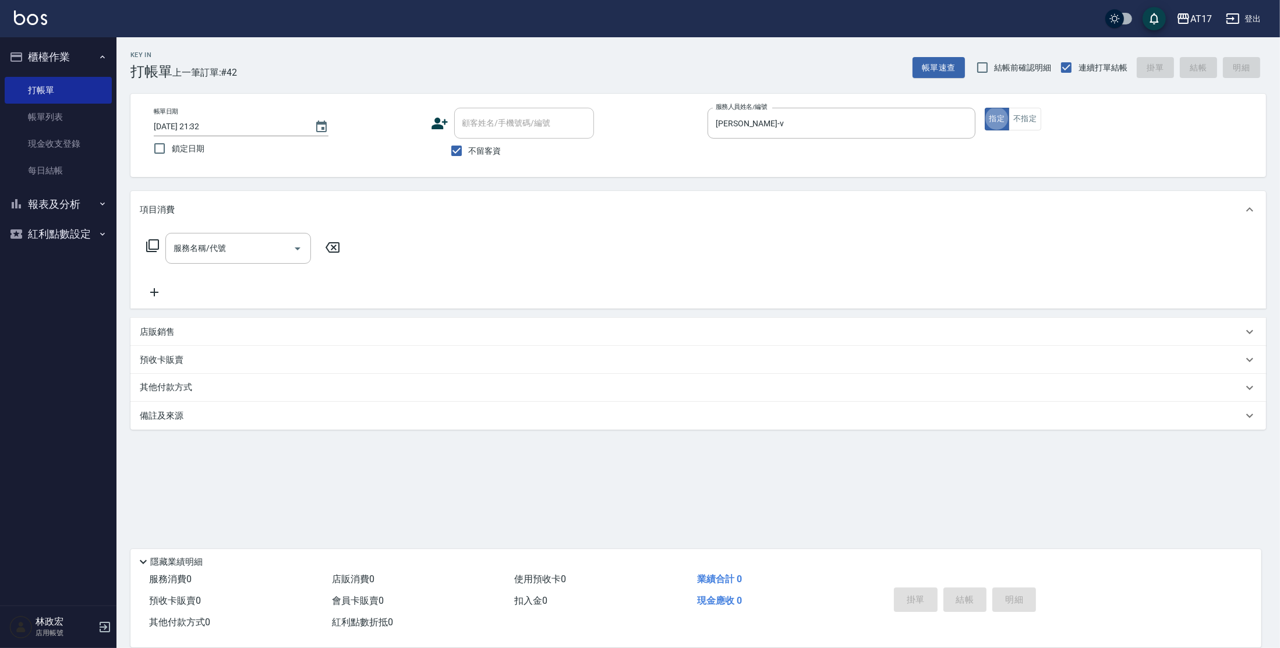
type button "true"
click at [156, 250] on icon at bounding box center [153, 246] width 14 height 14
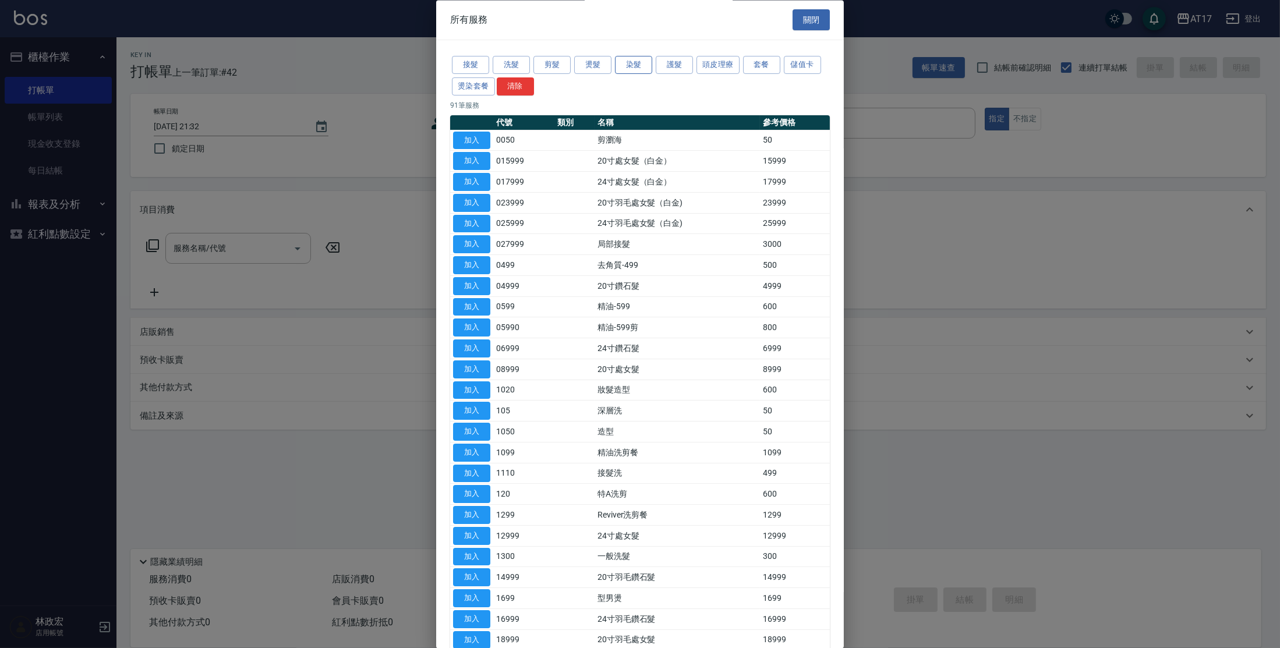
click at [637, 65] on button "染髮" at bounding box center [633, 66] width 37 height 18
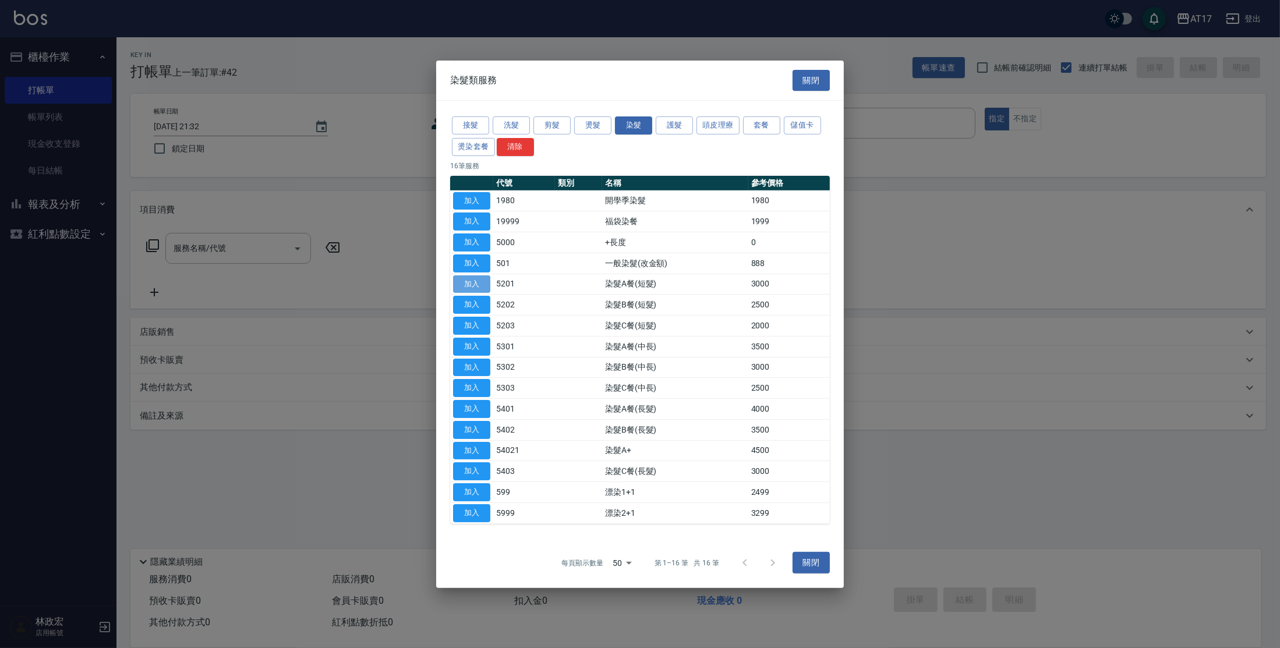
click at [477, 281] on button "加入" at bounding box center [471, 284] width 37 height 18
type input "染髮A餐(短髮)(5201)"
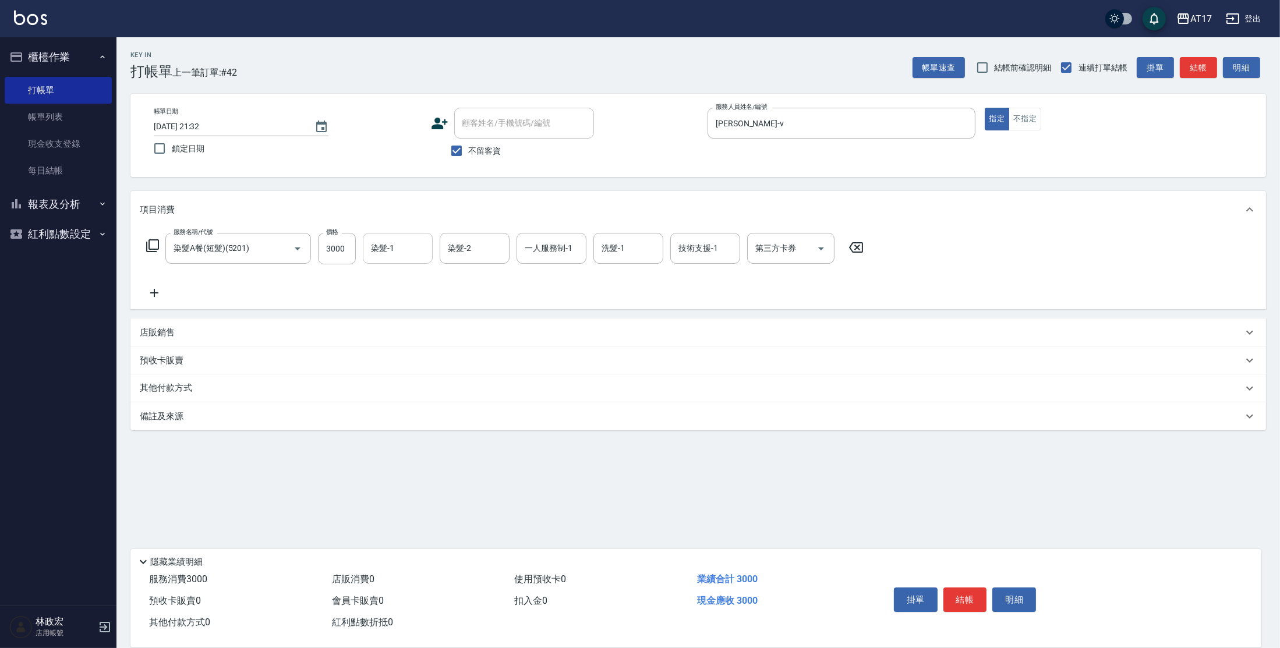
click at [377, 253] on input "染髮-1" at bounding box center [397, 248] width 59 height 20
type input "[PERSON_NAME]-22"
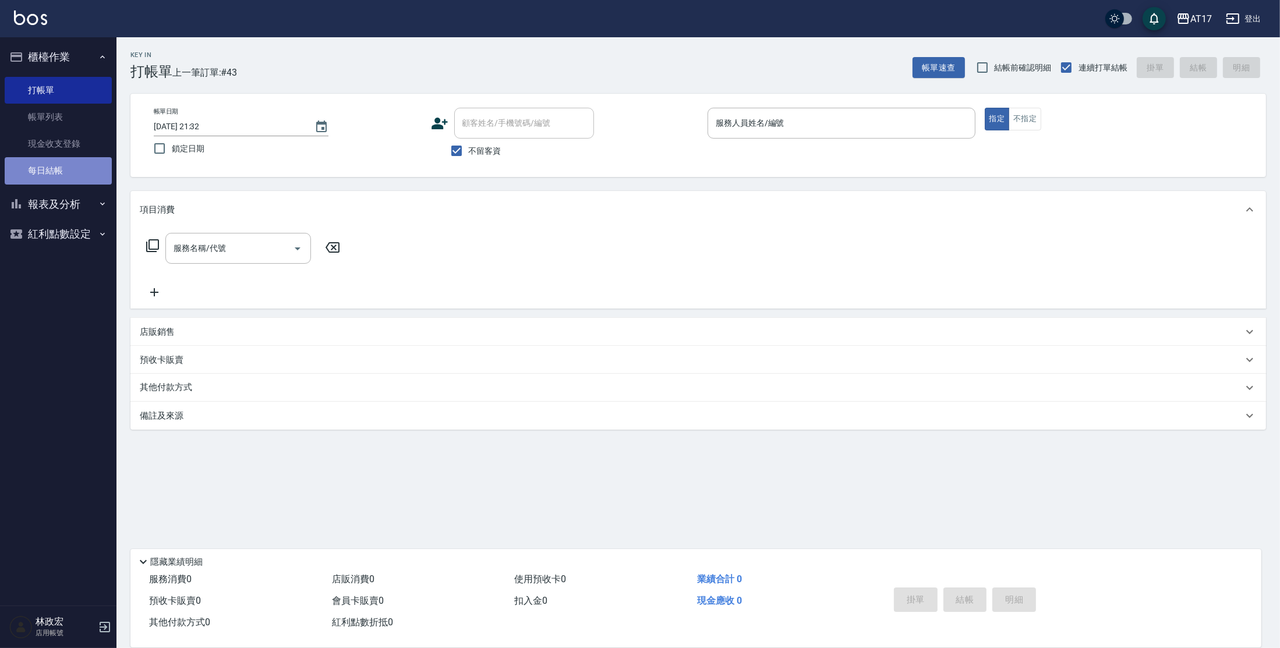
click at [52, 166] on link "每日結帳" at bounding box center [58, 170] width 107 height 27
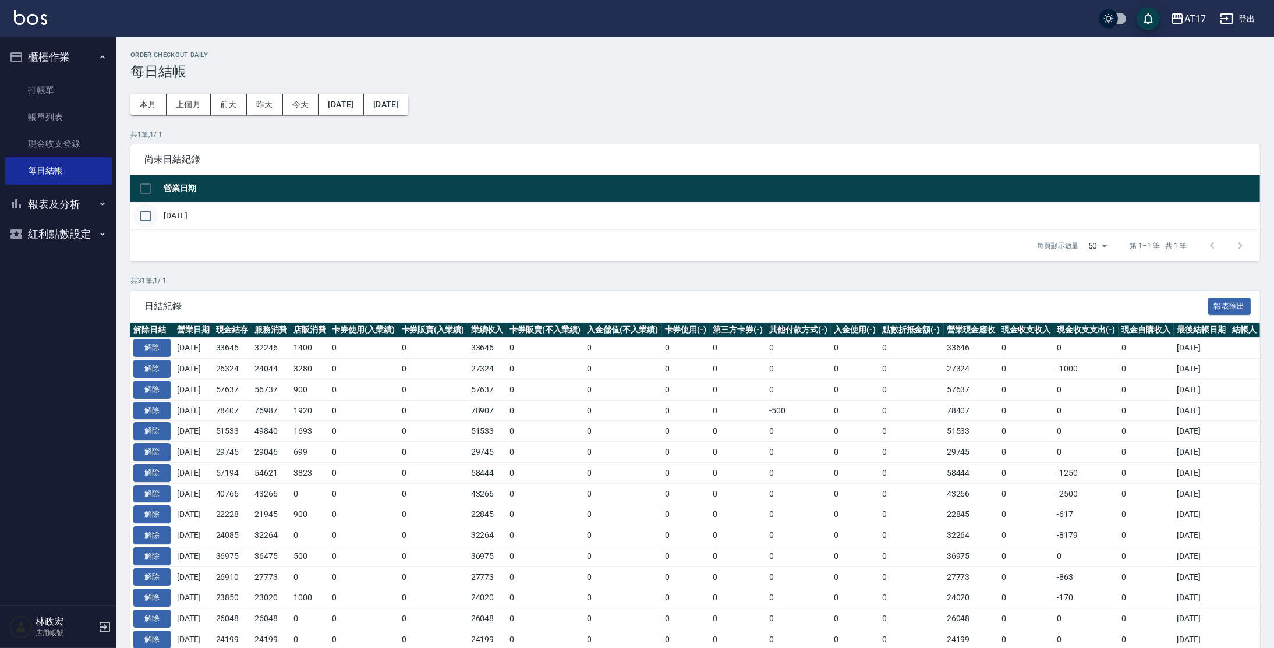
click at [147, 218] on input "checkbox" at bounding box center [145, 216] width 24 height 24
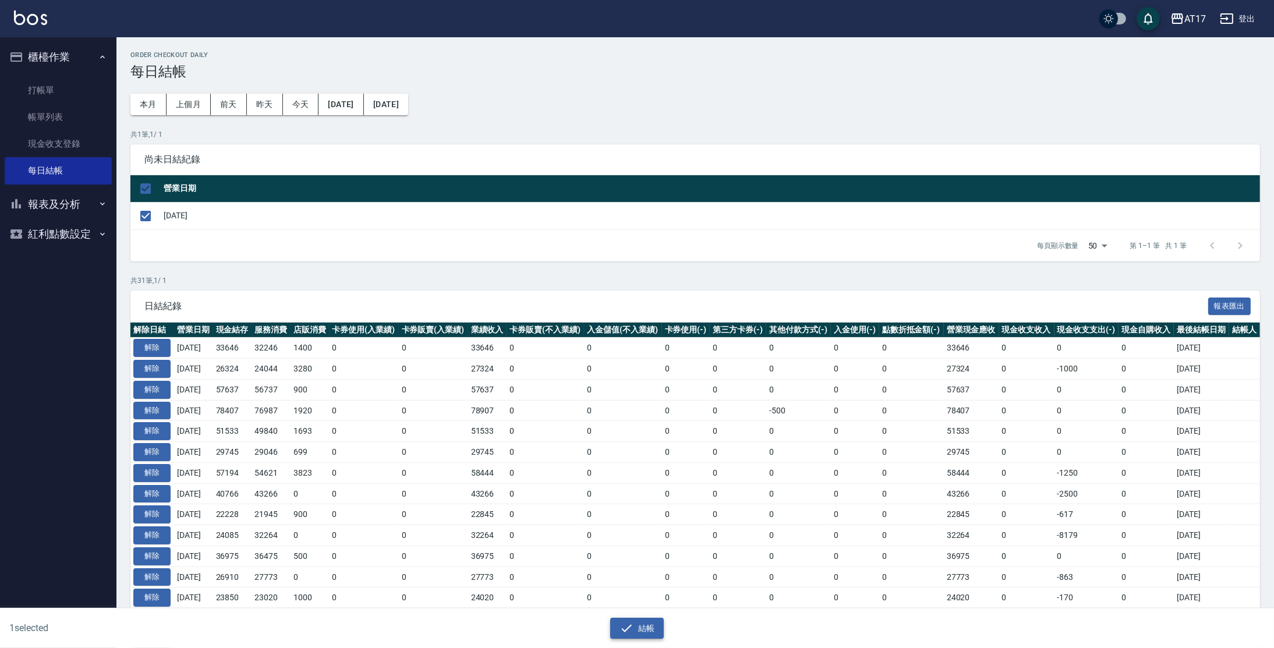
click at [627, 620] on button "結帳" at bounding box center [637, 629] width 54 height 22
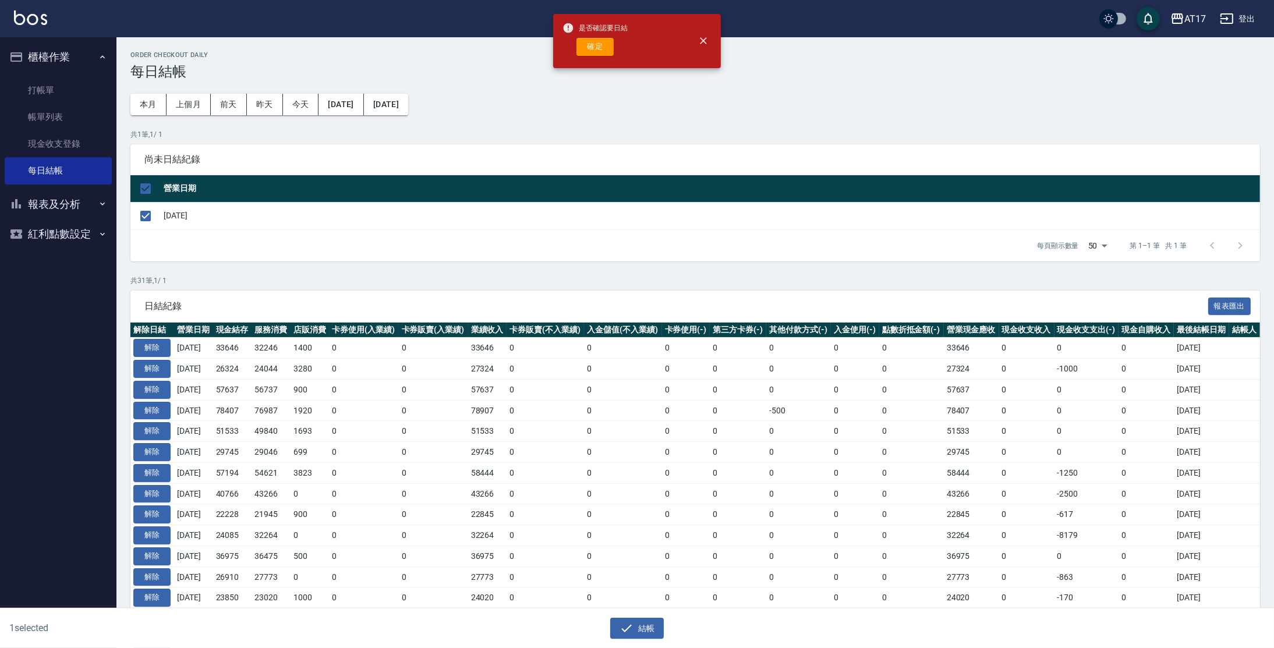
click at [592, 58] on div "是否確認要日結 確定" at bounding box center [595, 40] width 65 height 47
click at [594, 52] on button "確定" at bounding box center [595, 47] width 37 height 18
